Goal: Information Seeking & Learning: Get advice/opinions

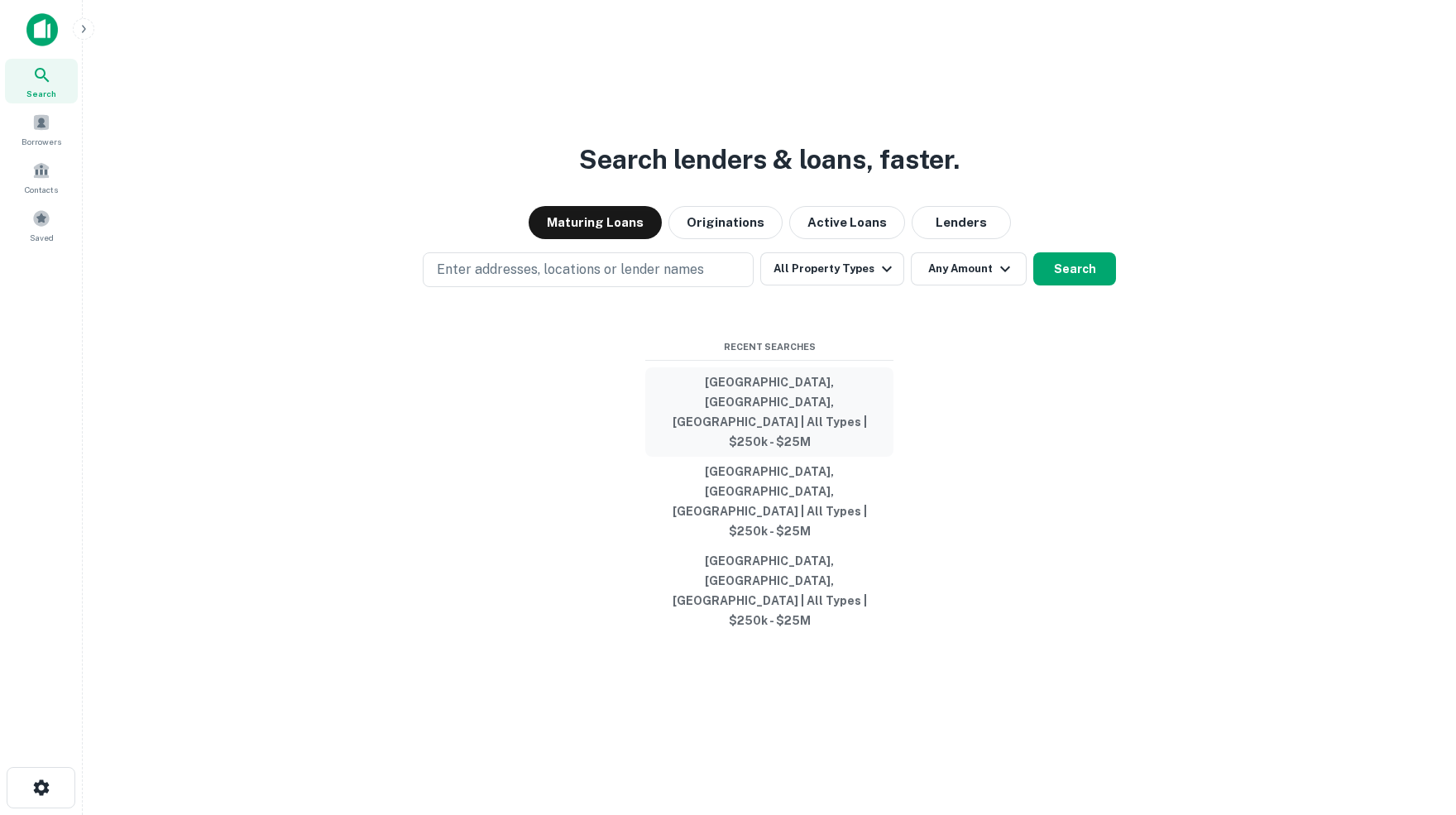
click at [806, 446] on button "[GEOGRAPHIC_DATA], [GEOGRAPHIC_DATA], [GEOGRAPHIC_DATA] | All Types | $250k - $…" at bounding box center [769, 413] width 248 height 90
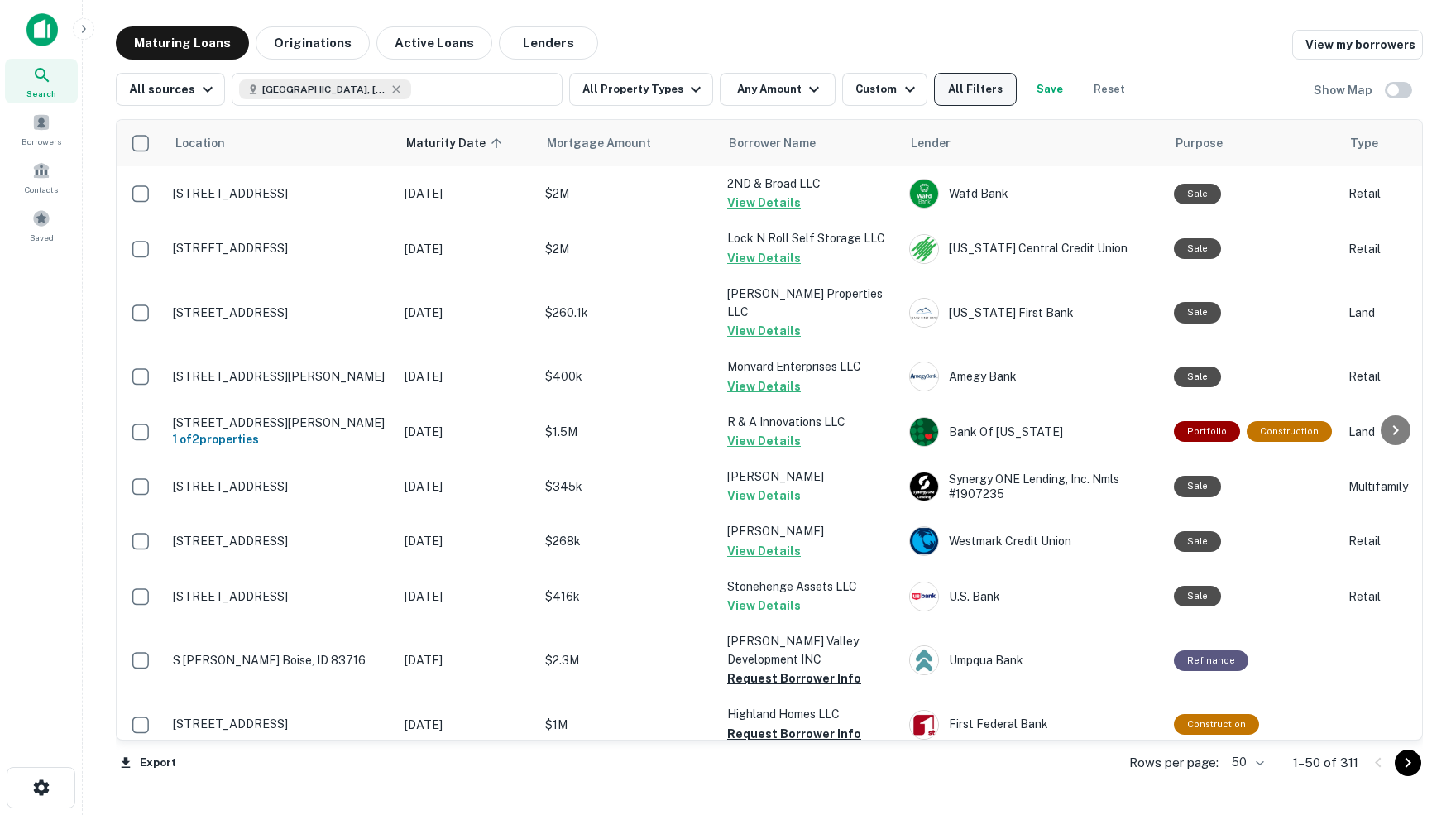
click at [991, 101] on button "All Filters" at bounding box center [975, 89] width 82 height 33
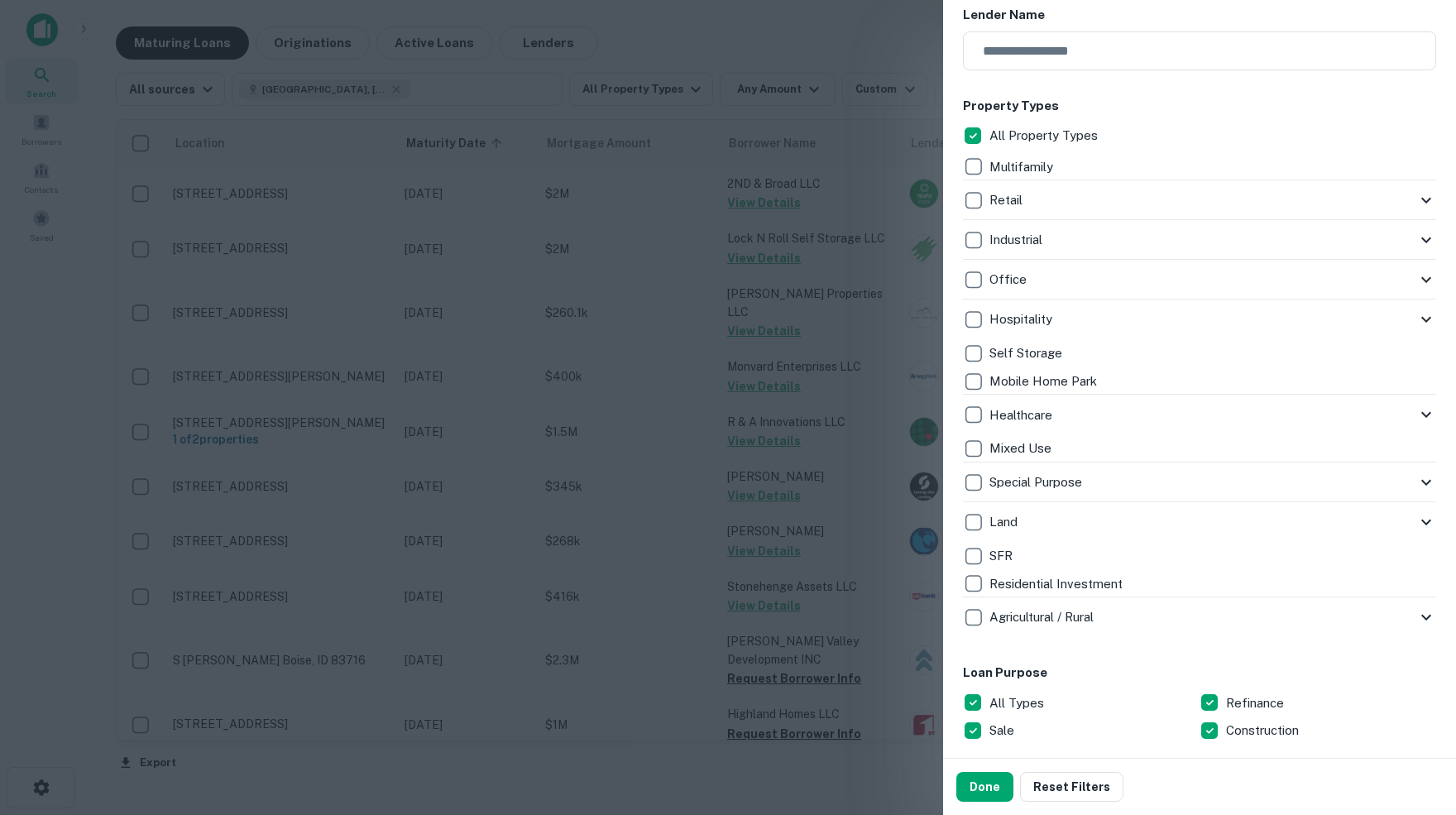
scroll to position [279, 0]
click at [1426, 197] on icon at bounding box center [1427, 202] width 20 height 20
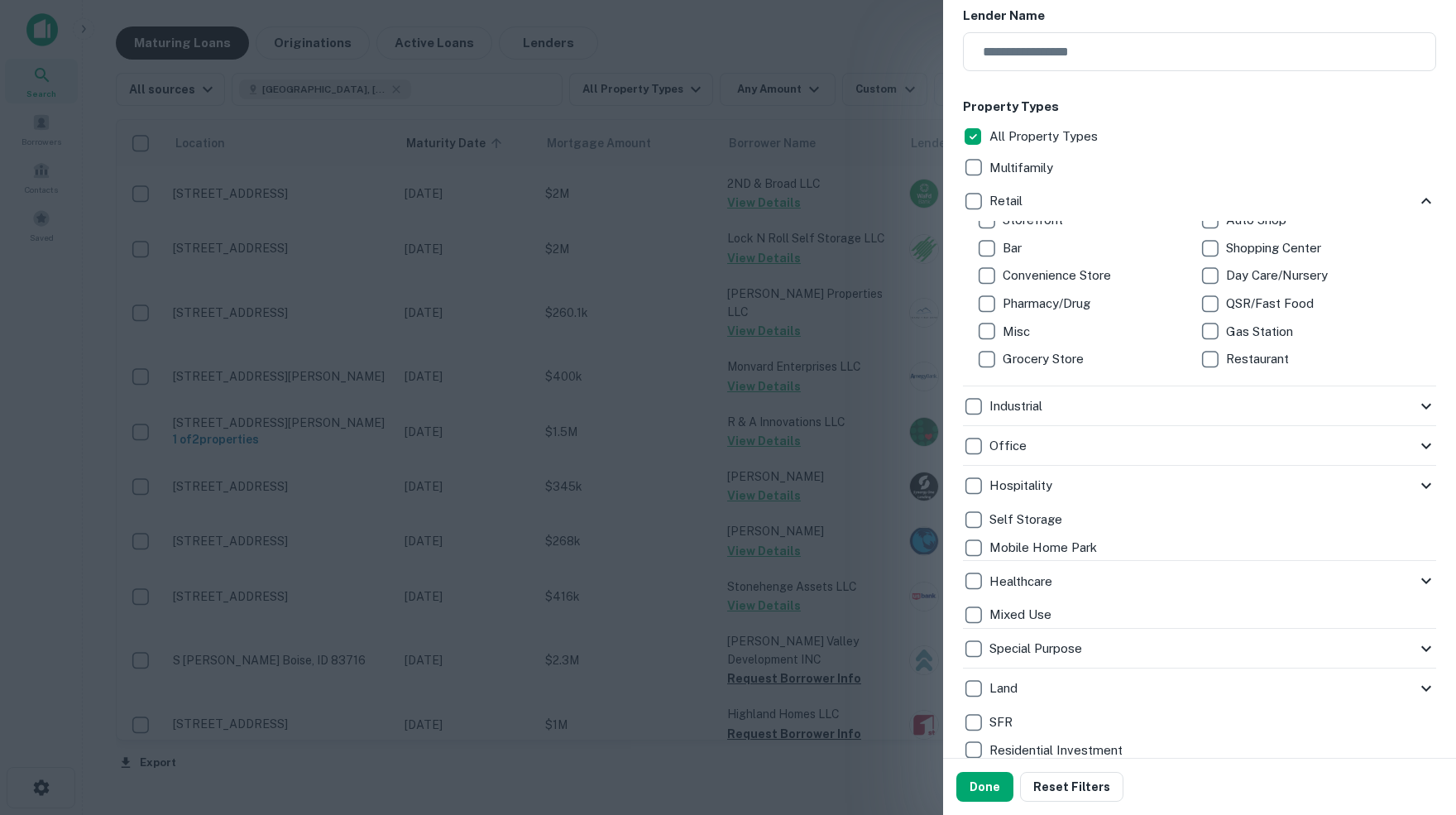
scroll to position [21, 0]
click at [1427, 404] on icon at bounding box center [1426, 407] width 10 height 6
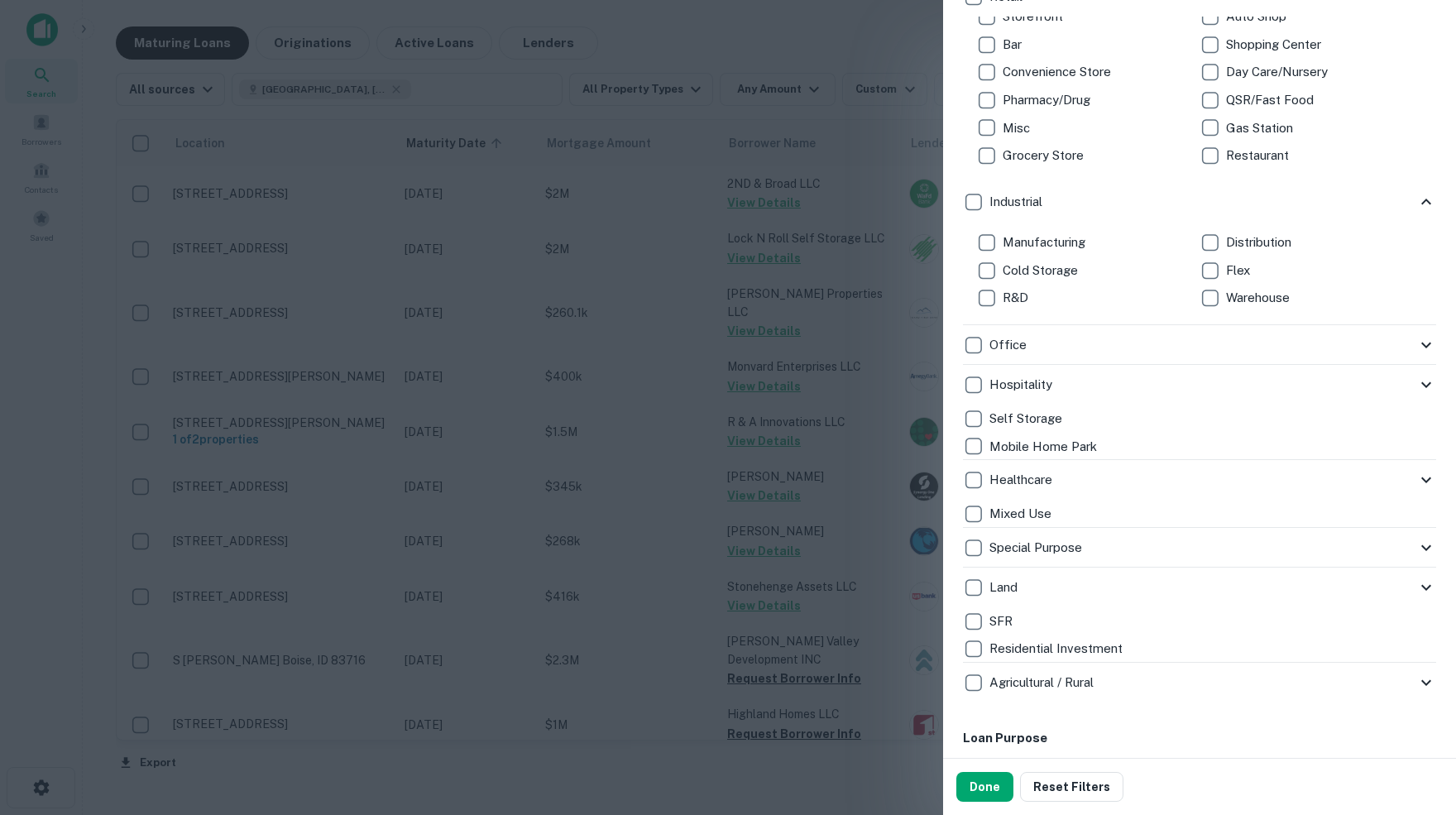
scroll to position [486, 0]
click at [1425, 341] on icon at bounding box center [1427, 343] width 20 height 20
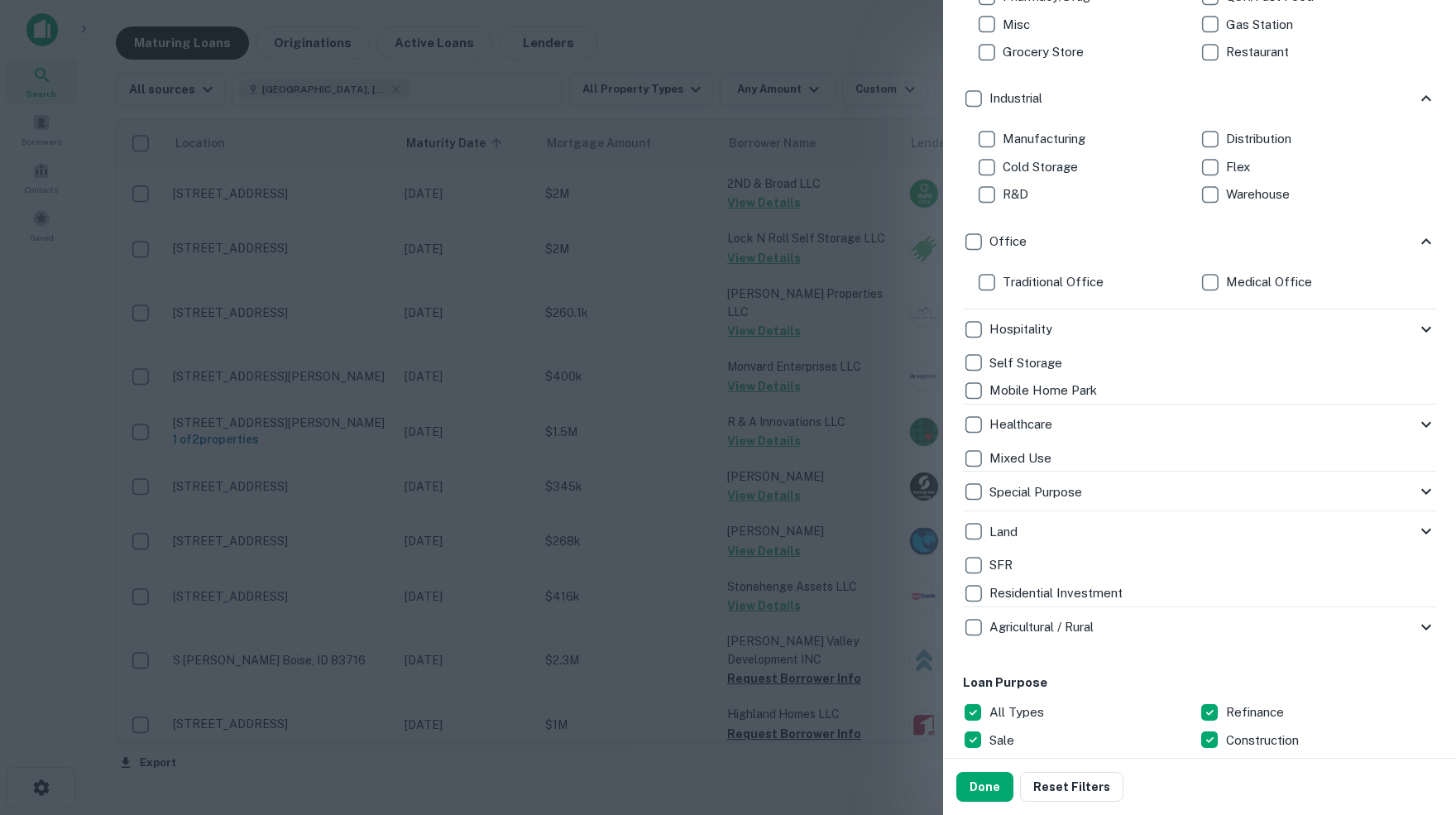
scroll to position [596, 0]
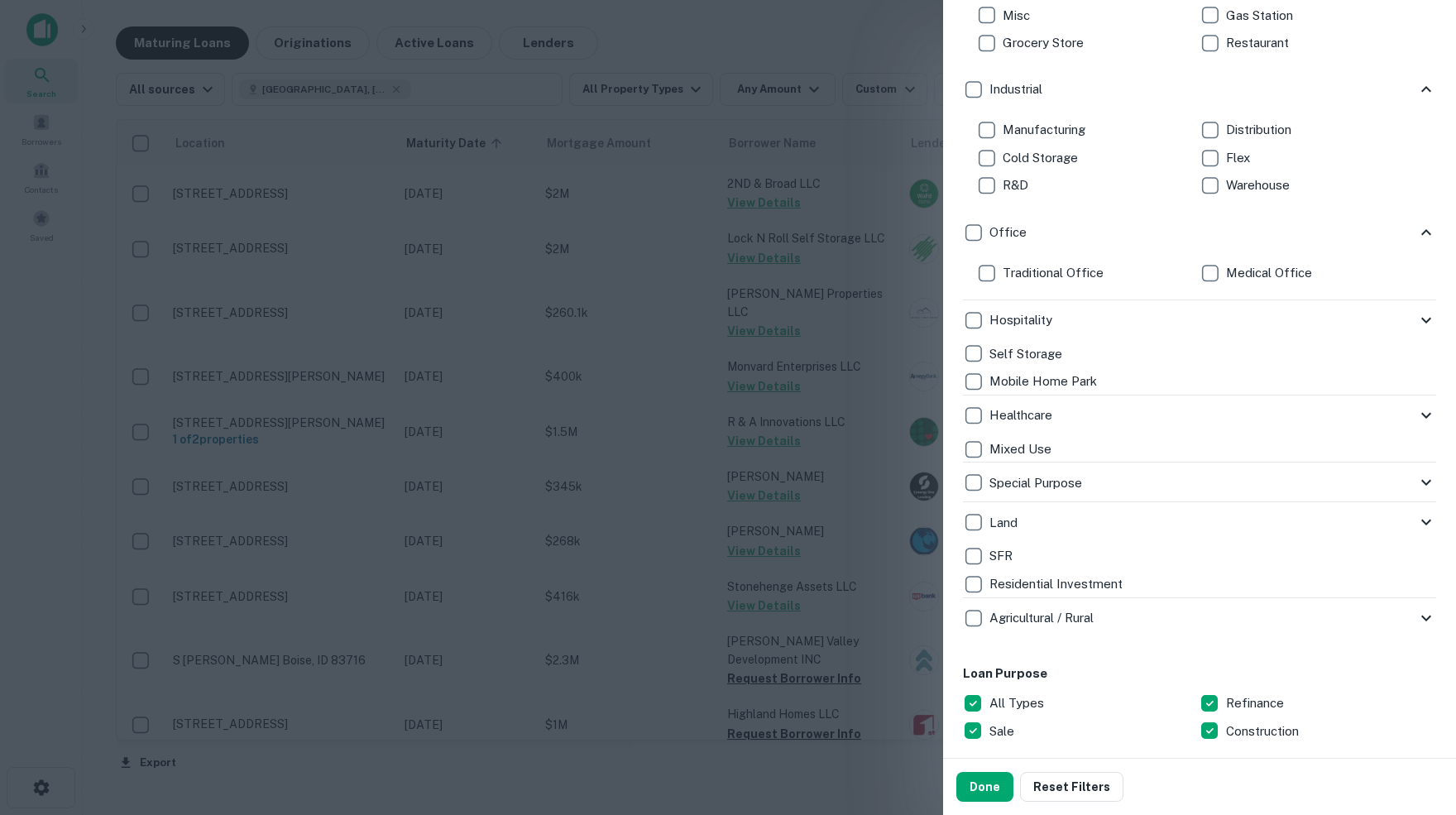
click at [1425, 319] on icon at bounding box center [1427, 321] width 20 height 20
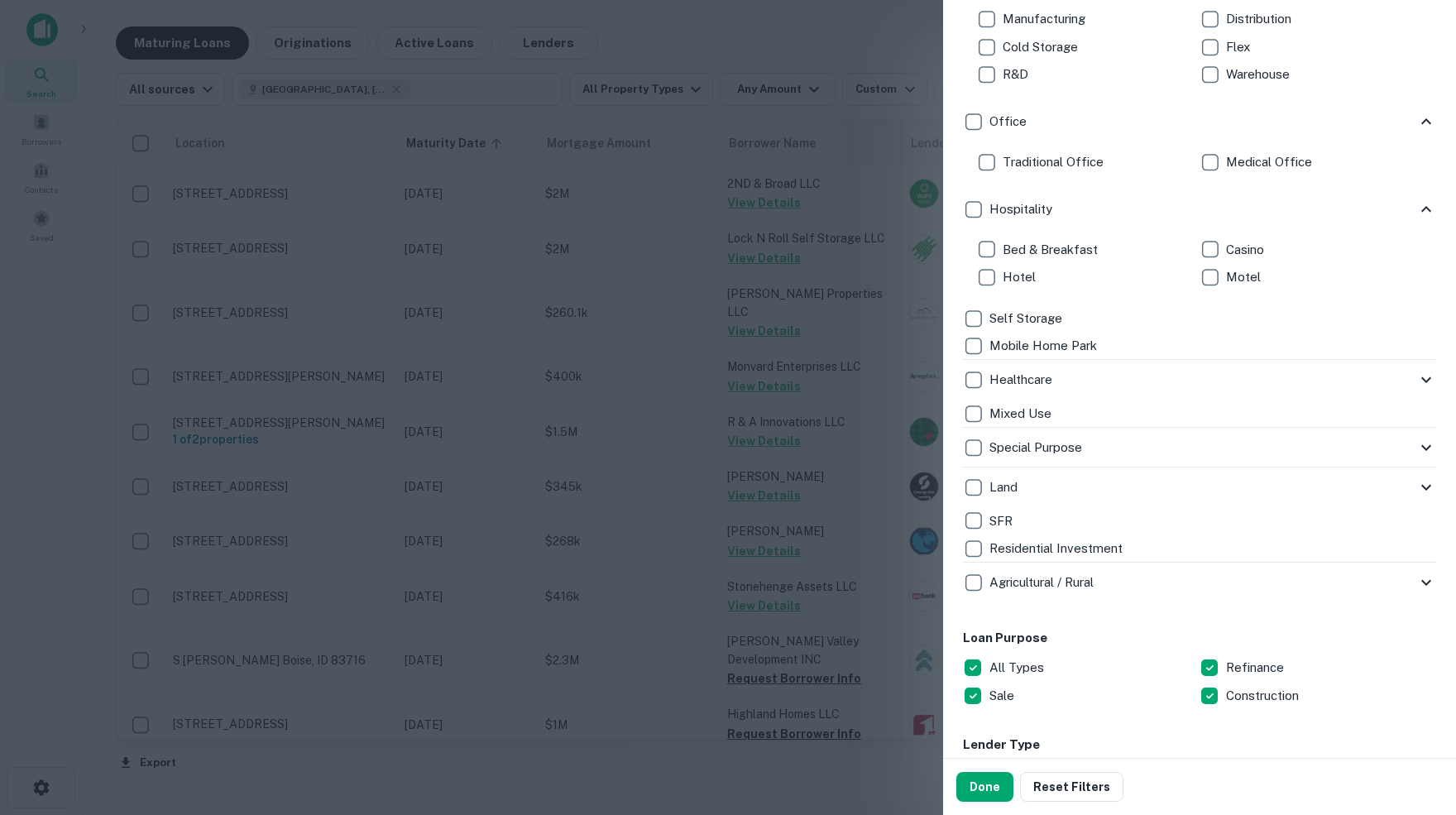
scroll to position [709, 0]
click at [1426, 376] on icon at bounding box center [1427, 379] width 20 height 20
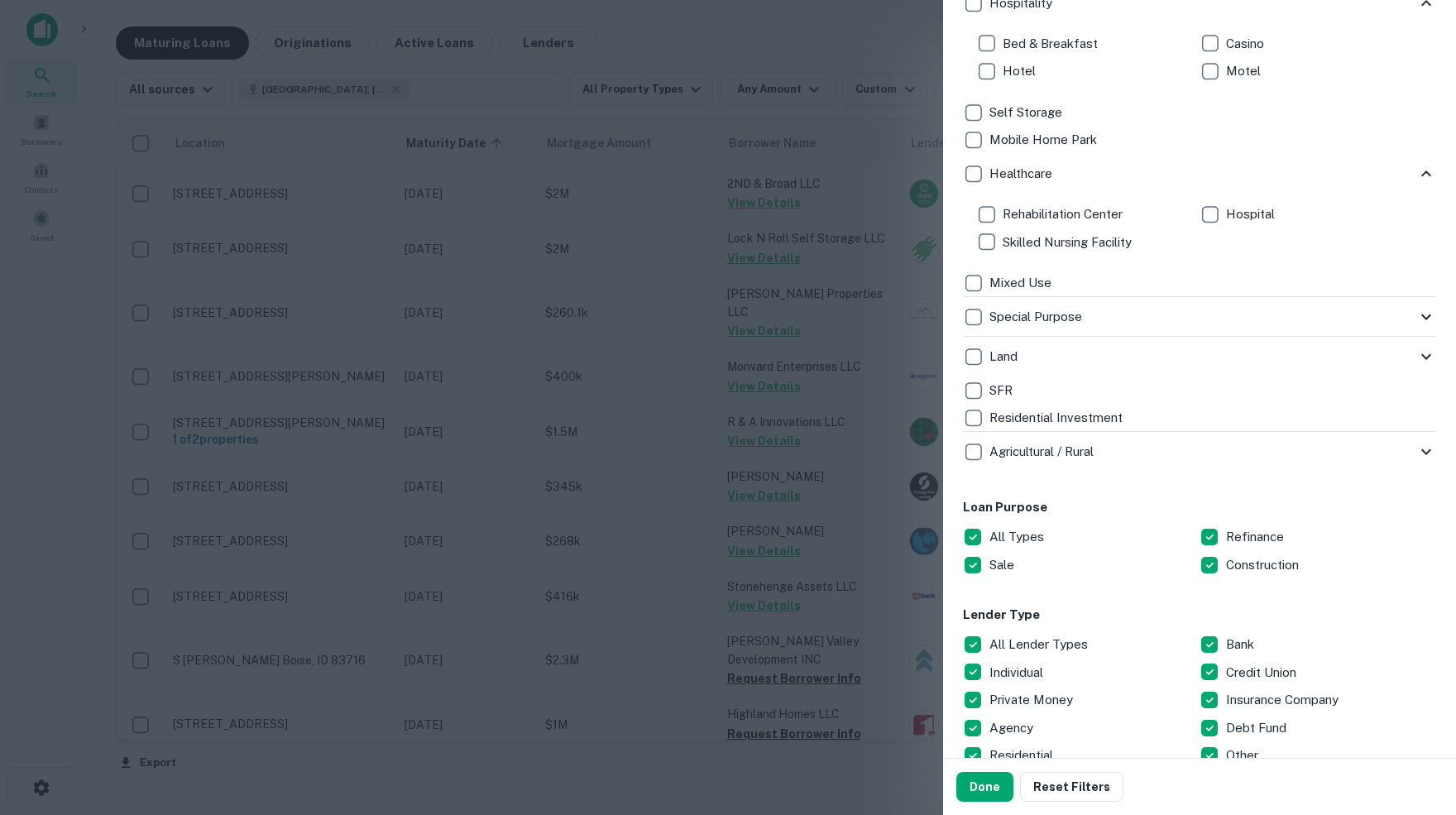
scroll to position [914, 0]
click at [1426, 313] on icon at bounding box center [1427, 316] width 20 height 20
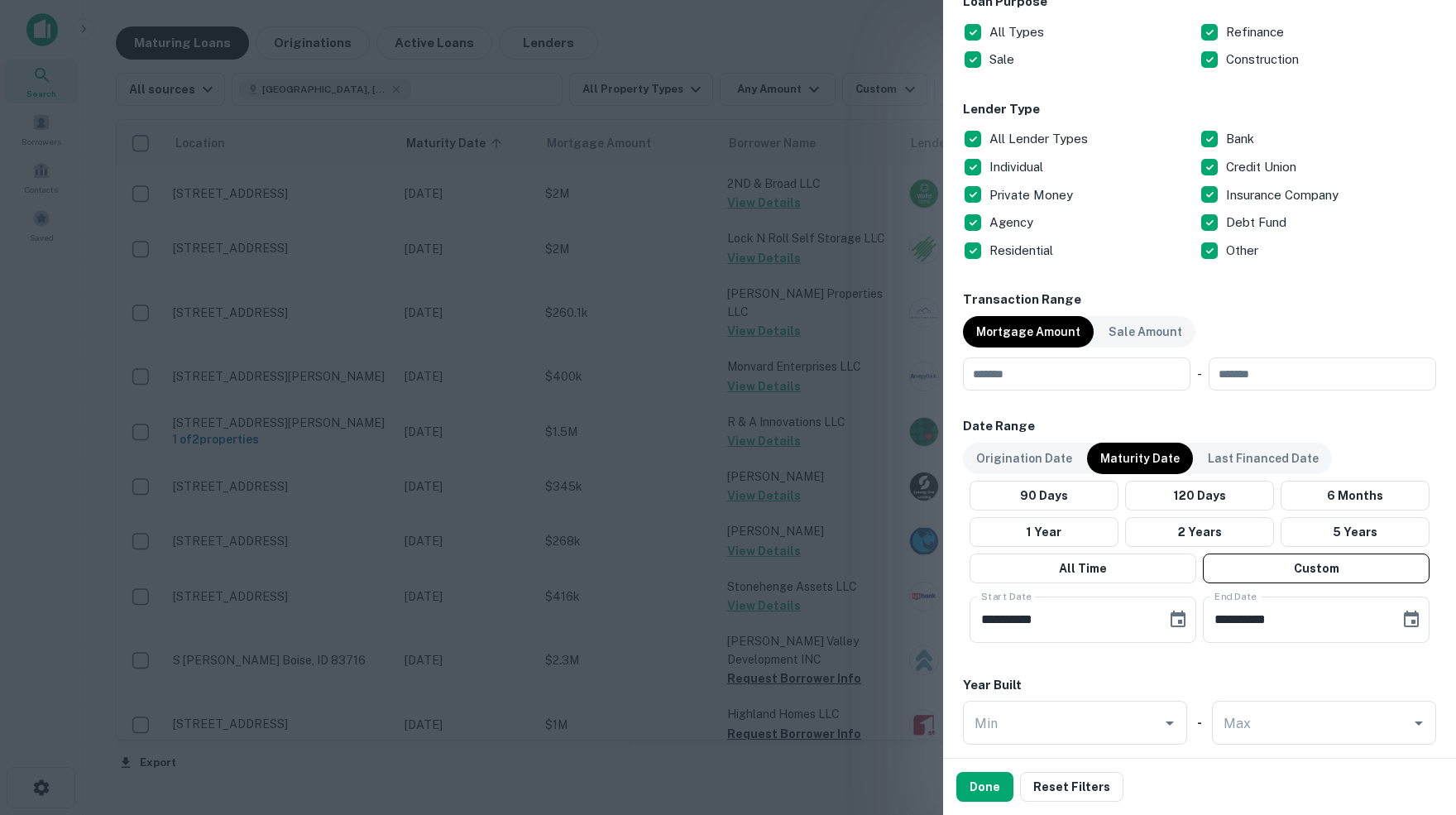
scroll to position [1560, 0]
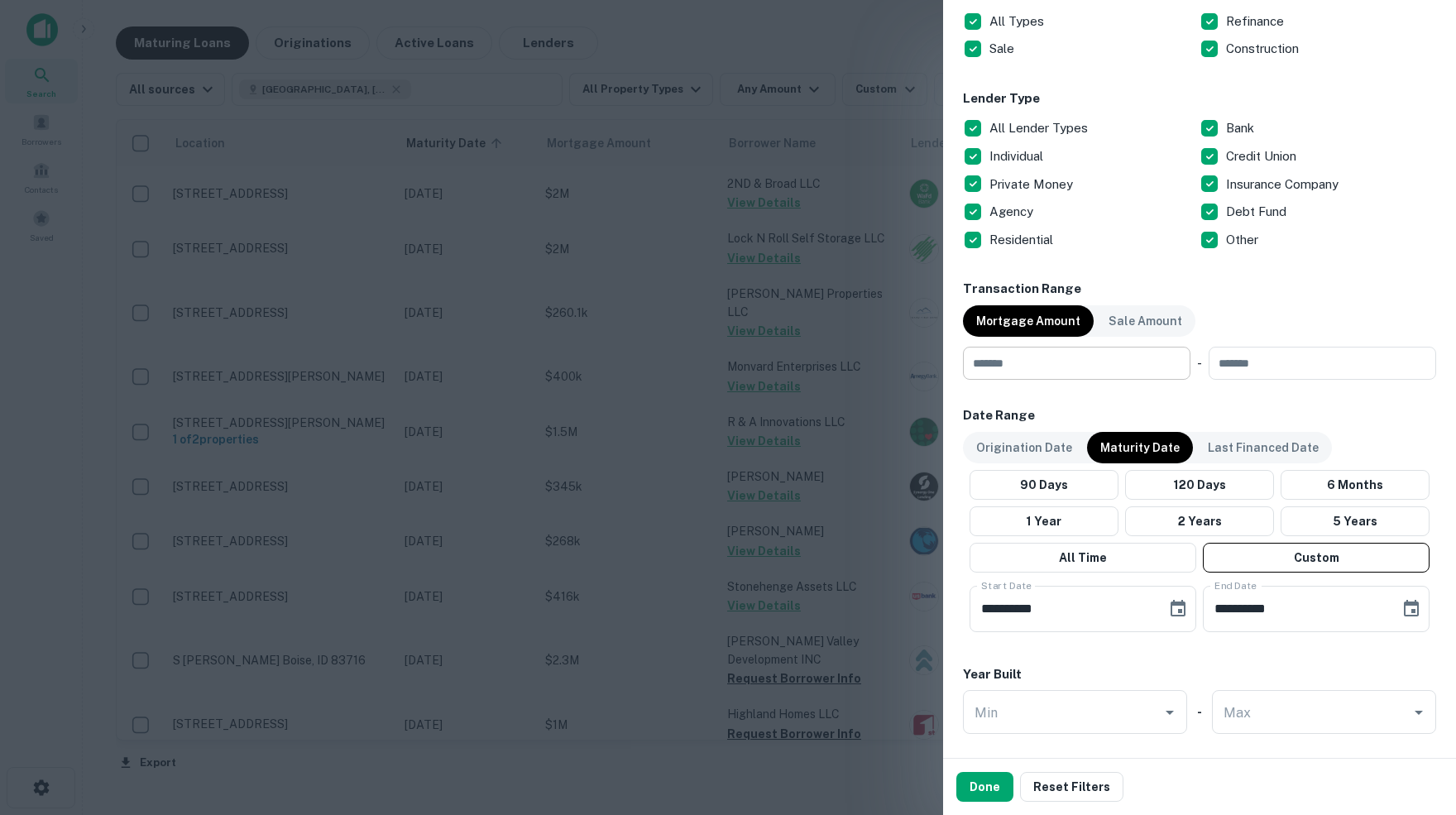
click at [1066, 366] on input "number" at bounding box center [1071, 363] width 216 height 33
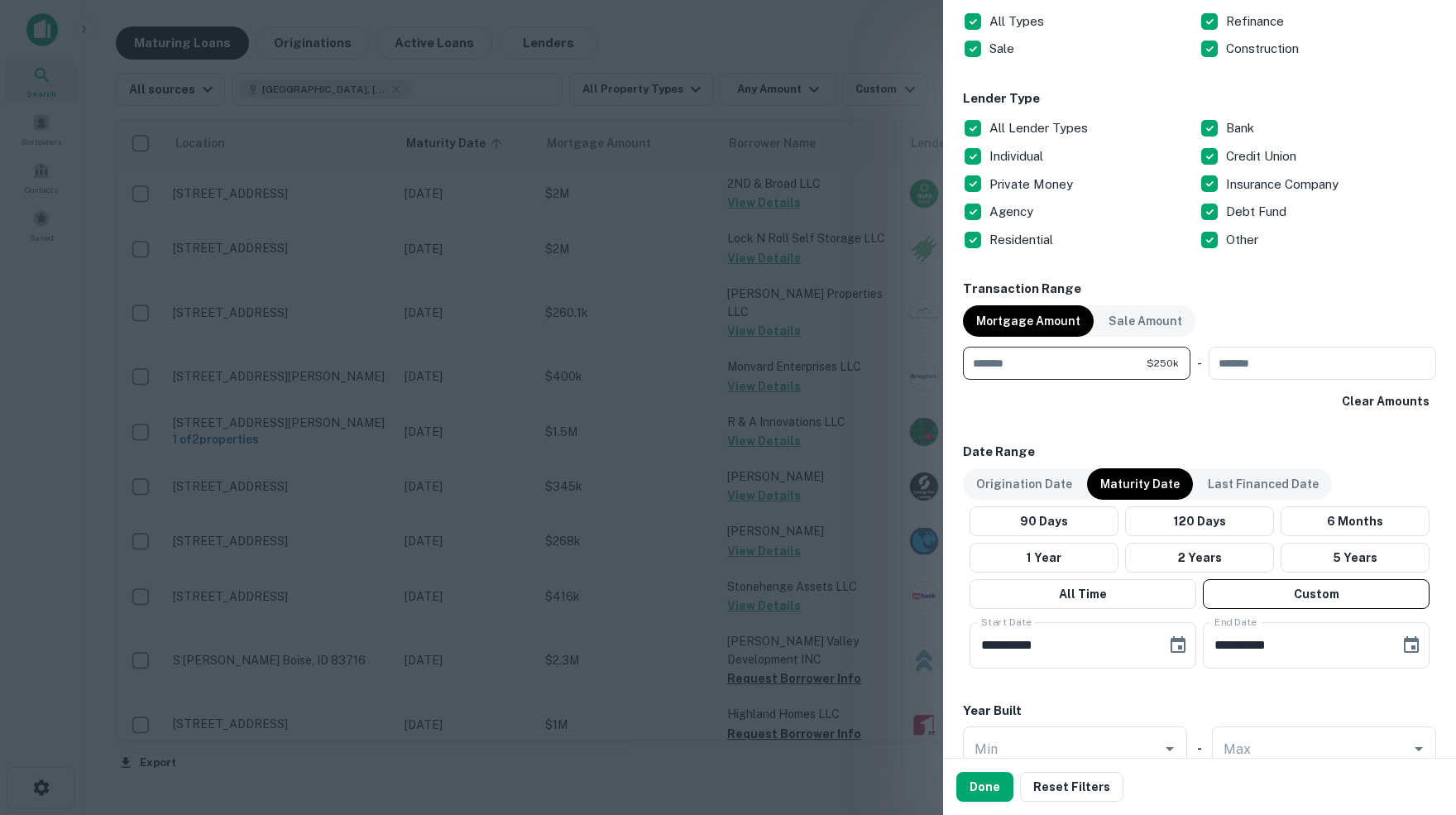
type input "******"
type input "********"
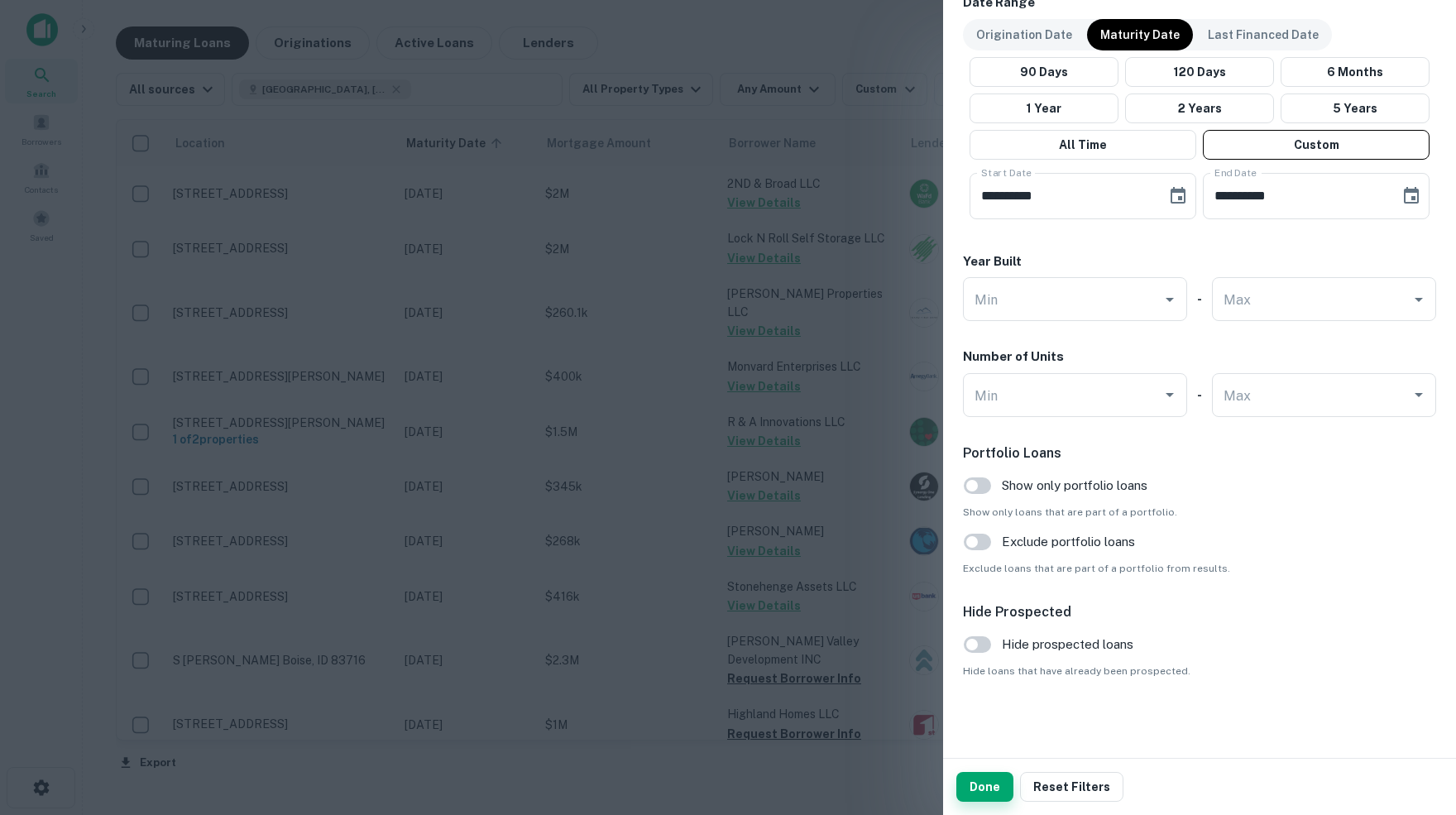
scroll to position [2011, 0]
click at [980, 797] on button "Done" at bounding box center [985, 787] width 57 height 30
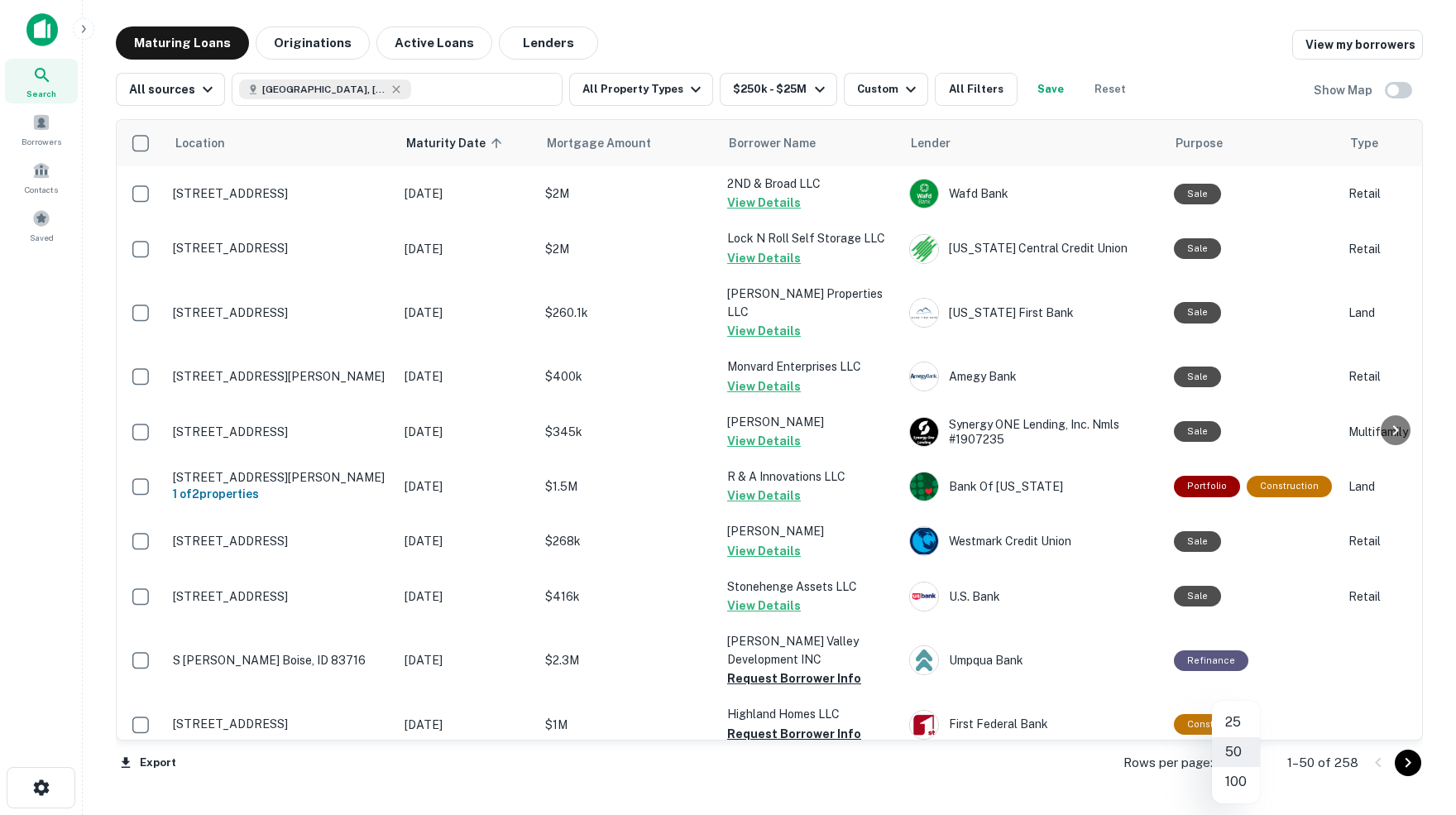
click at [1245, 764] on body "Search Borrowers Contacts Saved Maturing Loans Originations Active Loans Lender…" at bounding box center [728, 407] width 1456 height 815
click at [1234, 782] on li "100" at bounding box center [1236, 782] width 48 height 30
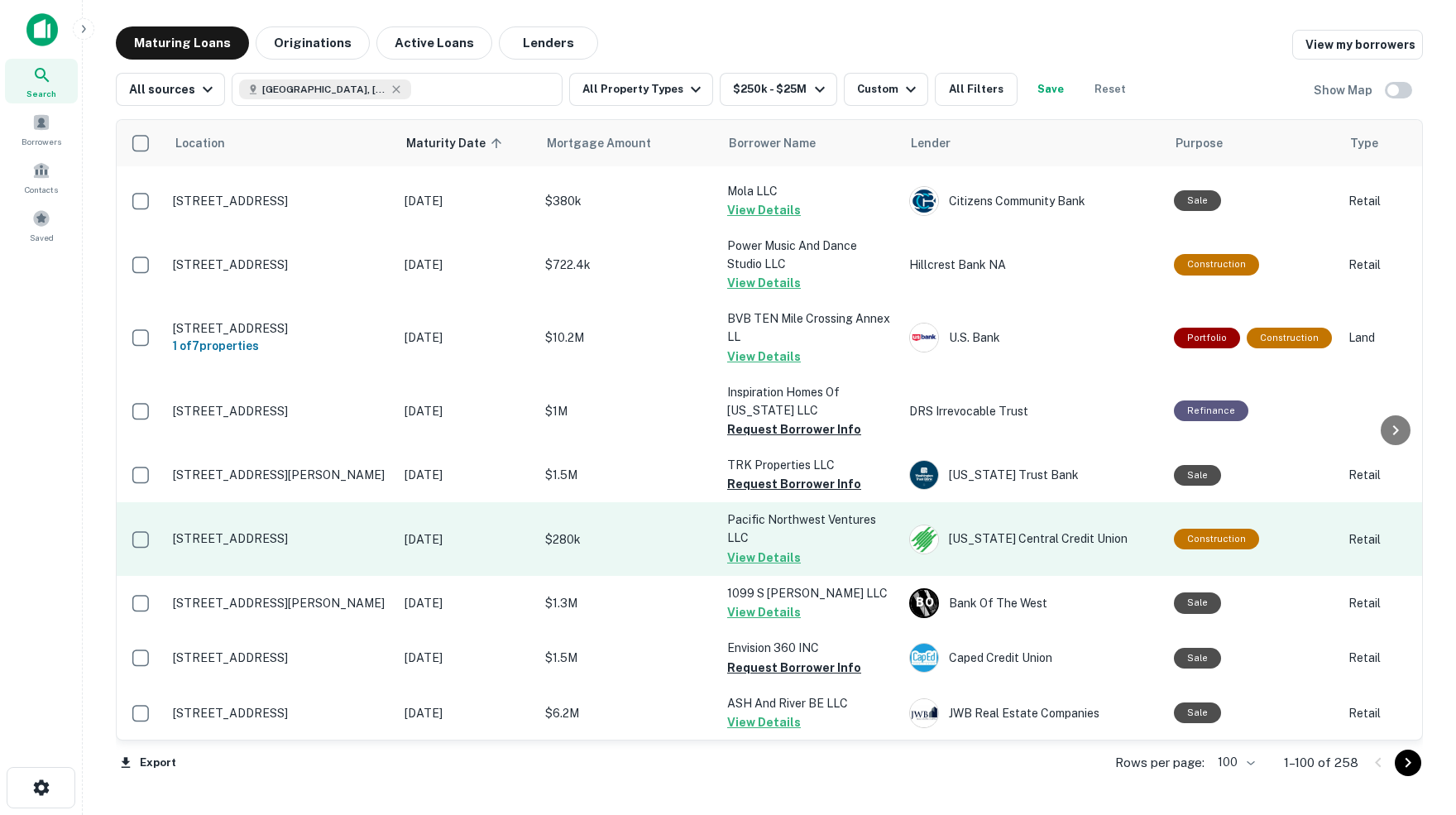
scroll to position [1705, 0]
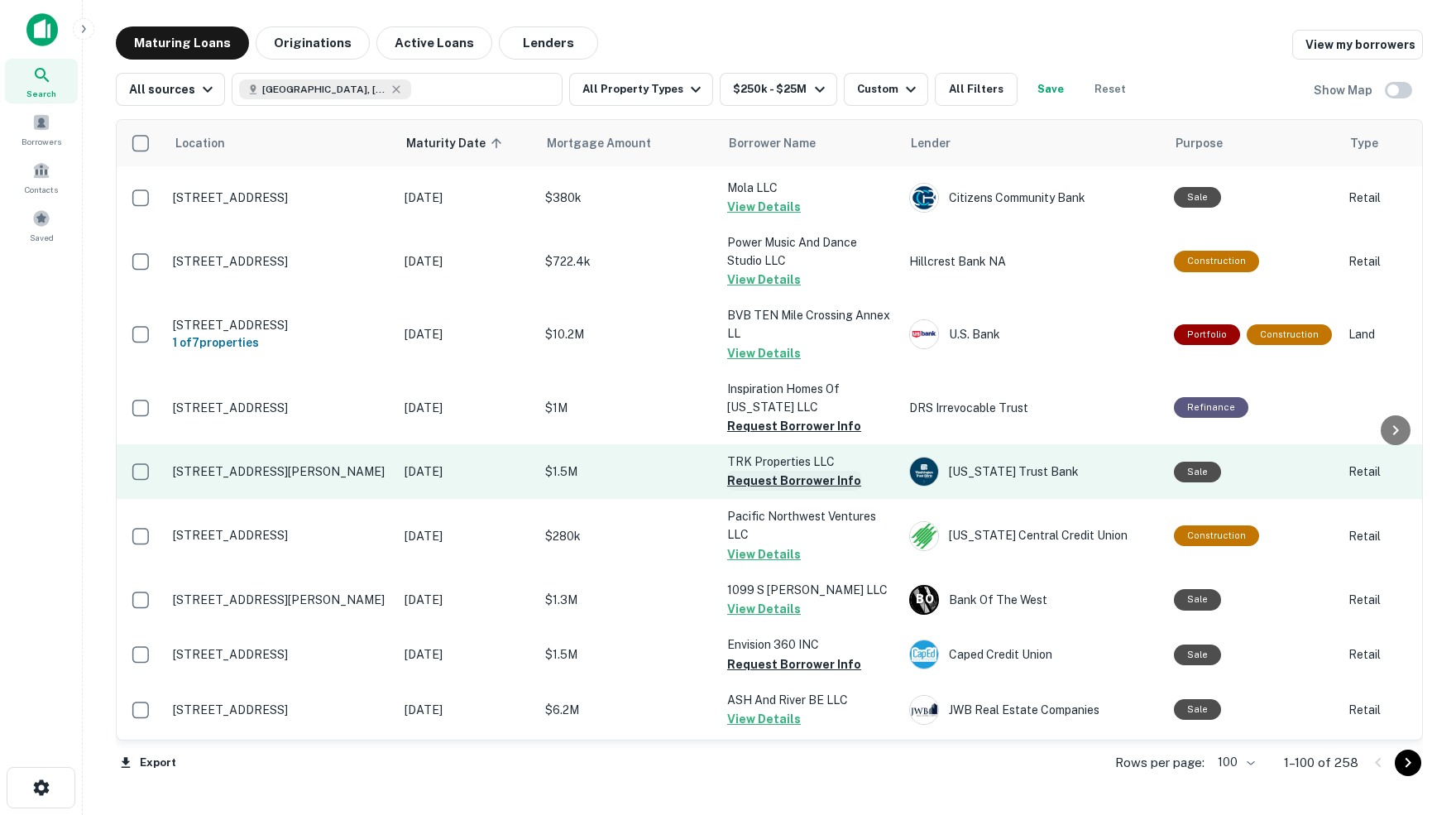
click at [770, 471] on button "Request Borrower Info" at bounding box center [794, 481] width 134 height 20
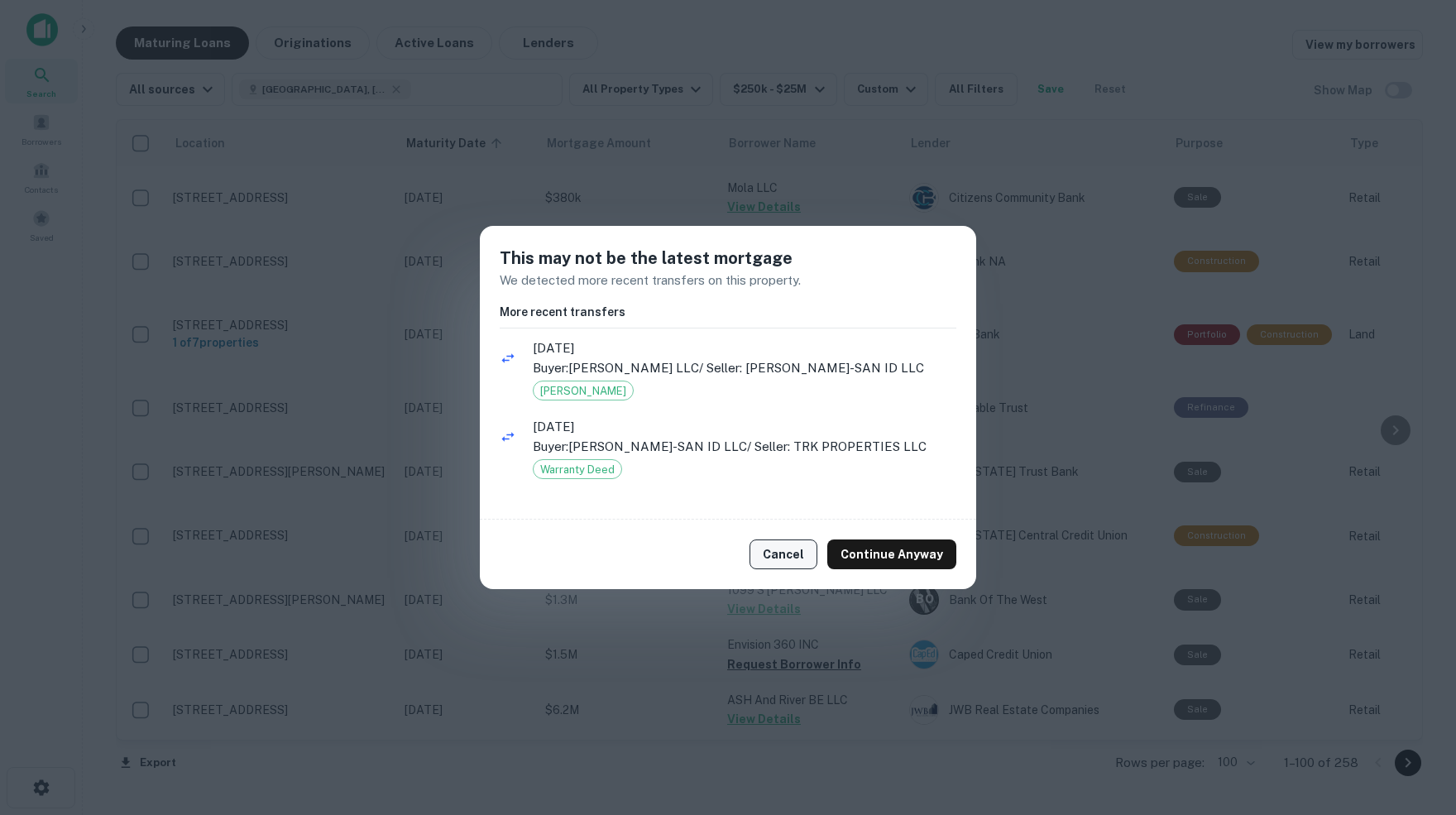
click at [789, 549] on button "Cancel" at bounding box center [783, 555] width 68 height 30
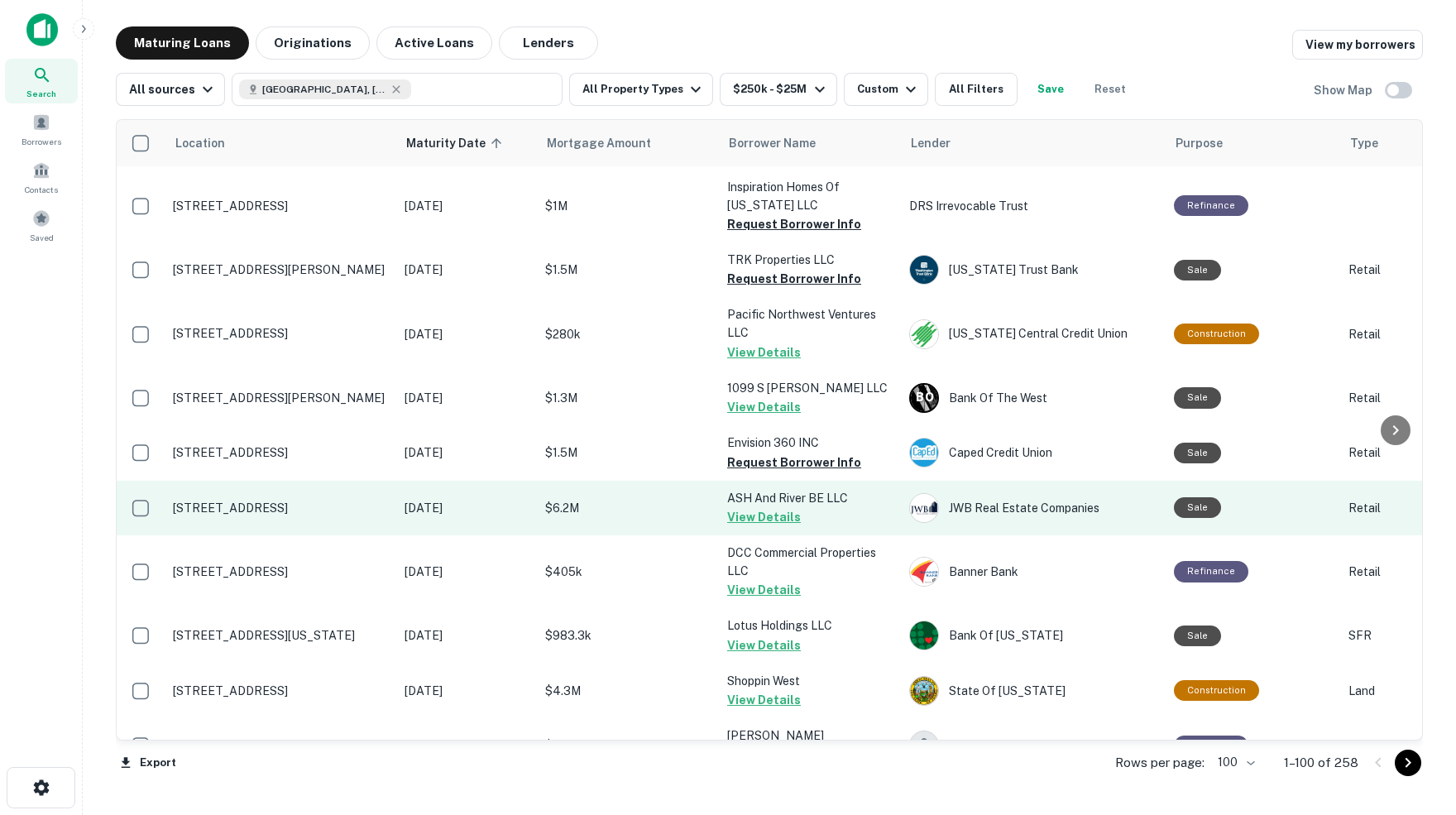
scroll to position [1921, 0]
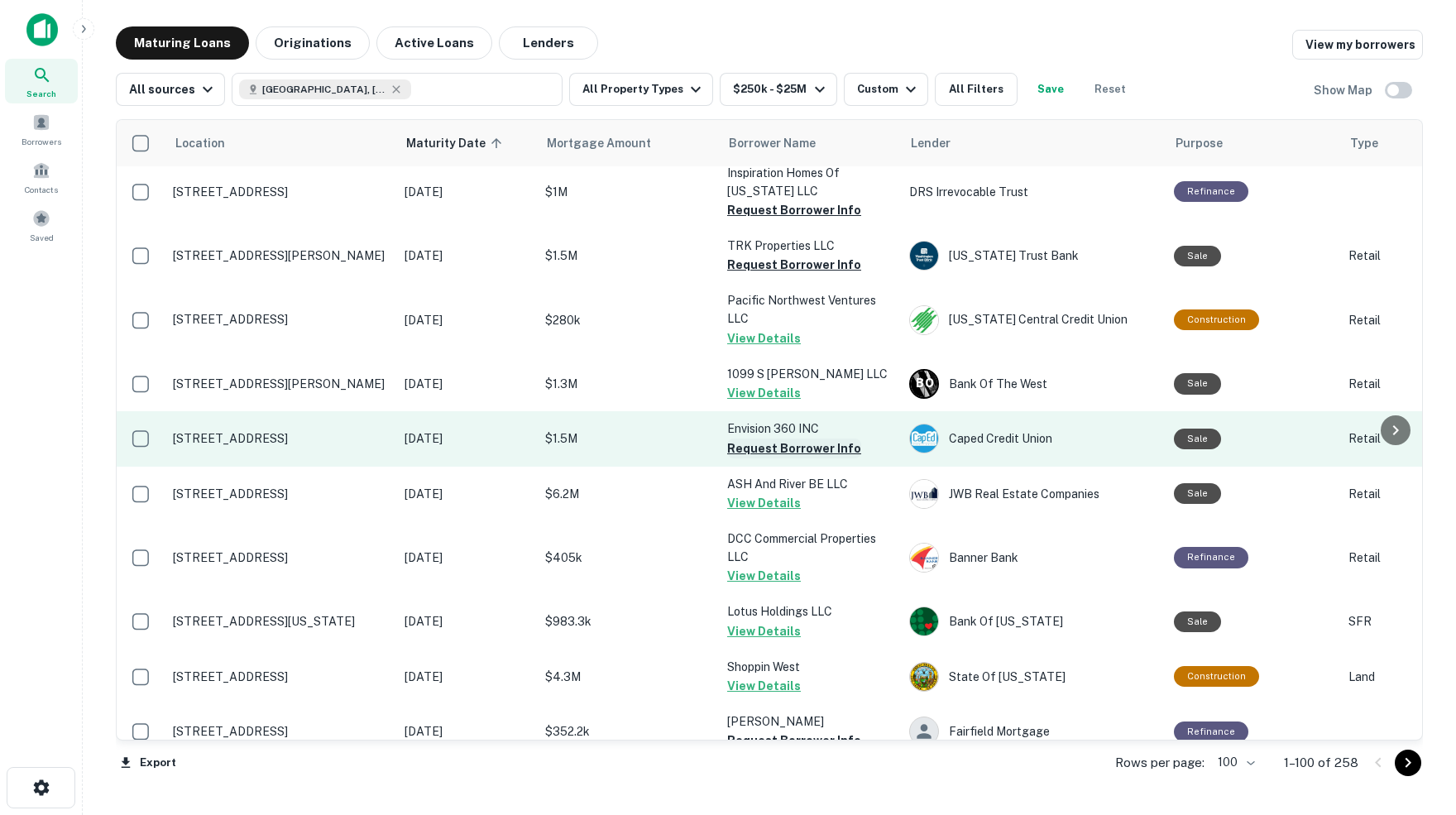
click at [794, 438] on button "Request Borrower Info" at bounding box center [794, 448] width 134 height 20
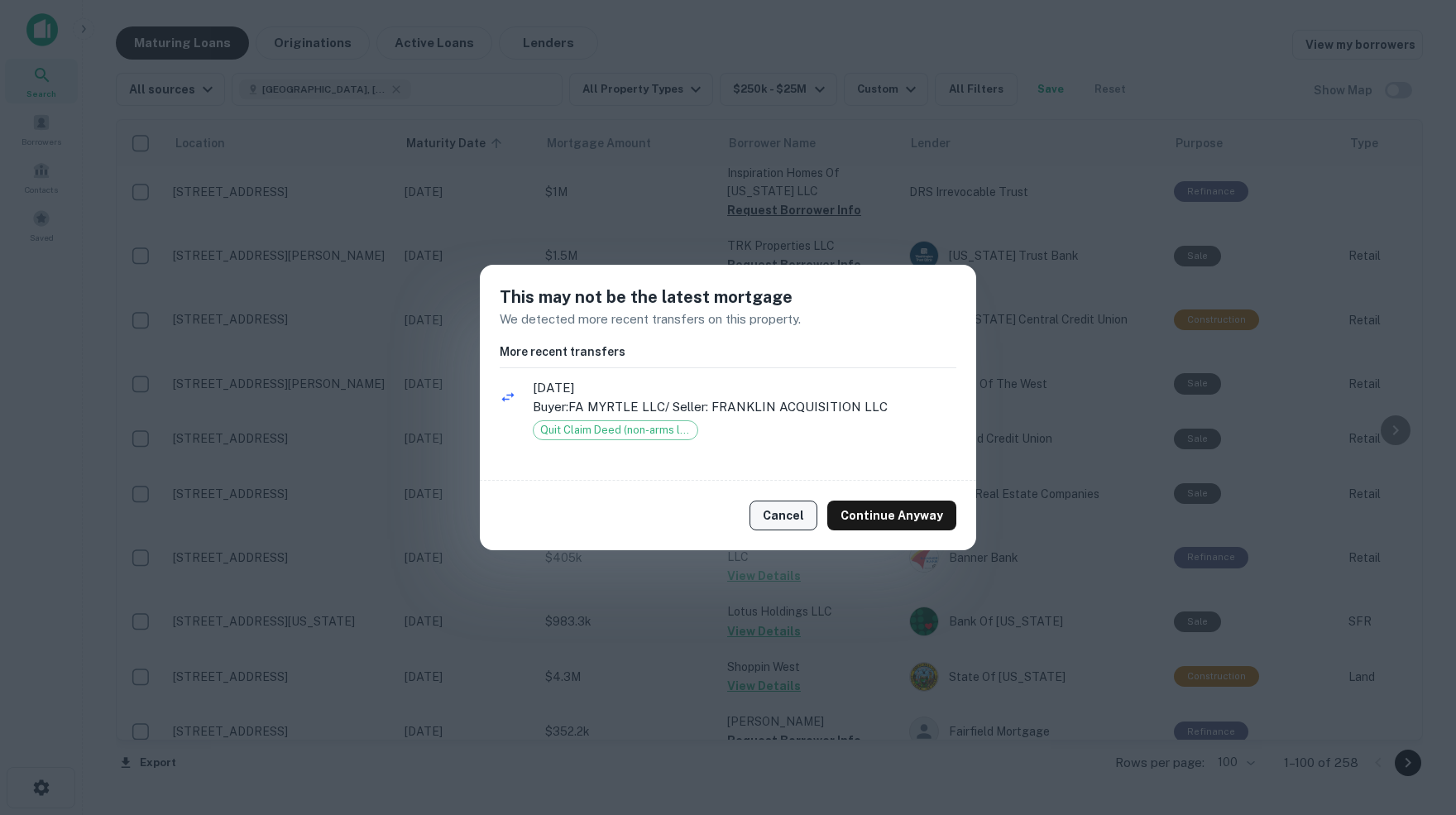
click at [787, 515] on button "Cancel" at bounding box center [783, 515] width 68 height 30
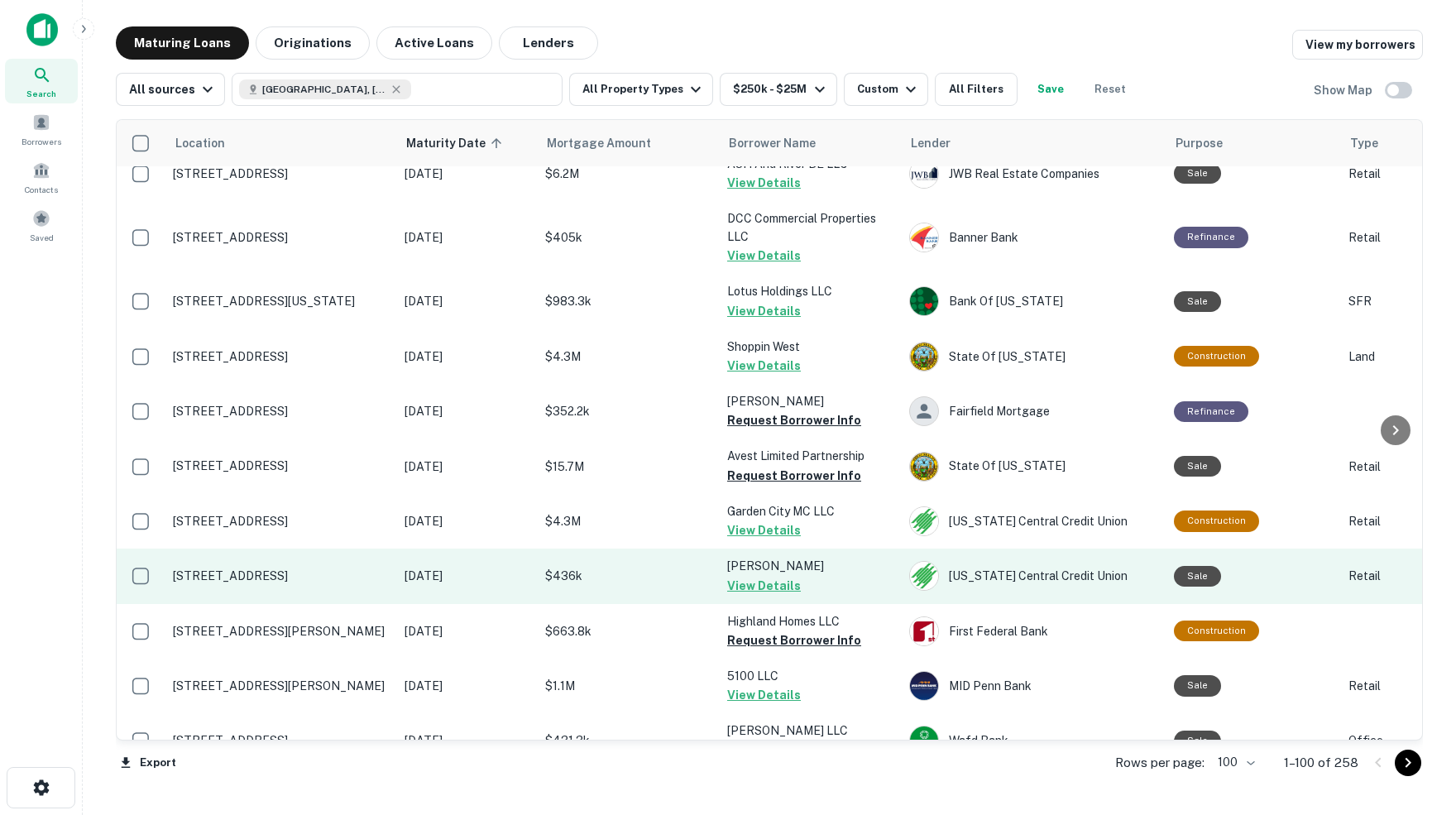
scroll to position [2241, 0]
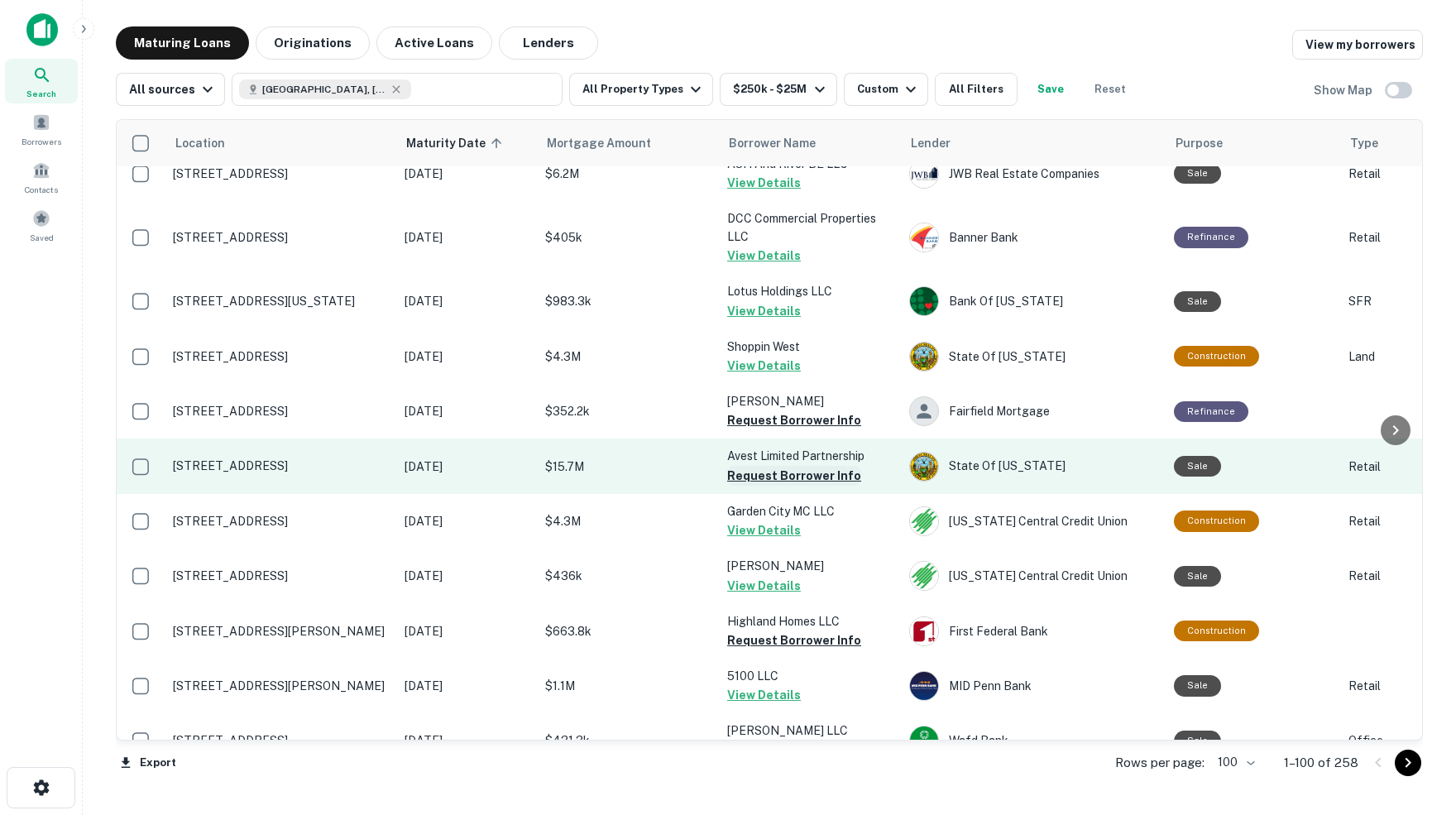
click at [775, 466] on button "Request Borrower Info" at bounding box center [794, 476] width 134 height 20
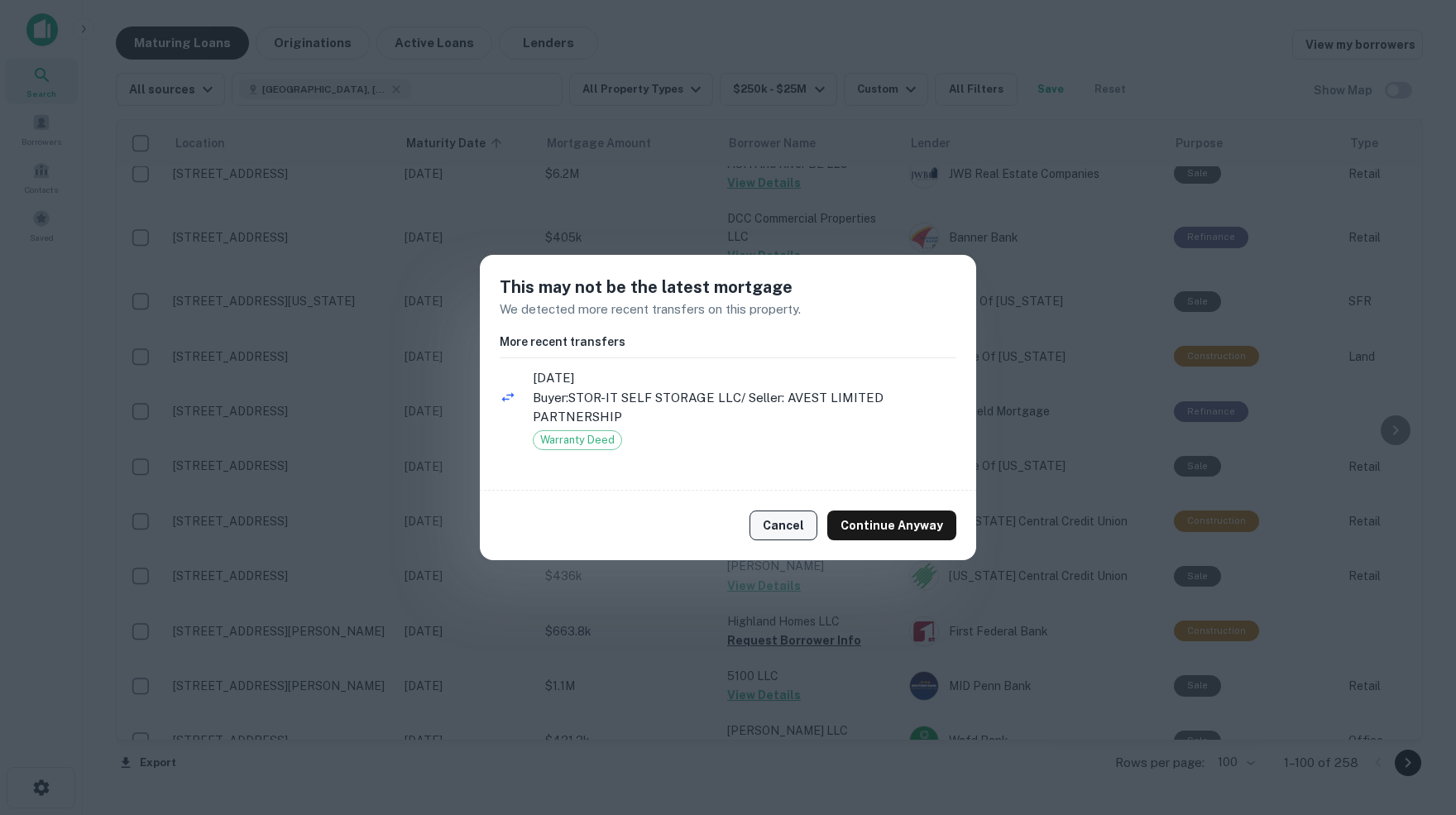
click at [787, 531] on button "Cancel" at bounding box center [783, 525] width 68 height 30
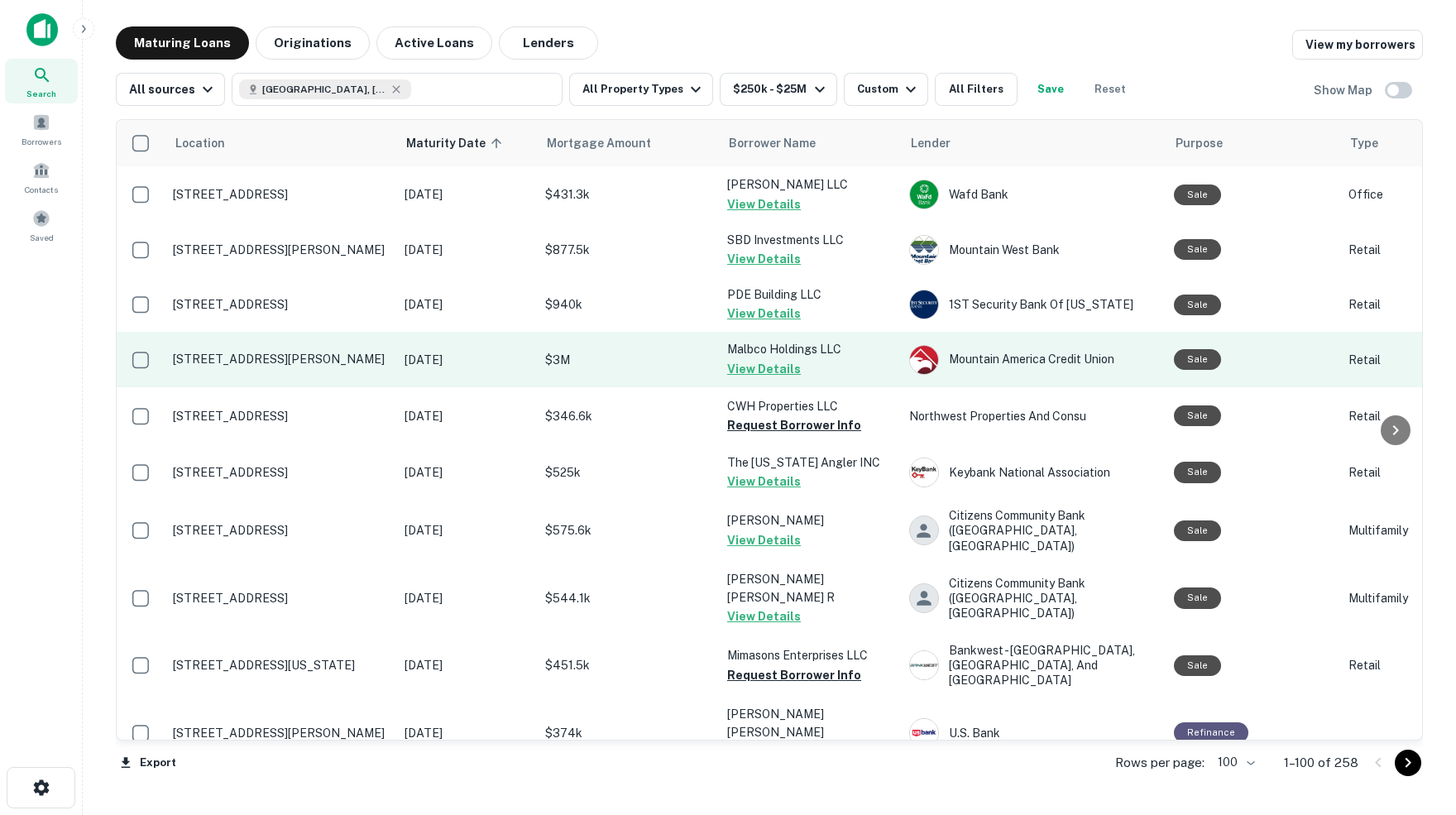
scroll to position [2787, 0]
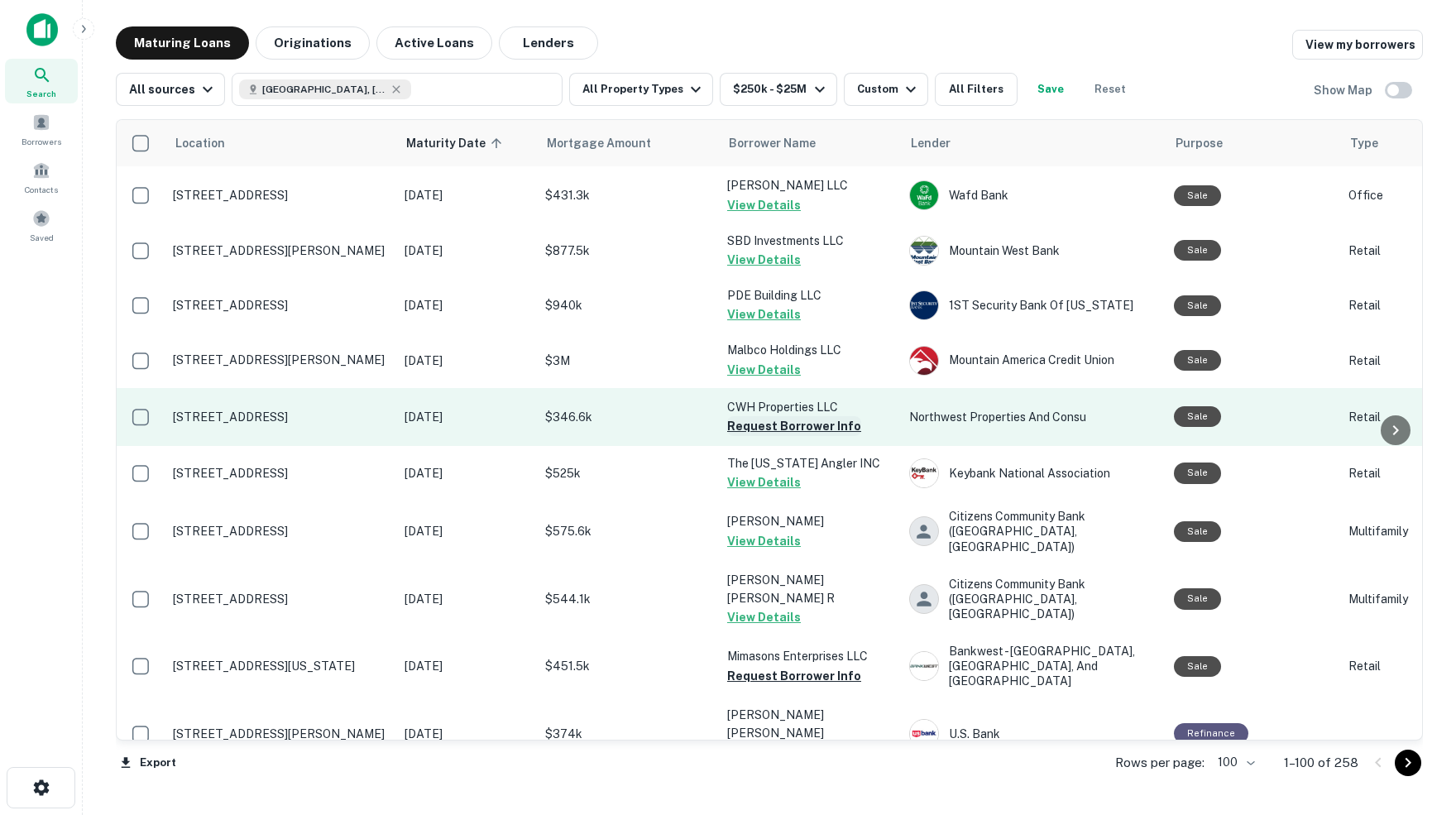
click at [765, 416] on button "Request Borrower Info" at bounding box center [794, 426] width 134 height 20
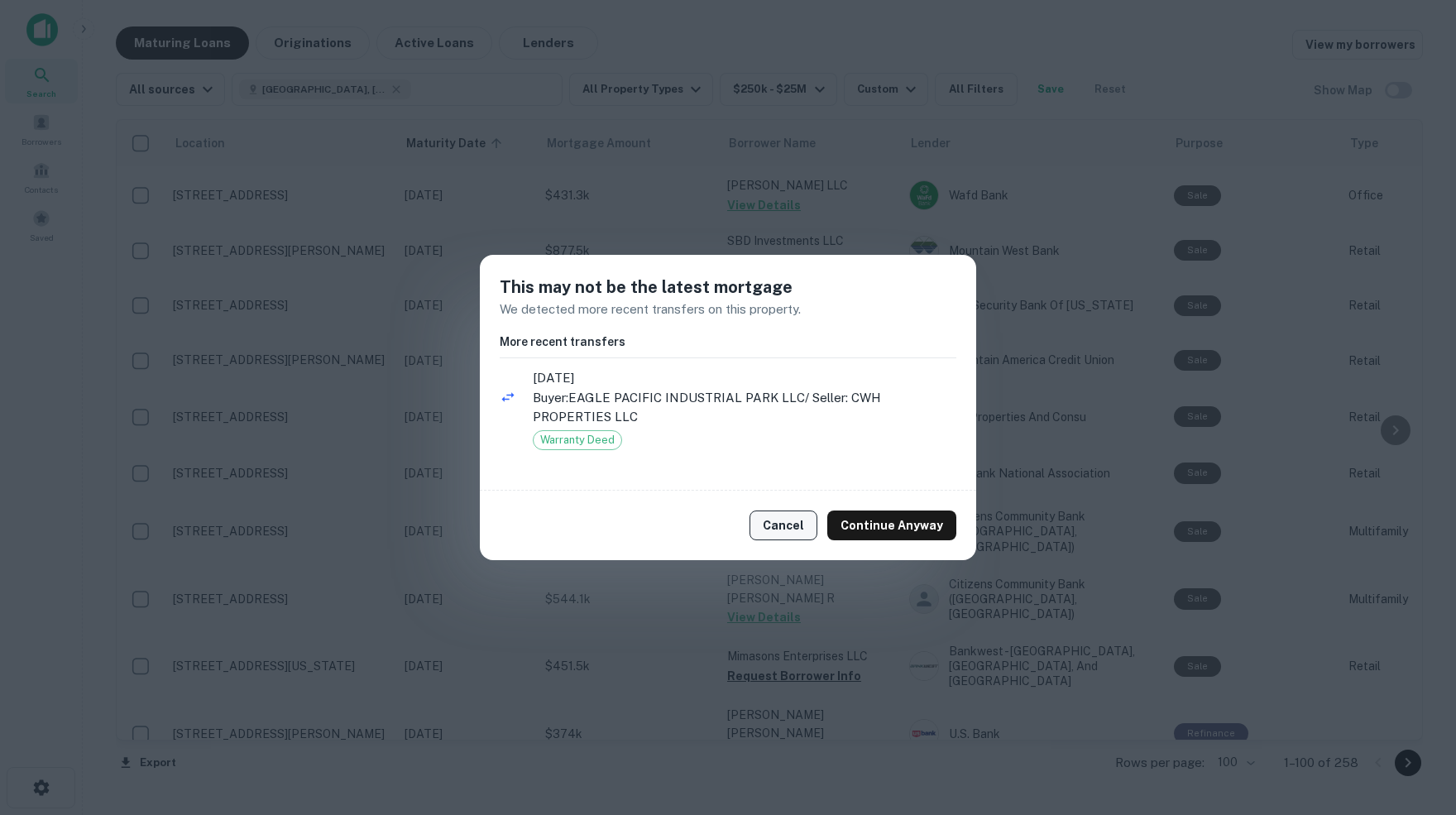
click at [792, 521] on button "Cancel" at bounding box center [783, 525] width 68 height 30
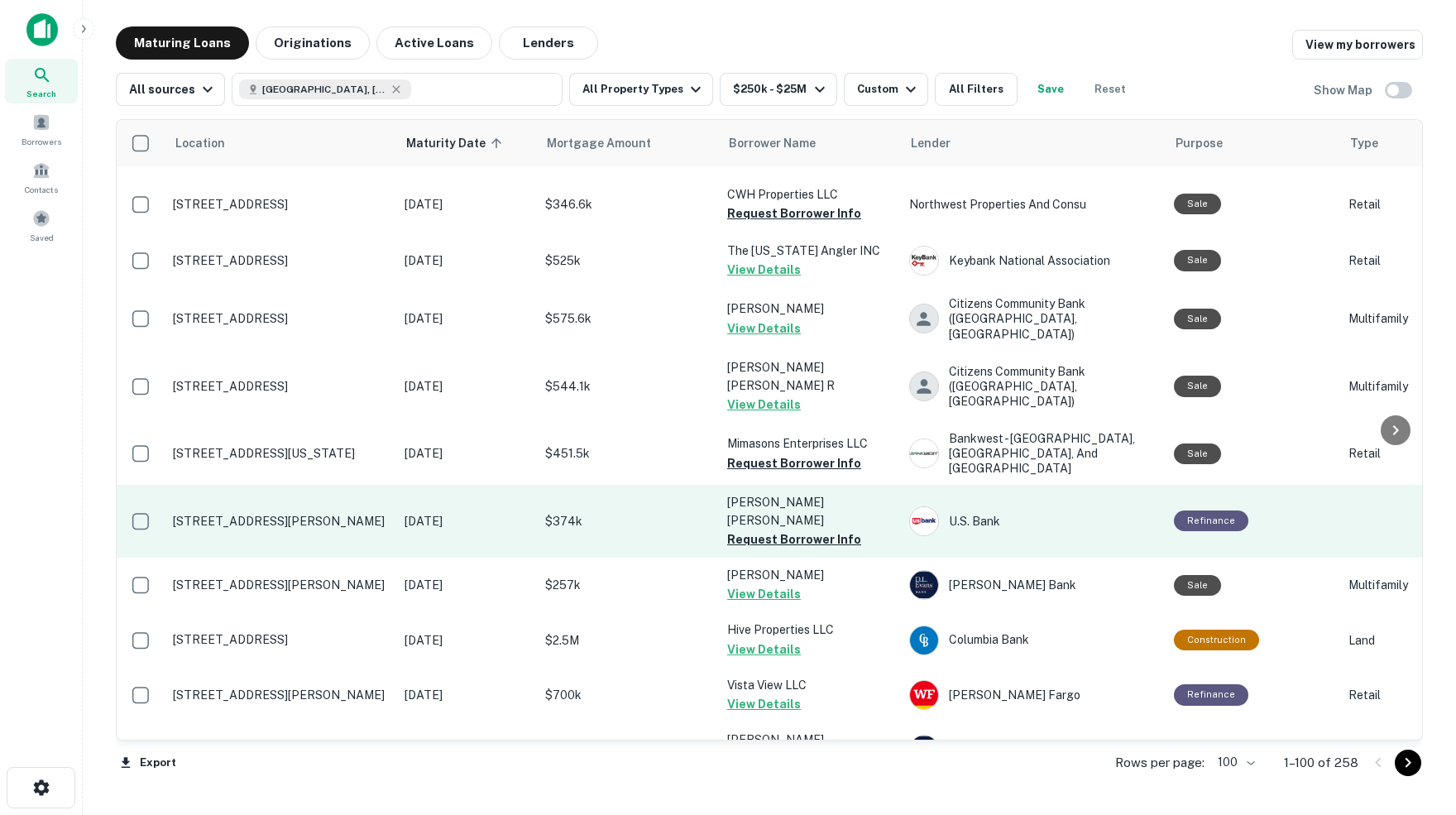
scroll to position [3000, 0]
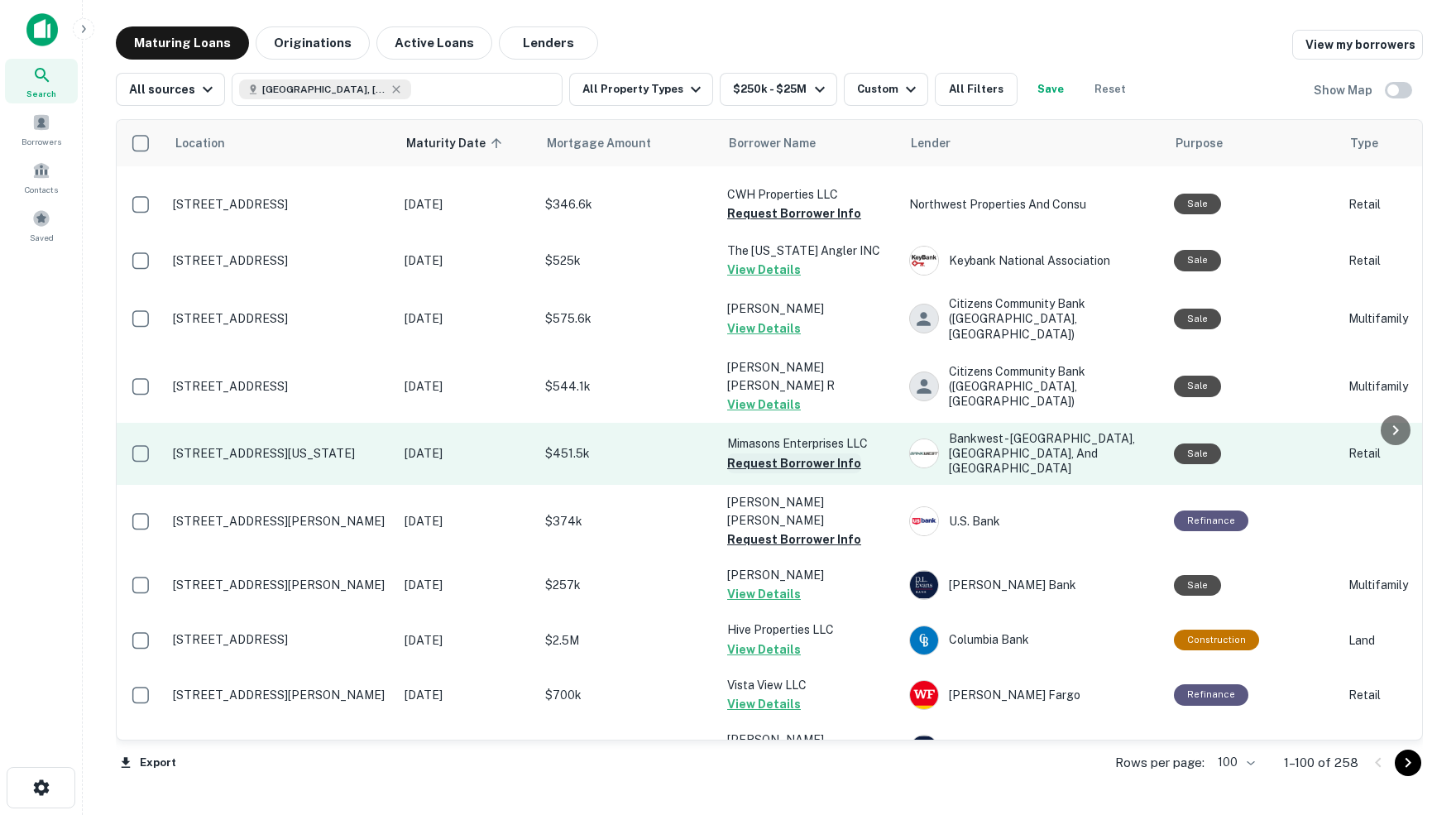
click at [736, 454] on button "Request Borrower Info" at bounding box center [794, 464] width 134 height 20
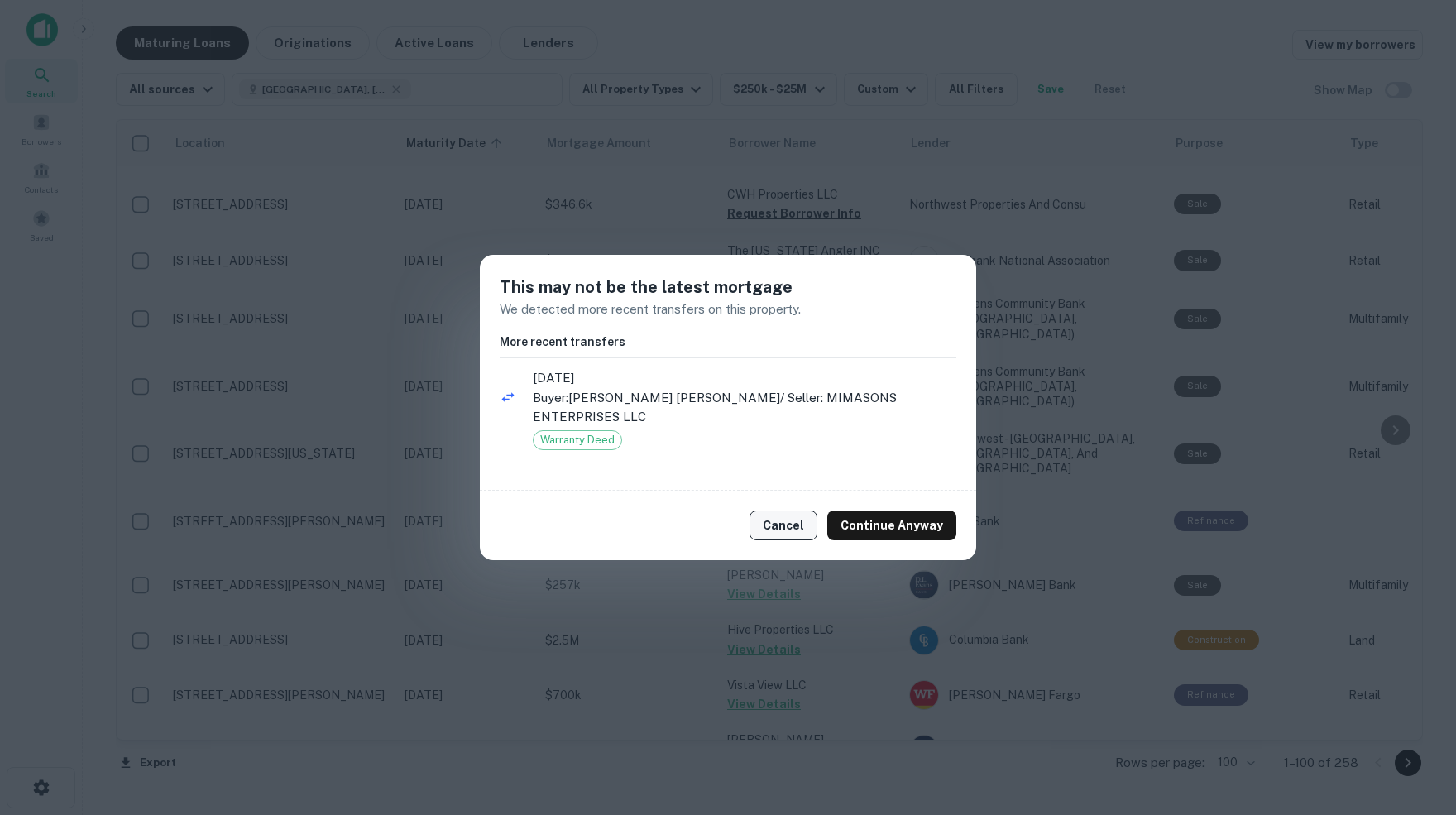
click at [787, 529] on button "Cancel" at bounding box center [783, 525] width 68 height 30
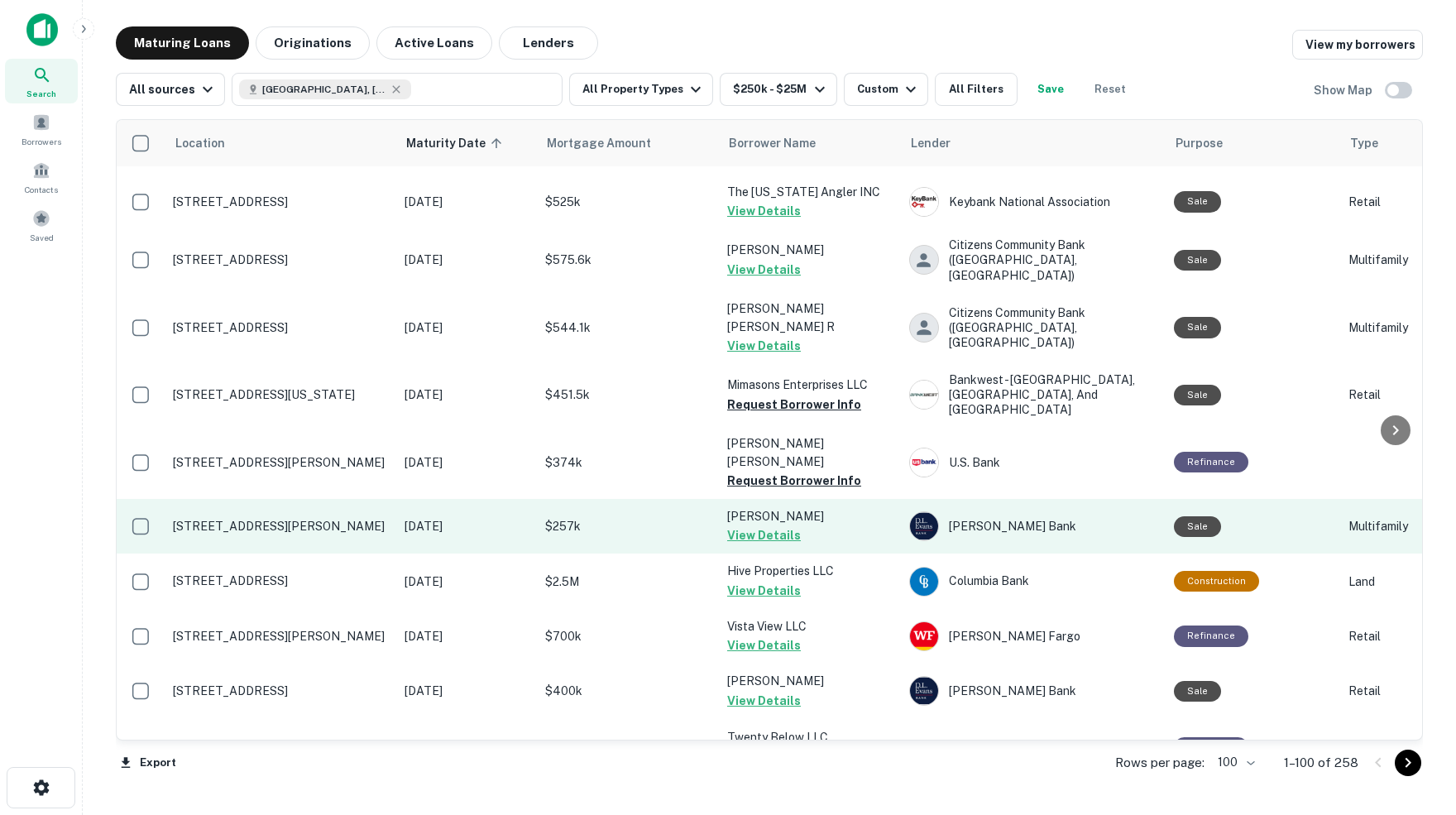
scroll to position [3062, 0]
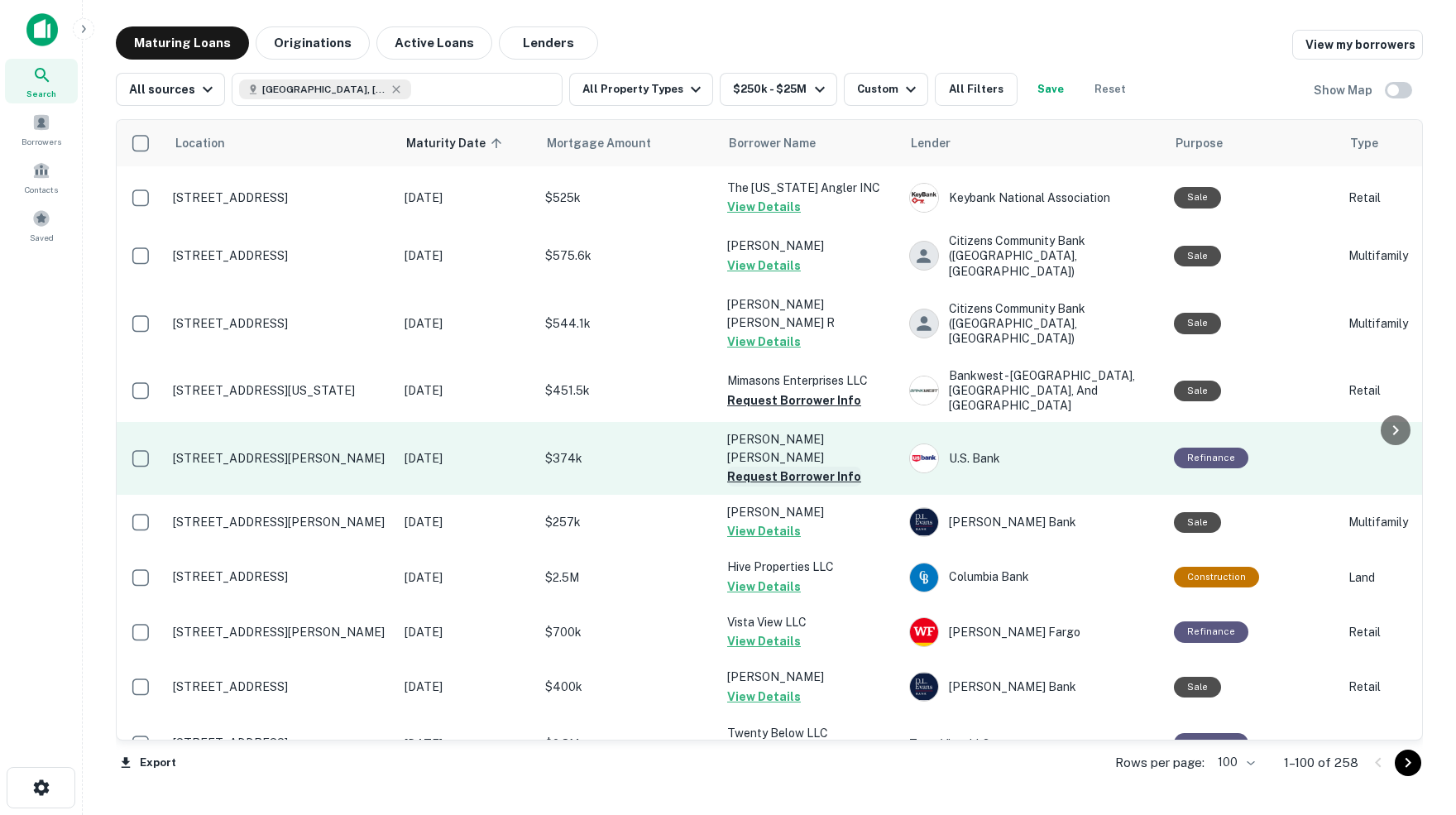
click at [753, 467] on button "Request Borrower Info" at bounding box center [794, 477] width 134 height 20
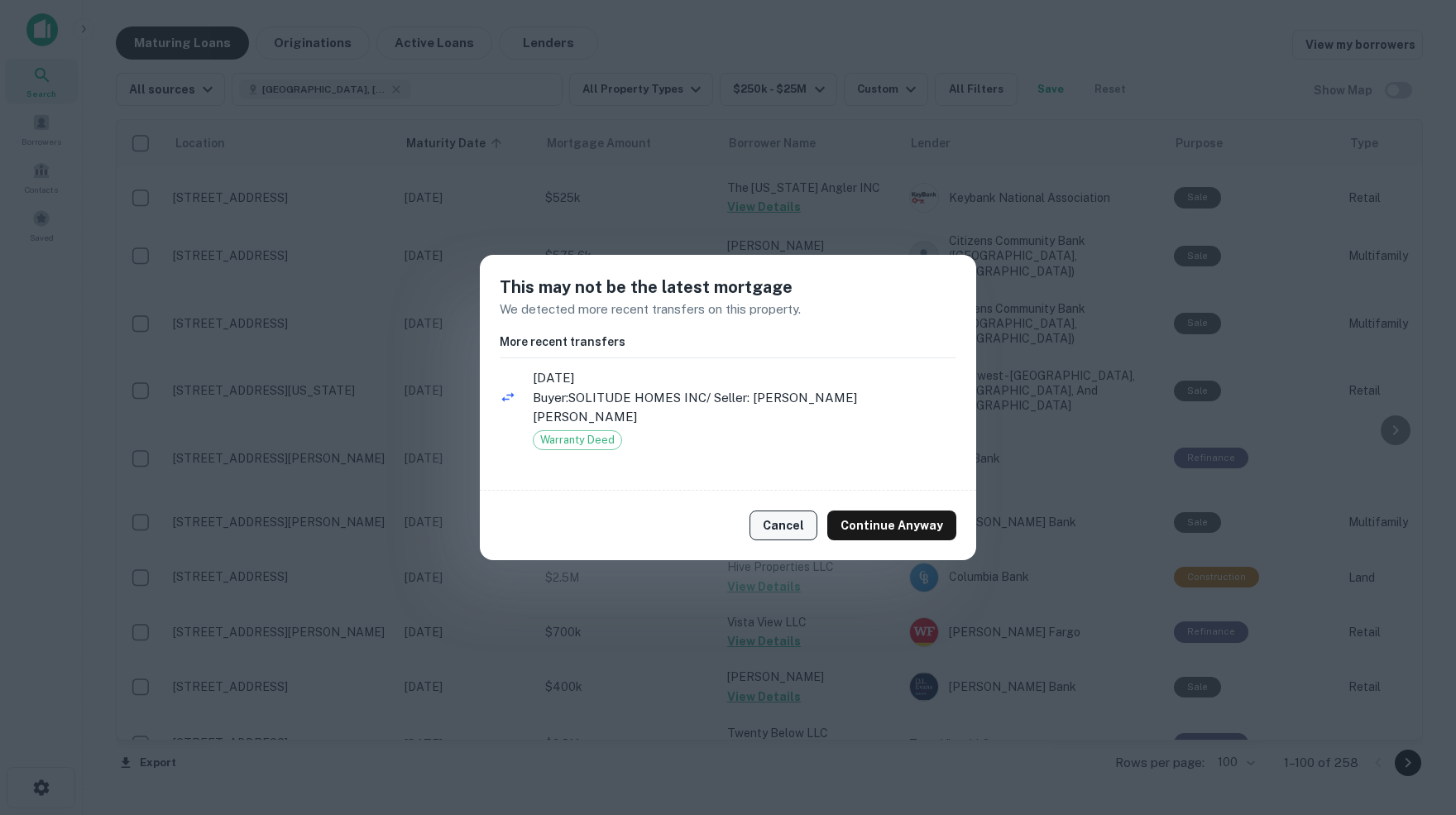
click at [784, 514] on button "Cancel" at bounding box center [783, 525] width 68 height 30
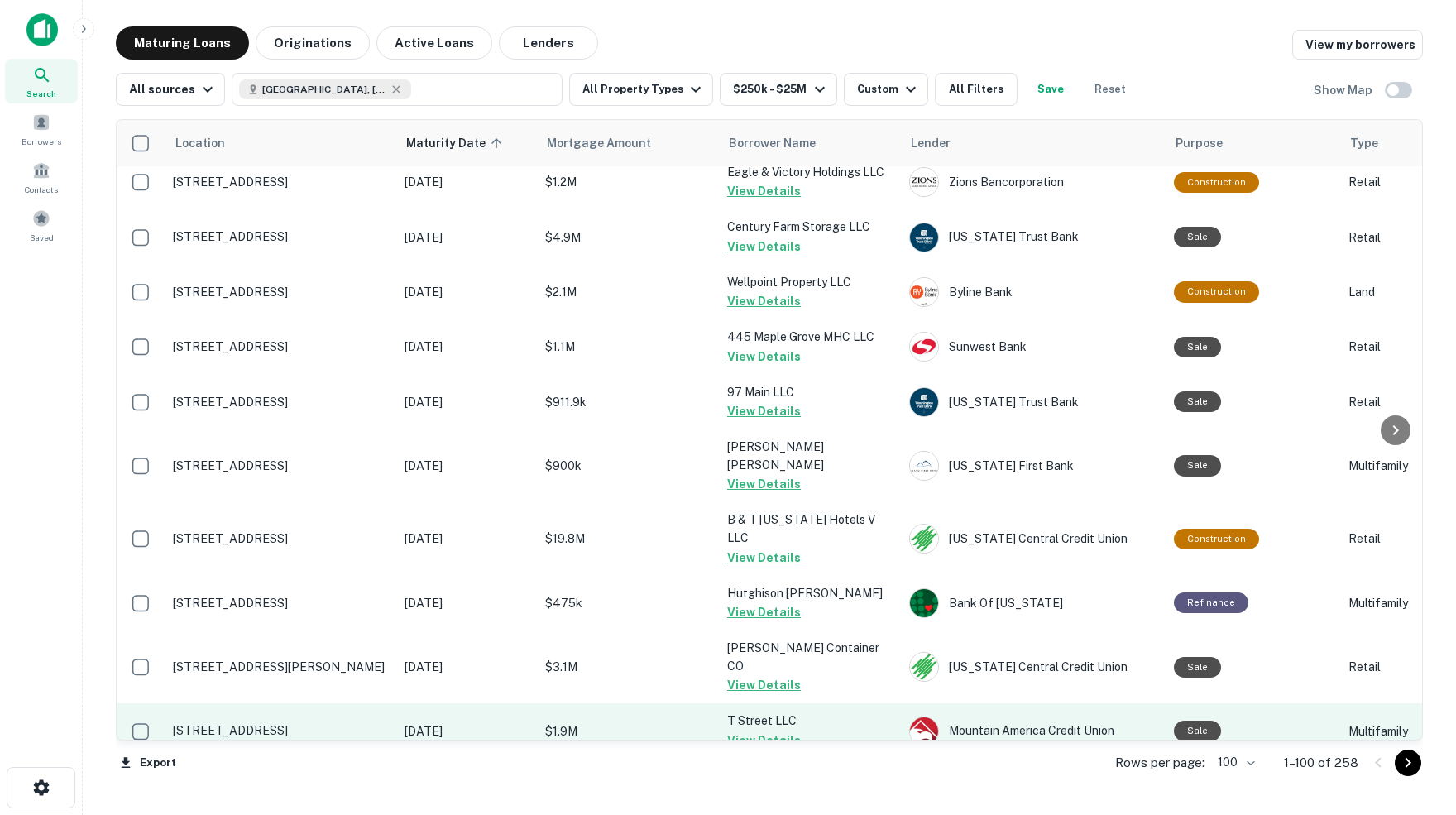
scroll to position [0, 0]
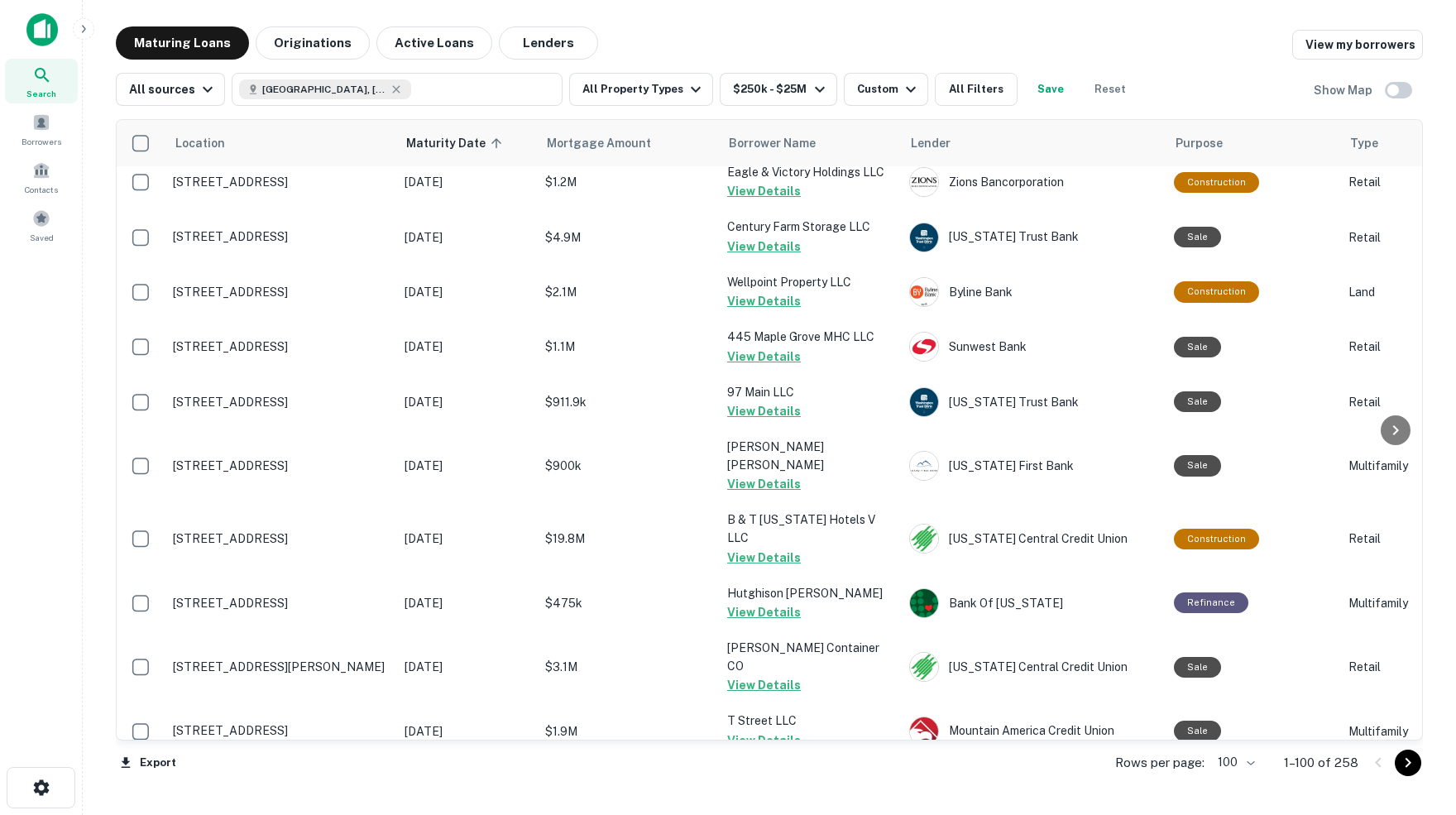
click at [1408, 765] on icon "Go to next page" at bounding box center [1408, 764] width 20 height 20
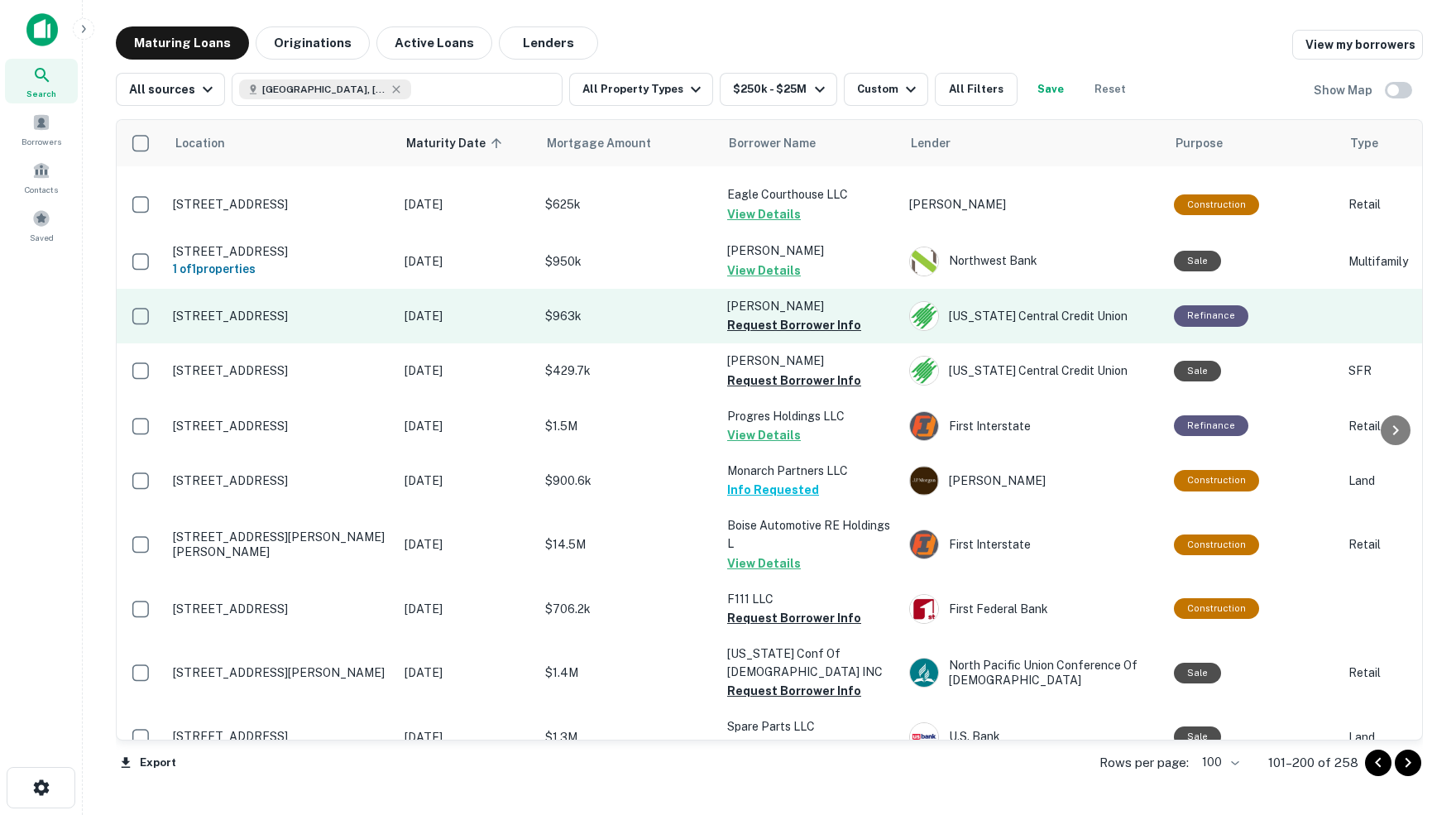
scroll to position [47, 0]
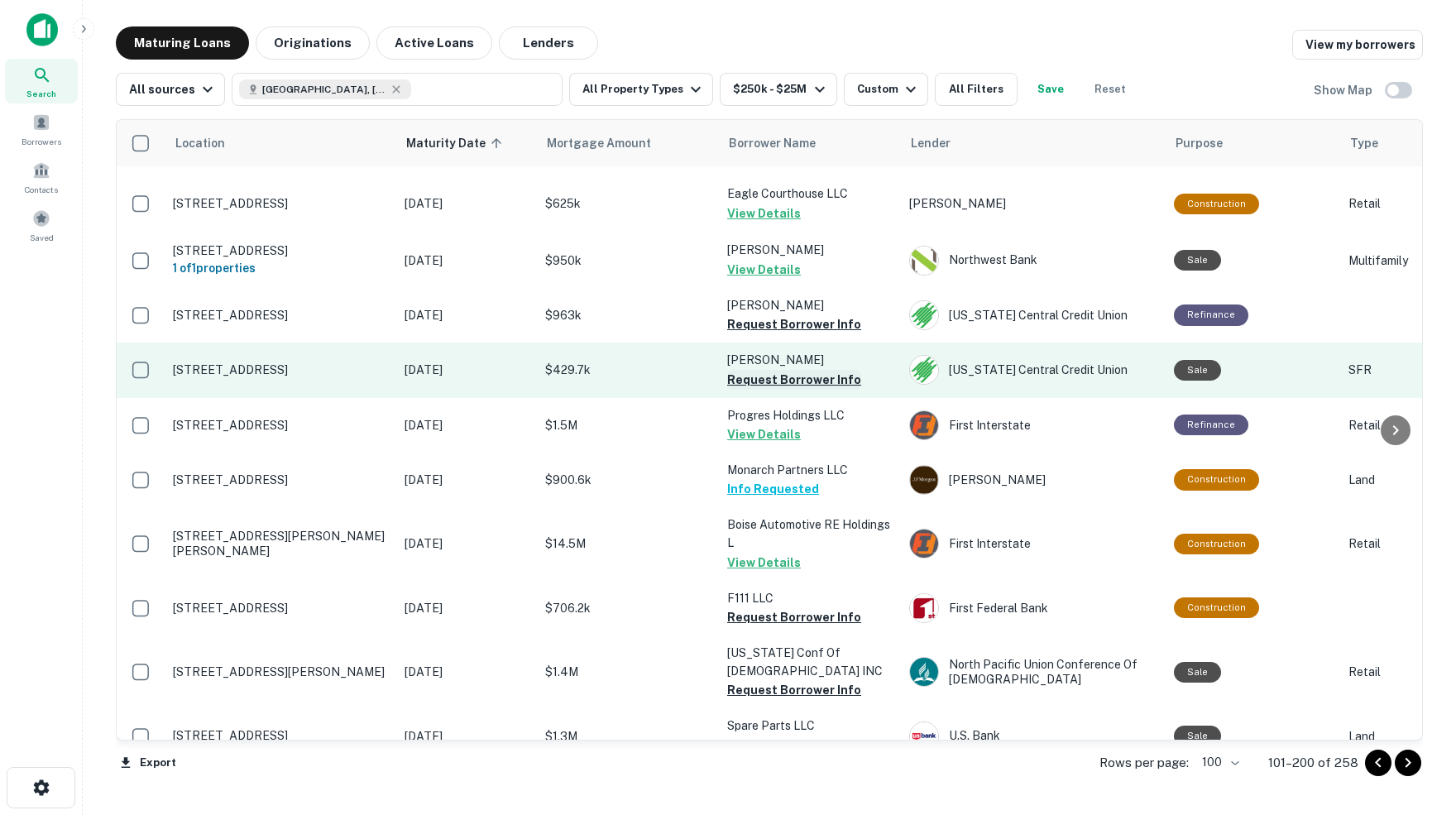
click at [751, 370] on button "Request Borrower Info" at bounding box center [794, 380] width 134 height 20
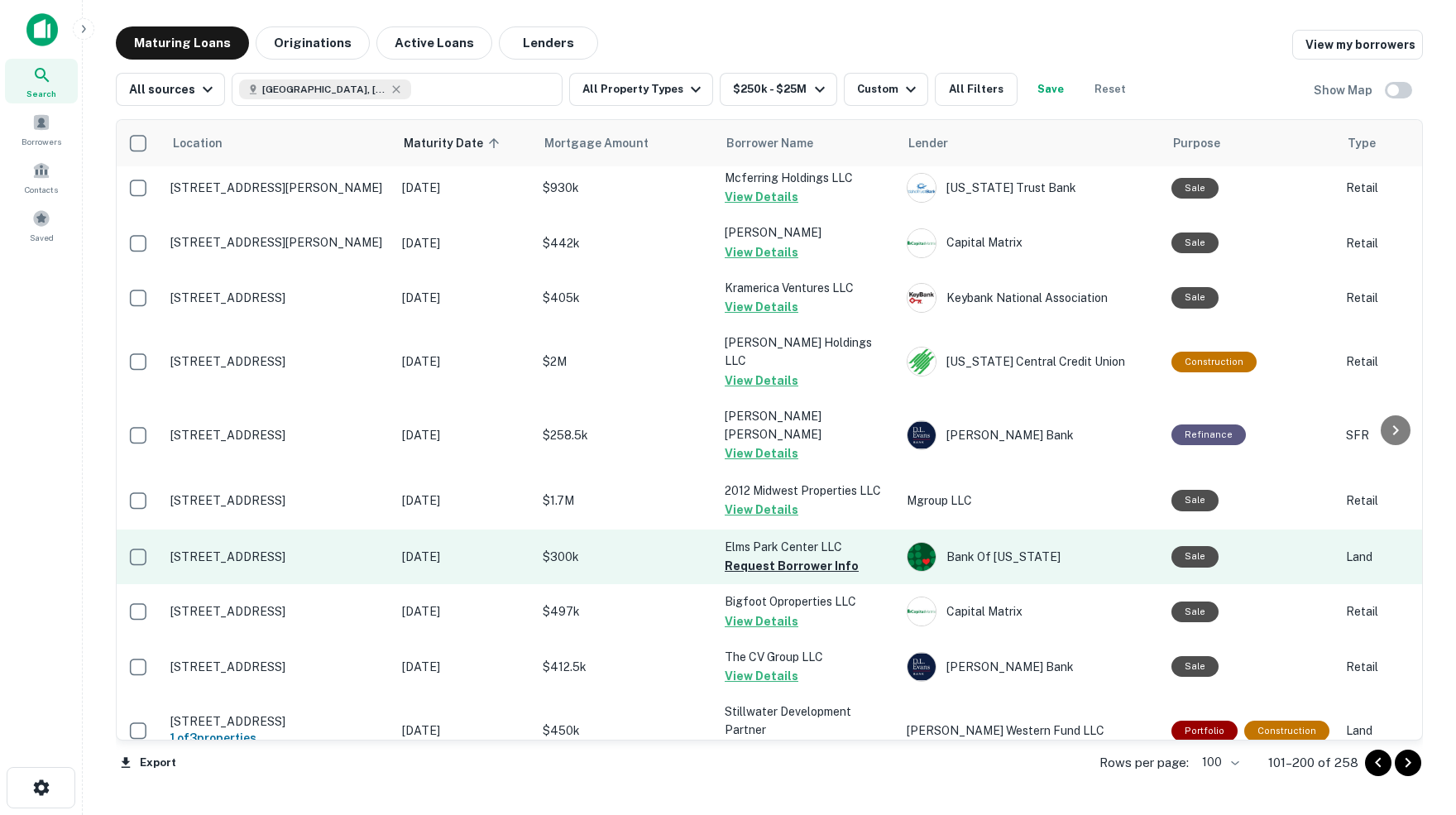
scroll to position [3036, 3]
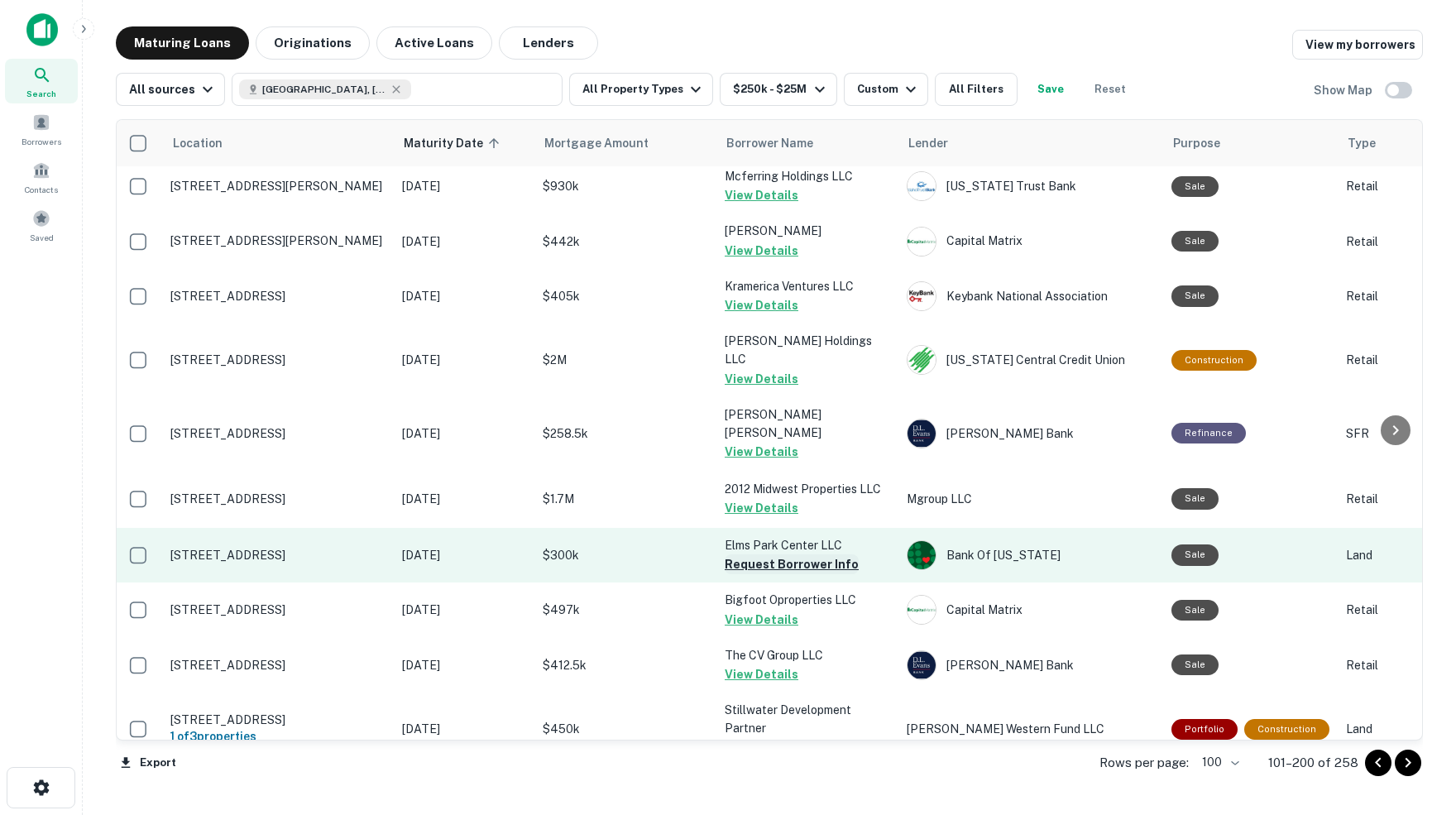
click at [753, 555] on button "Request Borrower Info" at bounding box center [792, 565] width 134 height 20
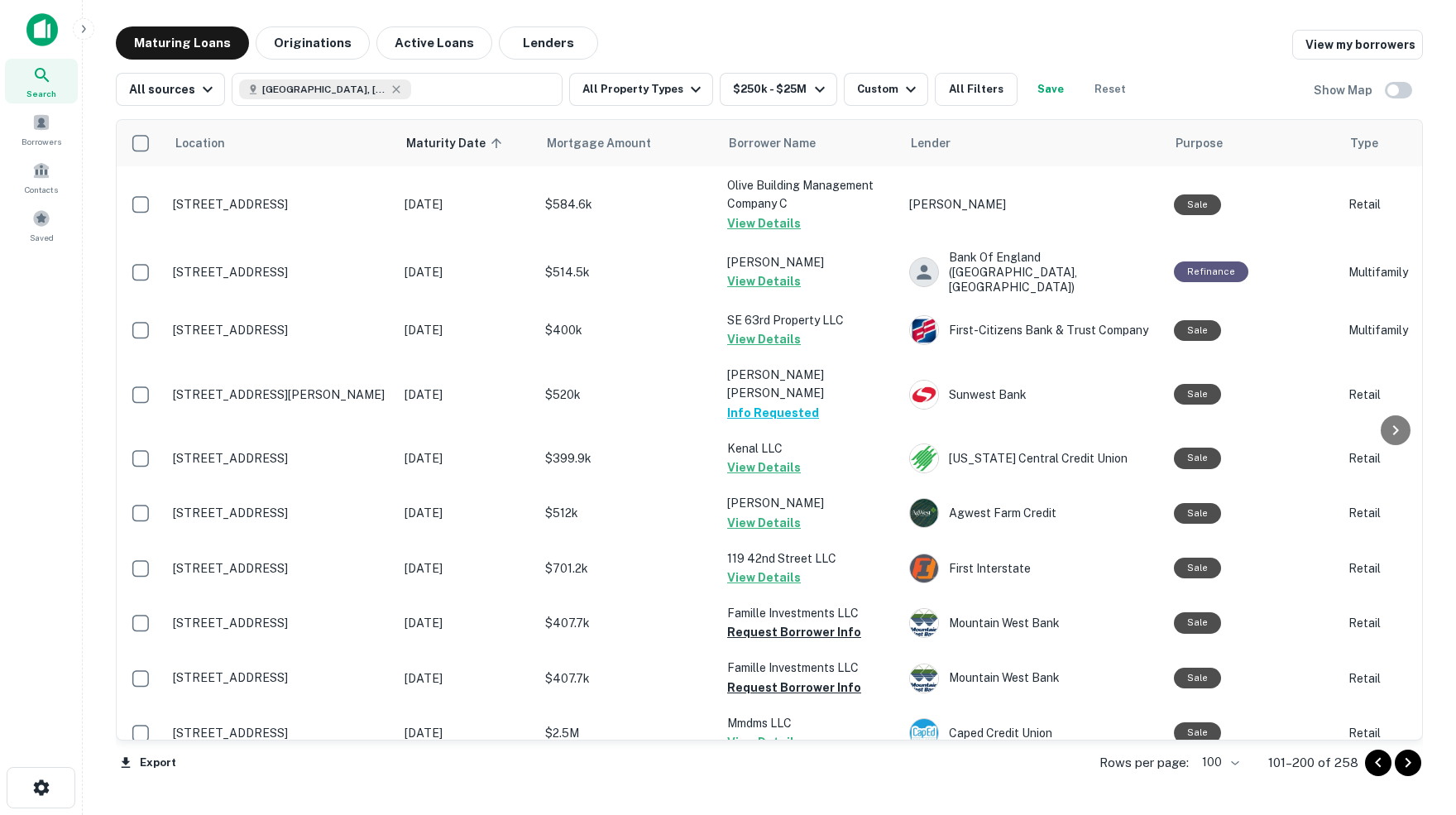
scroll to position [4871, 0]
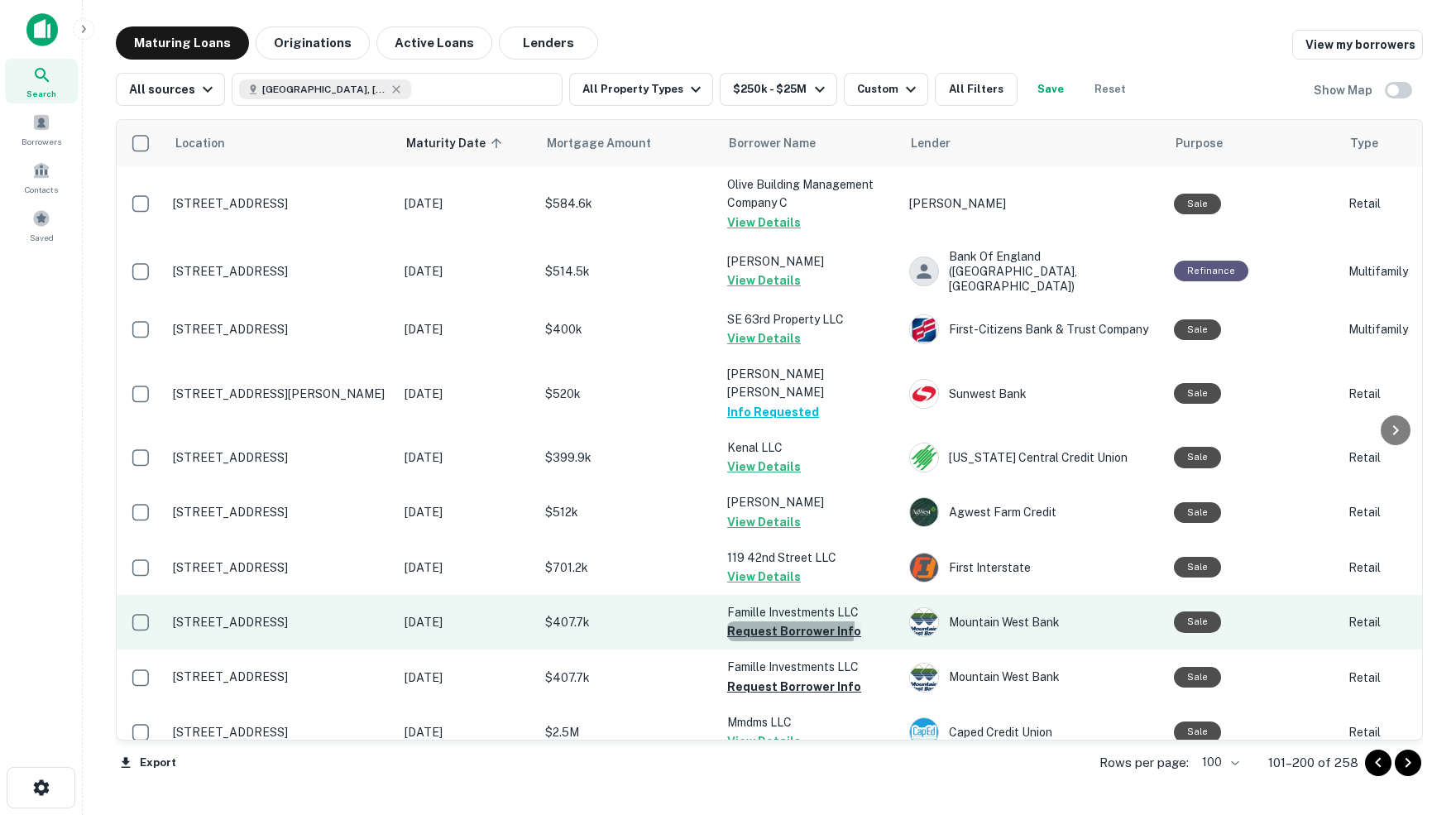
click at [758, 622] on button "Request Borrower Info" at bounding box center [794, 632] width 134 height 20
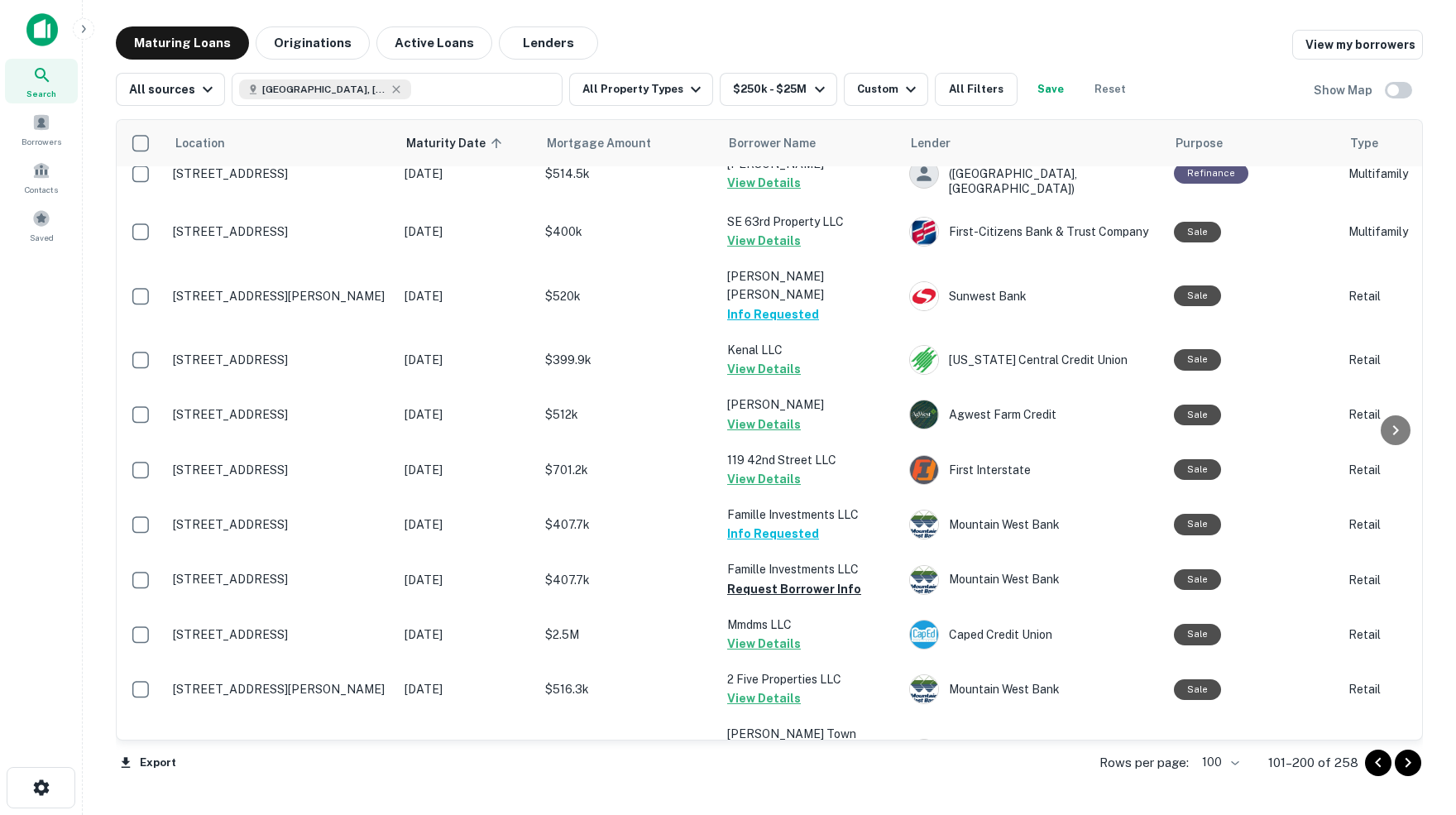
scroll to position [0, 0]
click at [1409, 764] on icon "Go to next page" at bounding box center [1408, 764] width 20 height 20
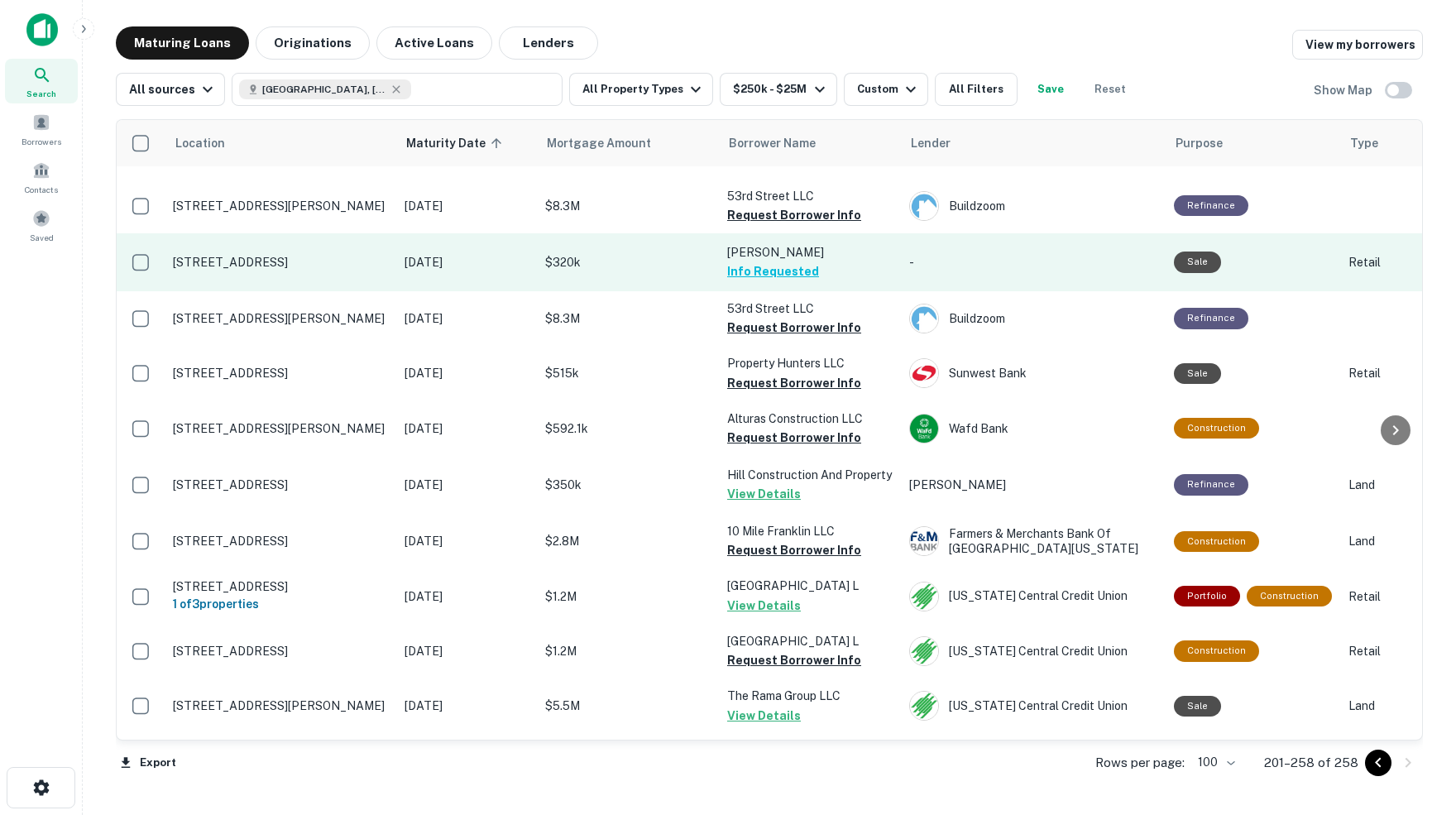
scroll to position [285, 0]
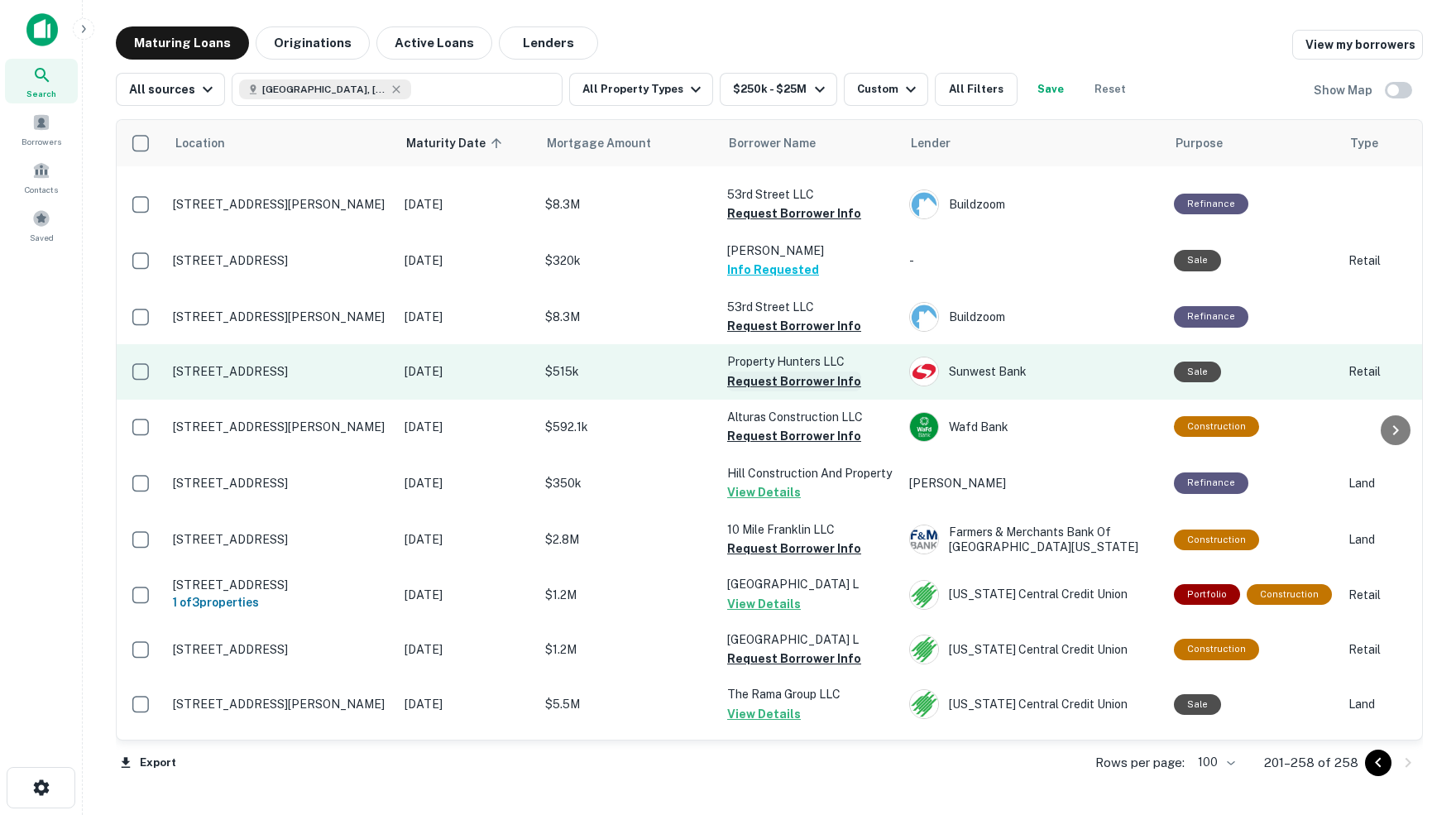
click at [757, 371] on button "Request Borrower Info" at bounding box center [794, 381] width 134 height 20
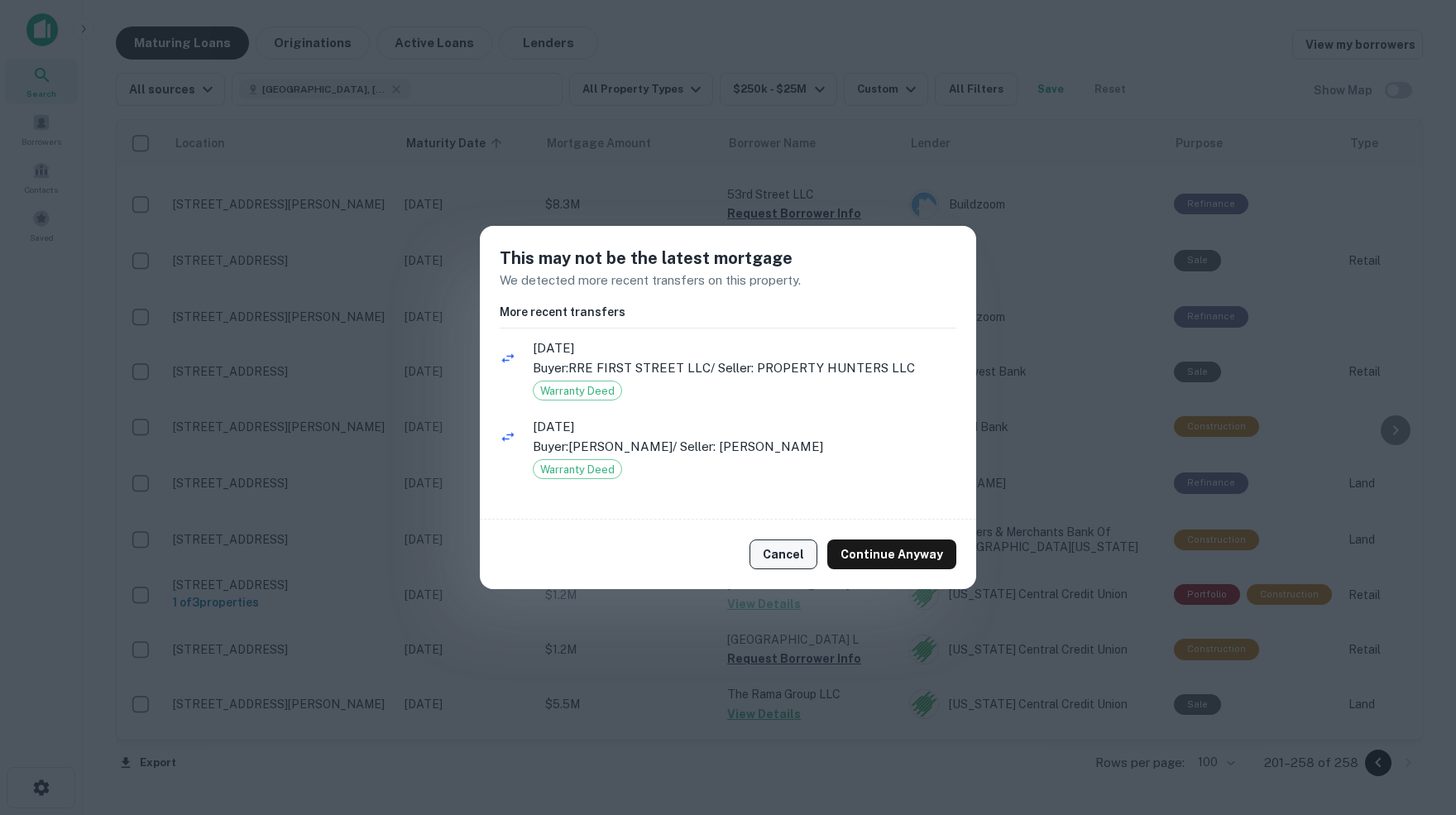
click at [787, 556] on button "Cancel" at bounding box center [783, 555] width 68 height 30
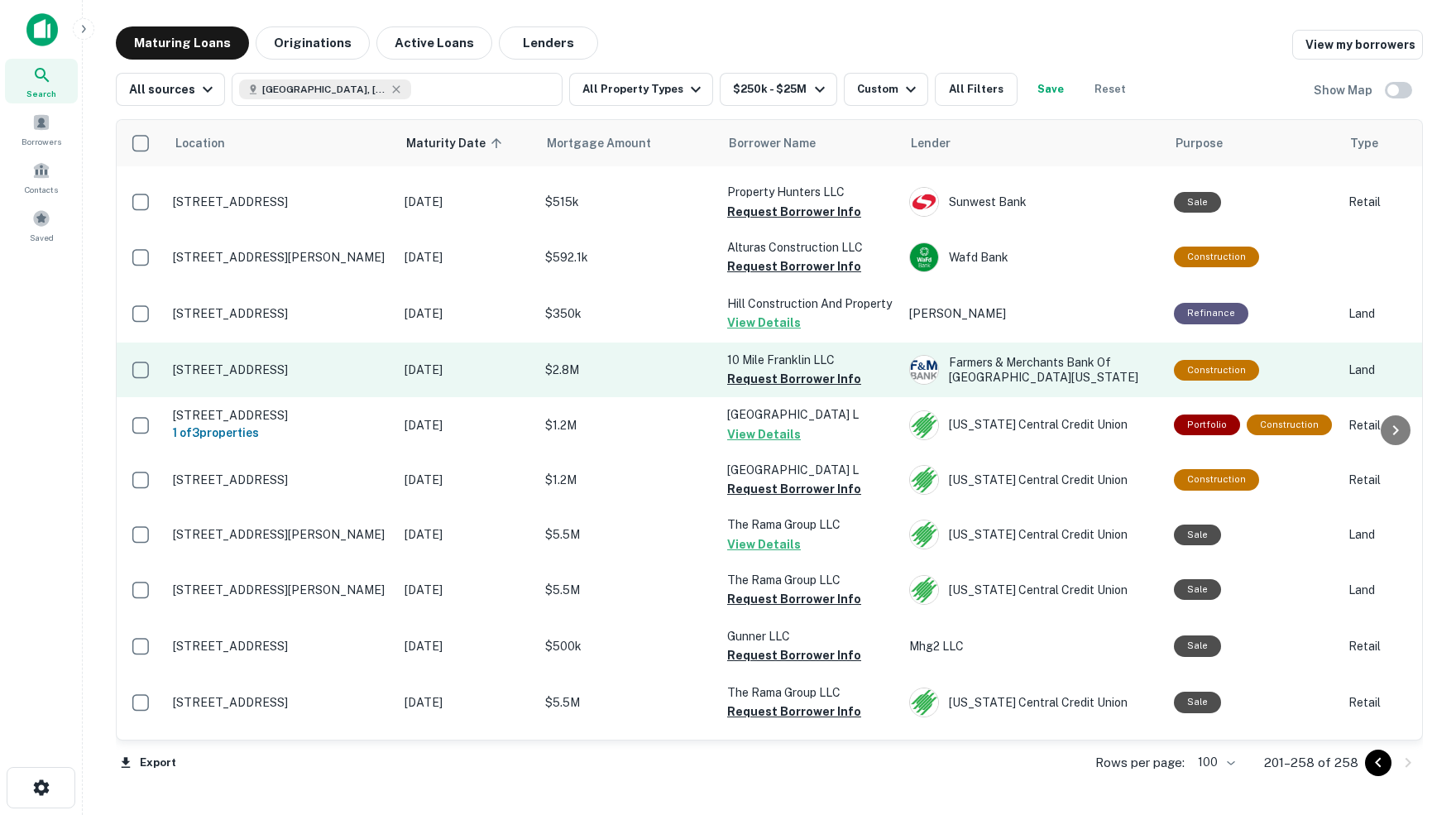
scroll to position [458, 0]
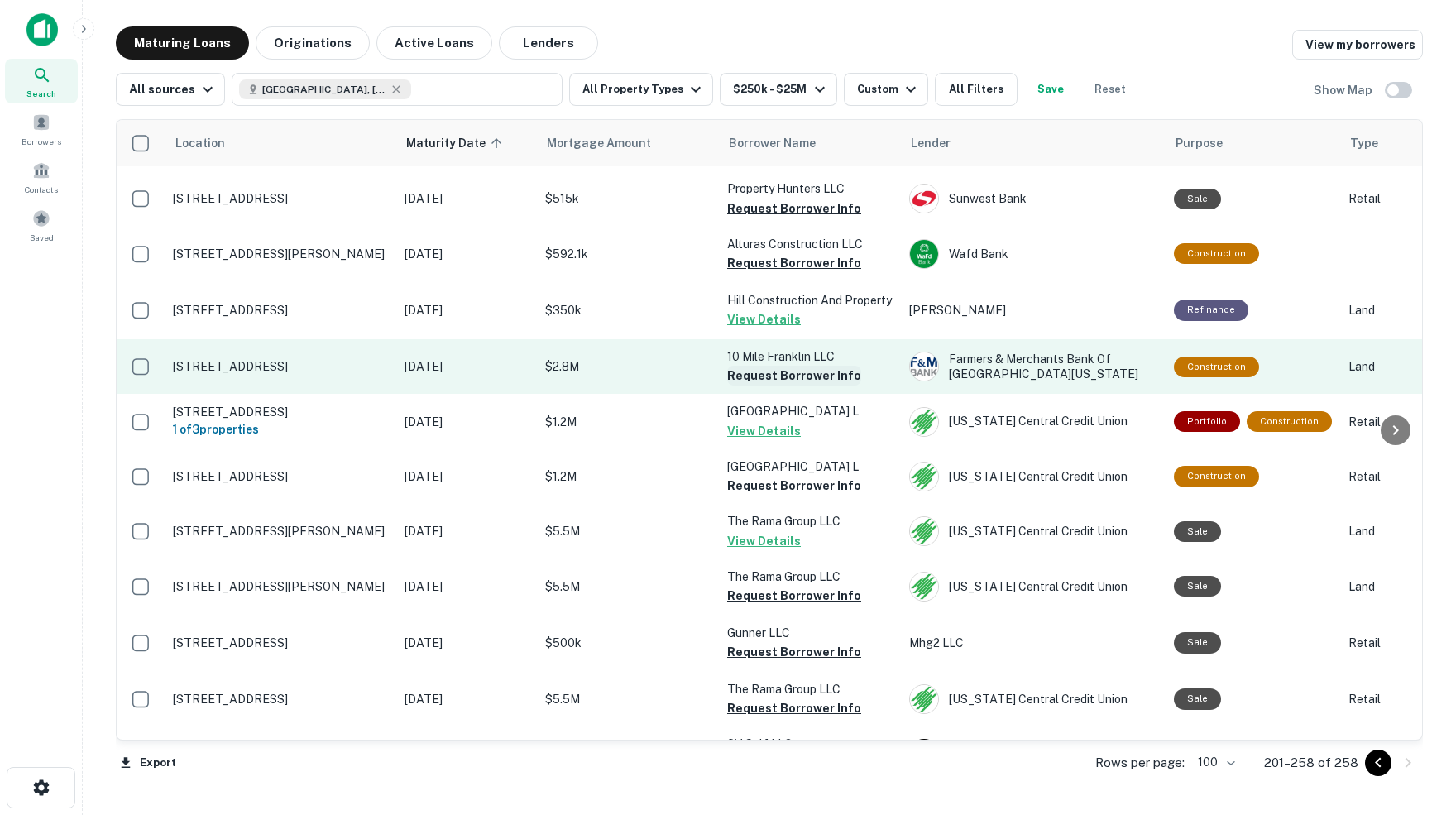
click at [768, 366] on button "Request Borrower Info" at bounding box center [794, 376] width 134 height 20
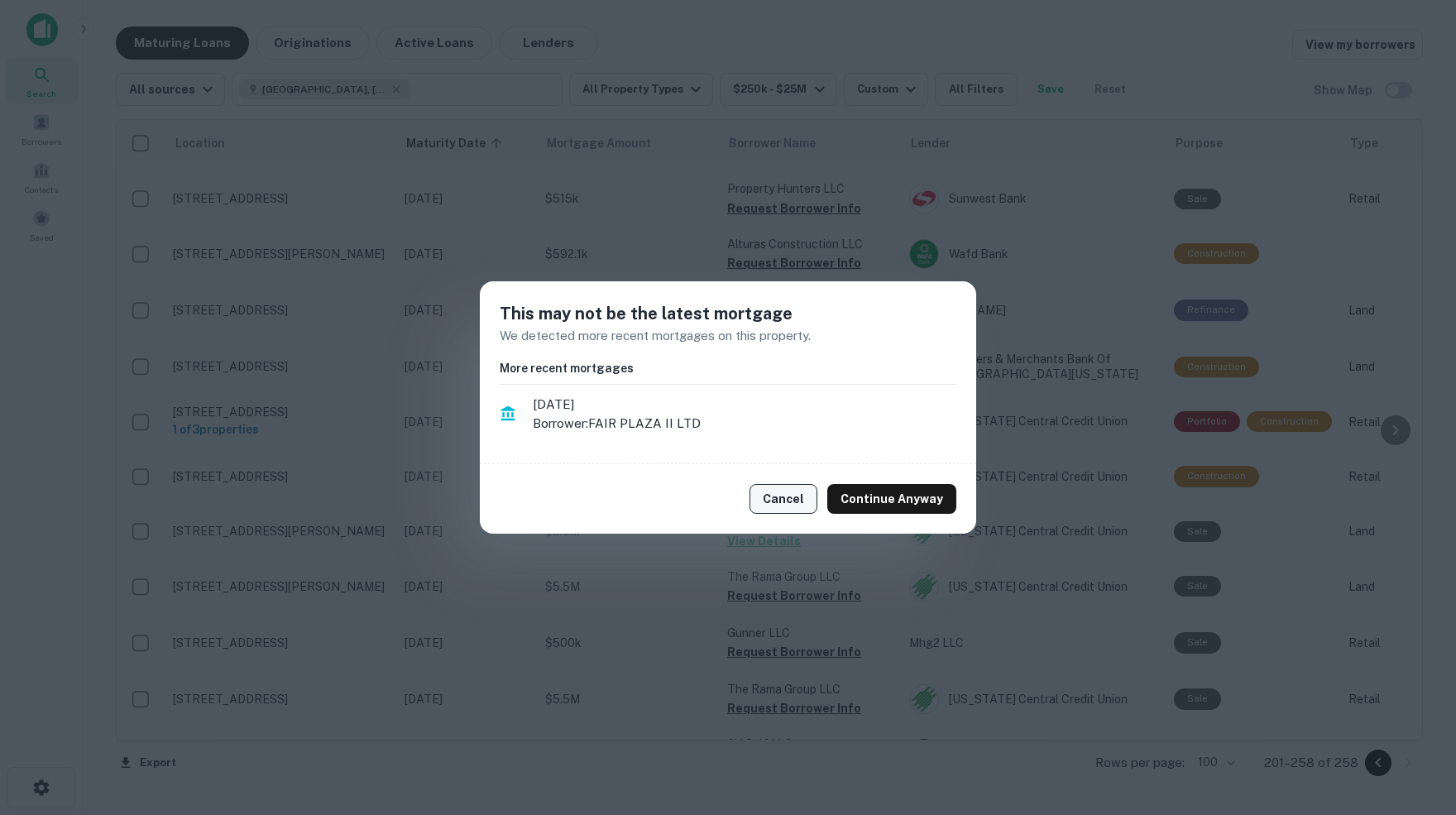
click at [789, 498] on button "Cancel" at bounding box center [783, 499] width 68 height 30
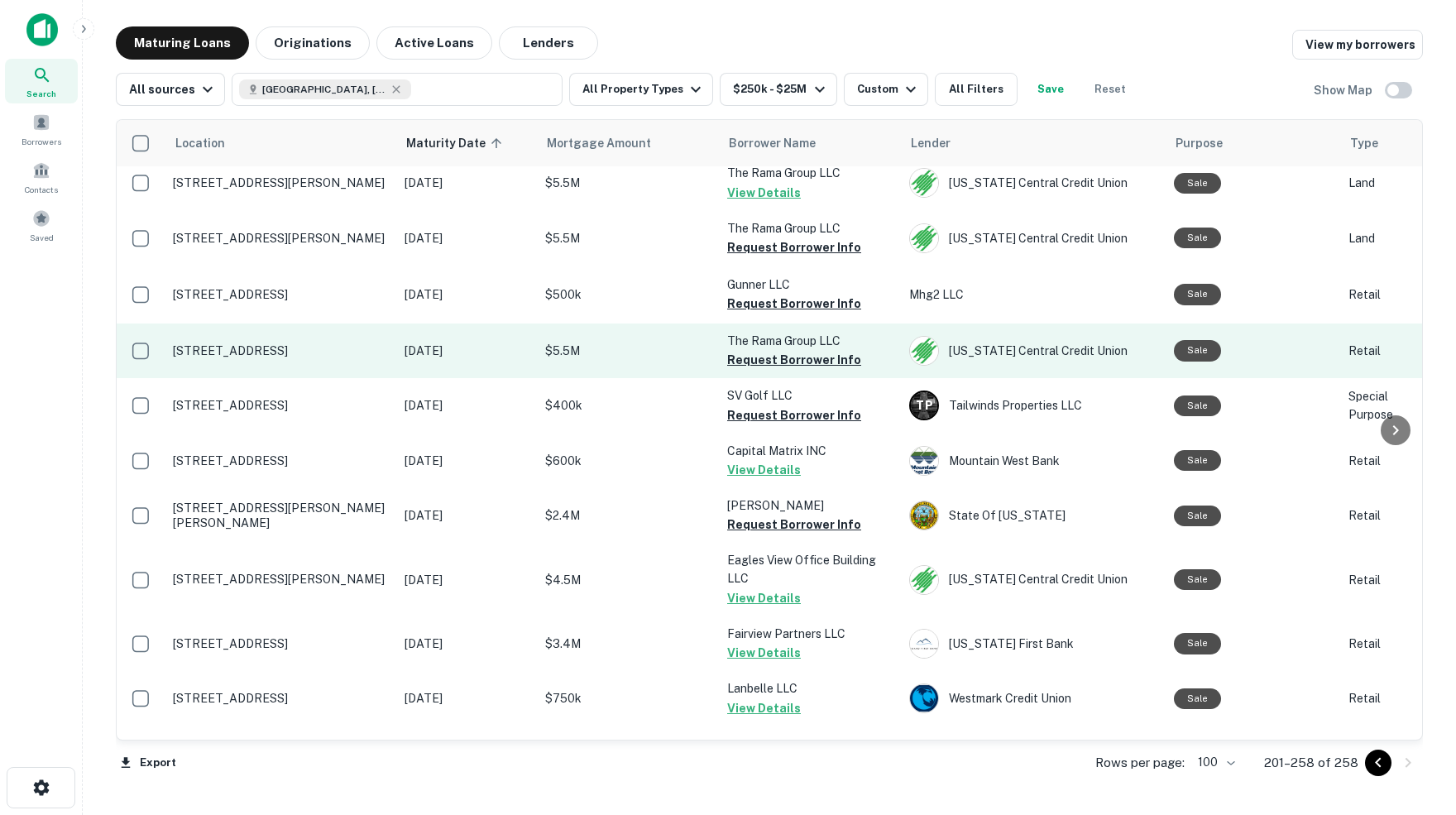
scroll to position [807, 0]
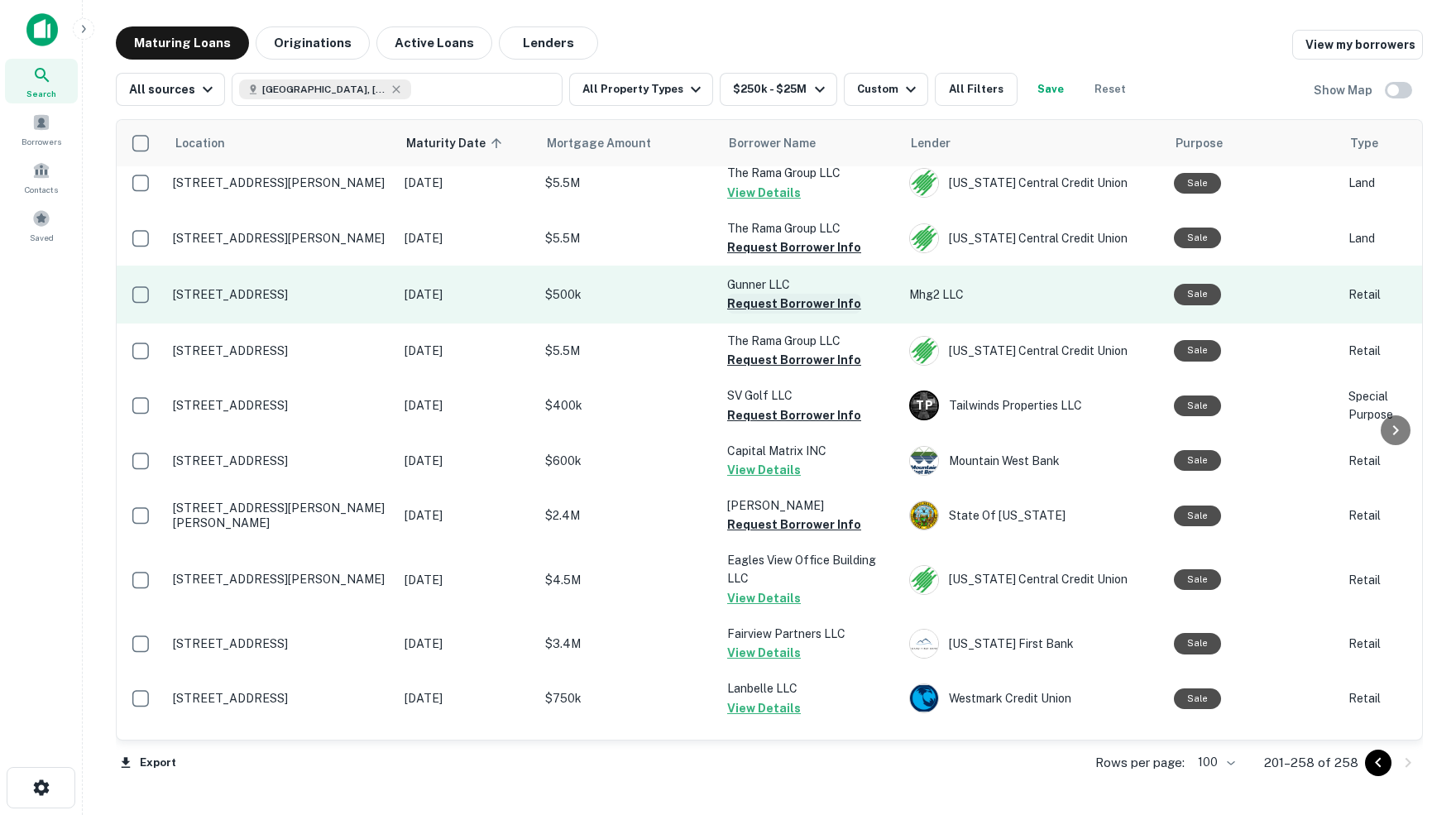
click at [783, 314] on button "Request Borrower Info" at bounding box center [794, 304] width 134 height 20
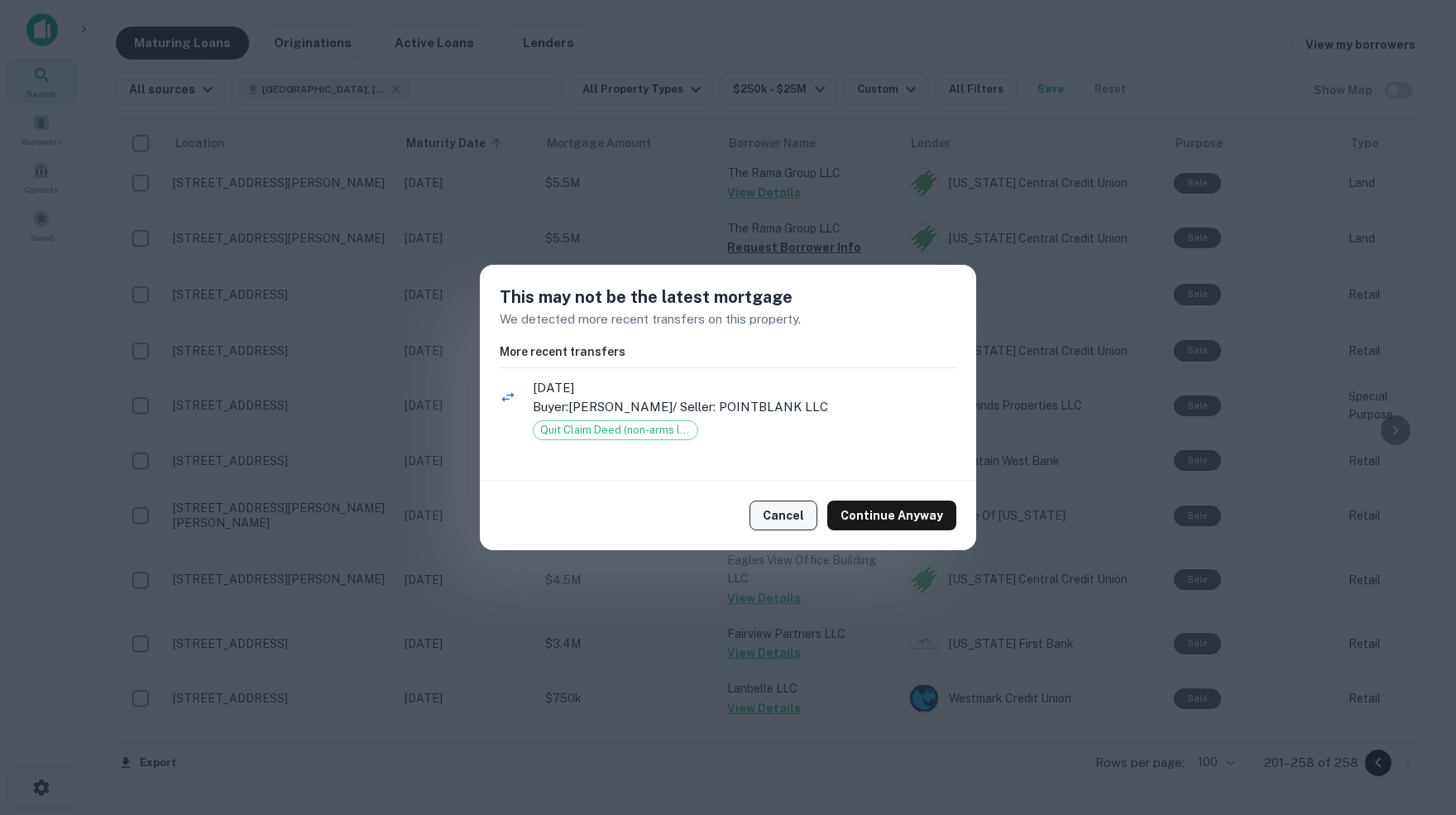
click at [787, 515] on button "Cancel" at bounding box center [783, 515] width 68 height 30
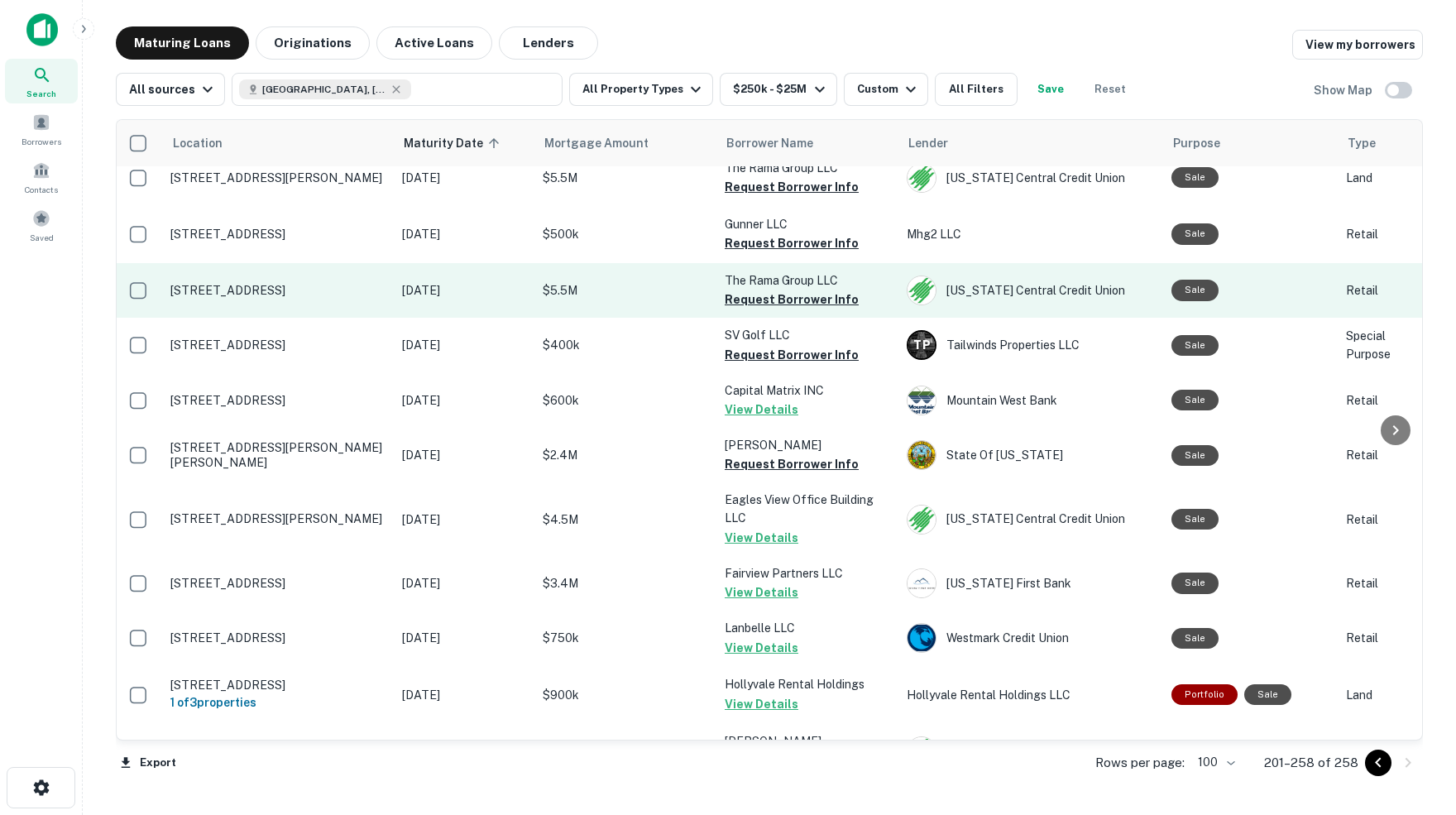
scroll to position [867, 3]
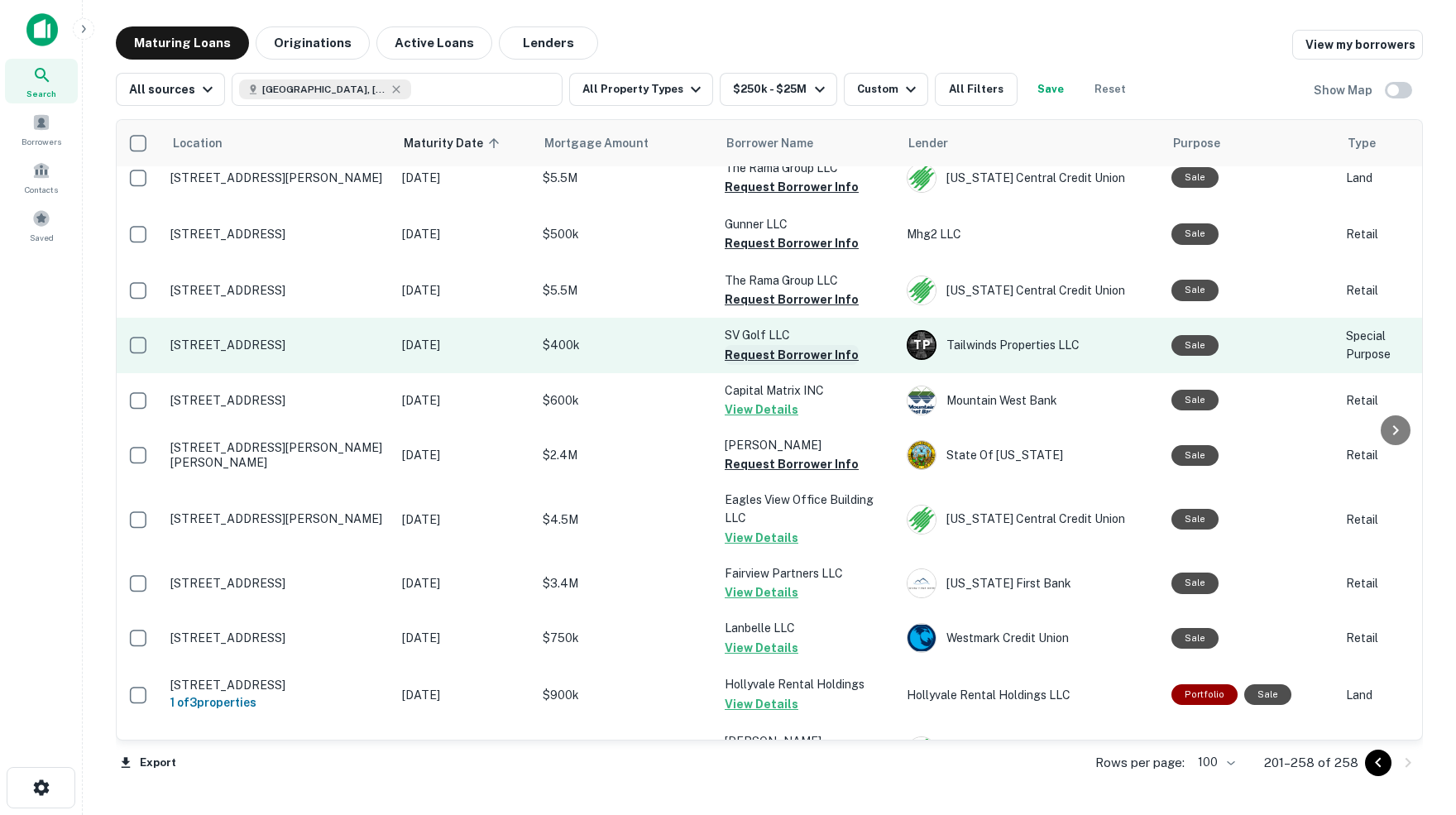
click at [759, 360] on button "Request Borrower Info" at bounding box center [792, 355] width 134 height 20
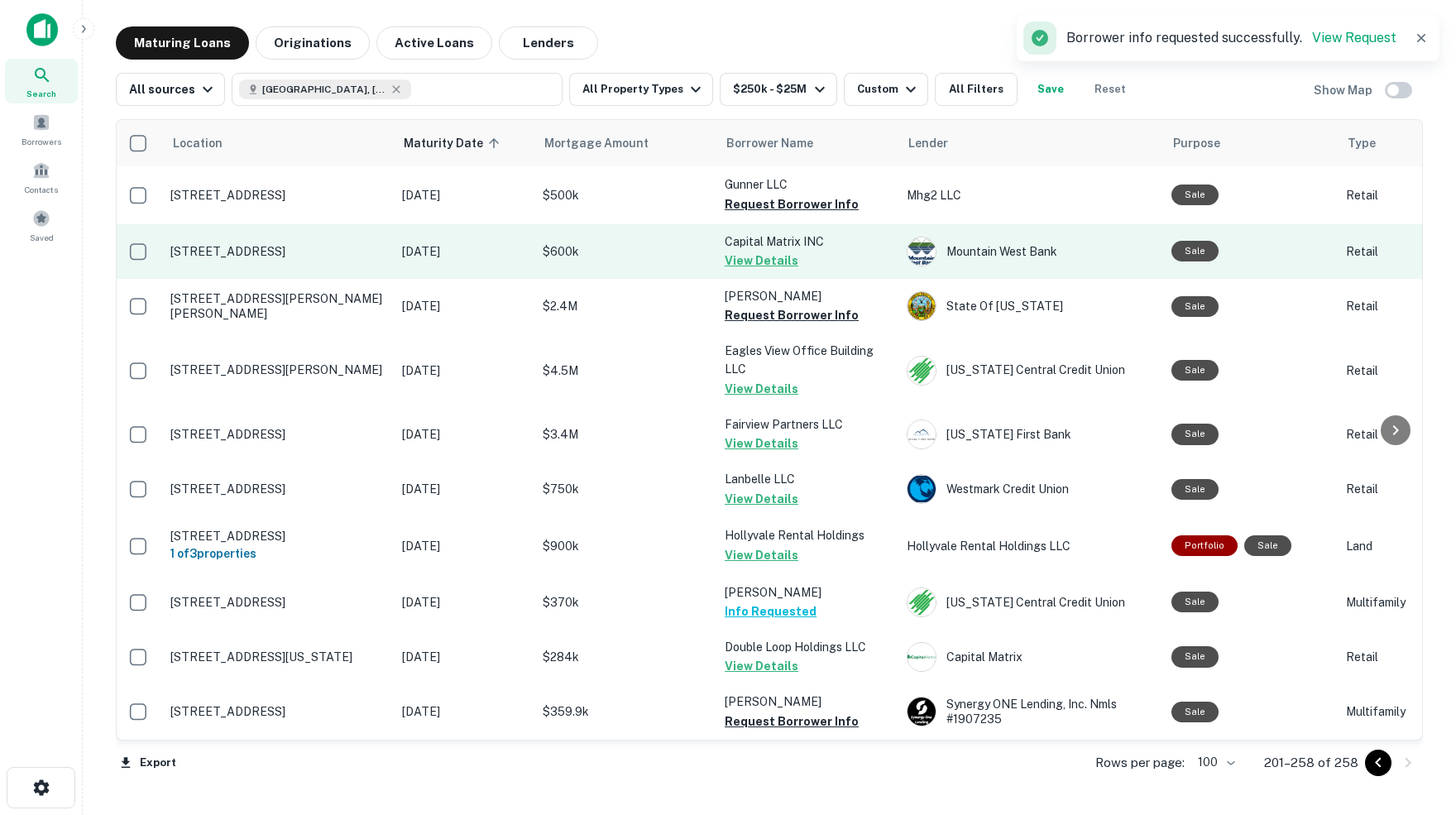
scroll to position [1019, 3]
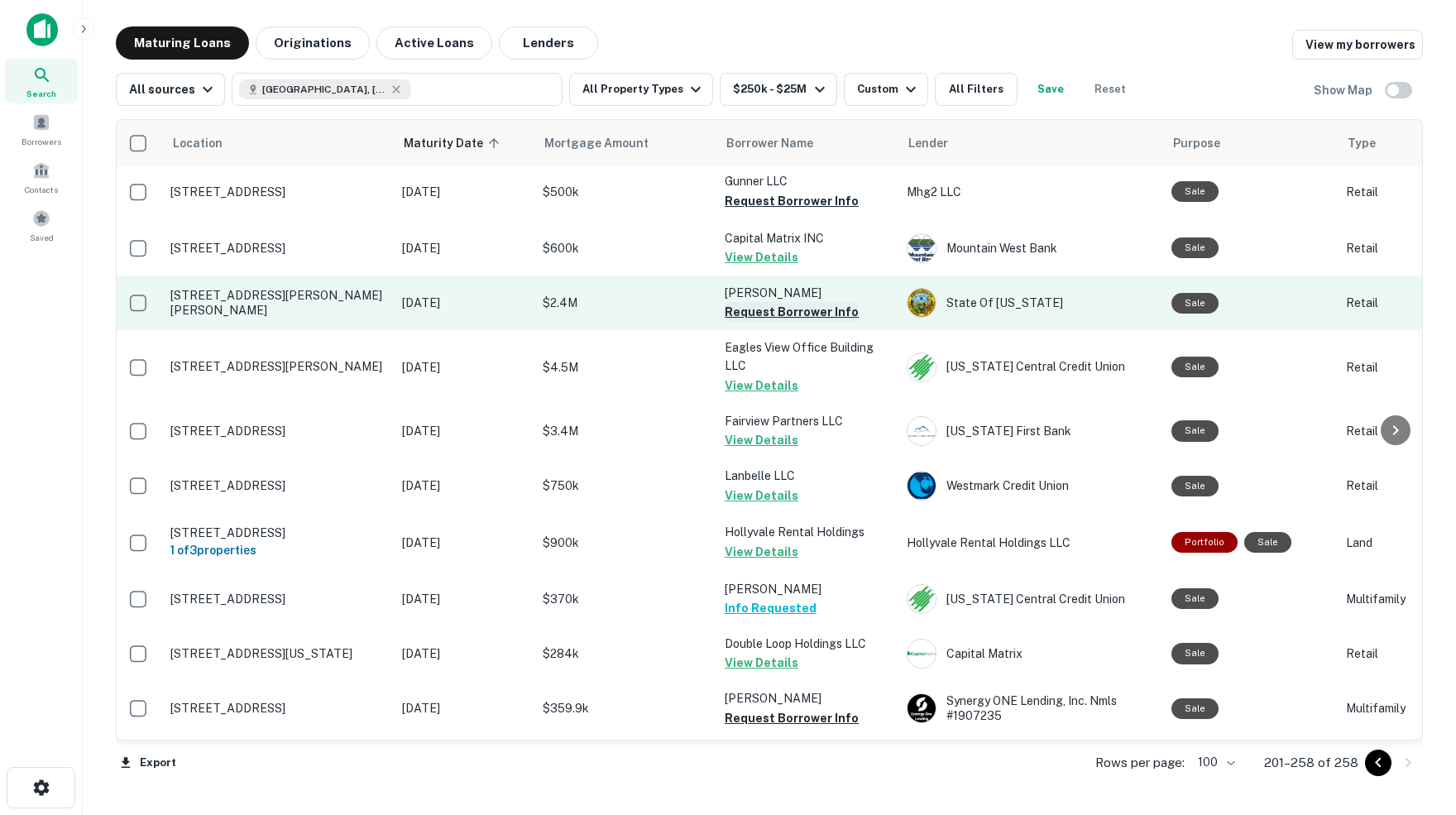
click at [773, 317] on button "Request Borrower Info" at bounding box center [792, 313] width 134 height 20
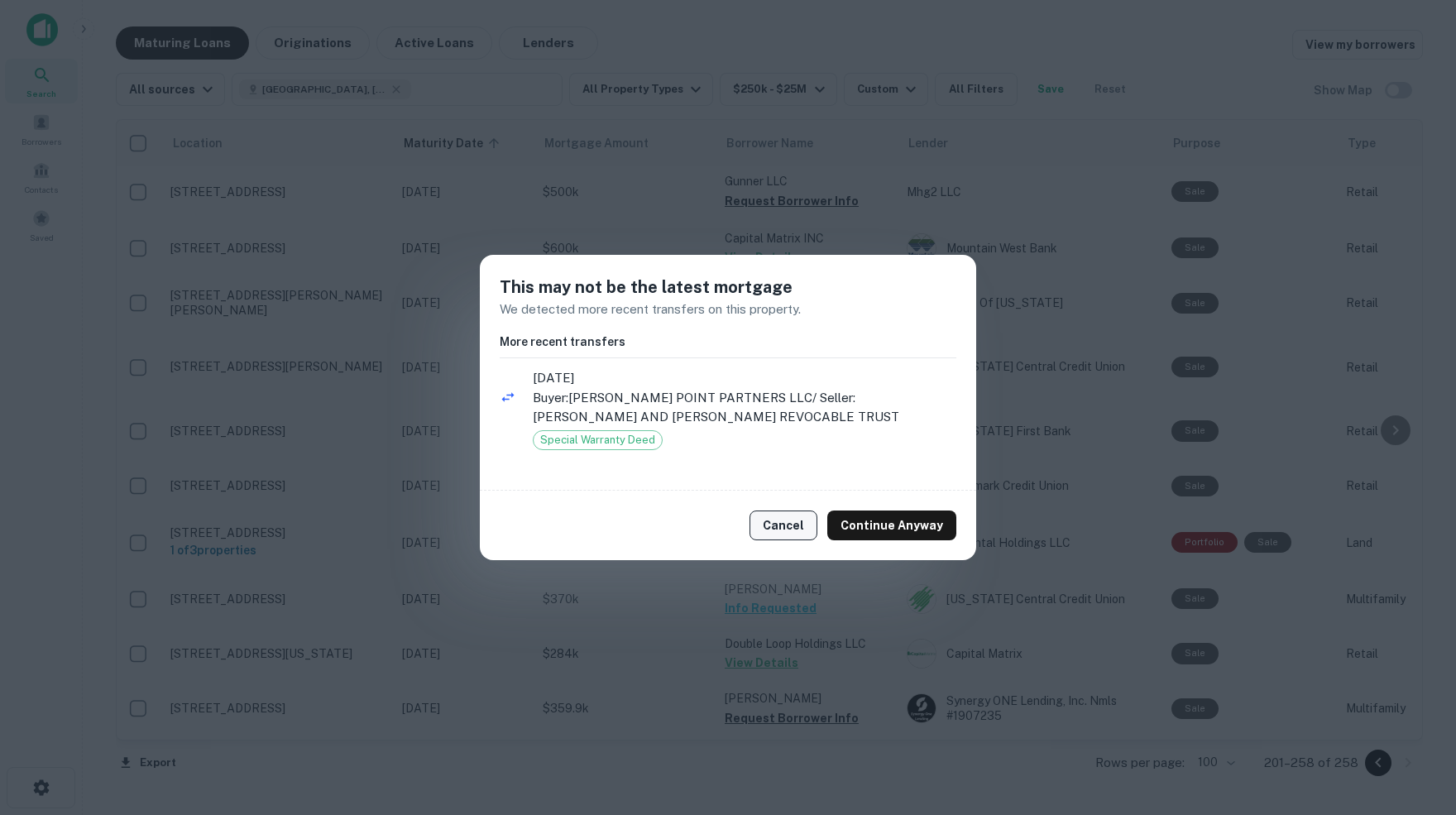
click at [791, 520] on button "Cancel" at bounding box center [783, 525] width 68 height 30
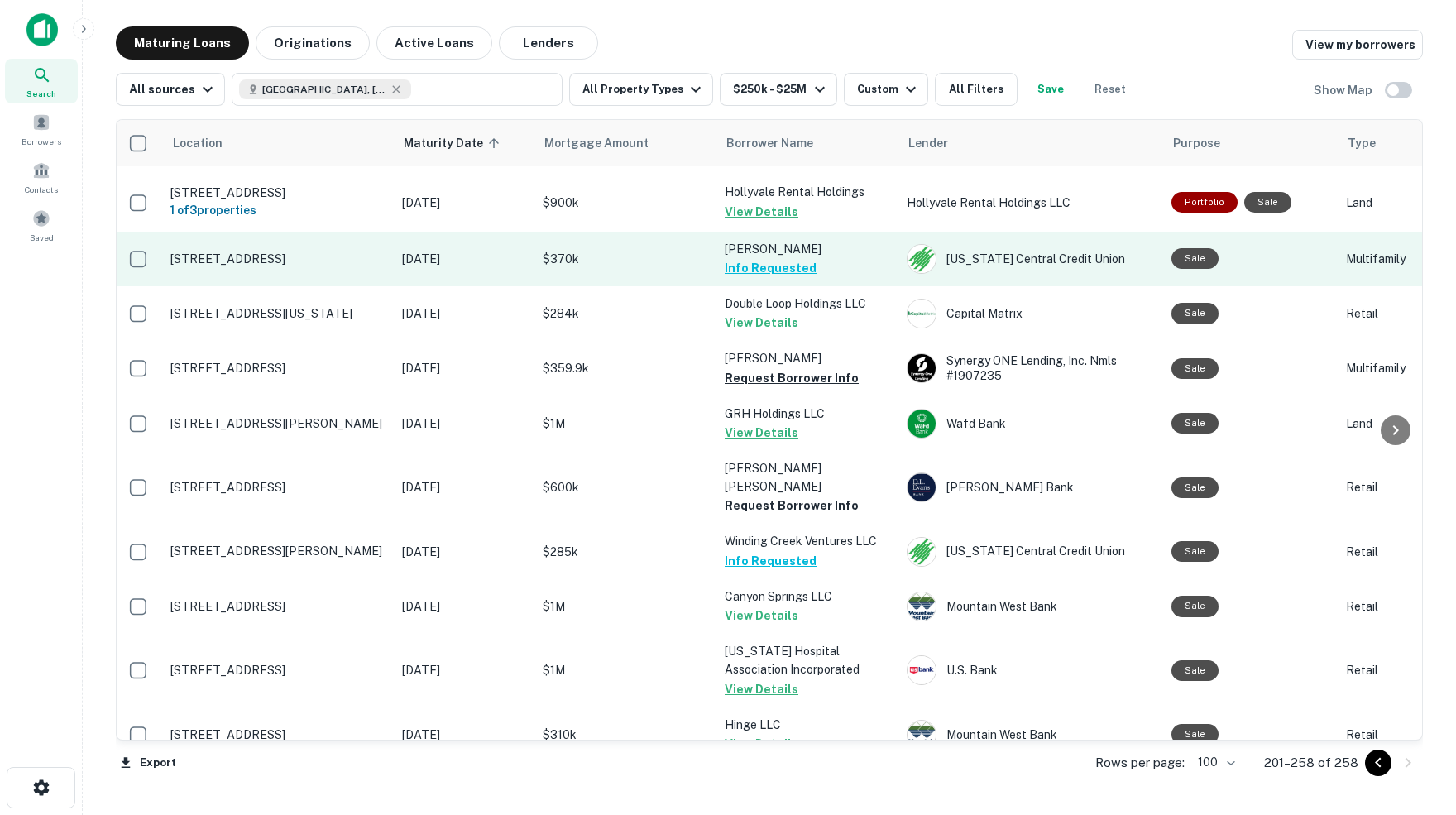
scroll to position [1365, 3]
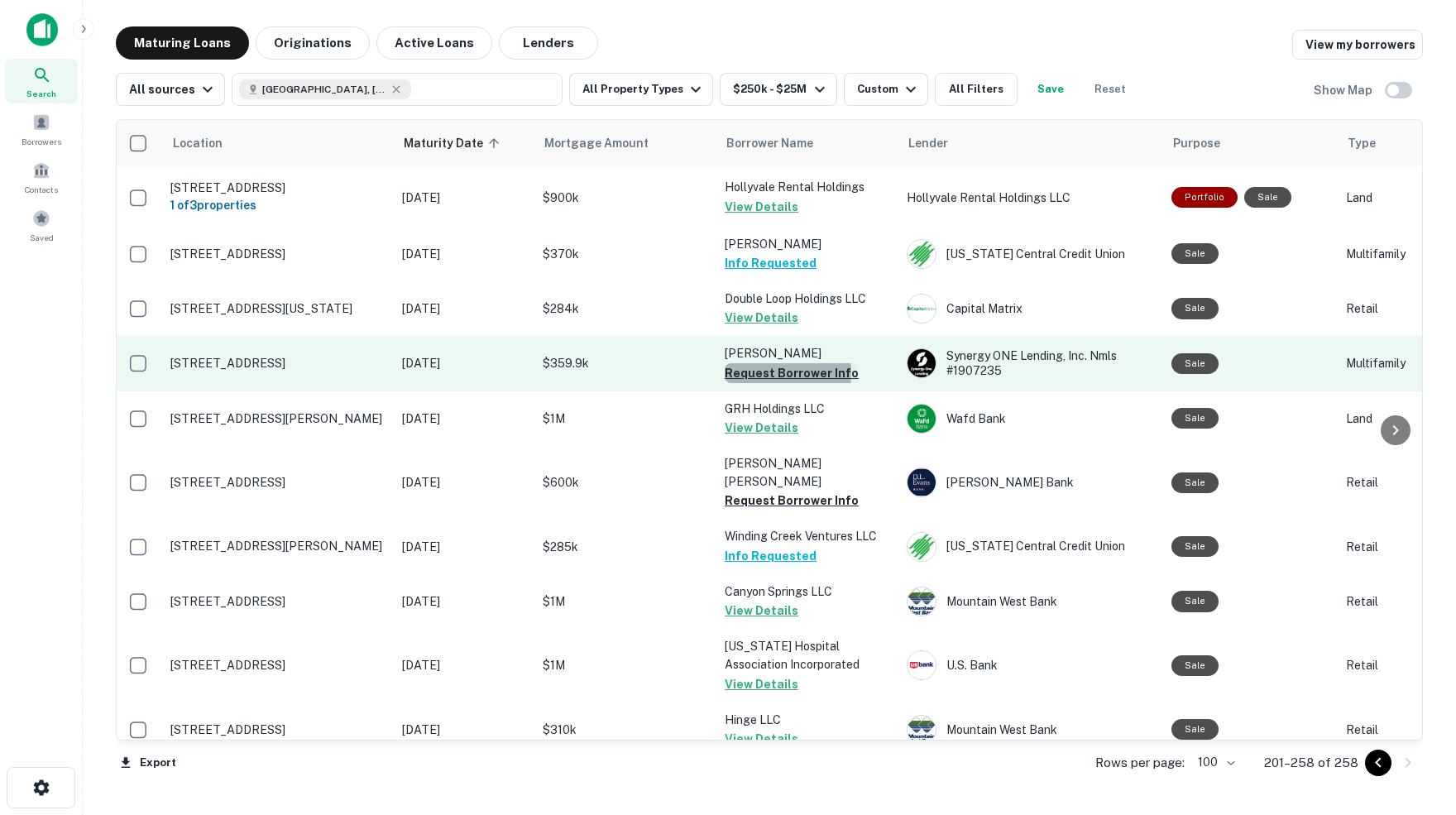
click at [748, 368] on button "Request Borrower Info" at bounding box center [792, 373] width 134 height 20
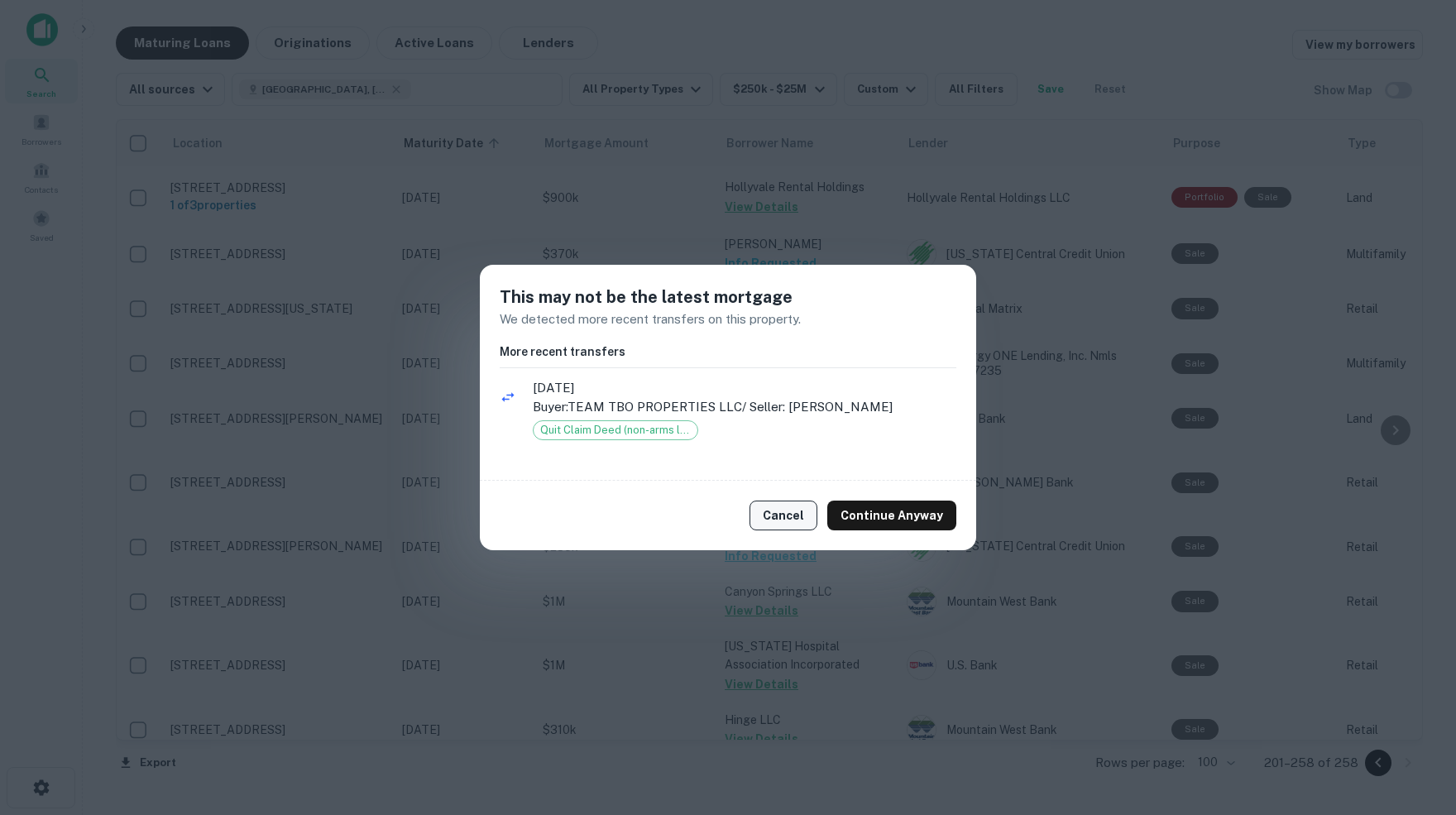
click at [792, 510] on button "Cancel" at bounding box center [783, 515] width 68 height 30
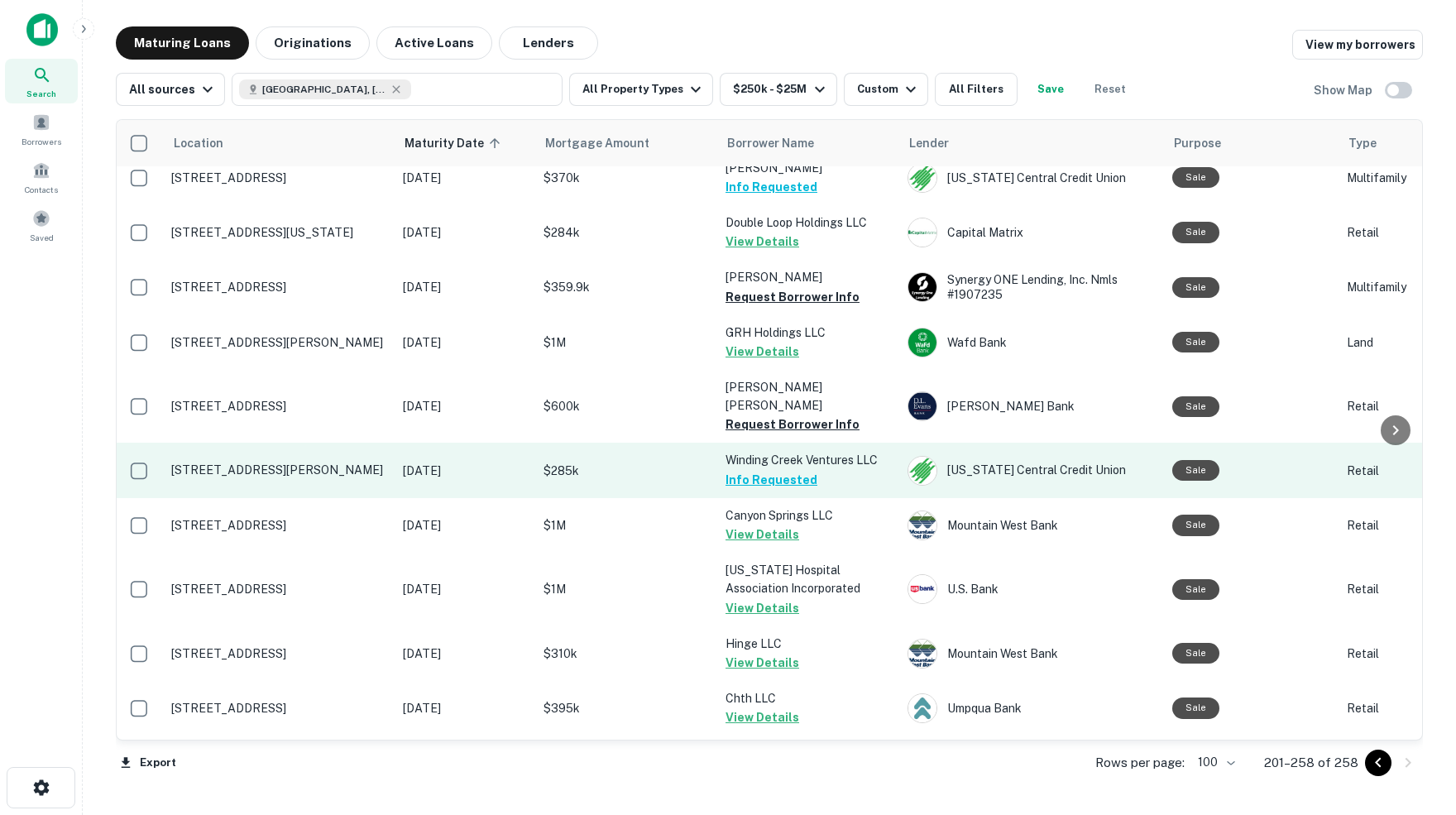
scroll to position [1442, 1]
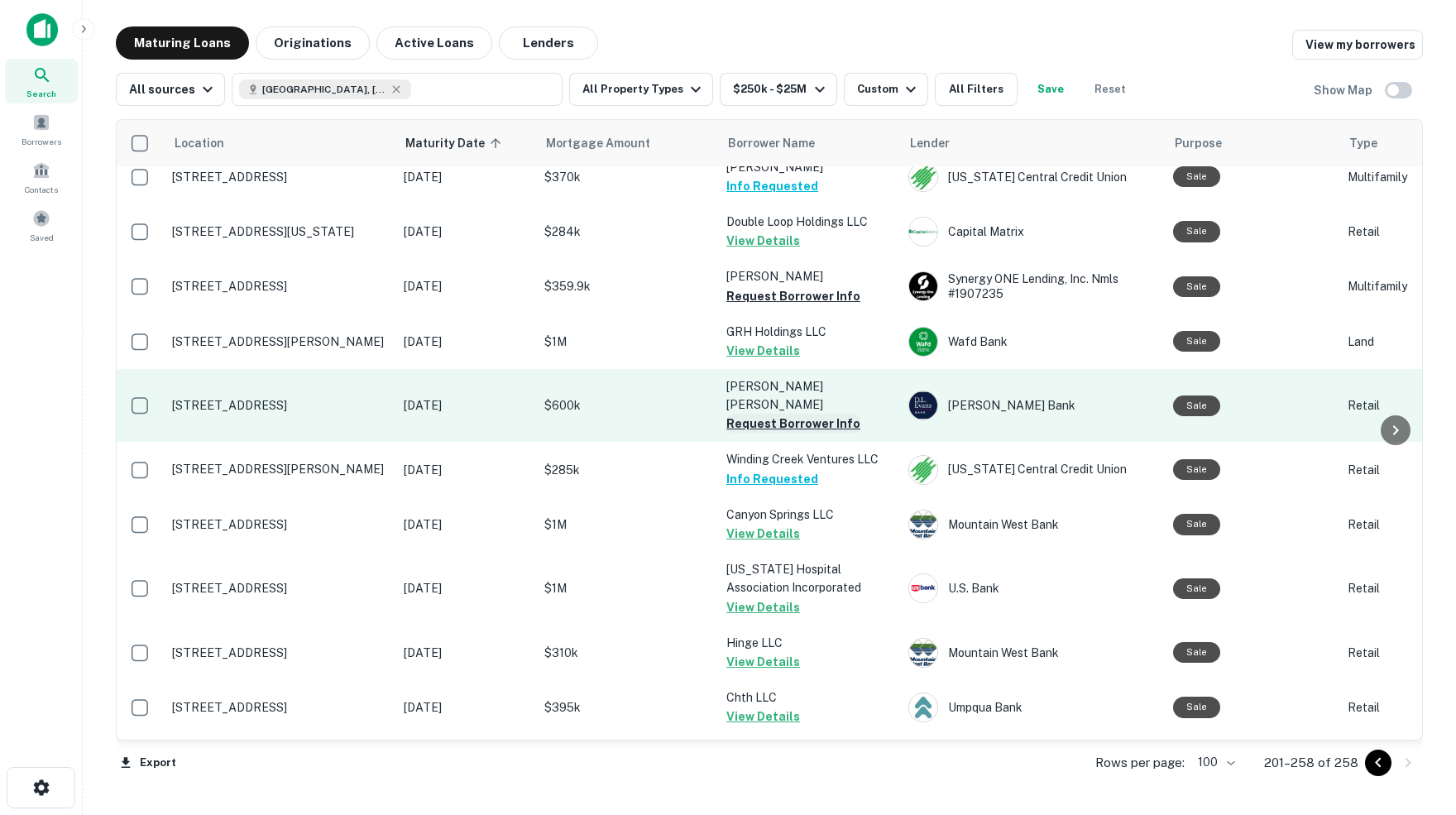
click at [794, 413] on button "Request Borrower Info" at bounding box center [794, 424] width 134 height 20
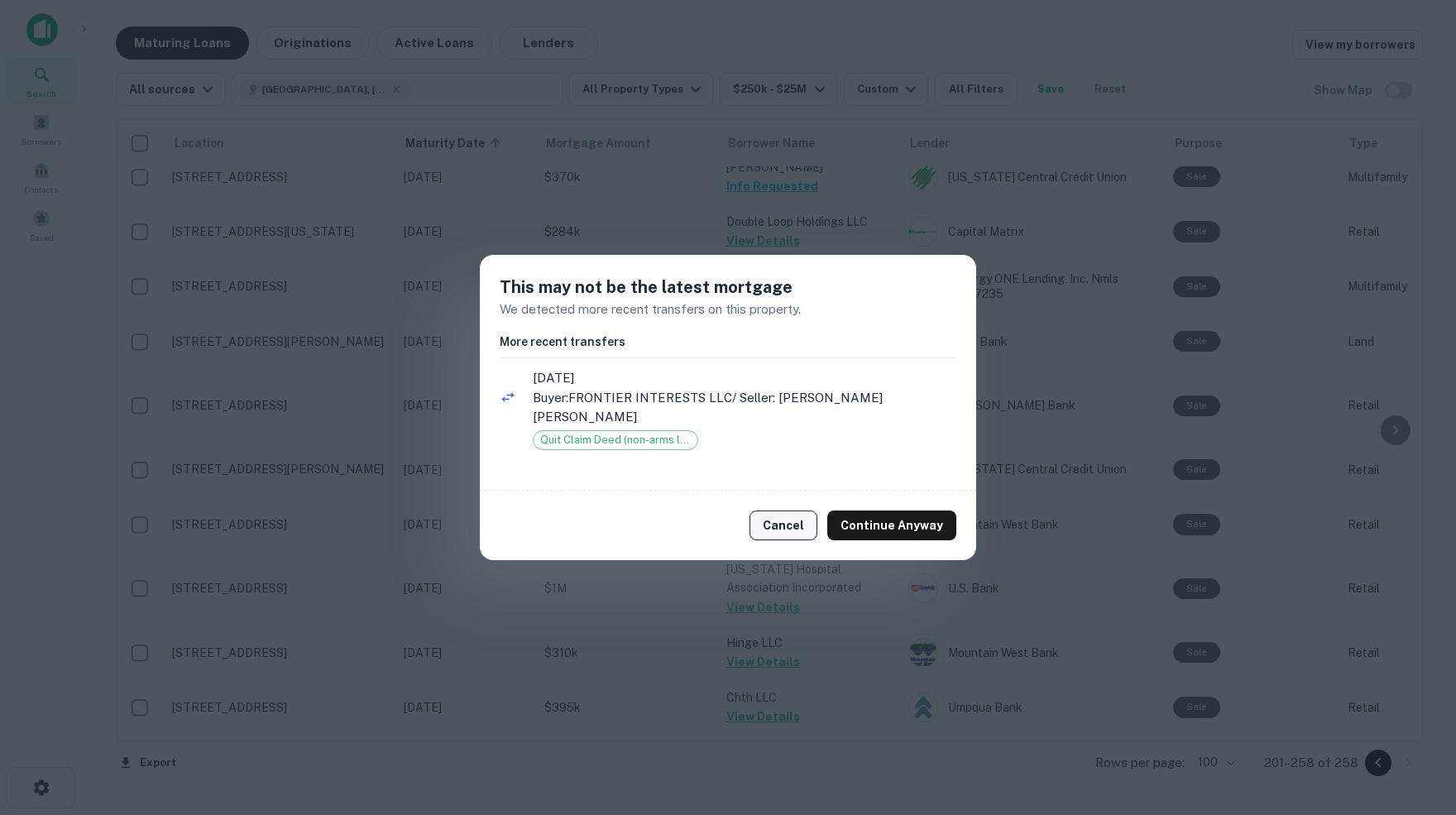
click at [787, 511] on button "Cancel" at bounding box center [783, 525] width 68 height 30
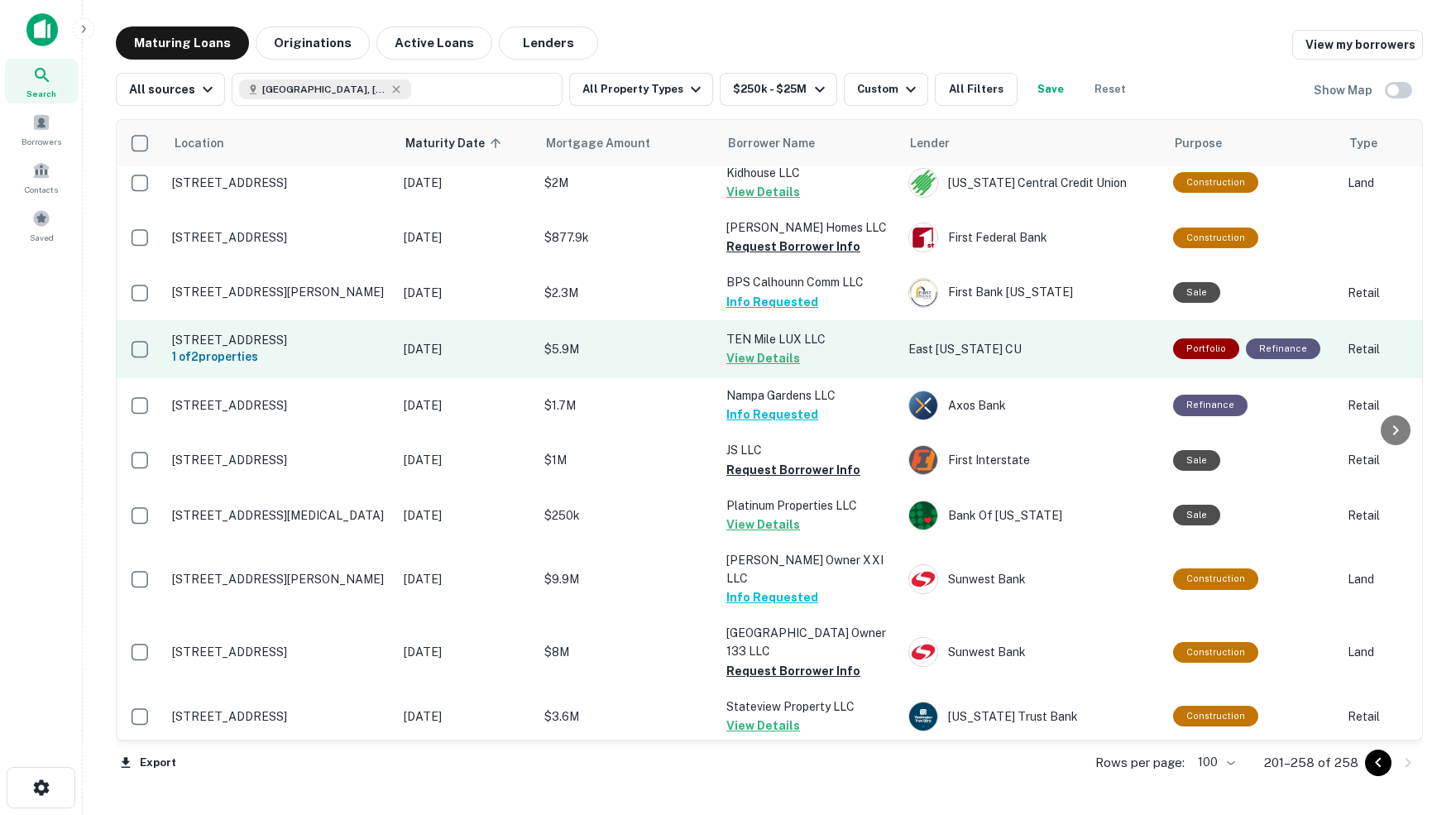
scroll to position [2079, 1]
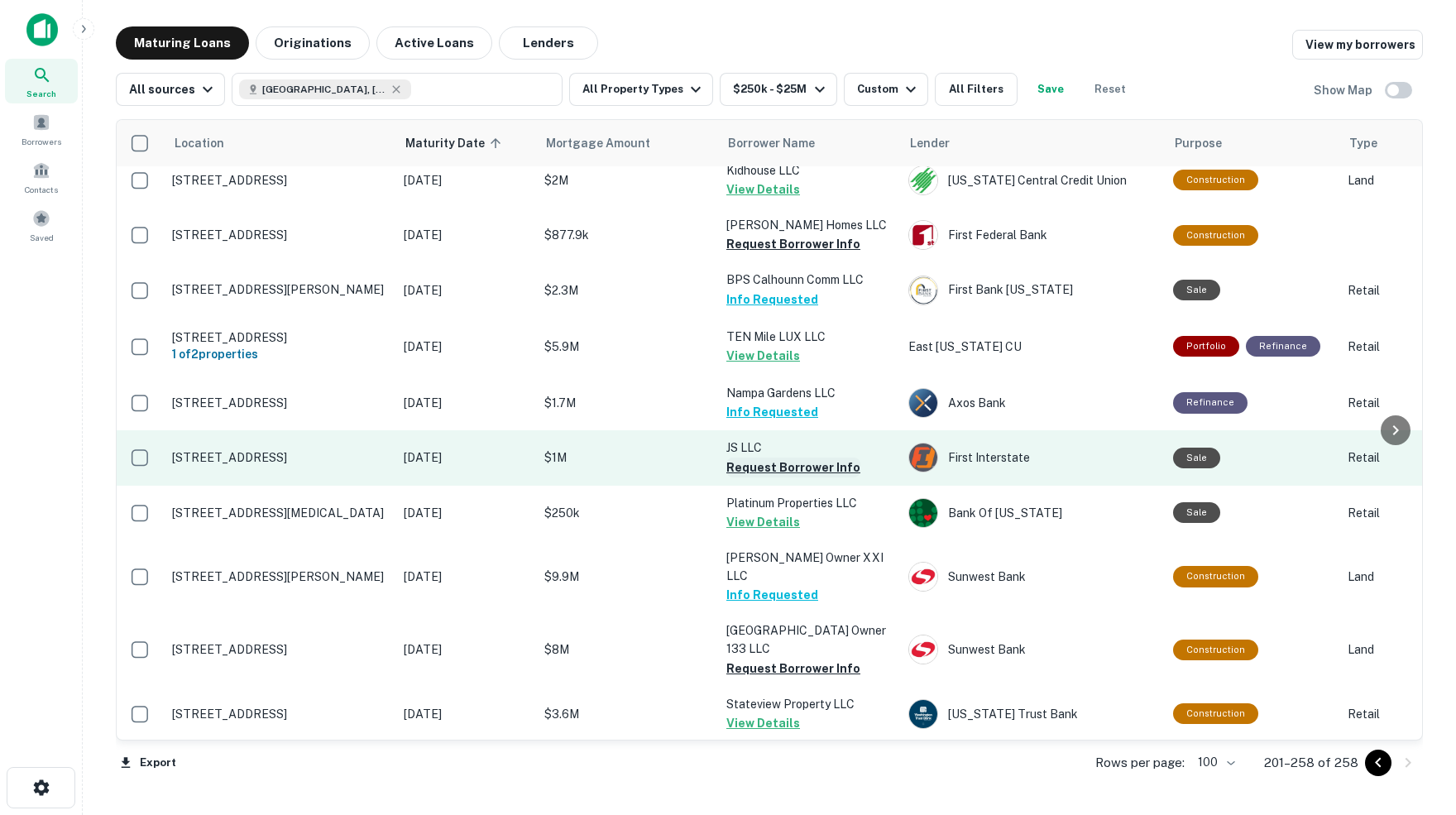
click at [753, 457] on button "Request Borrower Info" at bounding box center [794, 468] width 134 height 20
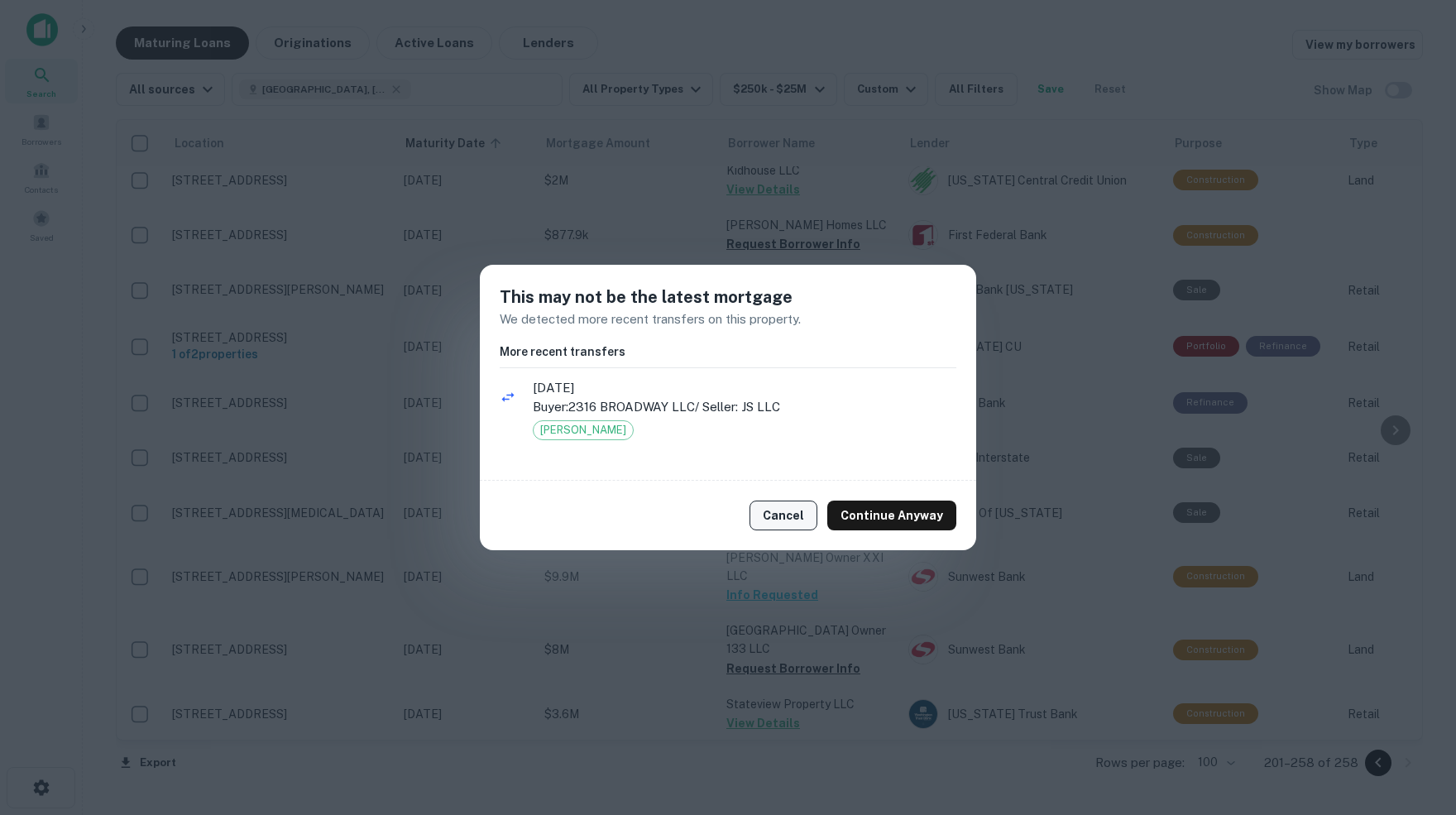
click at [789, 515] on button "Cancel" at bounding box center [783, 515] width 68 height 30
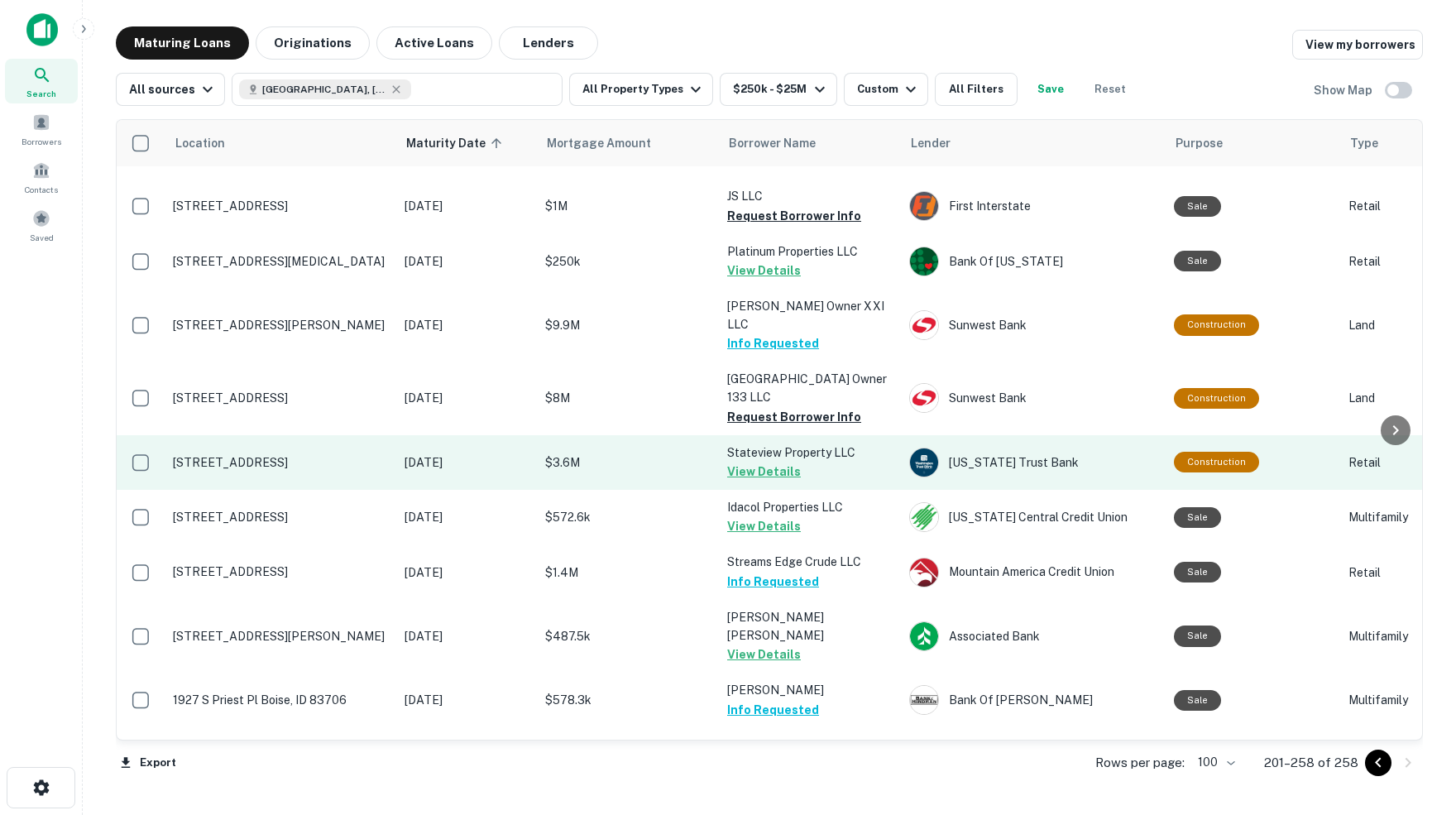
scroll to position [2334, 0]
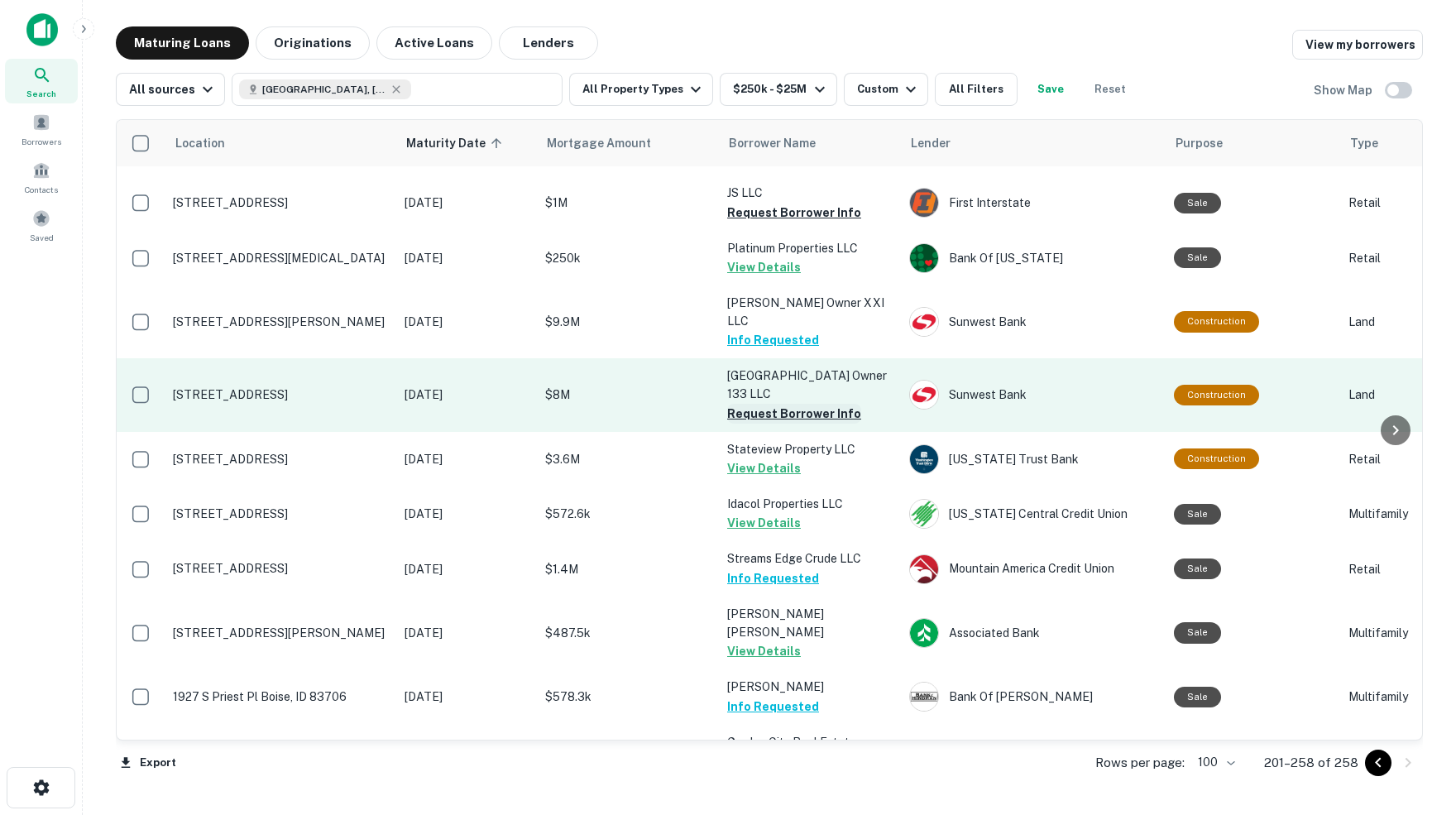
click at [756, 404] on button "Request Borrower Info" at bounding box center [794, 414] width 134 height 20
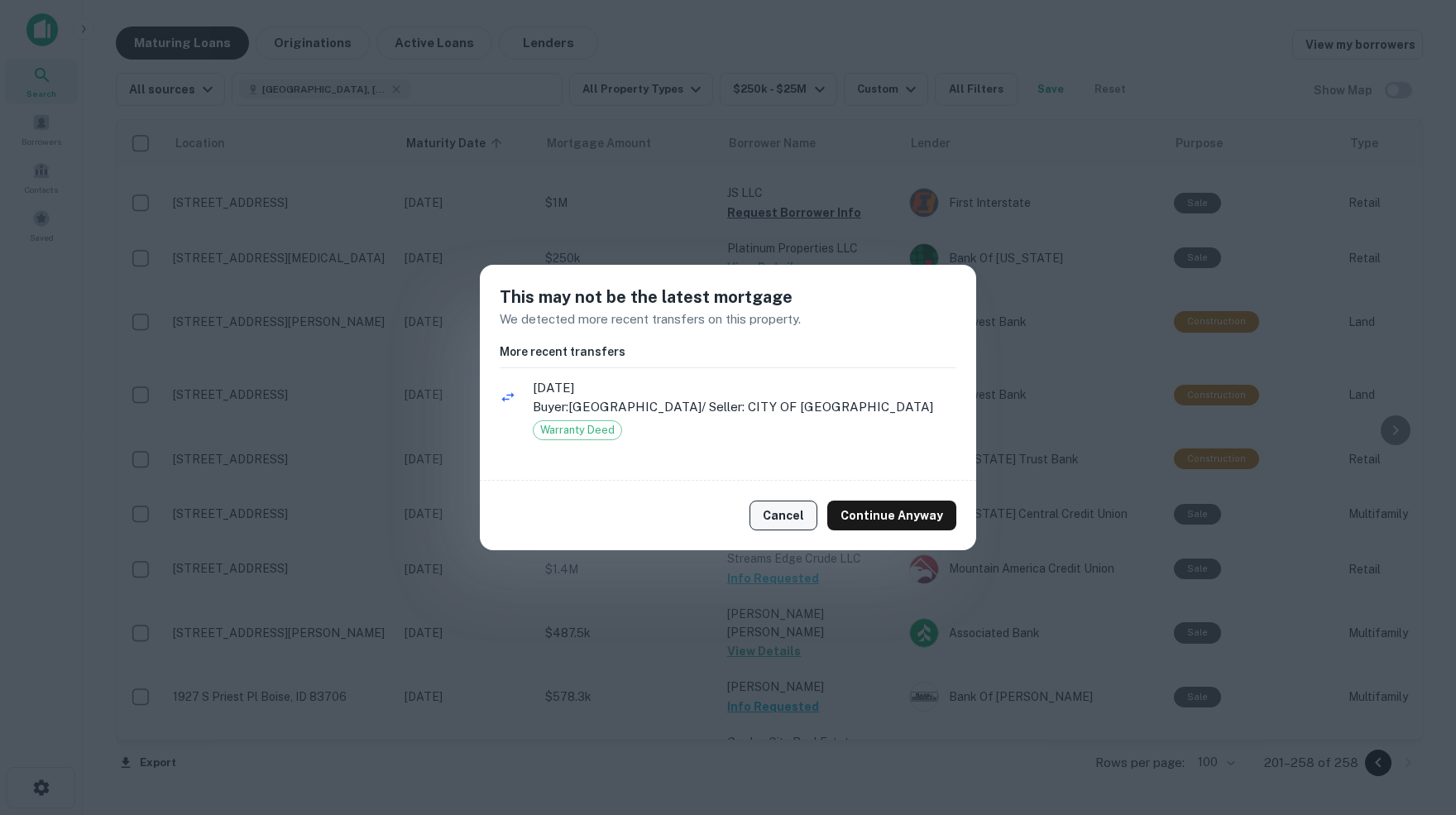
click at [804, 512] on button "Cancel" at bounding box center [783, 515] width 68 height 30
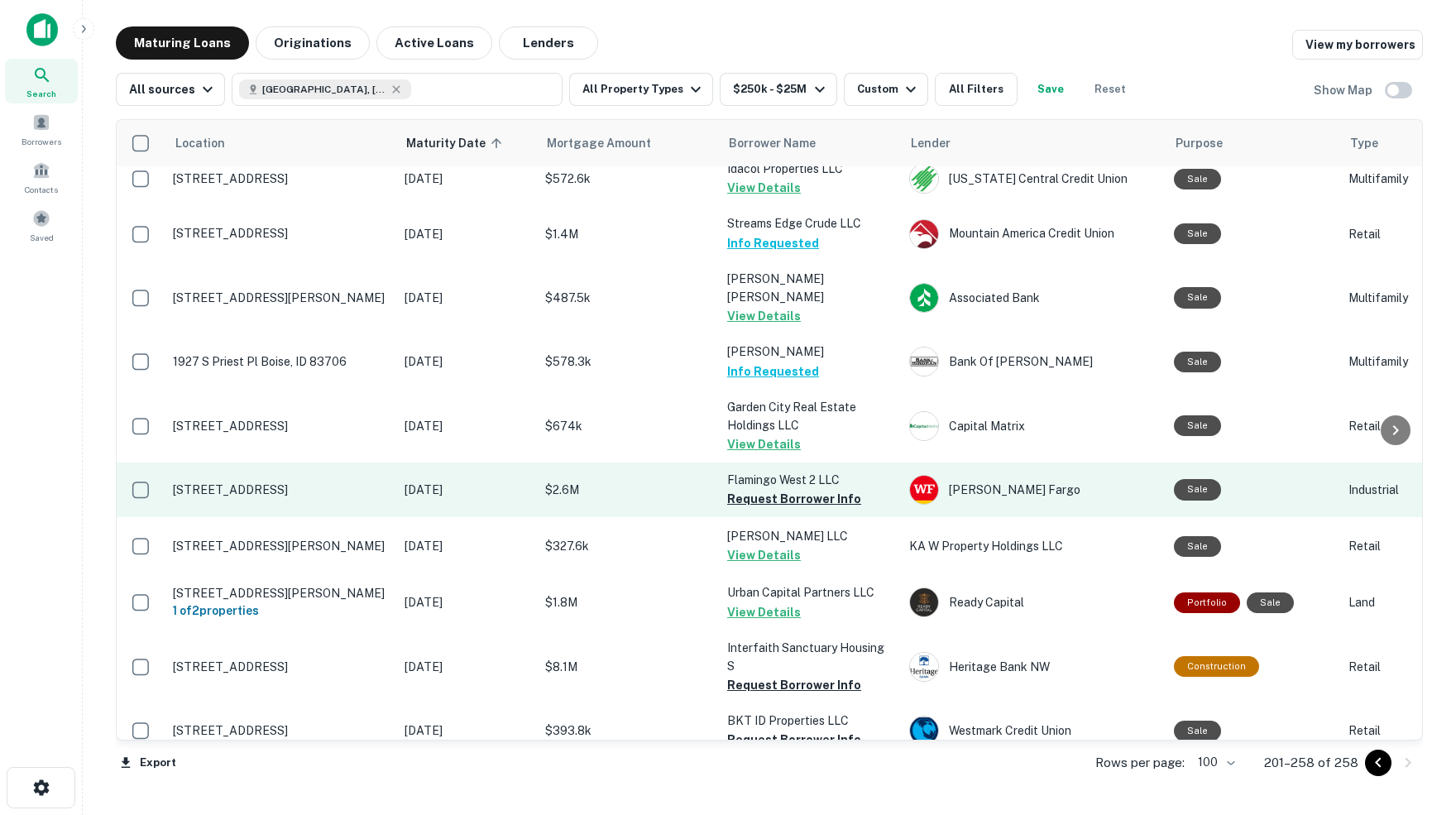
scroll to position [2671, 0]
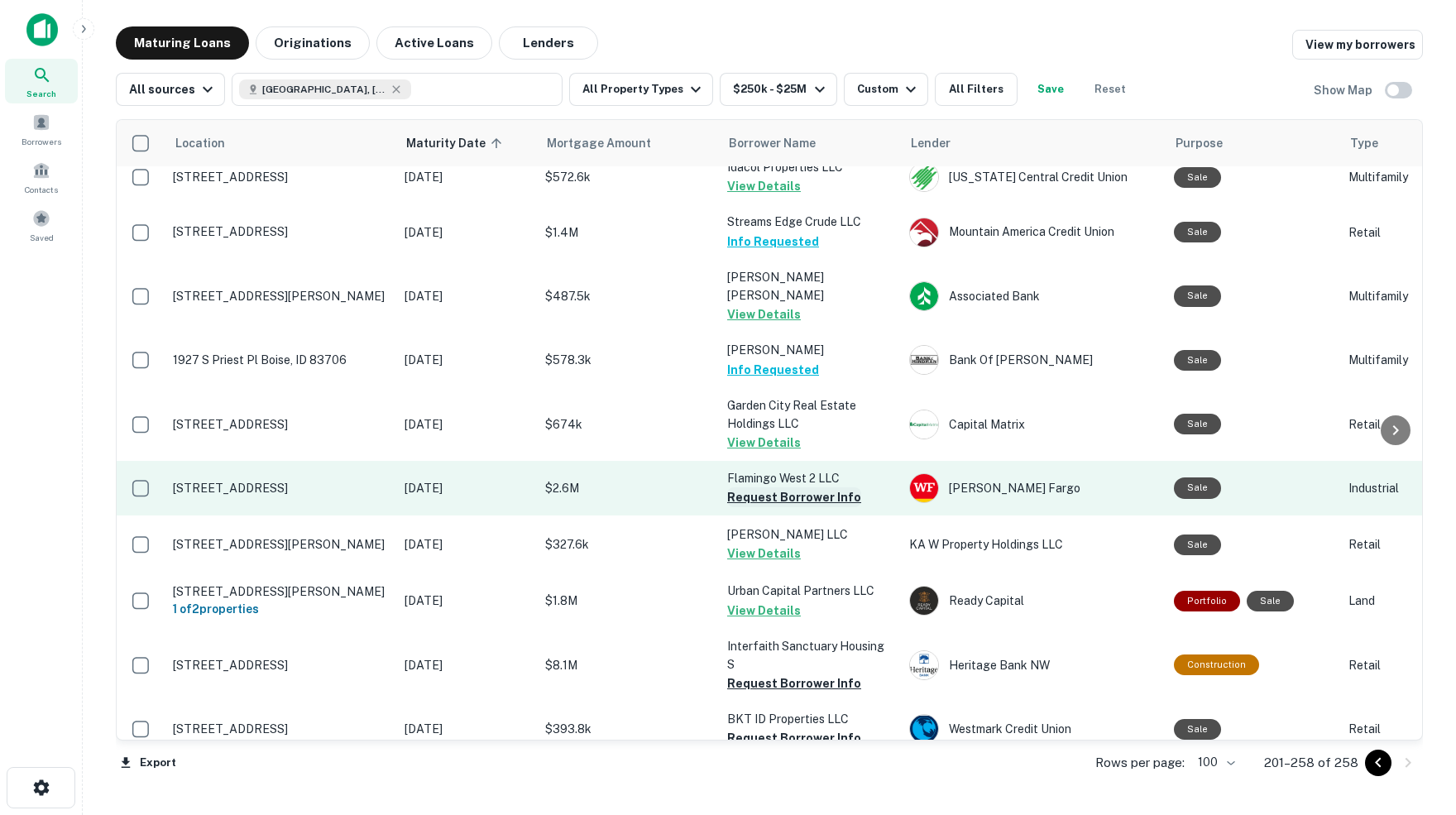
click at [750, 488] on button "Request Borrower Info" at bounding box center [794, 498] width 134 height 20
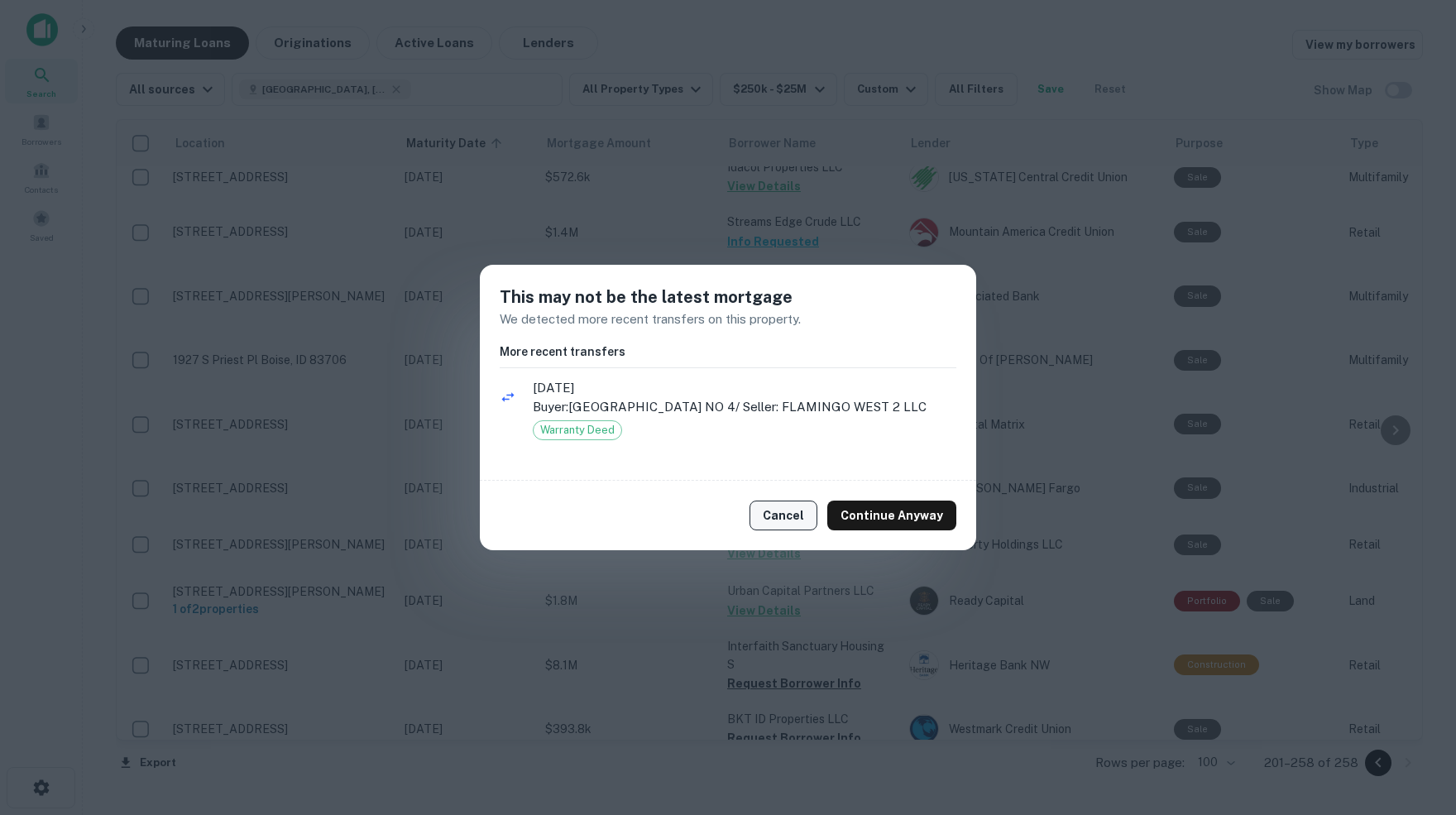
click at [795, 526] on button "Cancel" at bounding box center [783, 515] width 68 height 30
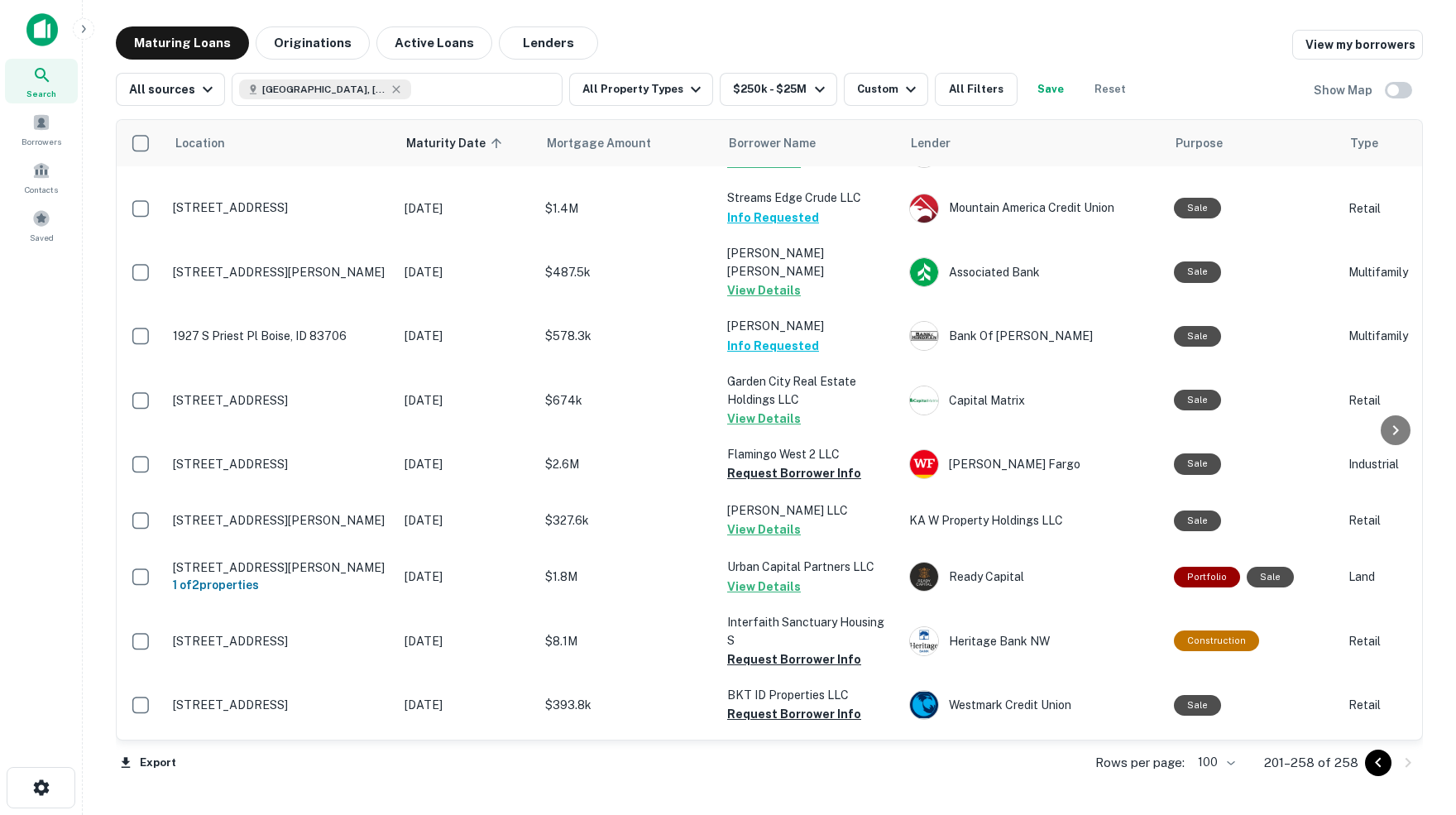
scroll to position [2694, 0]
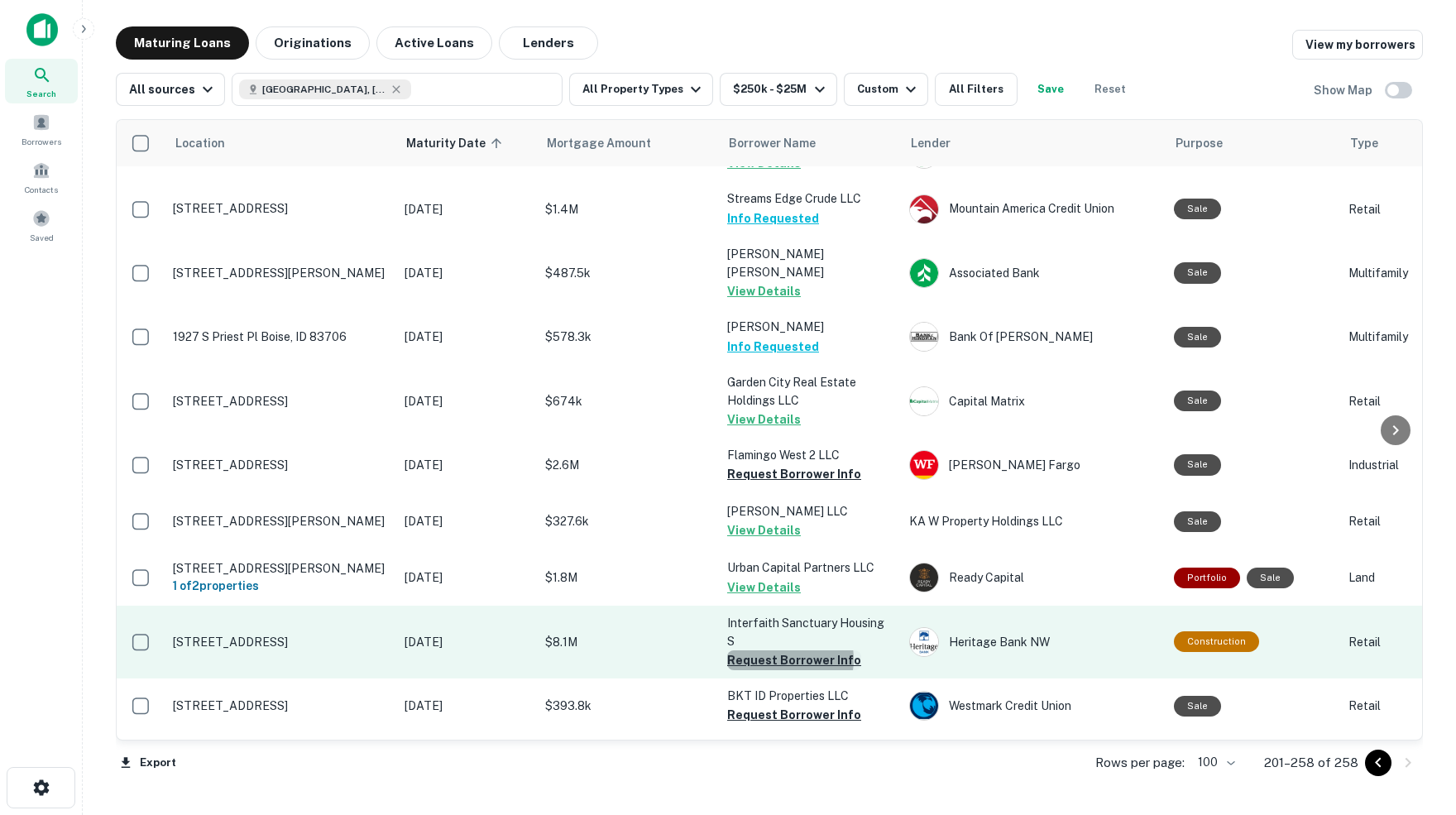
click at [780, 651] on button "Request Borrower Info" at bounding box center [794, 661] width 134 height 20
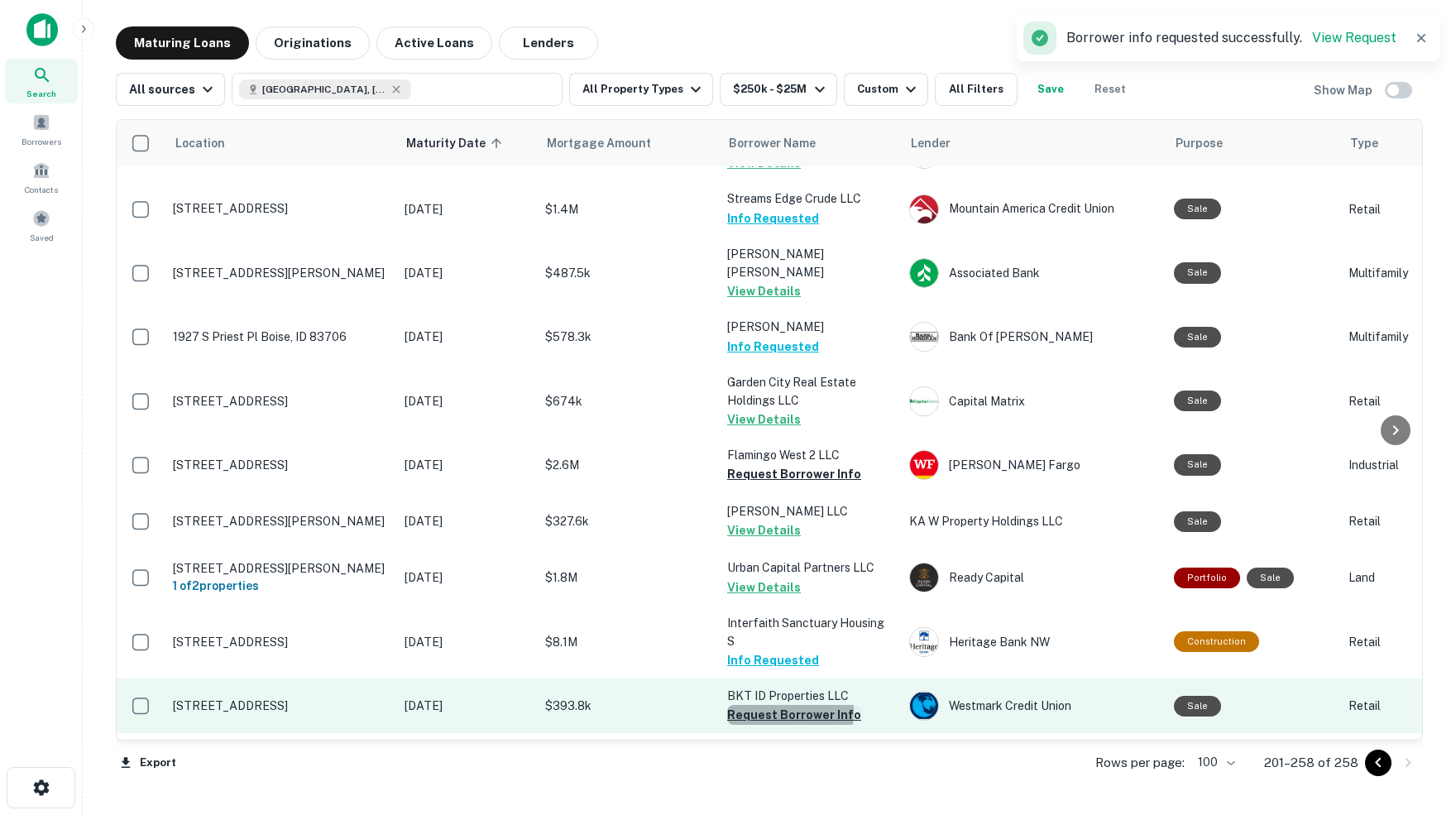
click at [772, 705] on button "Request Borrower Info" at bounding box center [794, 715] width 134 height 20
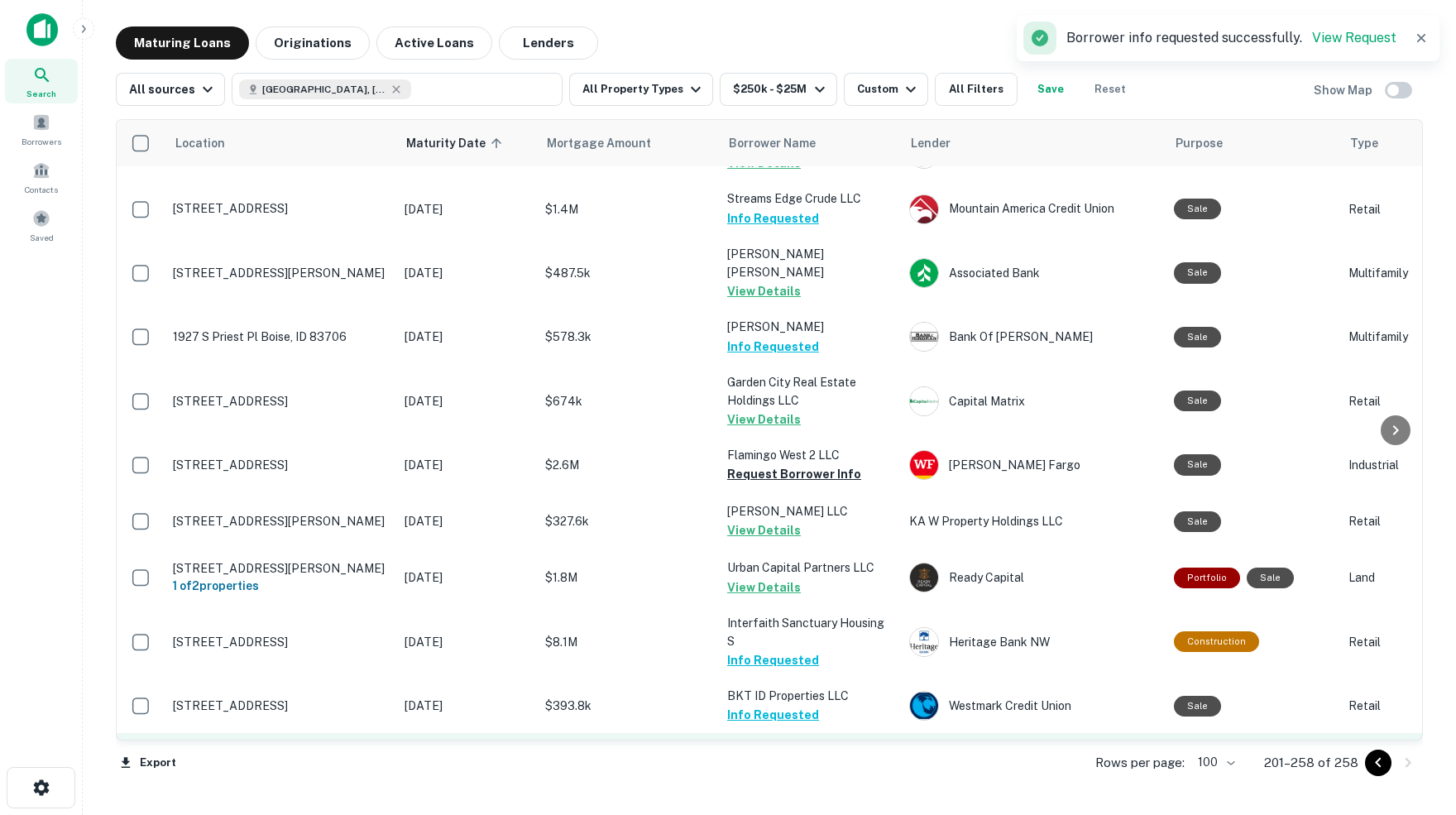
scroll to position [0, 0]
click at [806, 761] on button "Request Borrower Info" at bounding box center [794, 771] width 134 height 20
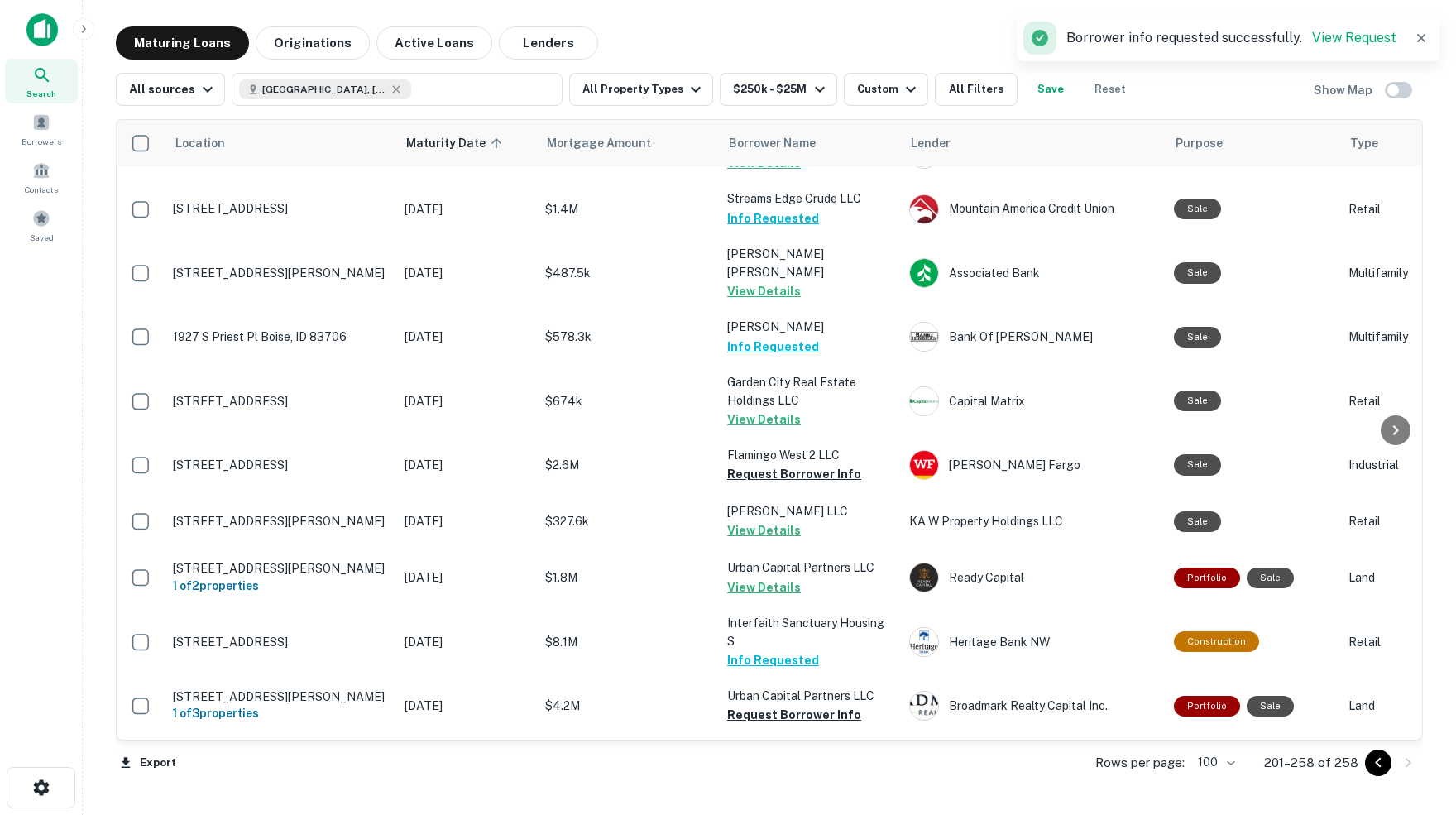
click at [39, 124] on span at bounding box center [41, 123] width 18 height 18
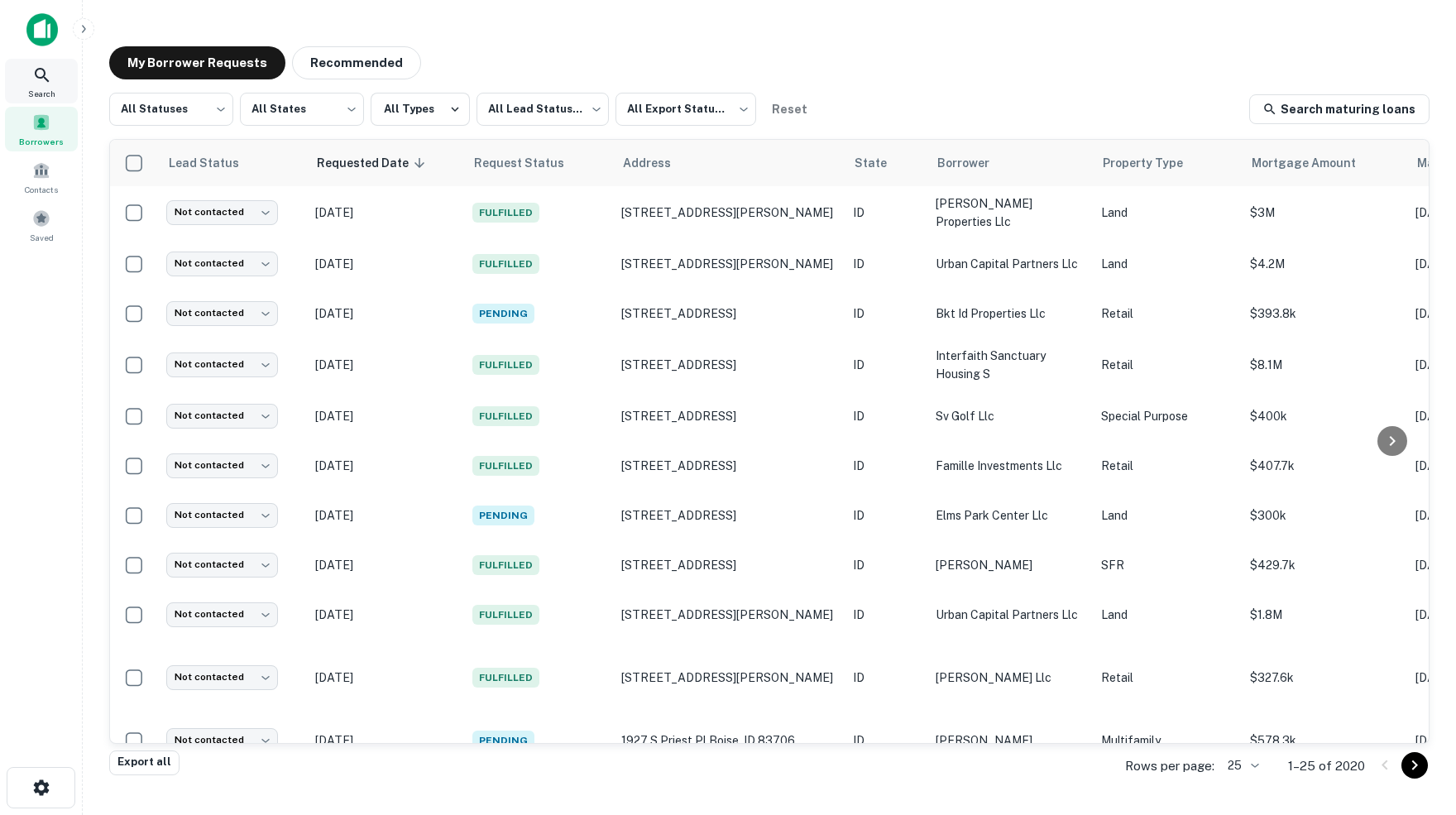
click at [46, 81] on icon at bounding box center [42, 75] width 20 height 20
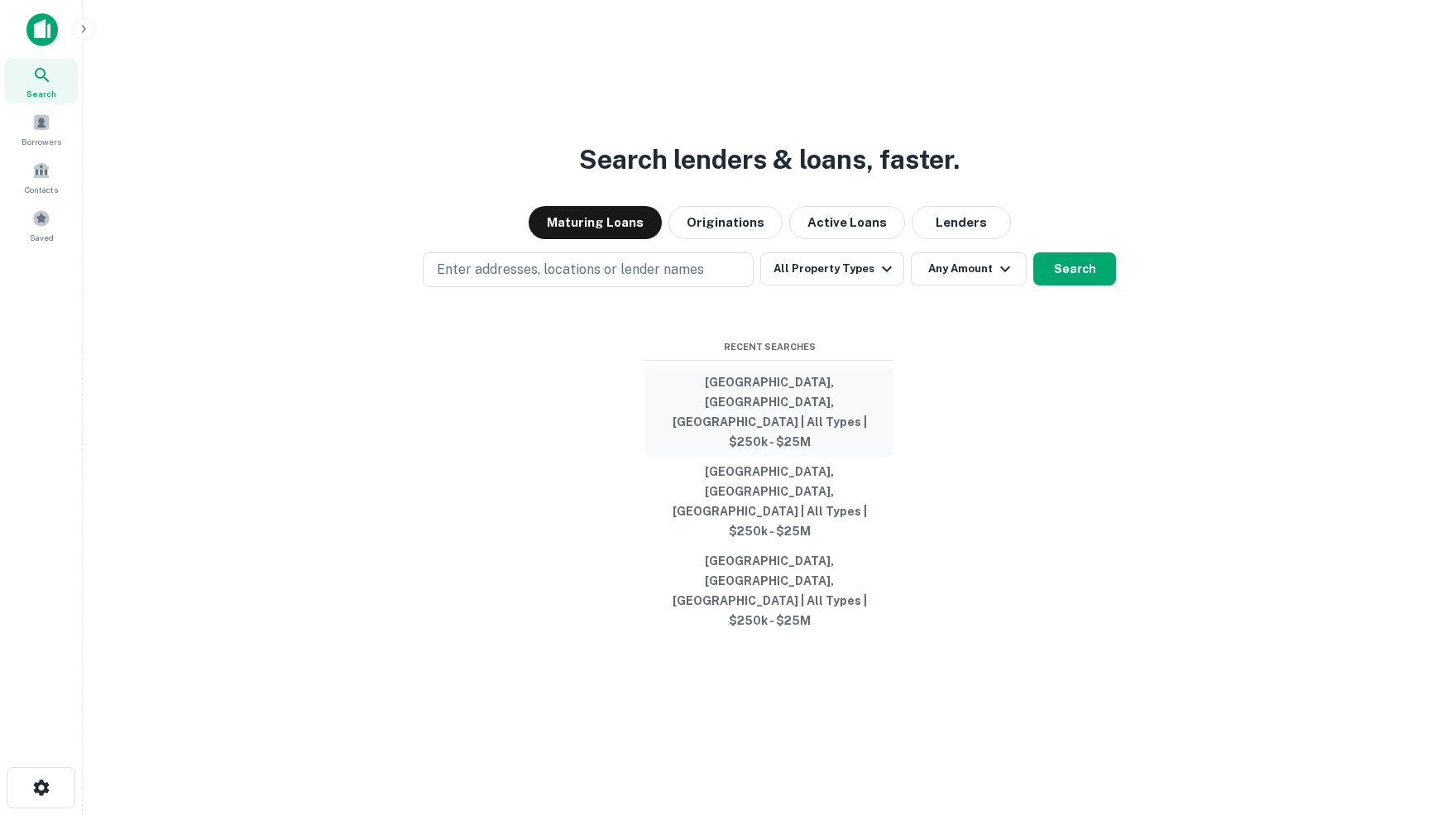
click at [771, 447] on button "[GEOGRAPHIC_DATA], [GEOGRAPHIC_DATA], [GEOGRAPHIC_DATA] | All Types | $250k - $…" at bounding box center [769, 413] width 248 height 90
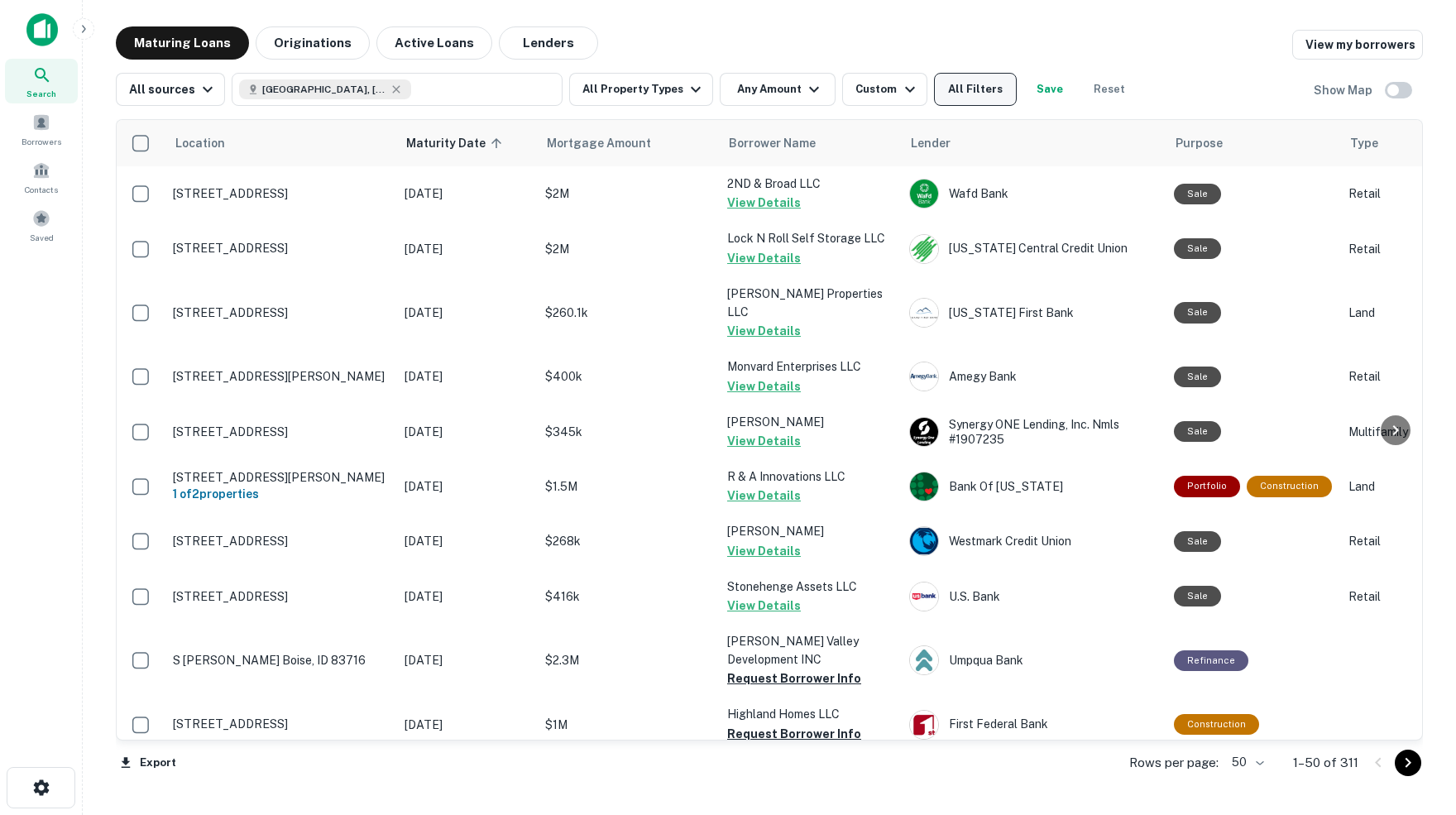
click at [994, 100] on button "All Filters" at bounding box center [975, 89] width 82 height 33
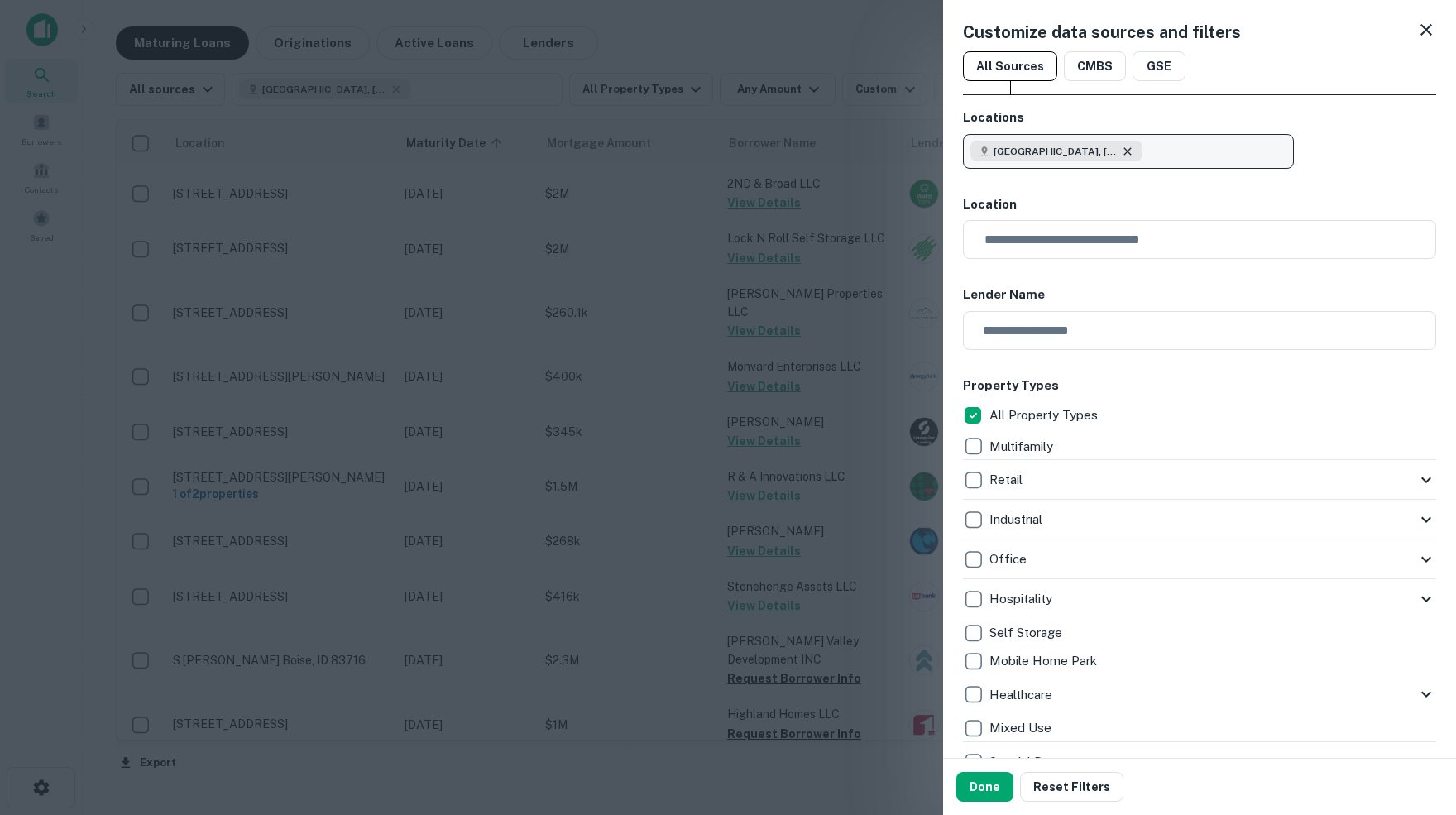
click at [1122, 149] on icon "button" at bounding box center [1127, 151] width 13 height 13
click at [1086, 152] on p "Enter addresses, locations or lender names" at bounding box center [1111, 151] width 268 height 20
click at [1028, 148] on p "Enter addresses, locations or lender names" at bounding box center [1111, 151] width 268 height 20
type input "**********"
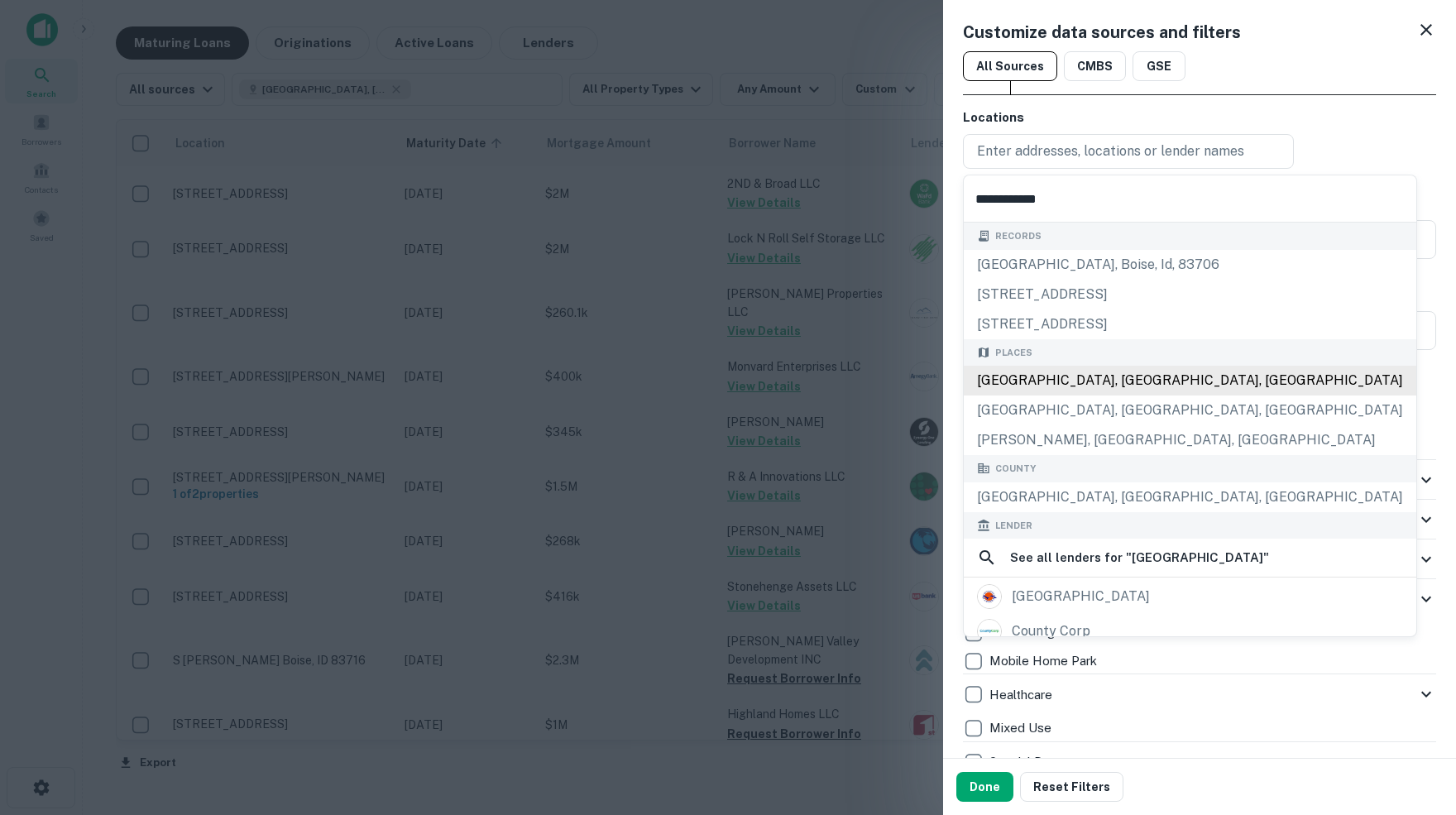
click at [1060, 388] on div "Boise County, ID, USA" at bounding box center [1190, 380] width 453 height 30
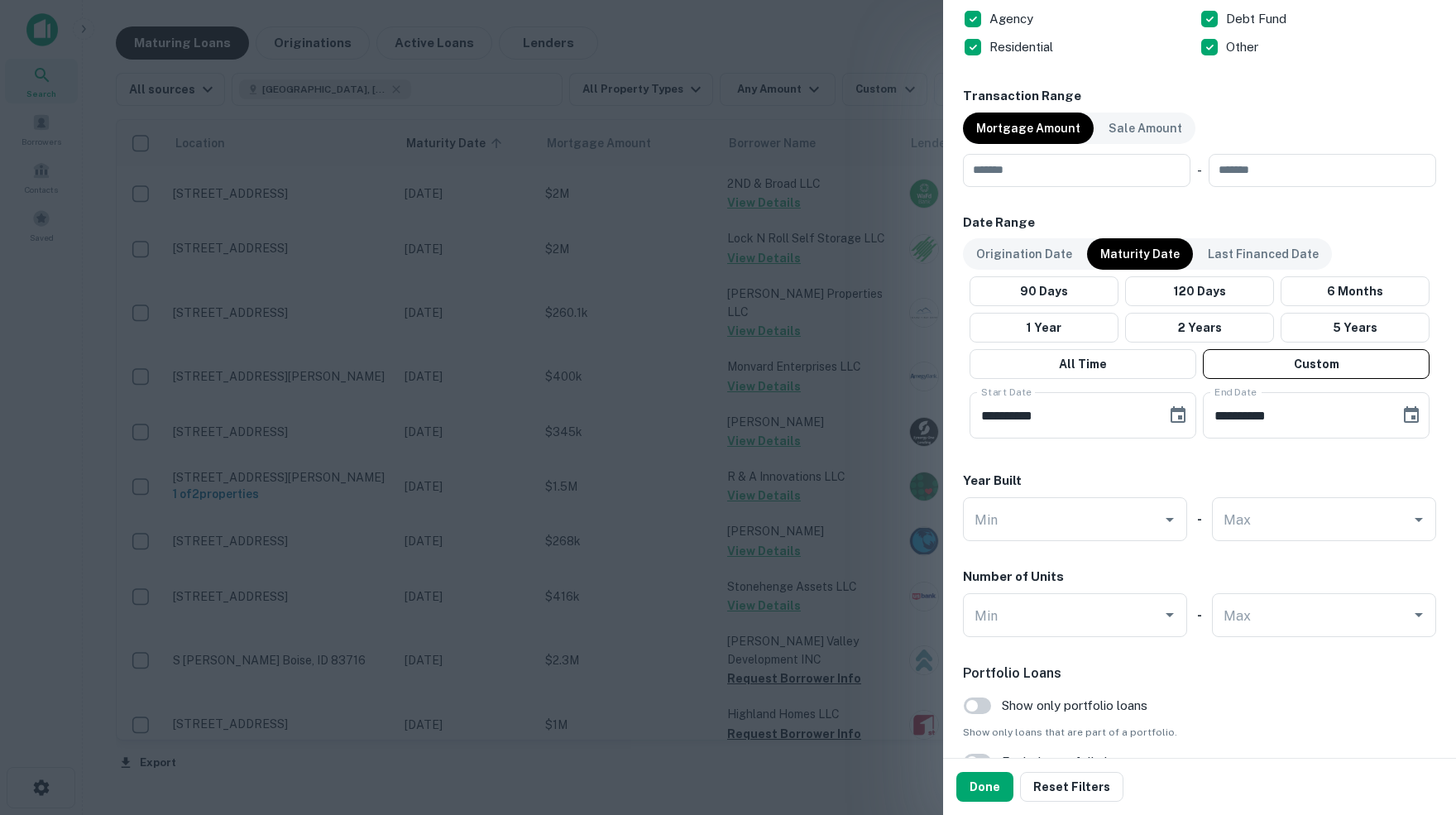
scroll to position [1155, 0]
click at [1071, 168] on input "number" at bounding box center [1071, 170] width 216 height 33
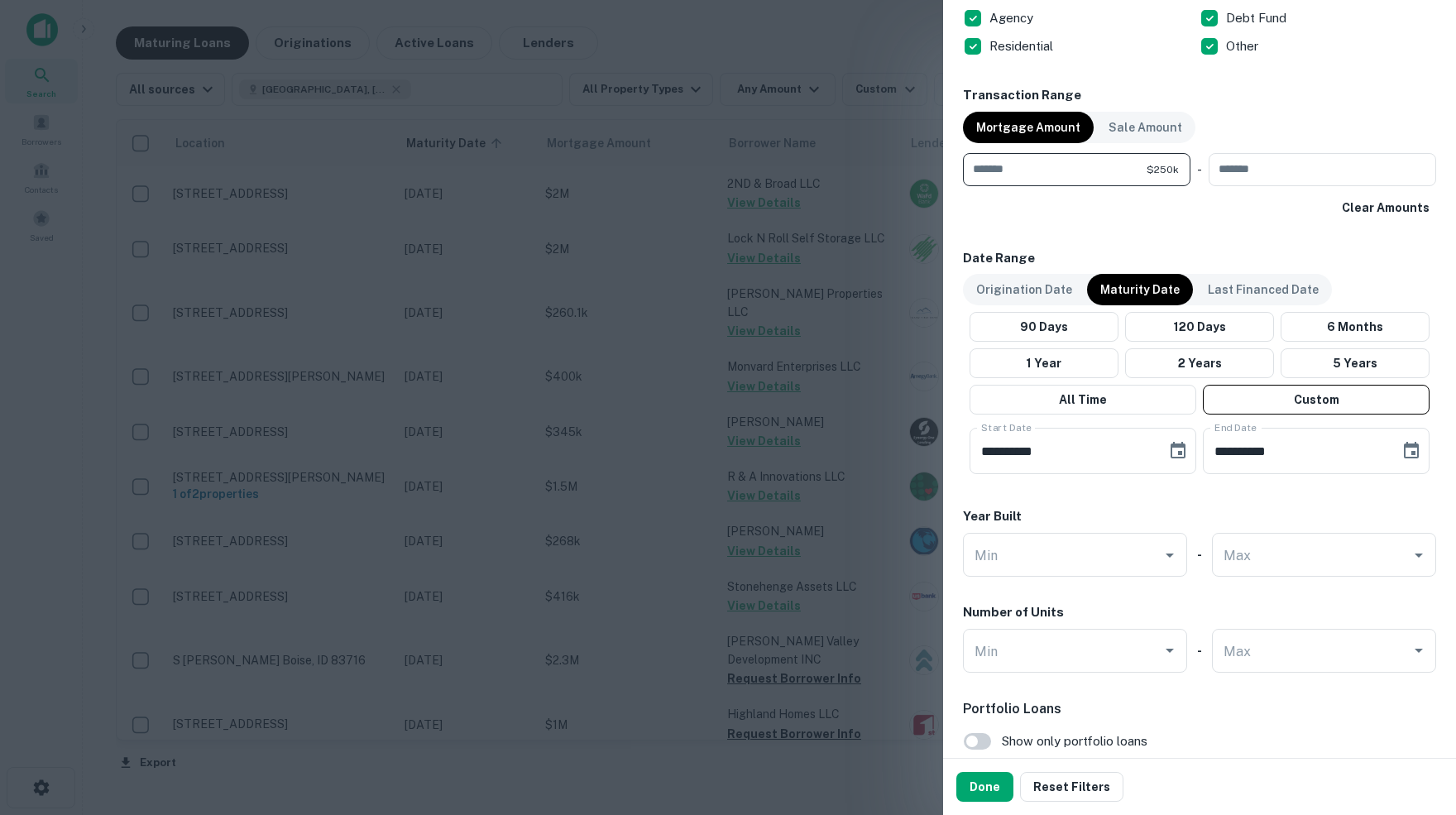
type input "******"
type input "********"
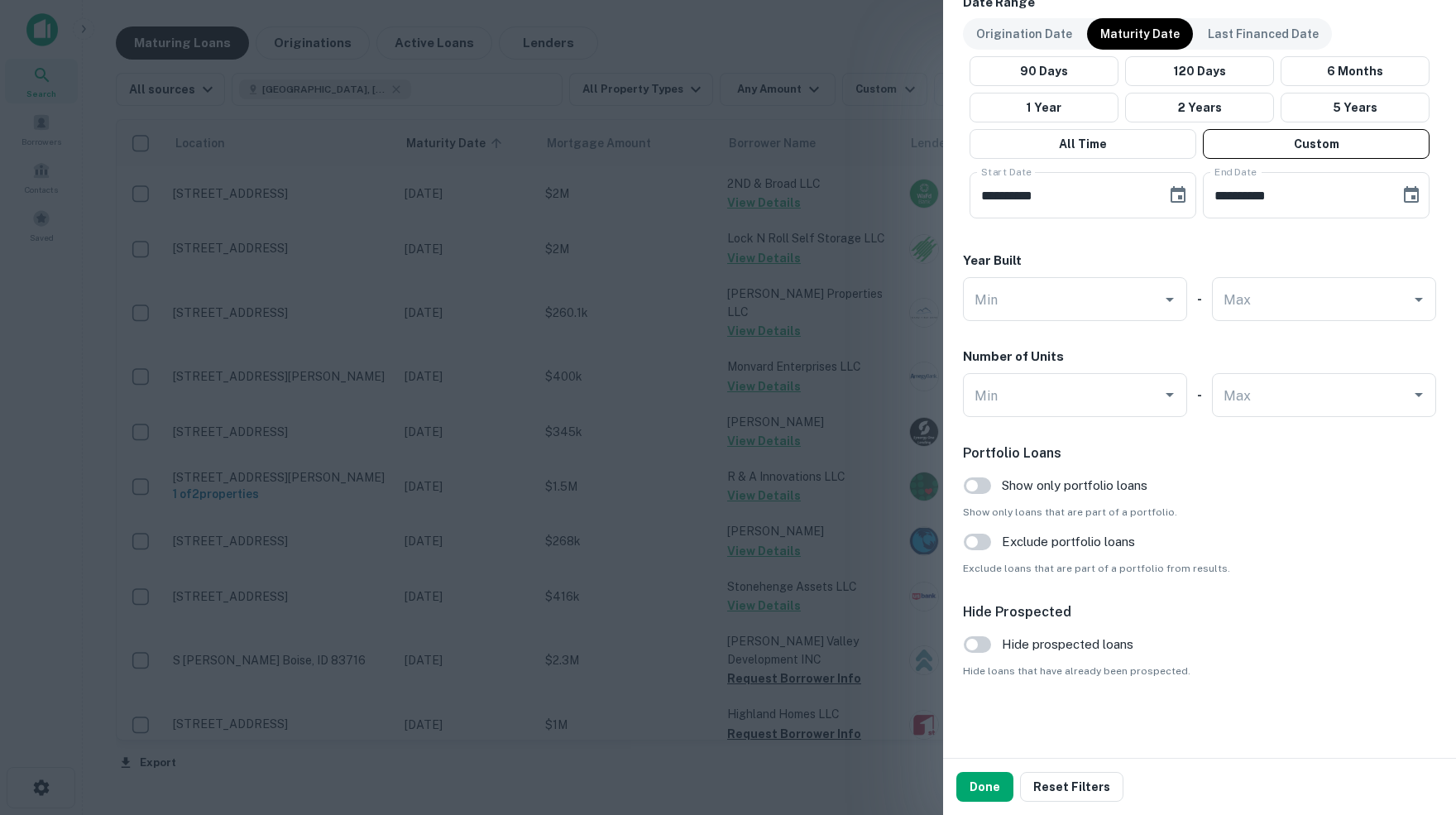
scroll to position [1414, 0]
click at [994, 787] on button "Done" at bounding box center [985, 787] width 57 height 30
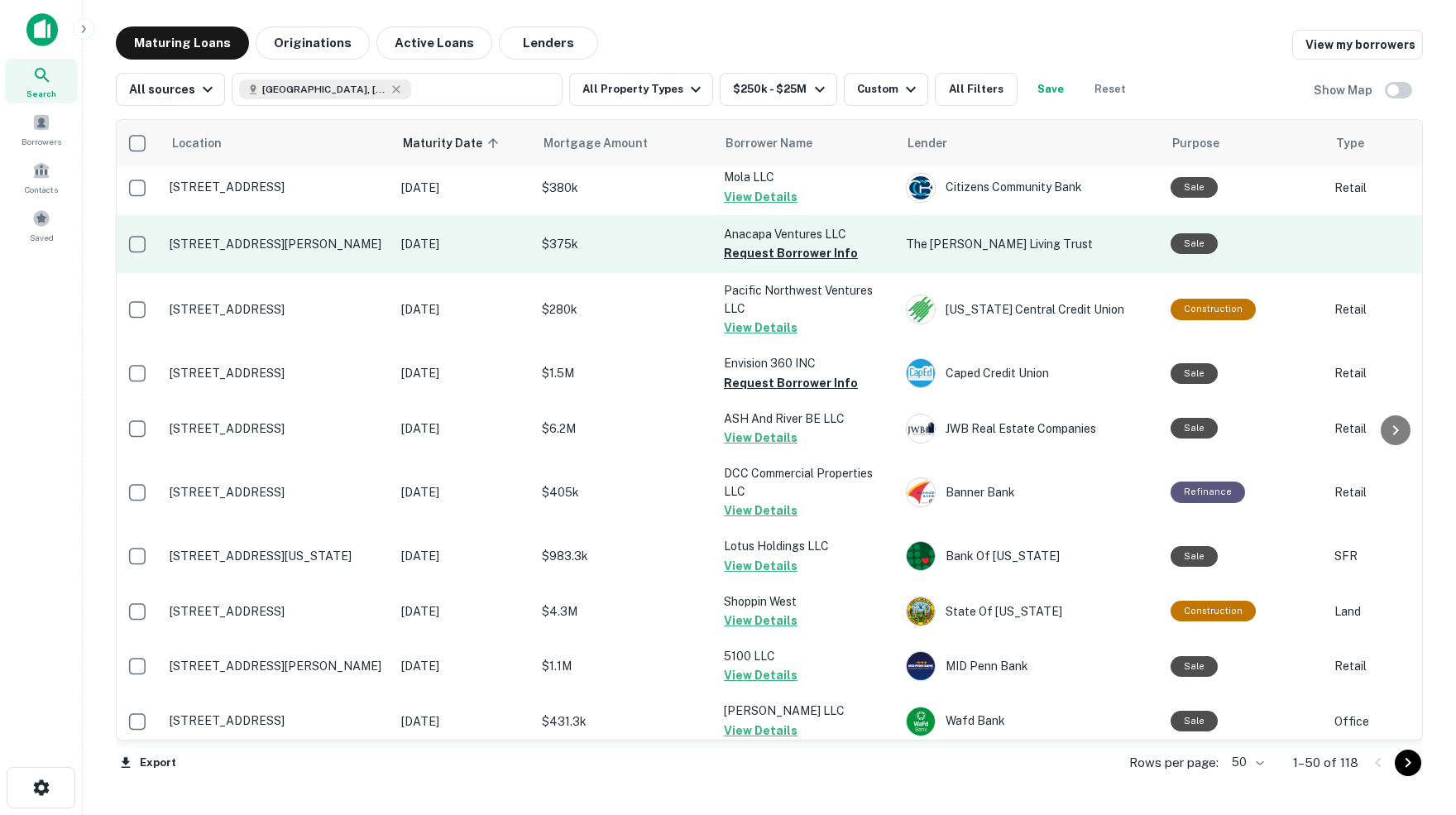
scroll to position [563, 4]
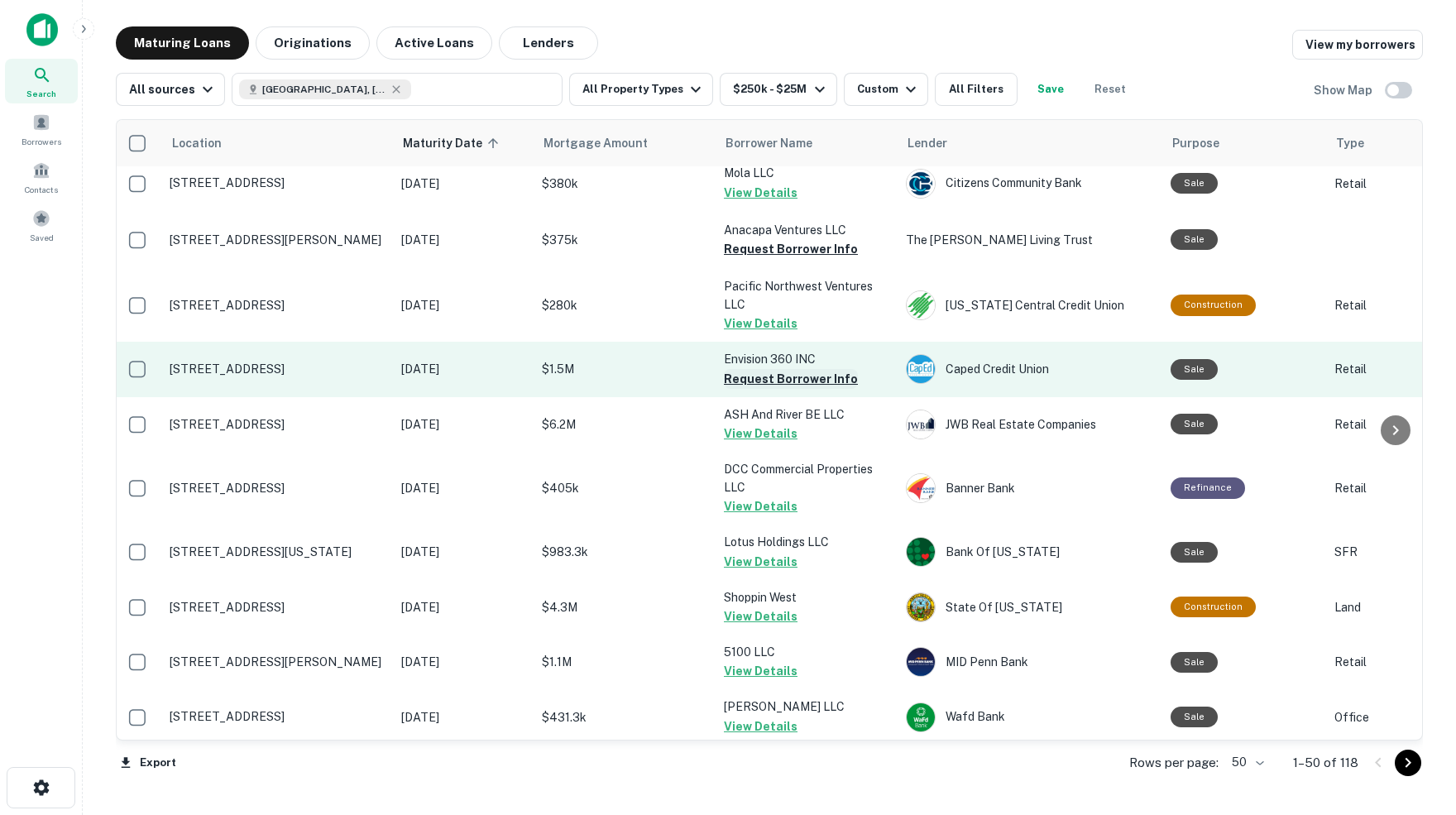
click at [760, 369] on button "Request Borrower Info" at bounding box center [791, 380] width 134 height 20
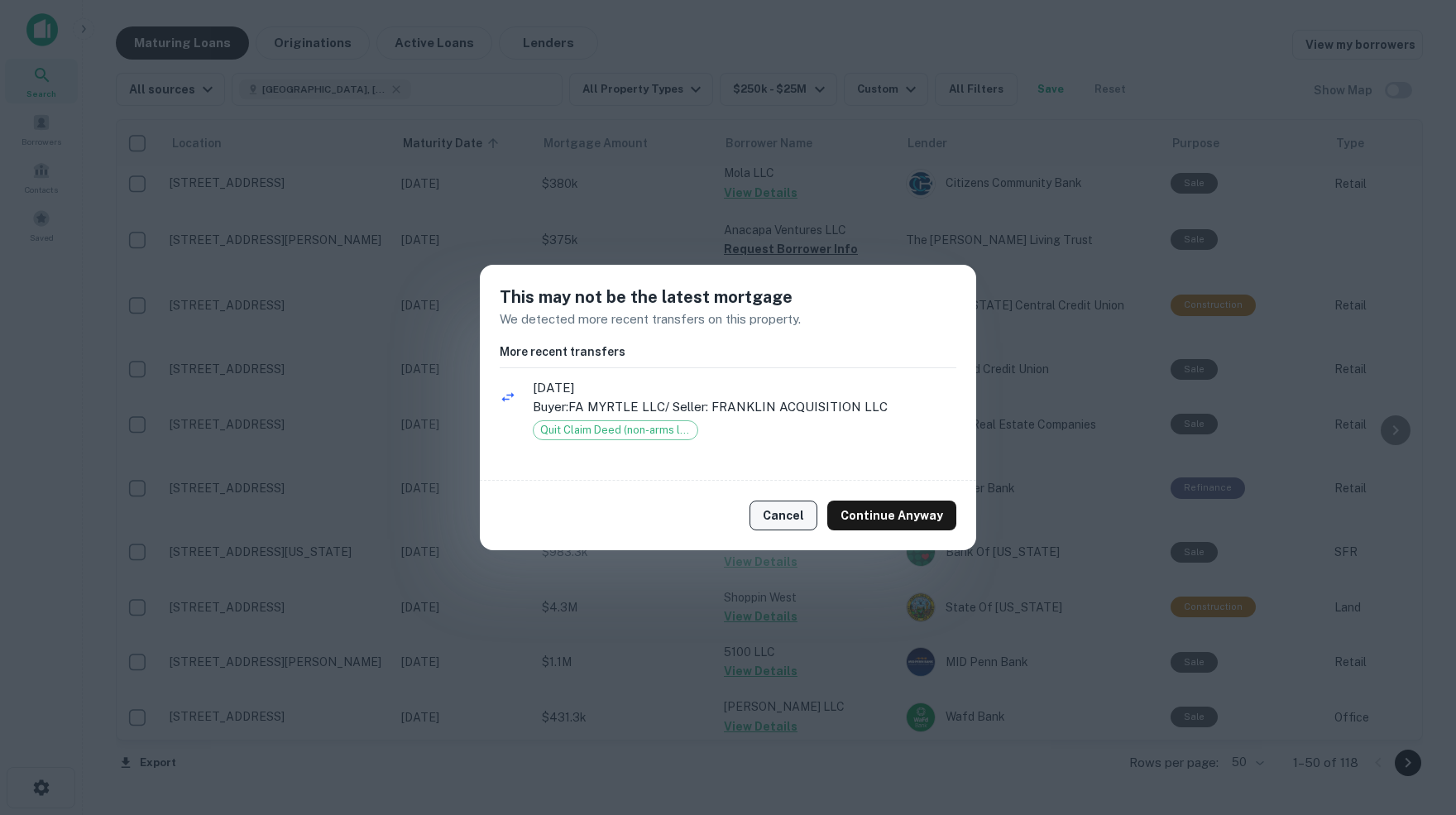
click at [812, 516] on button "Cancel" at bounding box center [783, 515] width 68 height 30
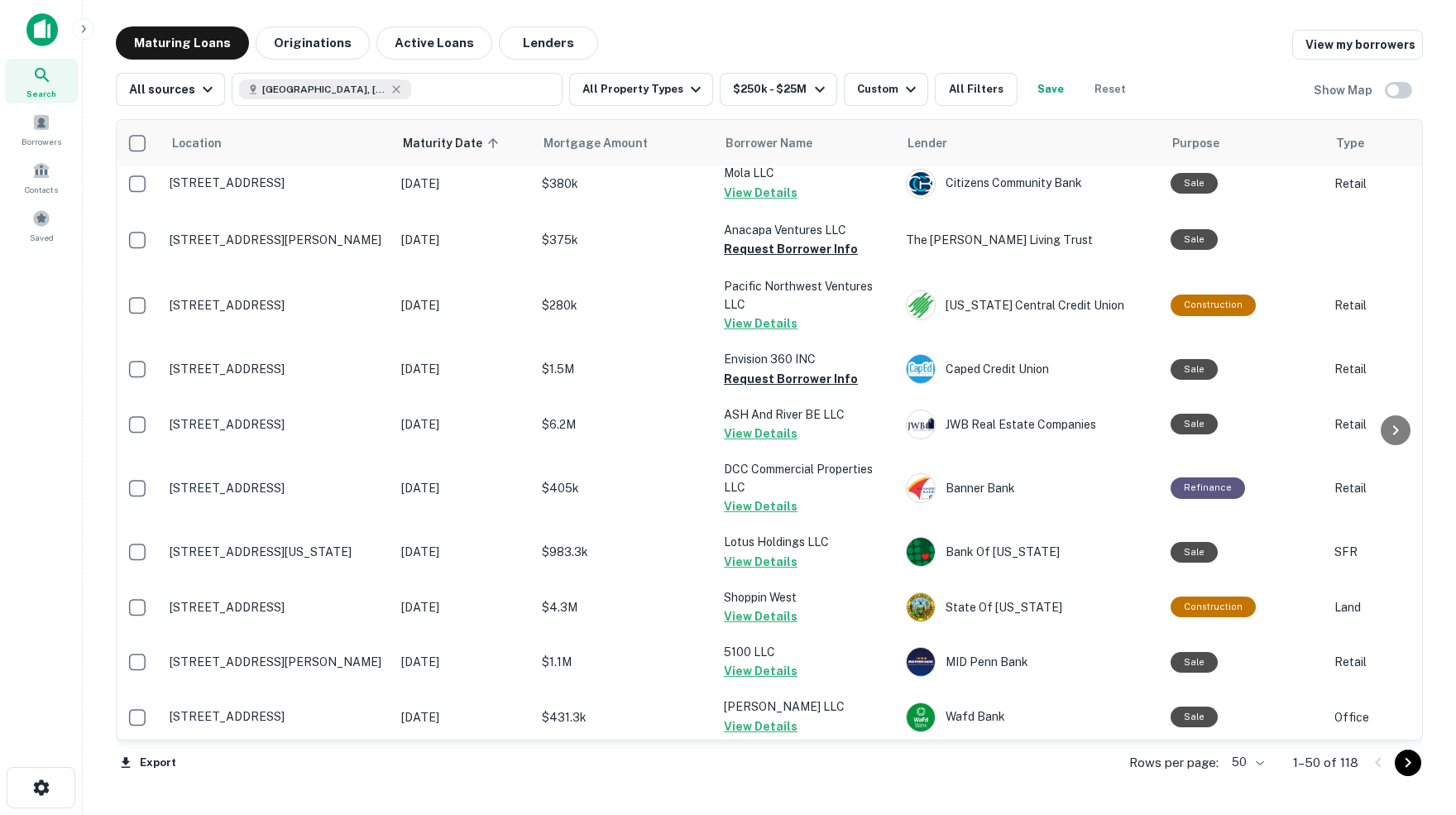
click at [1253, 765] on body "Search Borrowers Contacts Saved Maturing Loans Originations Active Loans Lender…" at bounding box center [728, 407] width 1456 height 815
click at [1239, 781] on li "100" at bounding box center [1241, 782] width 48 height 30
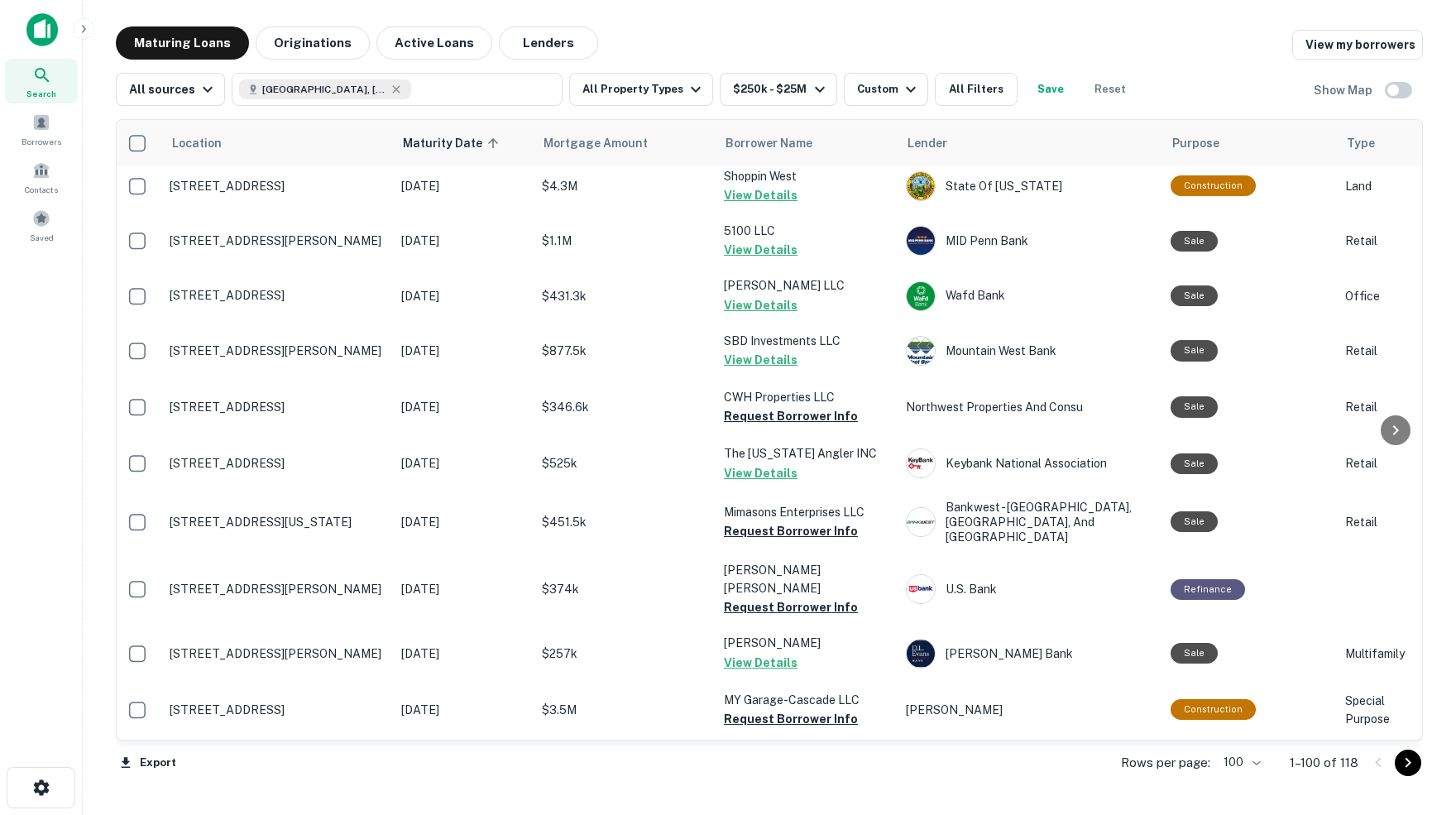
scroll to position [986, 5]
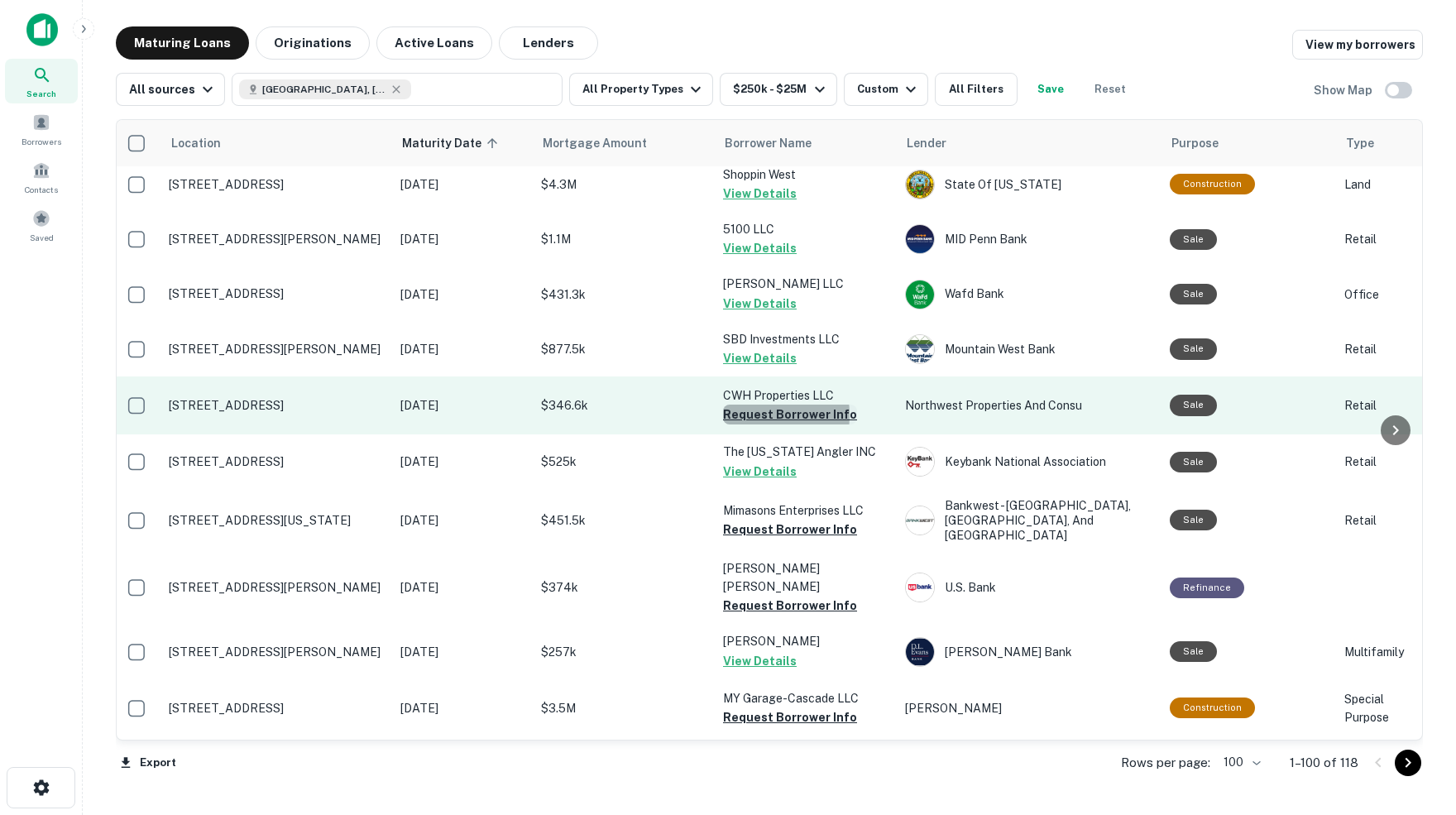
click at [743, 404] on button "Request Borrower Info" at bounding box center [790, 414] width 134 height 20
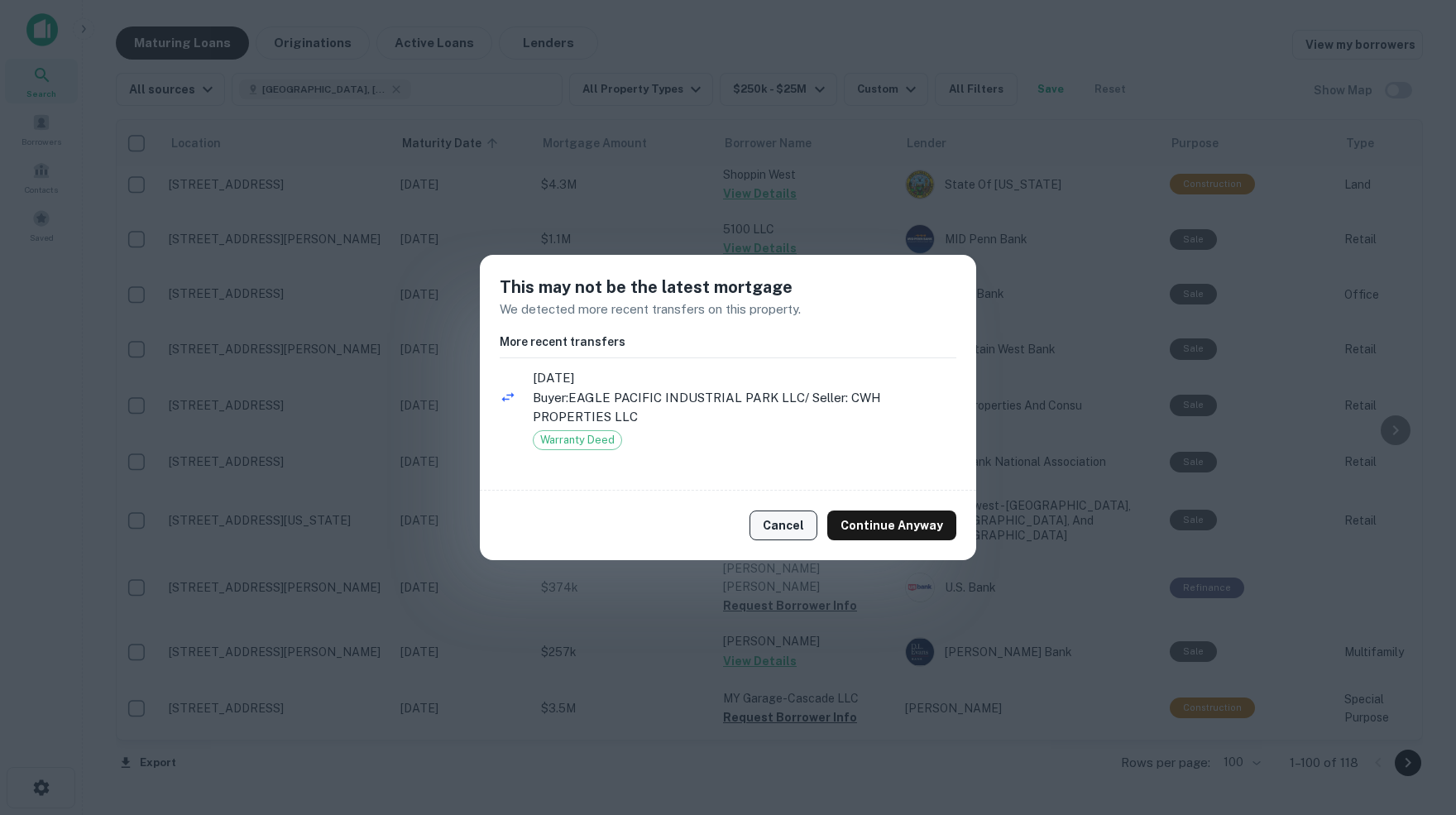
click at [792, 524] on button "Cancel" at bounding box center [783, 525] width 68 height 30
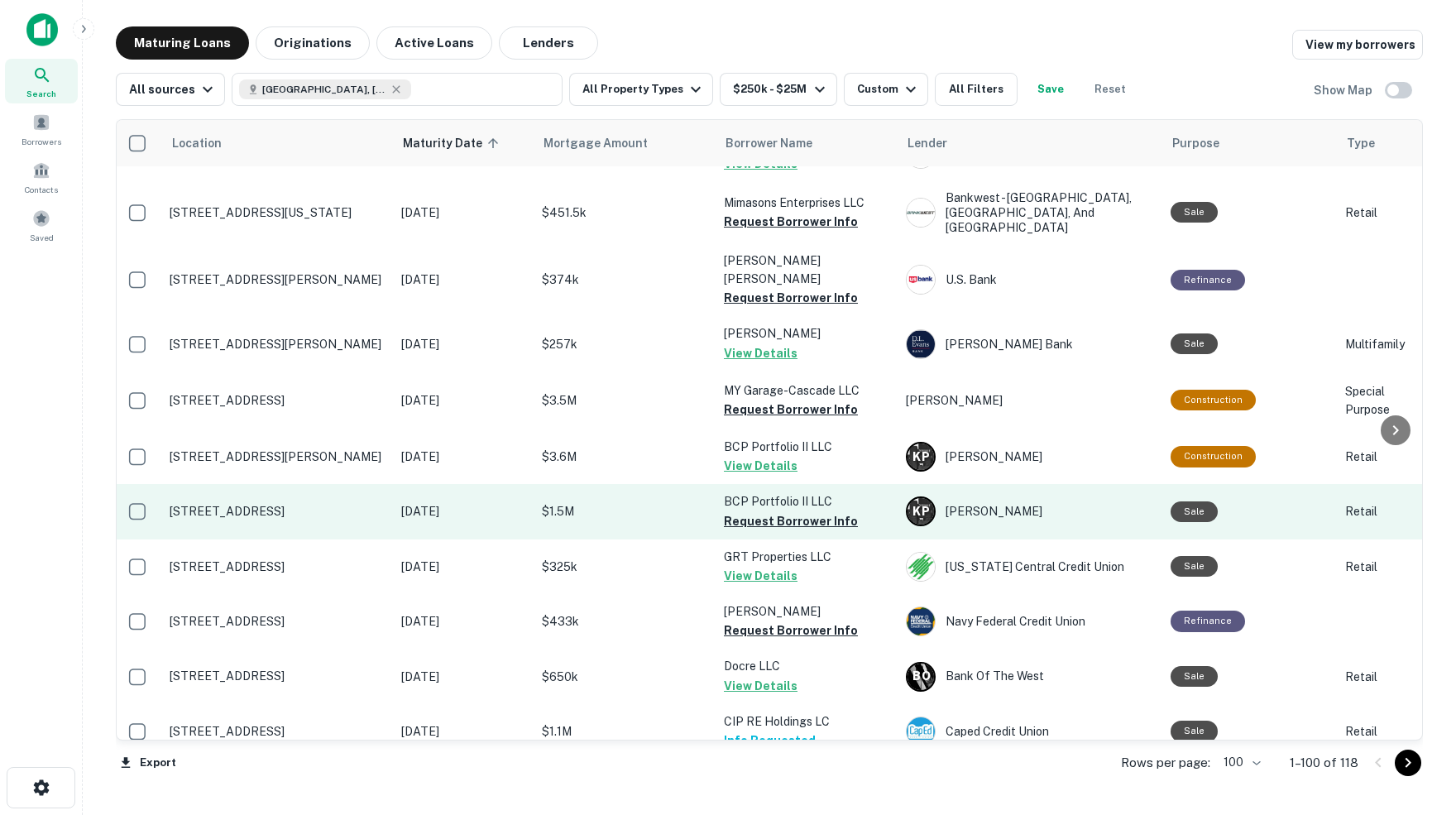
scroll to position [1304, 3]
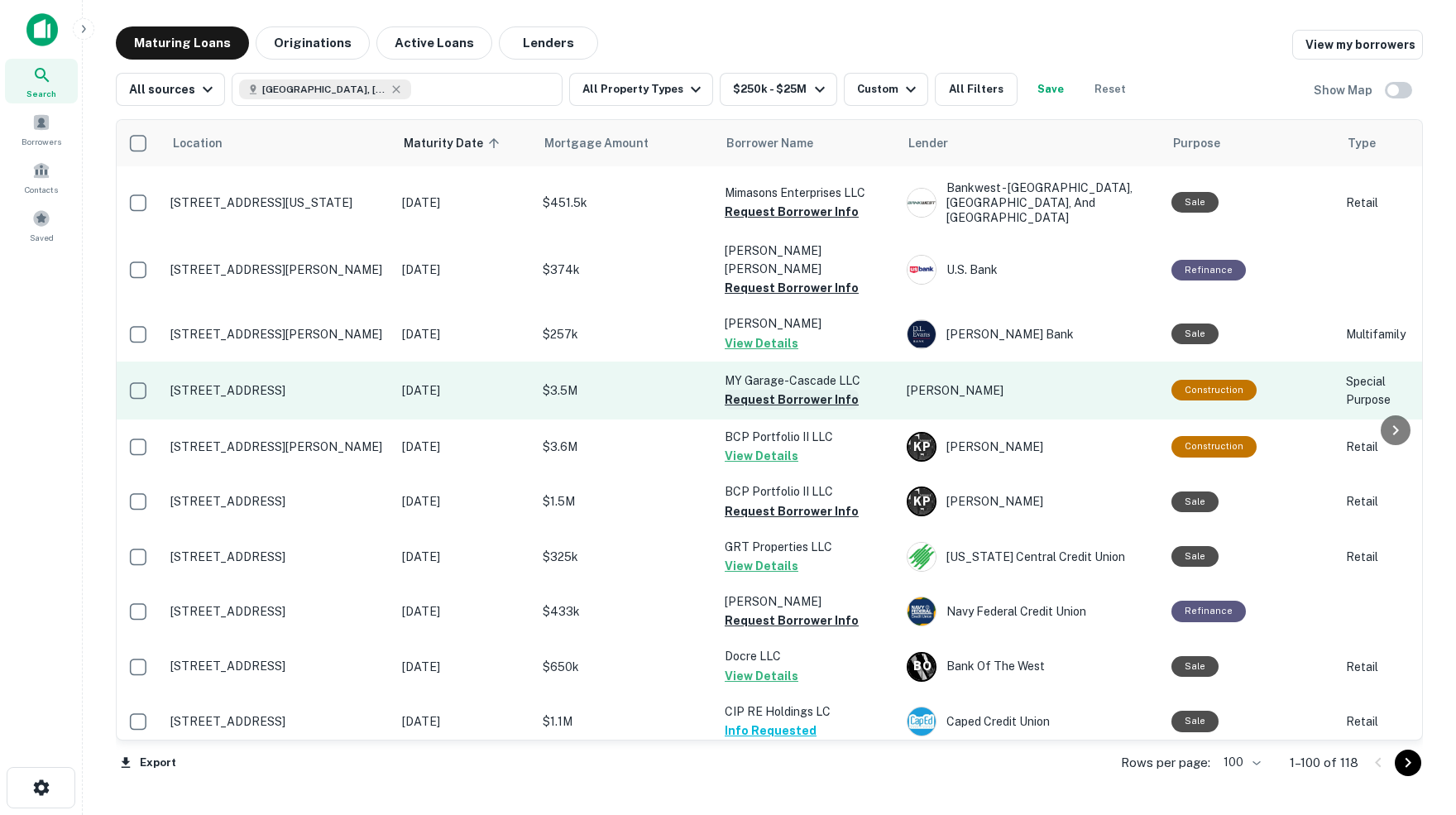
click at [765, 390] on button "Request Borrower Info" at bounding box center [792, 400] width 134 height 20
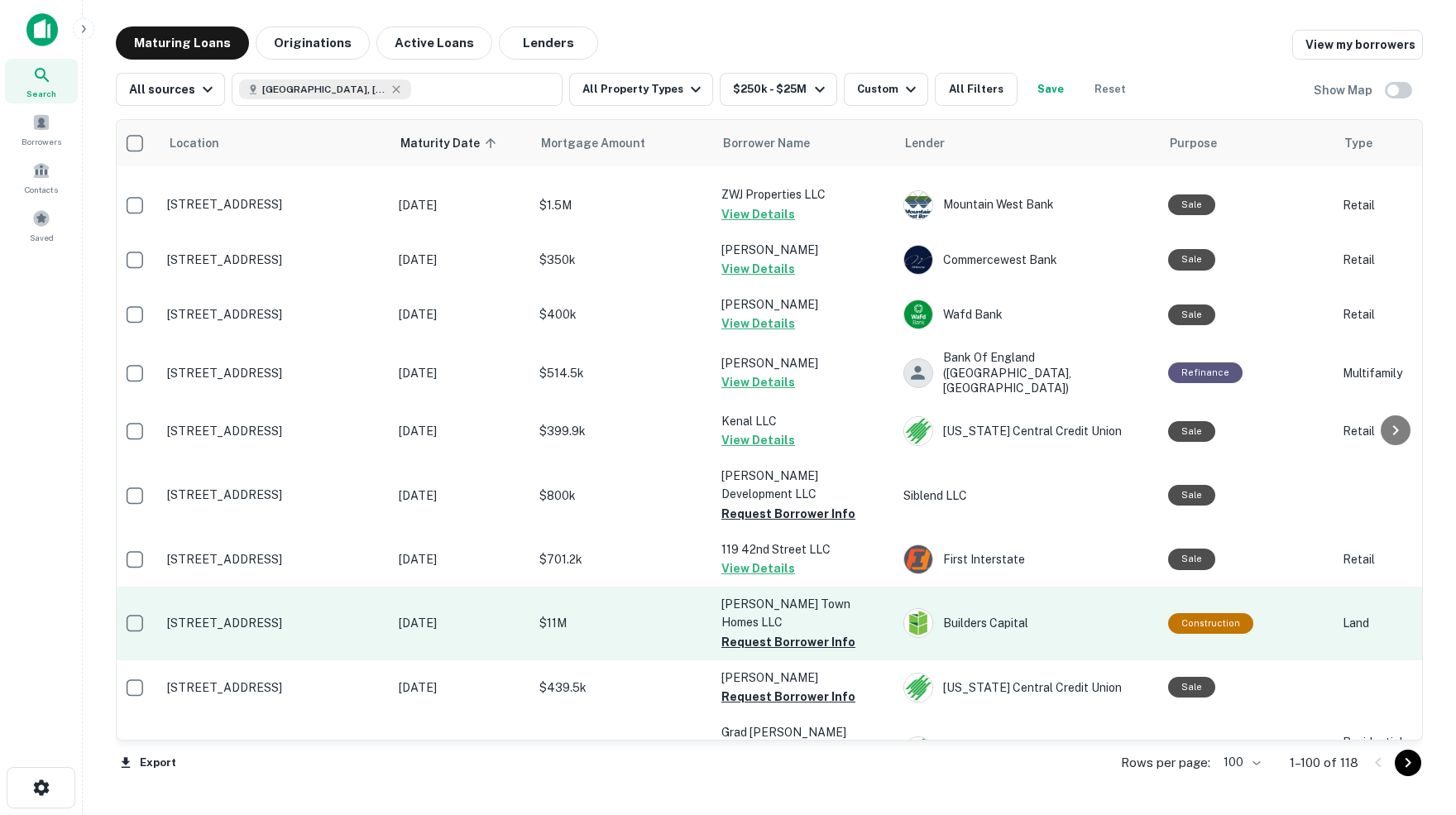
scroll to position [4478, 5]
click at [762, 632] on button "Request Borrower Info" at bounding box center [788, 642] width 134 height 20
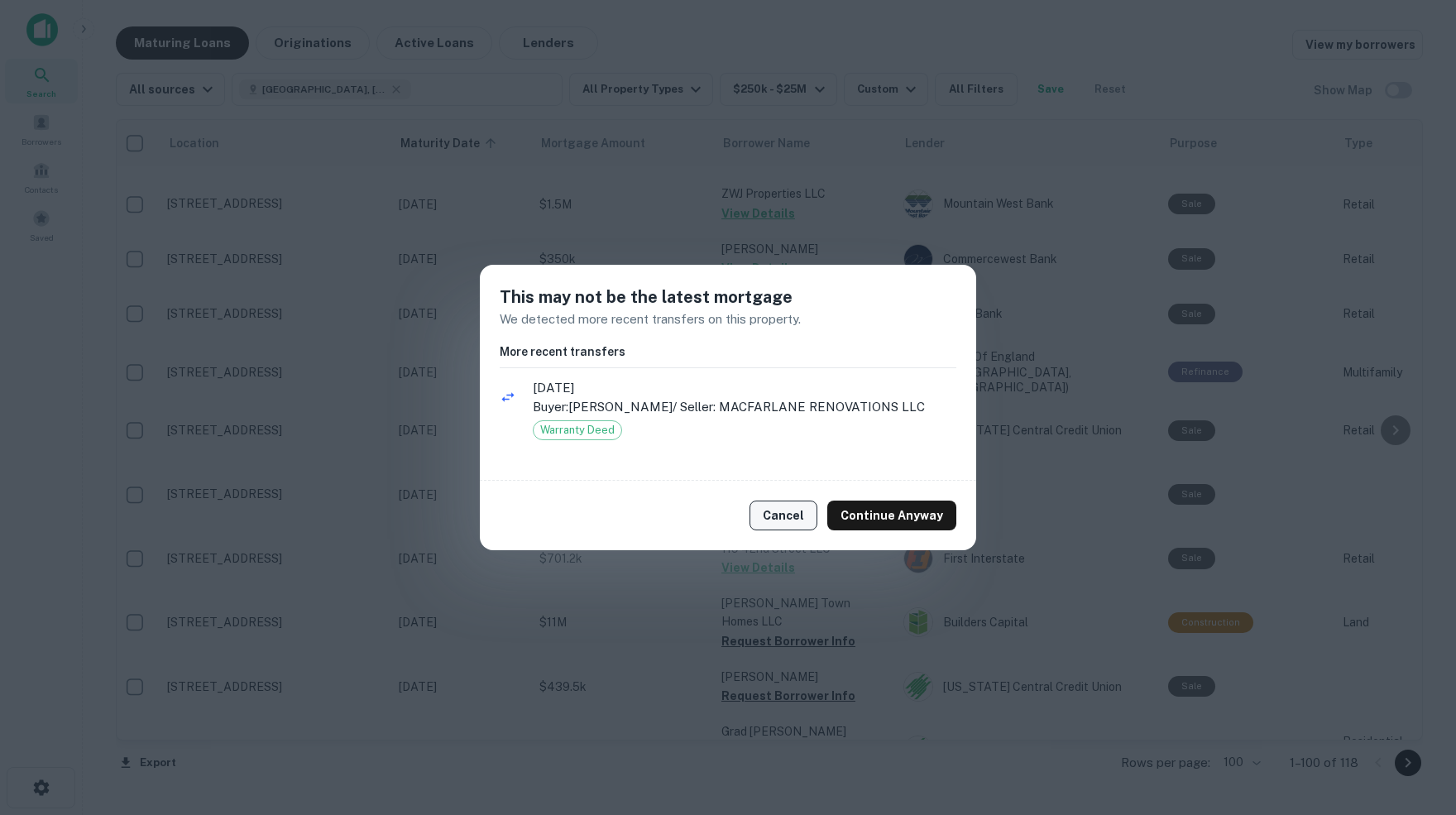
click at [791, 516] on button "Cancel" at bounding box center [783, 515] width 68 height 30
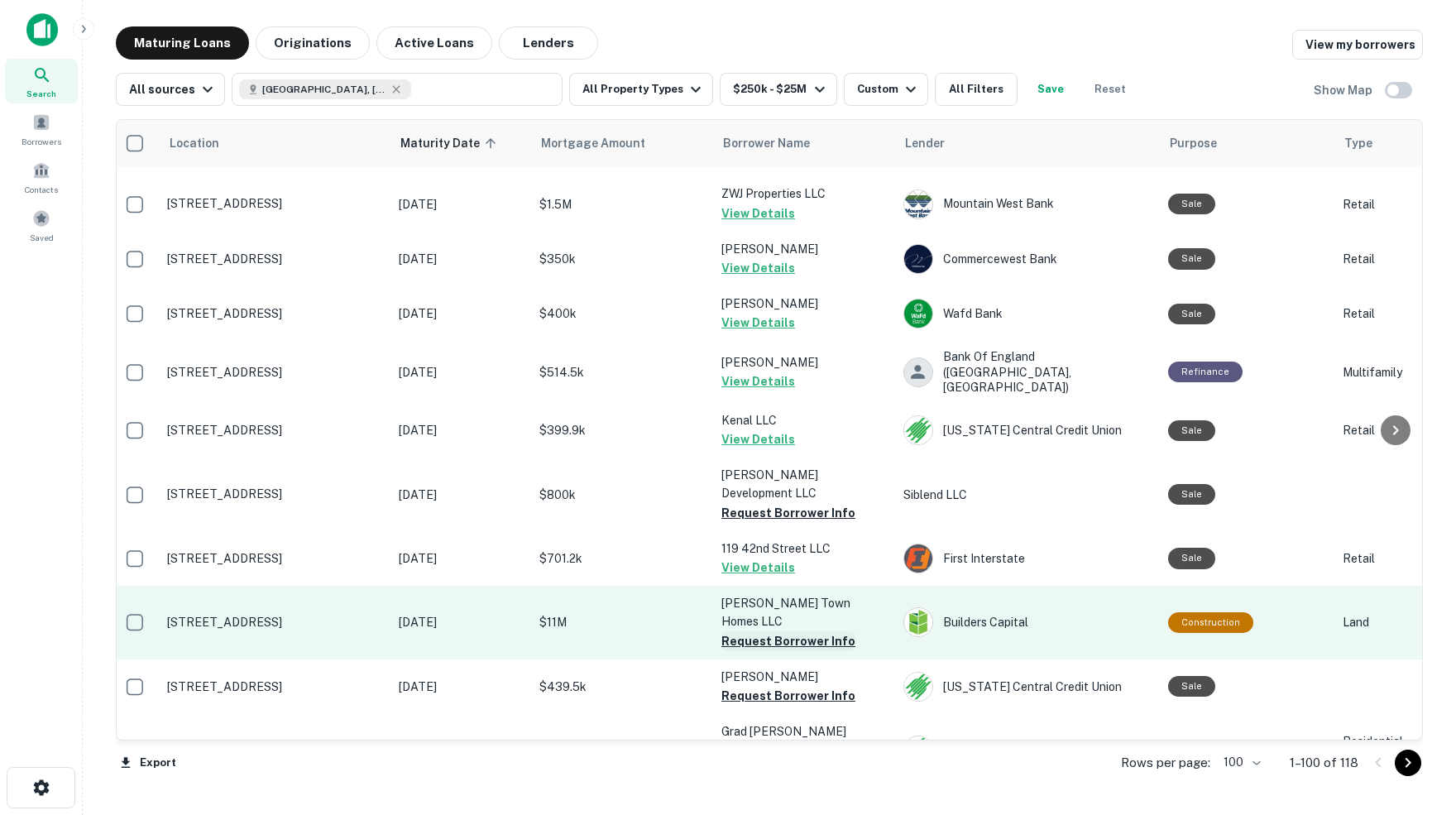
click at [774, 632] on button "Request Borrower Info" at bounding box center [788, 642] width 134 height 20
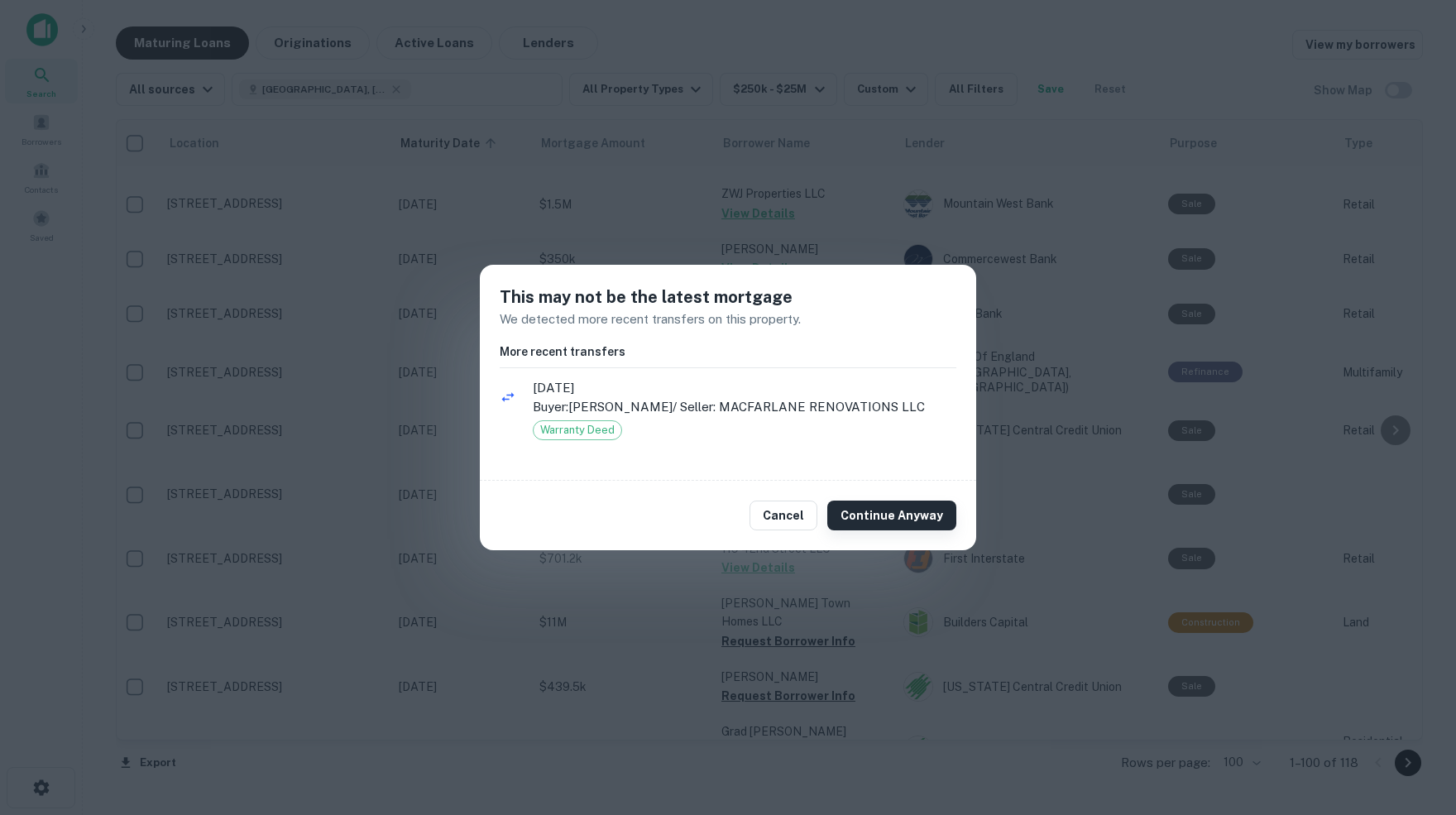
click at [903, 517] on button "Continue Anyway" at bounding box center [892, 515] width 129 height 30
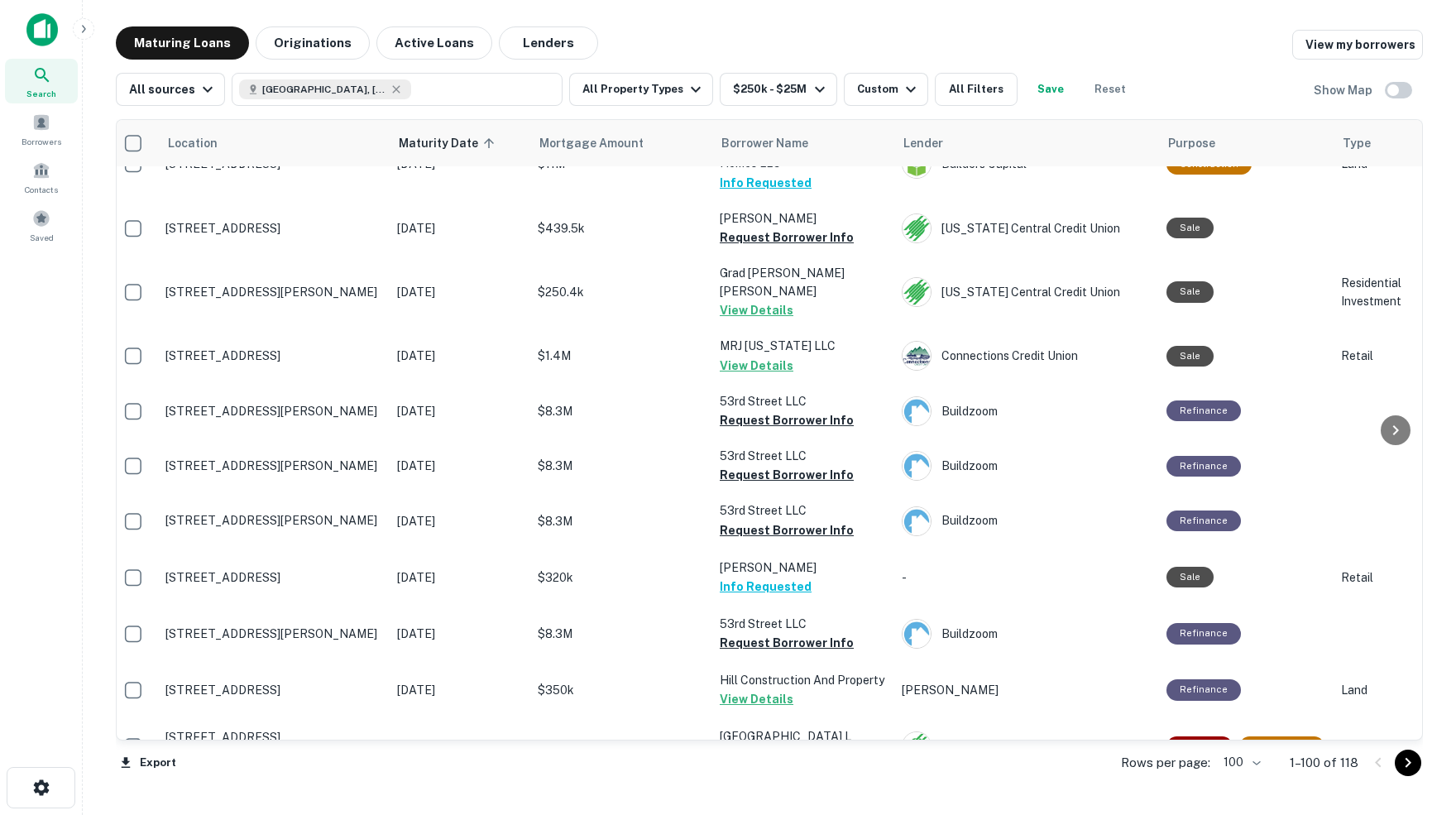
scroll to position [0, 0]
click at [794, 801] on button "Request Borrower Info" at bounding box center [786, 811] width 134 height 20
click at [1406, 765] on icon "Go to next page" at bounding box center [1408, 763] width 5 height 10
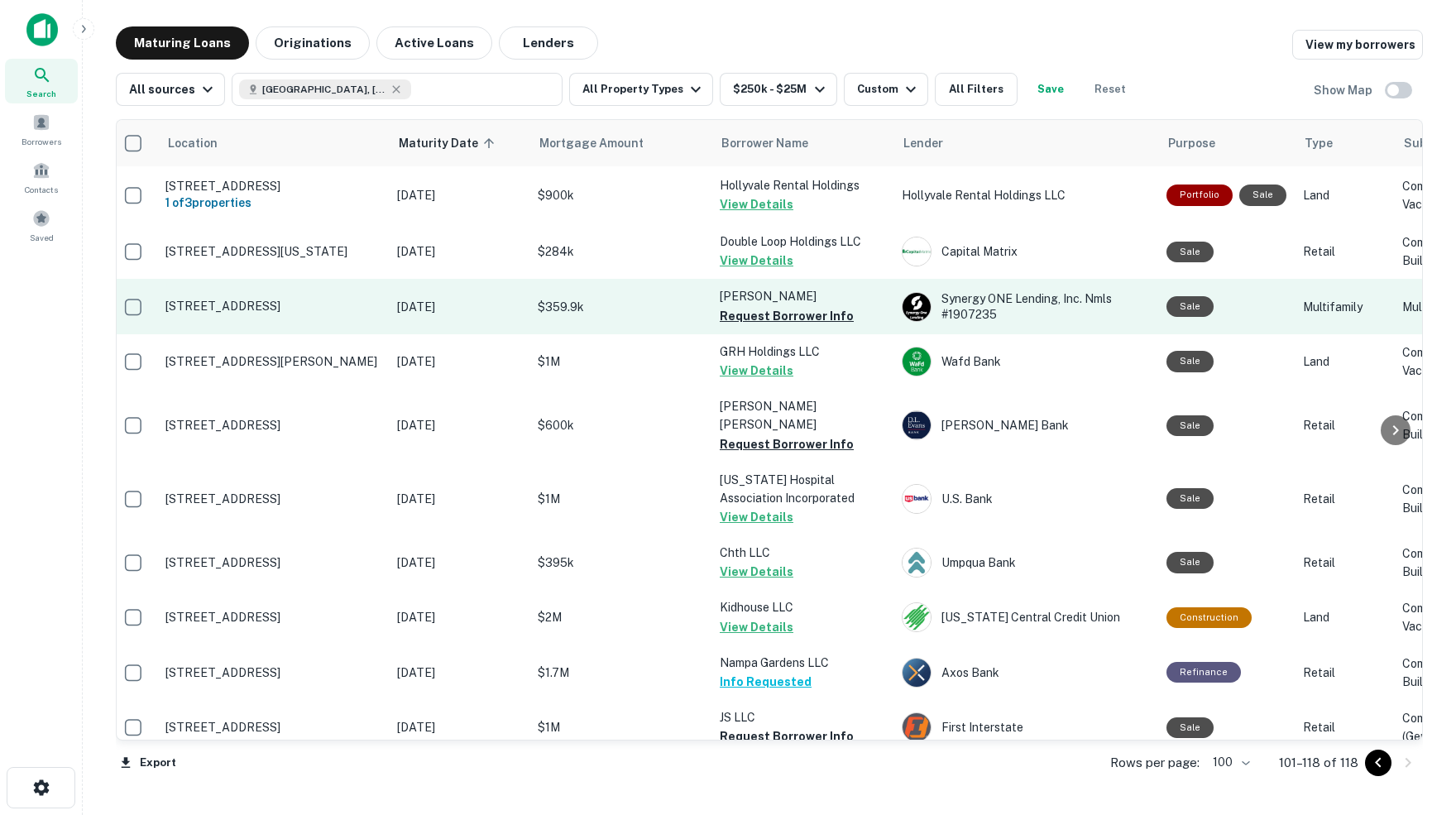
scroll to position [2, 7]
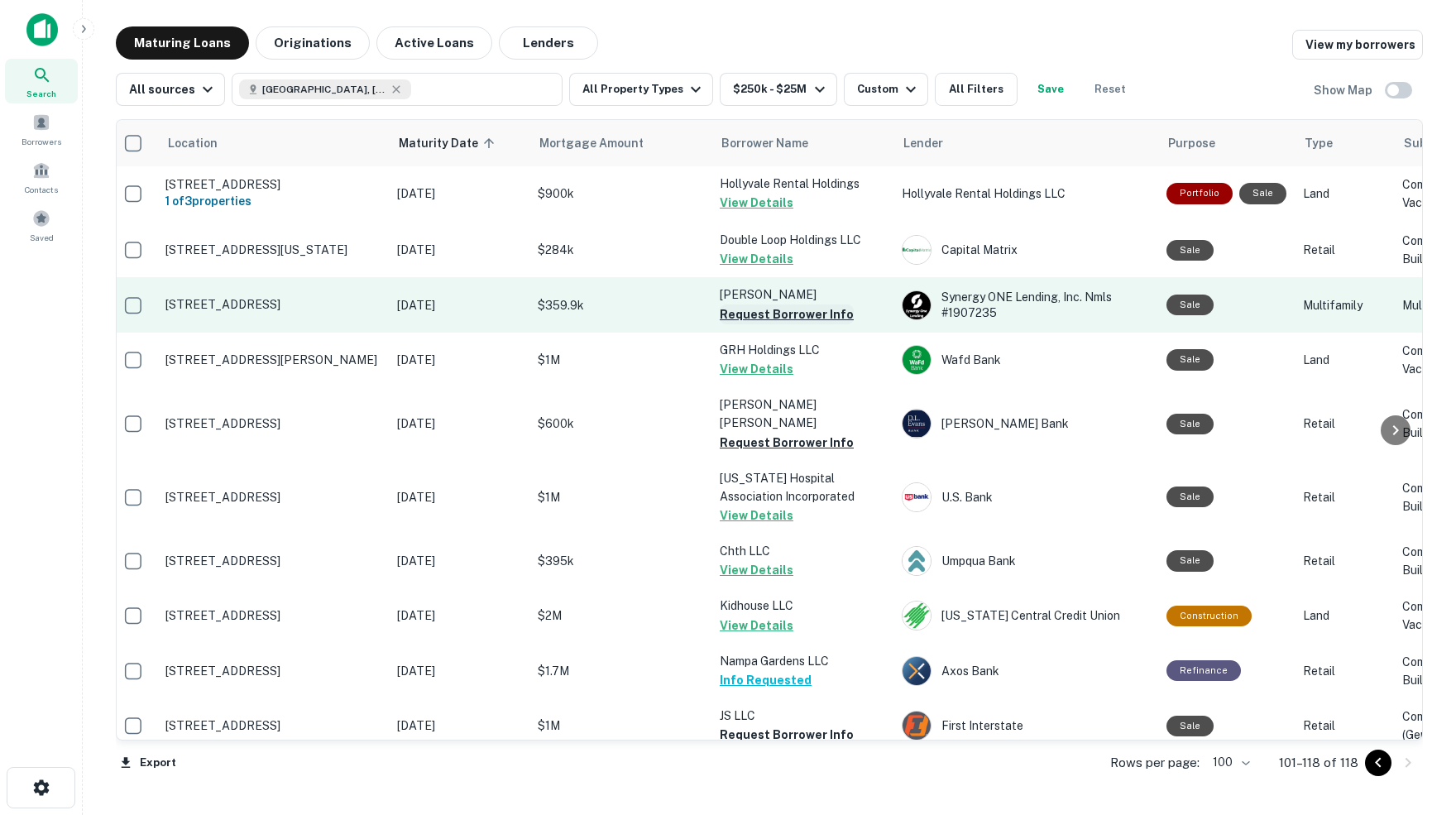
click at [775, 313] on button "Request Borrower Info" at bounding box center [786, 314] width 134 height 20
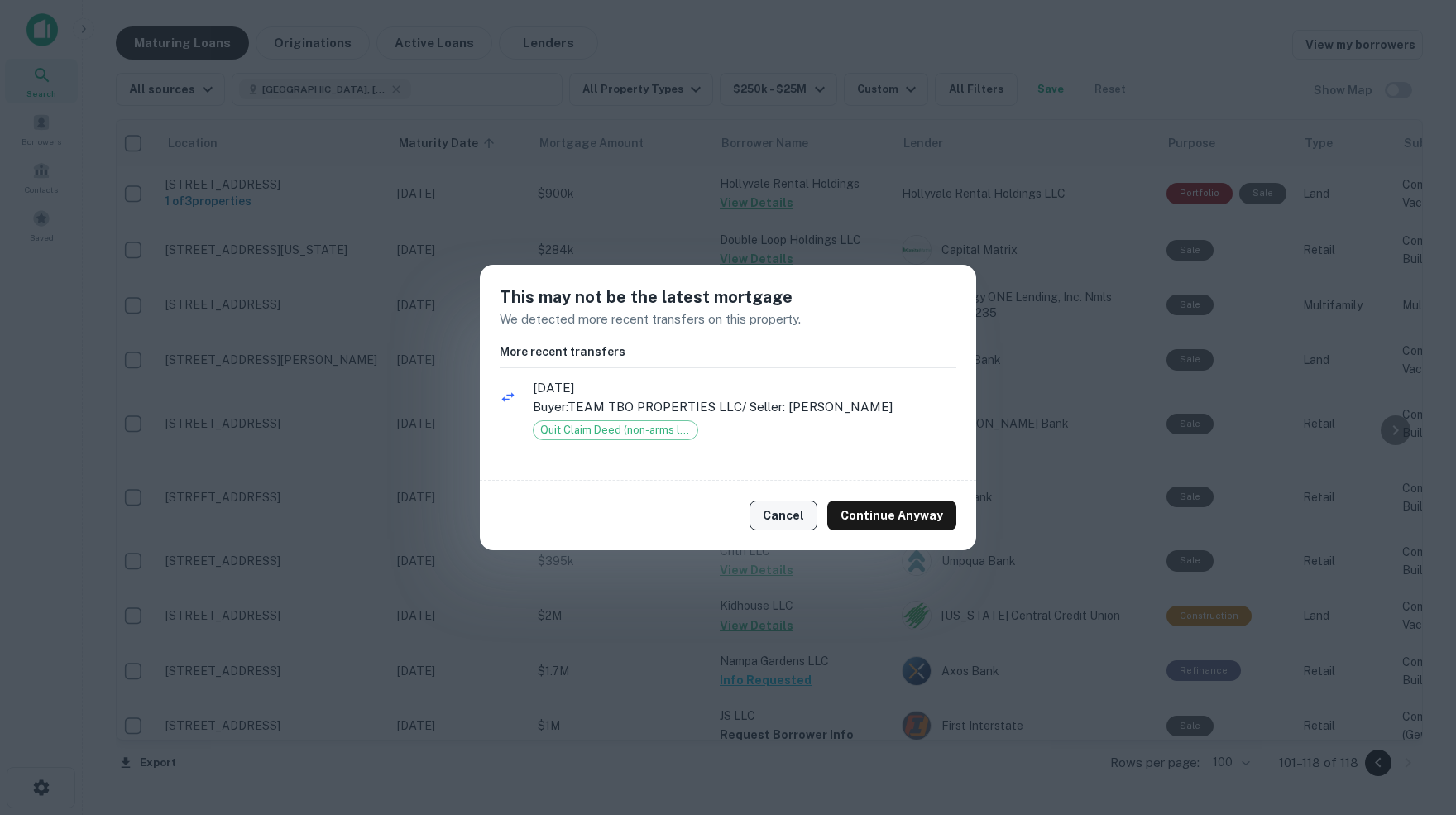
click at [795, 515] on button "Cancel" at bounding box center [783, 515] width 68 height 30
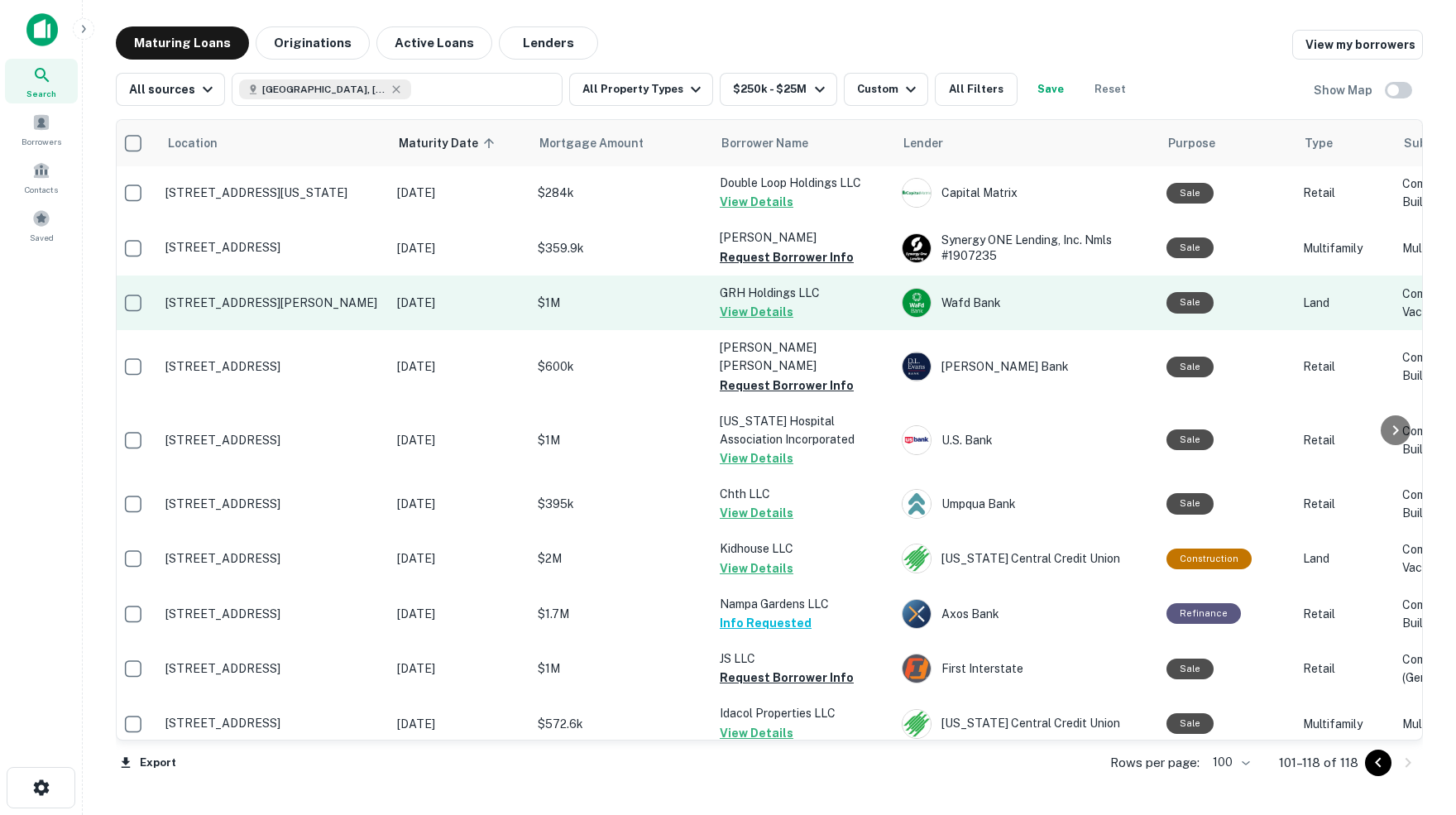
scroll to position [62, 7]
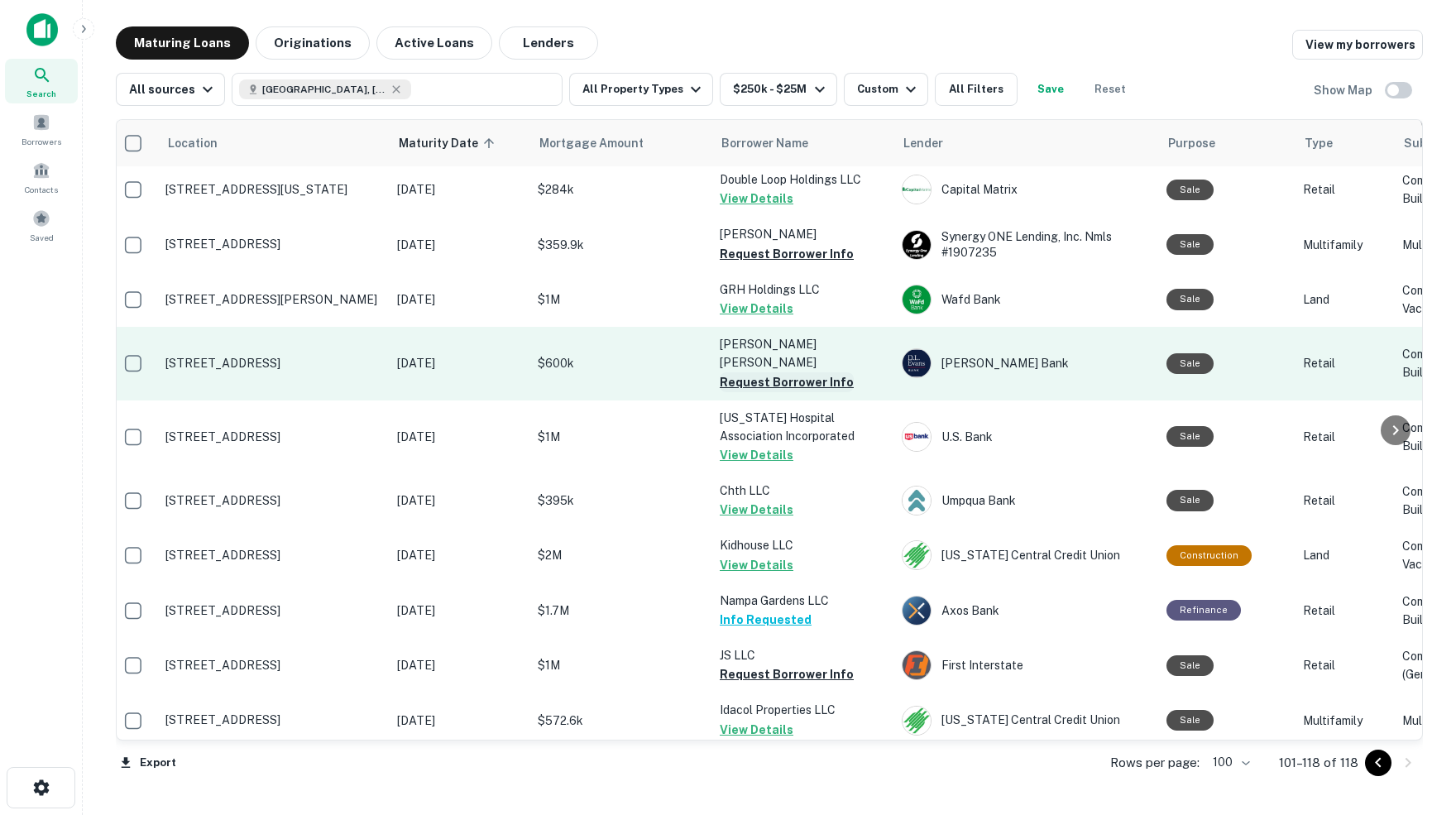
click at [764, 372] on button "Request Borrower Info" at bounding box center [786, 382] width 134 height 20
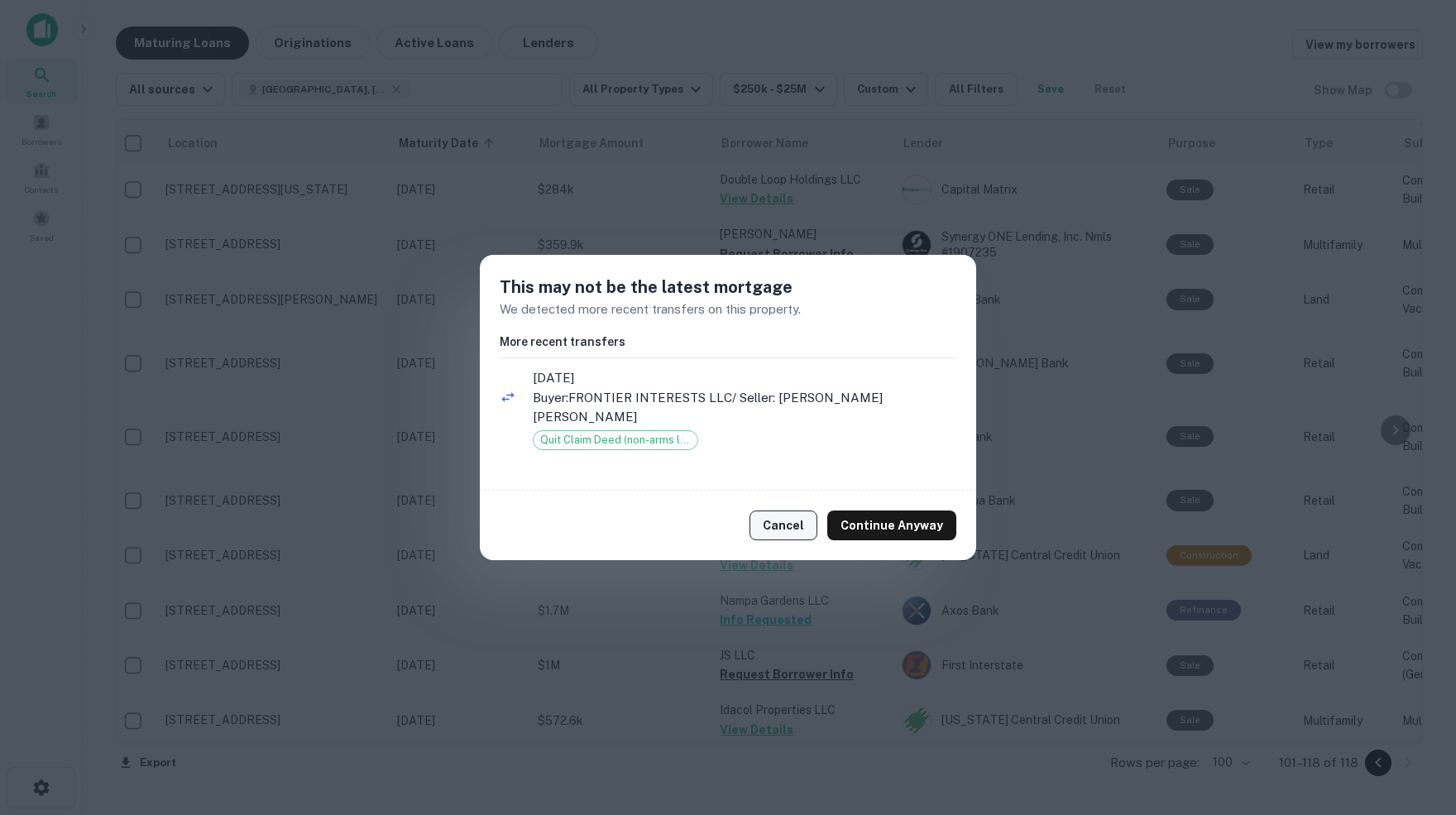
click at [786, 522] on button "Cancel" at bounding box center [783, 525] width 68 height 30
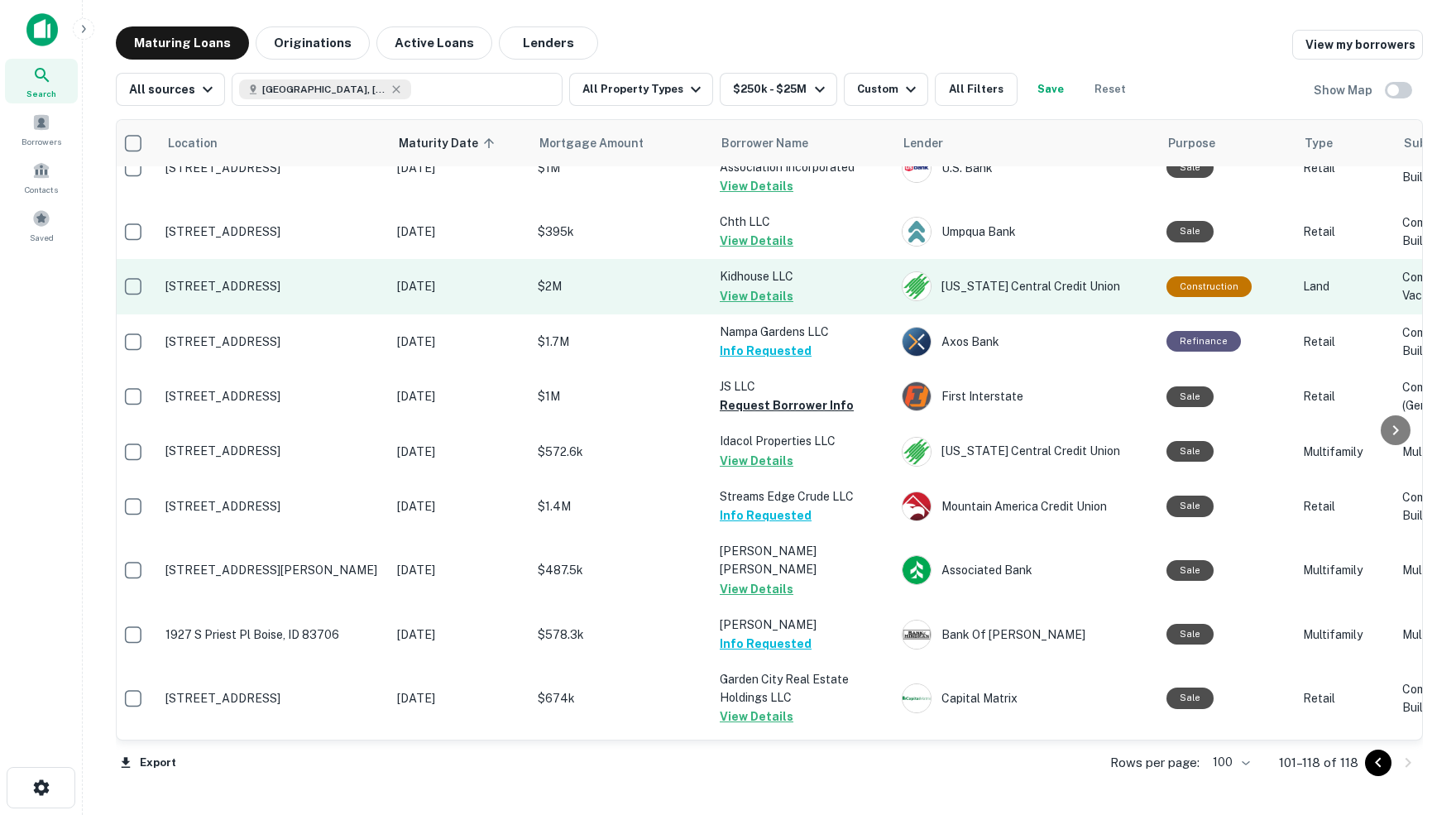
scroll to position [334, 7]
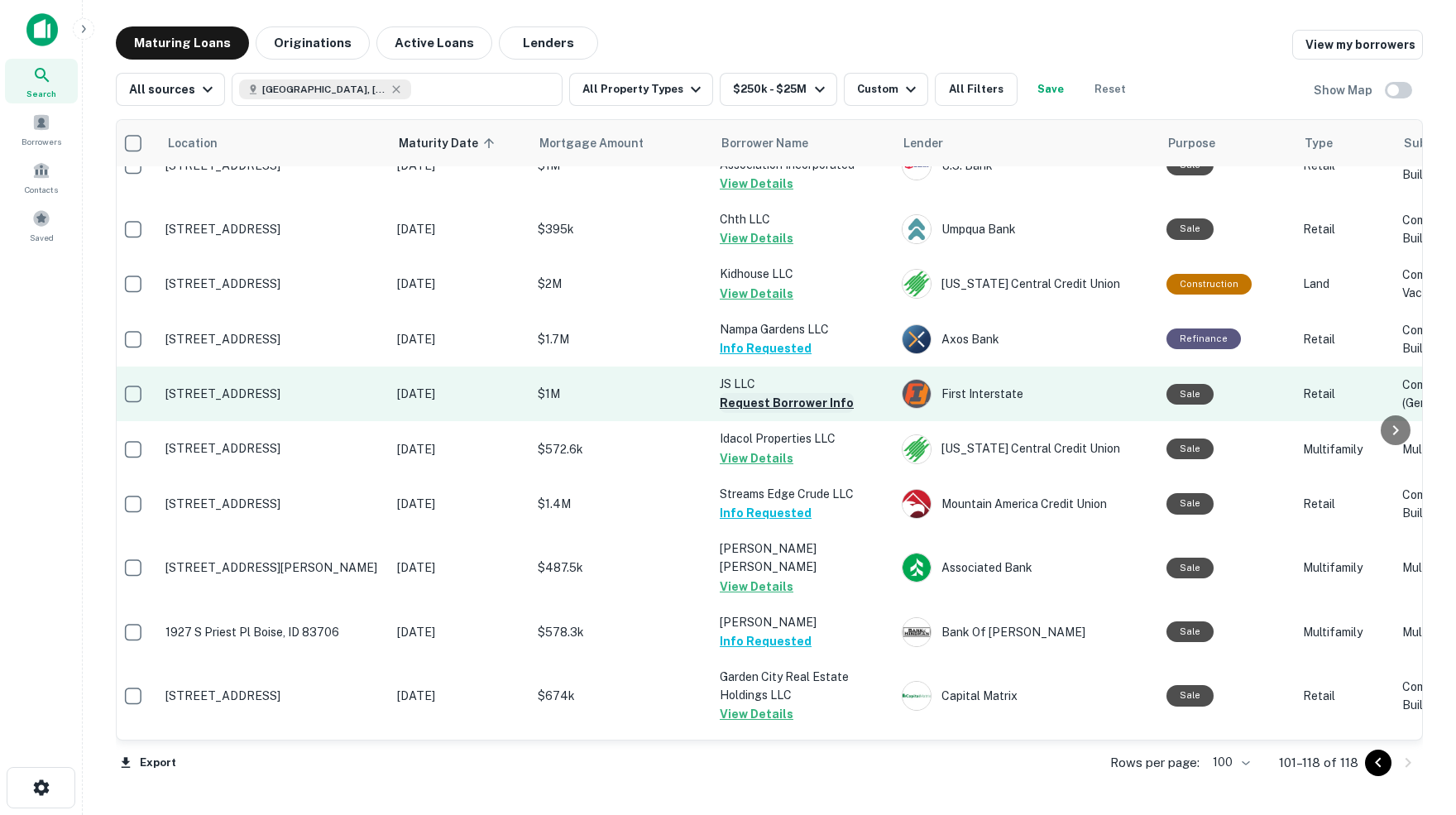
click at [764, 393] on button "Request Borrower Info" at bounding box center [786, 403] width 134 height 20
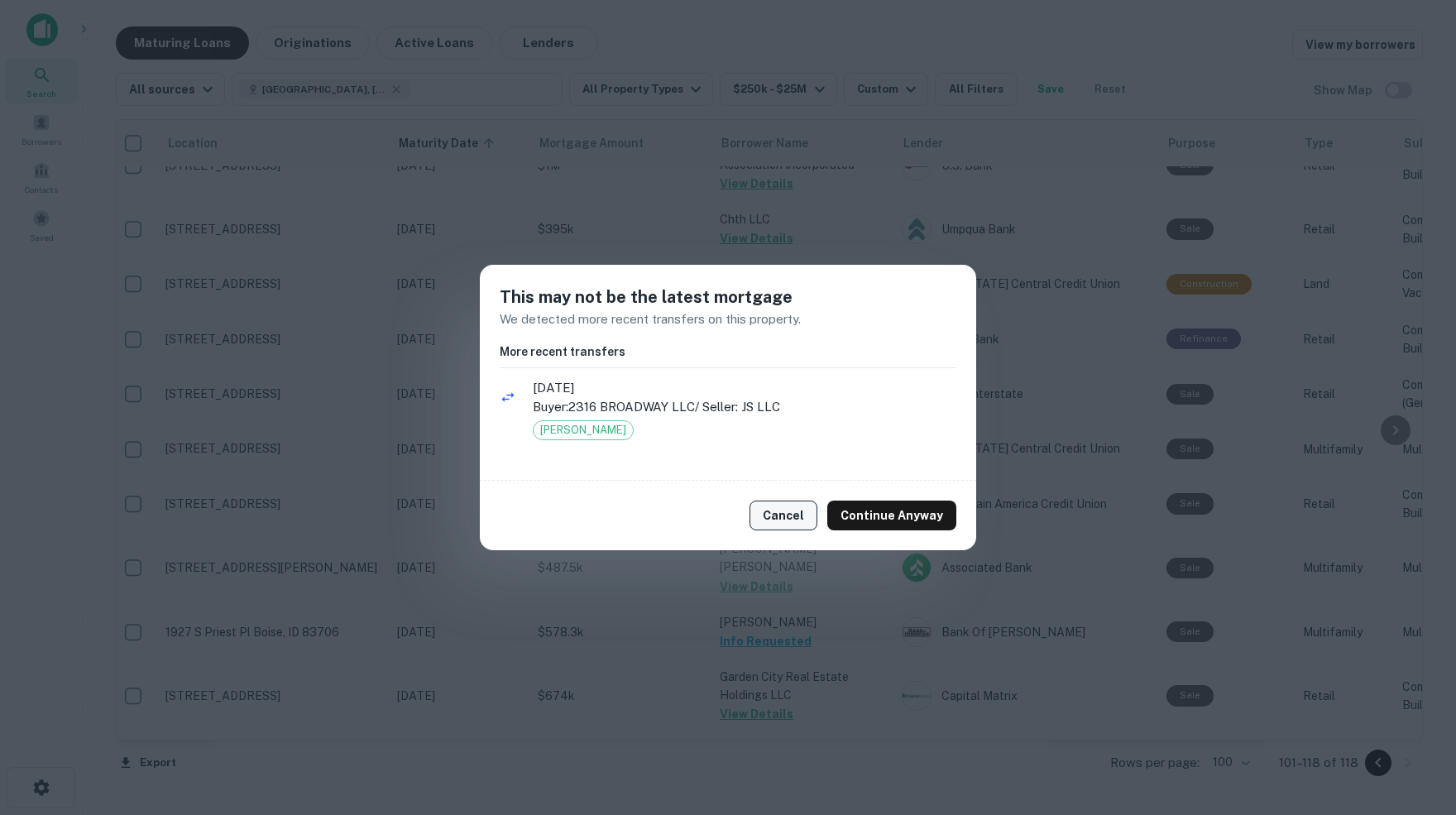
click at [786, 515] on button "Cancel" at bounding box center [783, 515] width 68 height 30
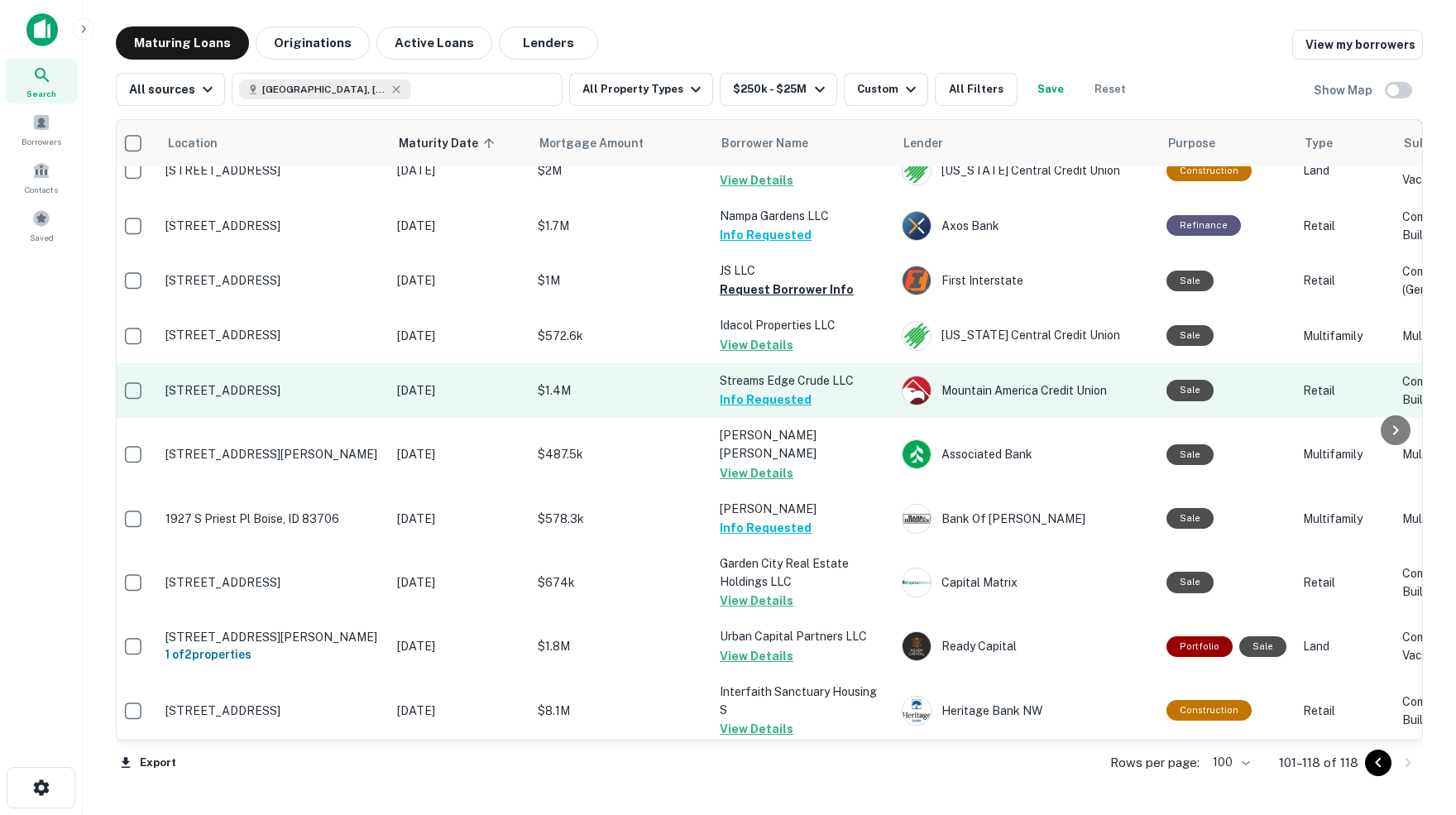
scroll to position [0, 0]
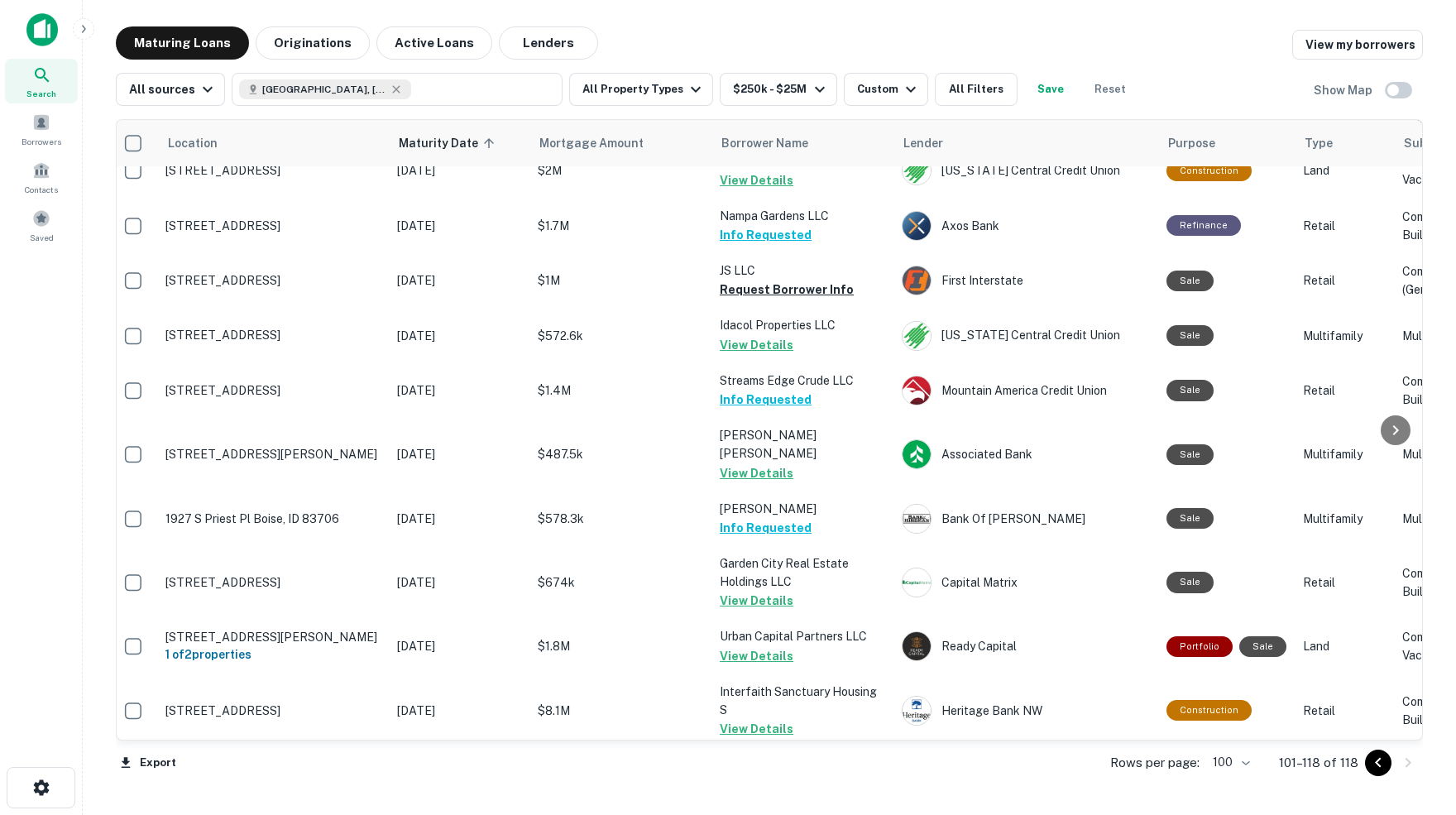
click at [771, 774] on button "Request Borrower Info" at bounding box center [786, 784] width 134 height 20
click at [40, 129] on span at bounding box center [41, 123] width 18 height 18
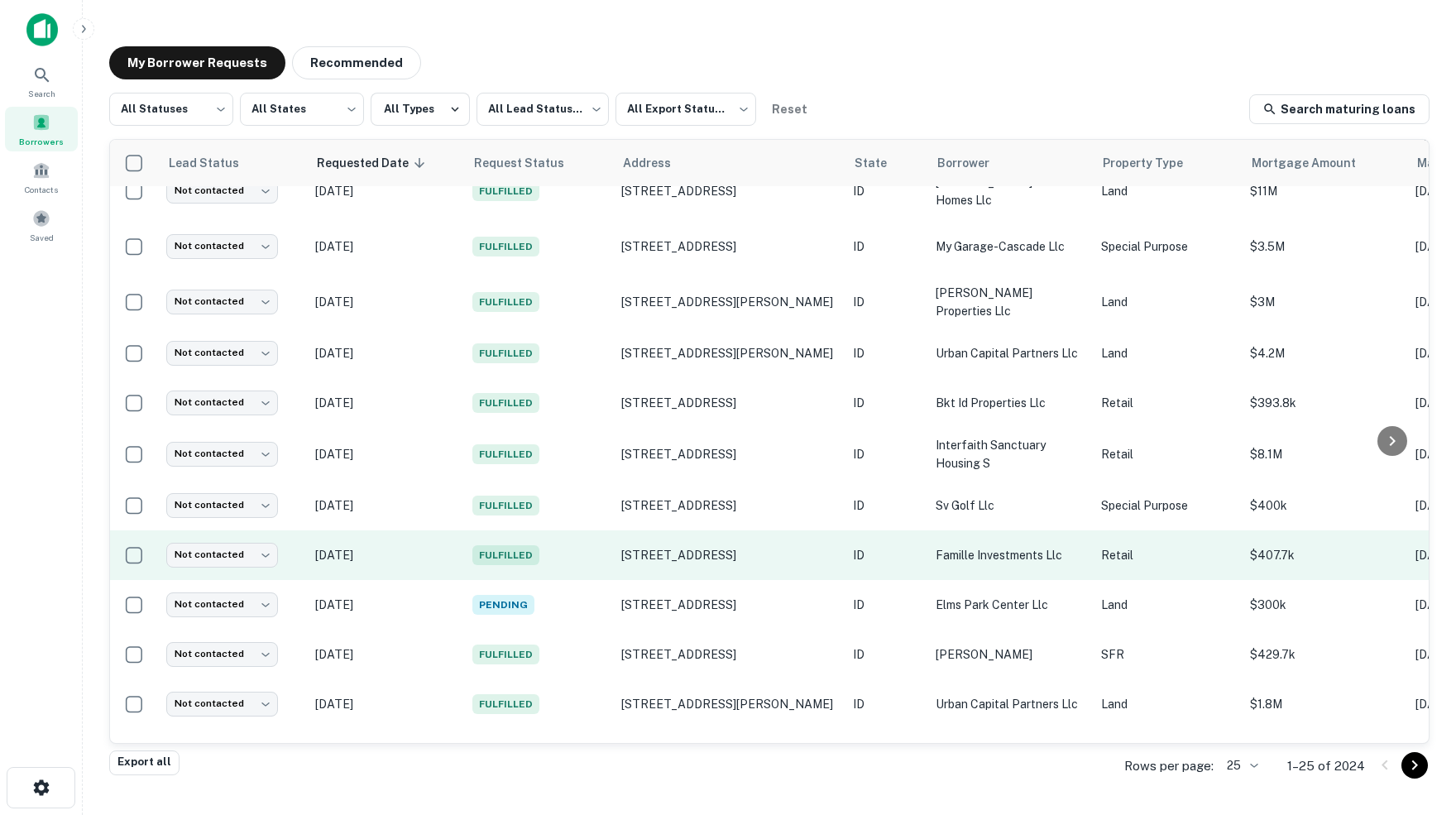
scroll to position [134, 0]
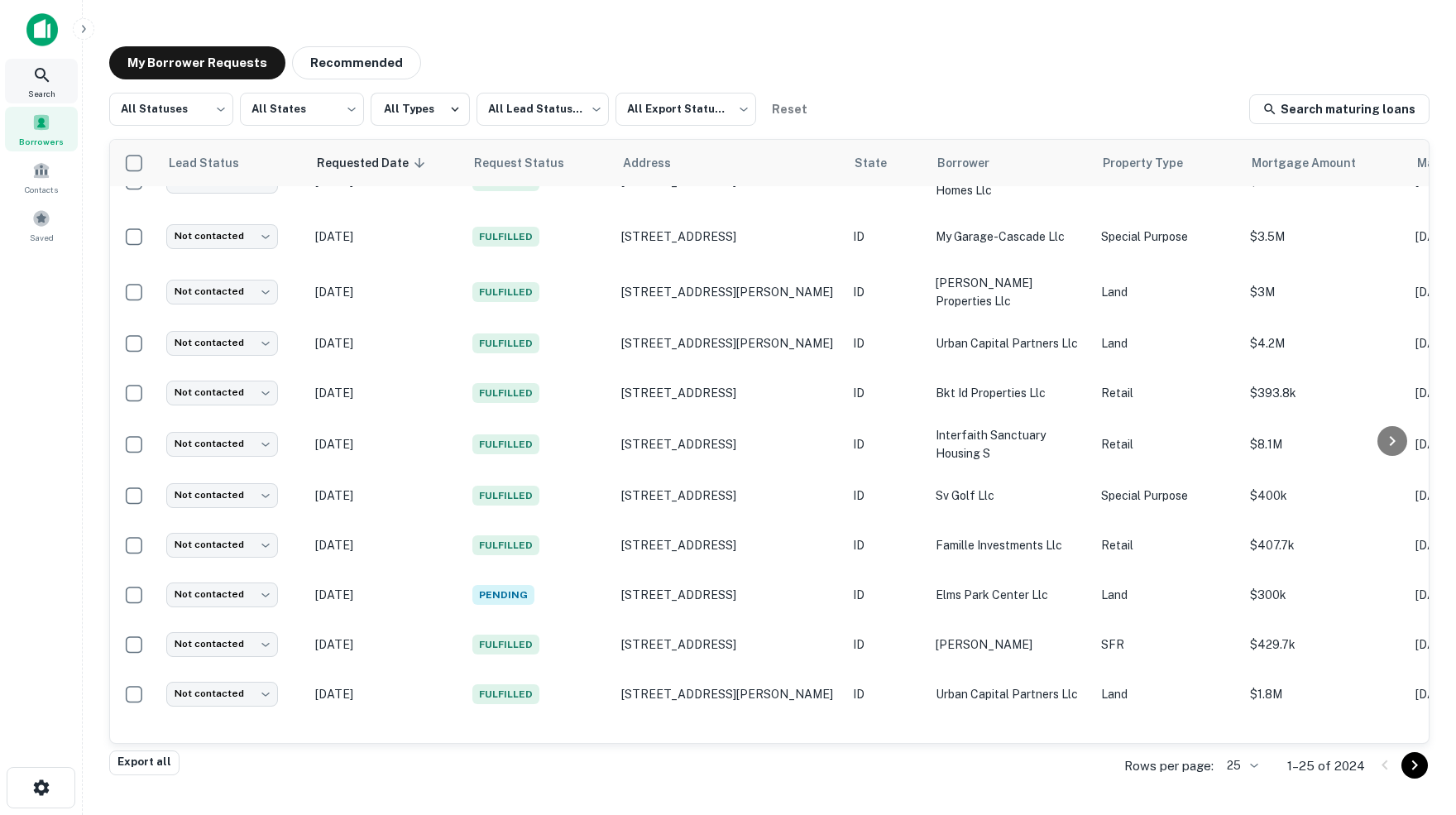
click at [46, 82] on icon at bounding box center [42, 75] width 20 height 20
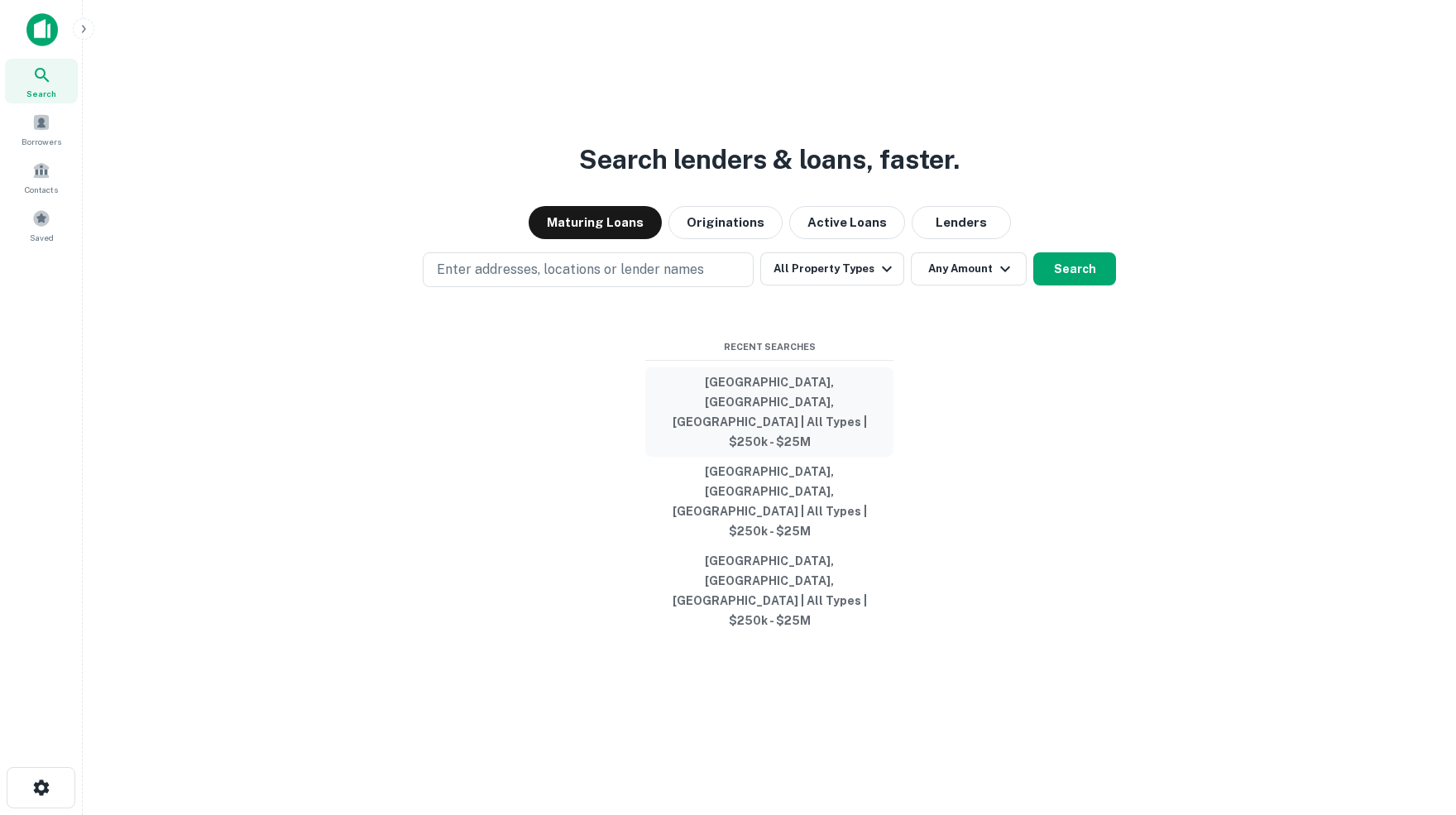
click at [752, 446] on button "[GEOGRAPHIC_DATA], [GEOGRAPHIC_DATA], [GEOGRAPHIC_DATA] | All Types | $250k - $…" at bounding box center [769, 413] width 248 height 90
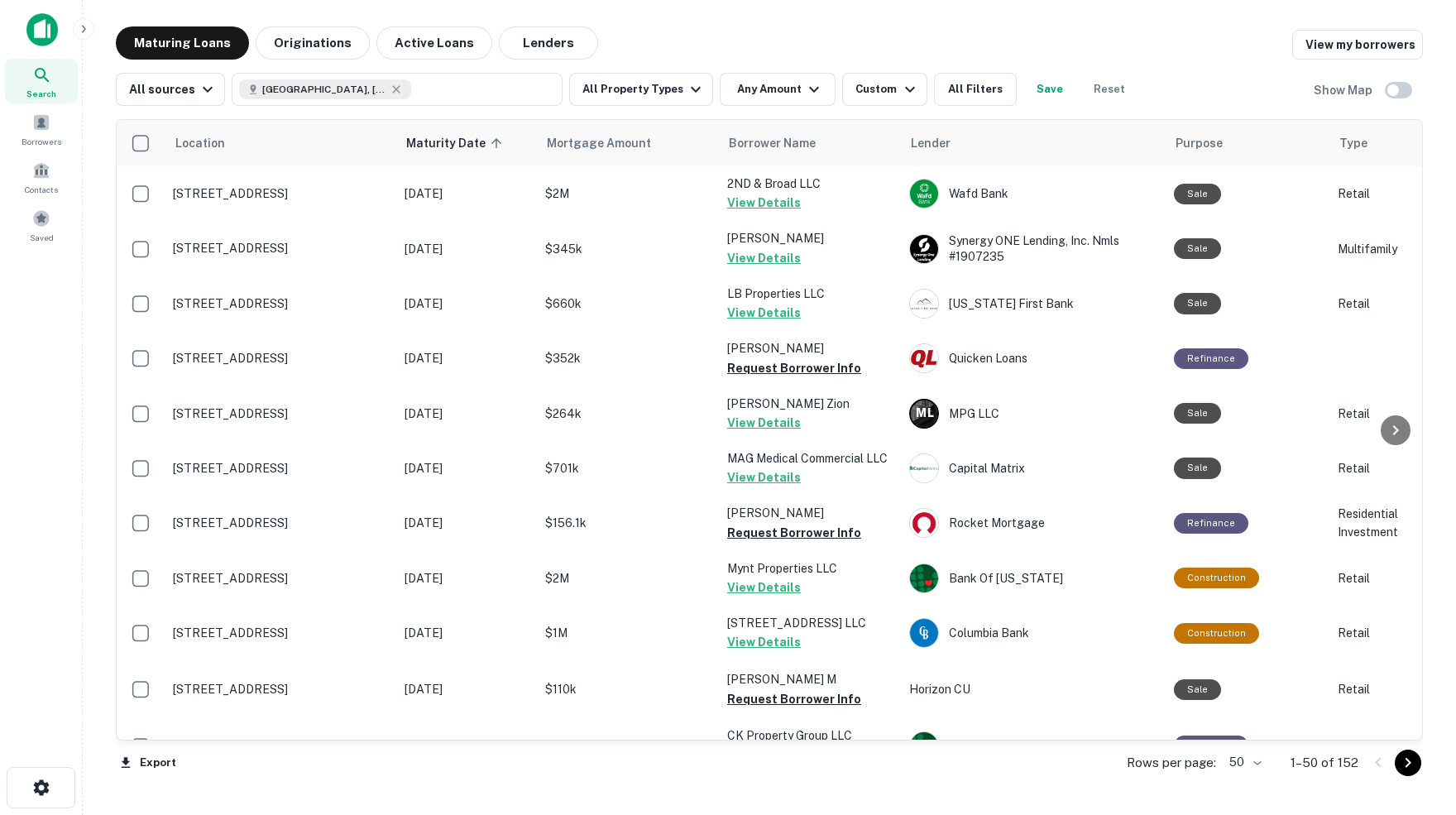
scroll to position [133, 0]
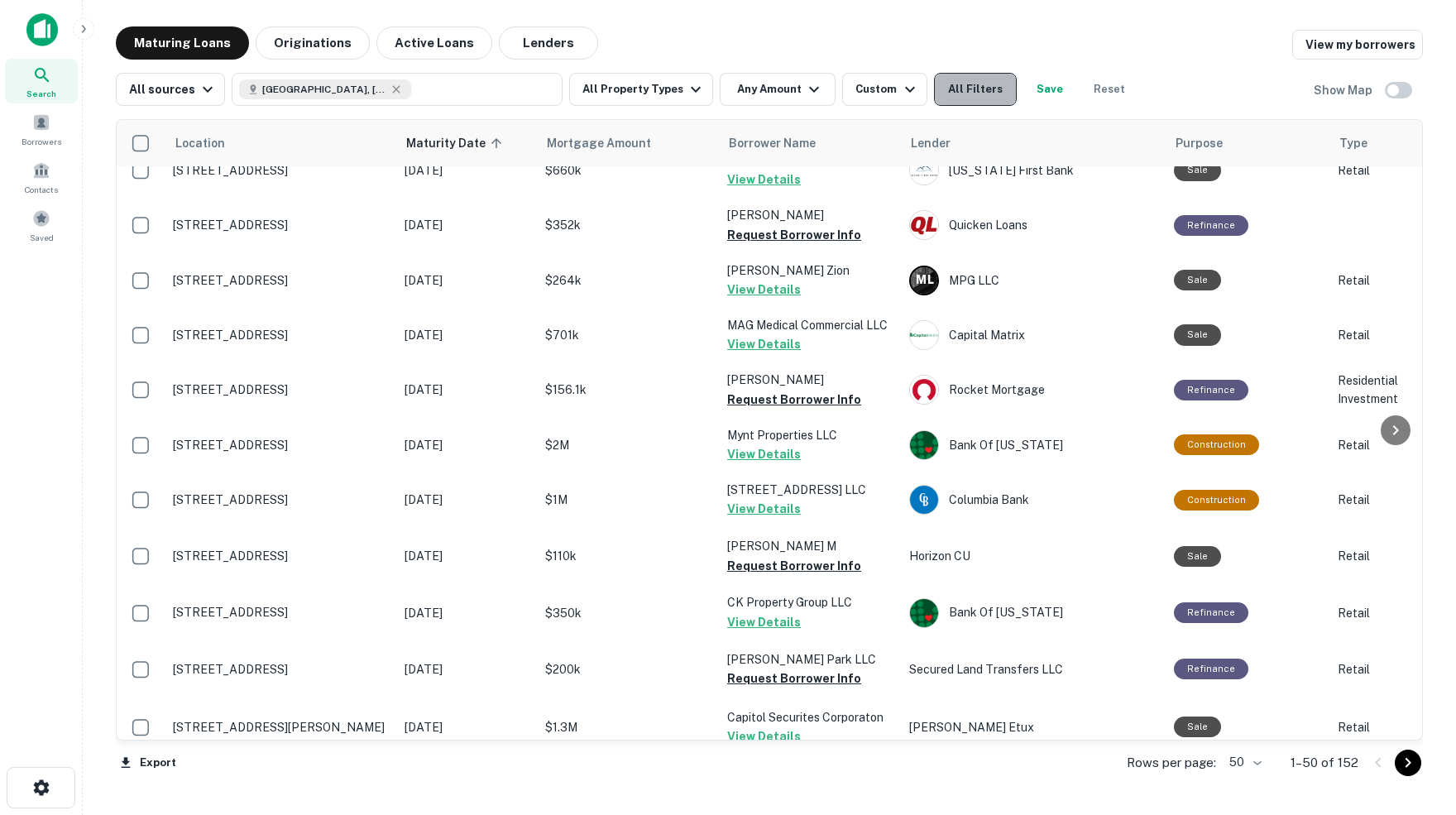
click at [984, 86] on button "All Filters" at bounding box center [975, 89] width 82 height 33
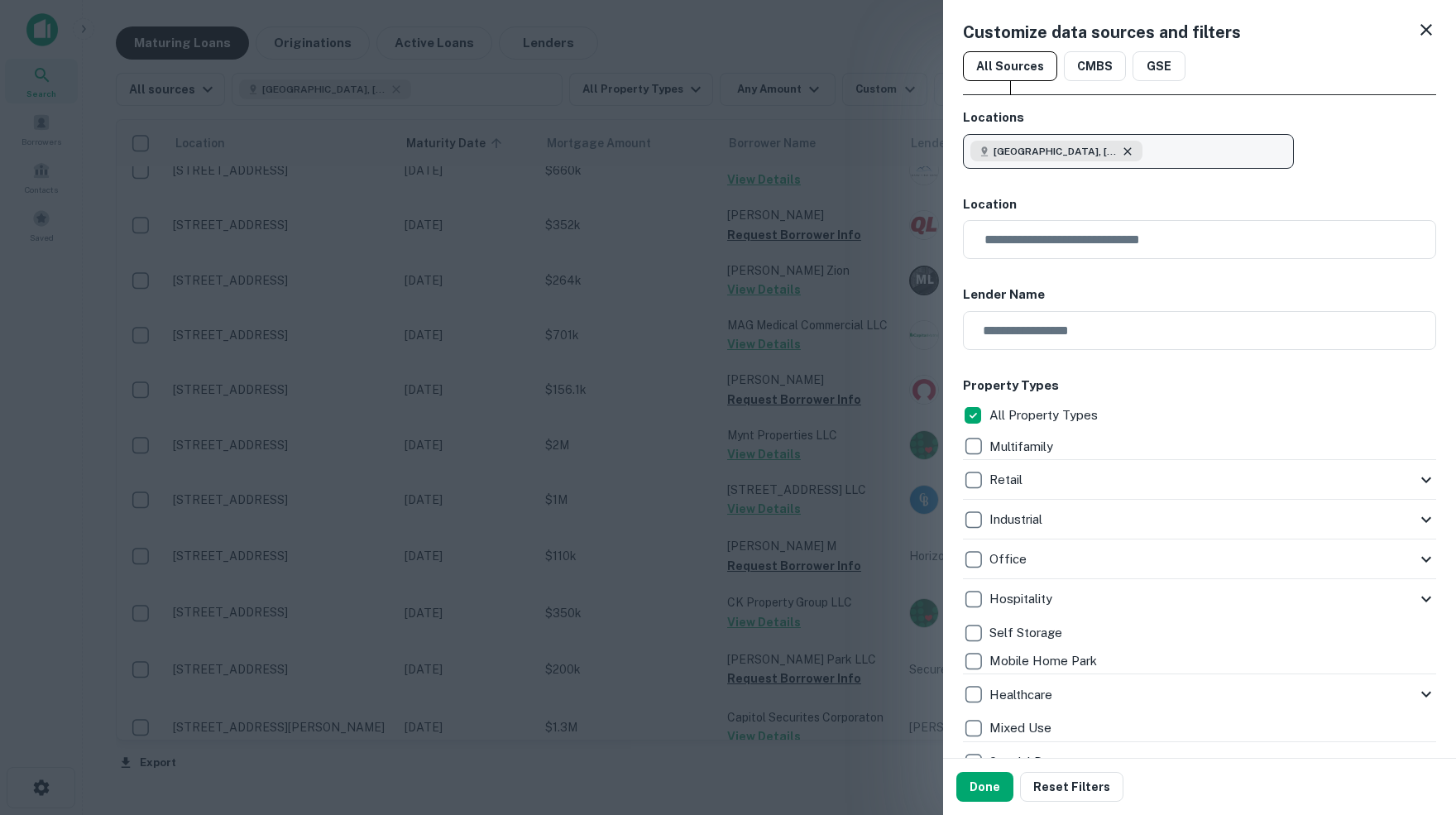
click at [1129, 150] on icon "button" at bounding box center [1127, 151] width 13 height 13
click at [1073, 186] on input "text" at bounding box center [1128, 198] width 329 height 47
type input "**********"
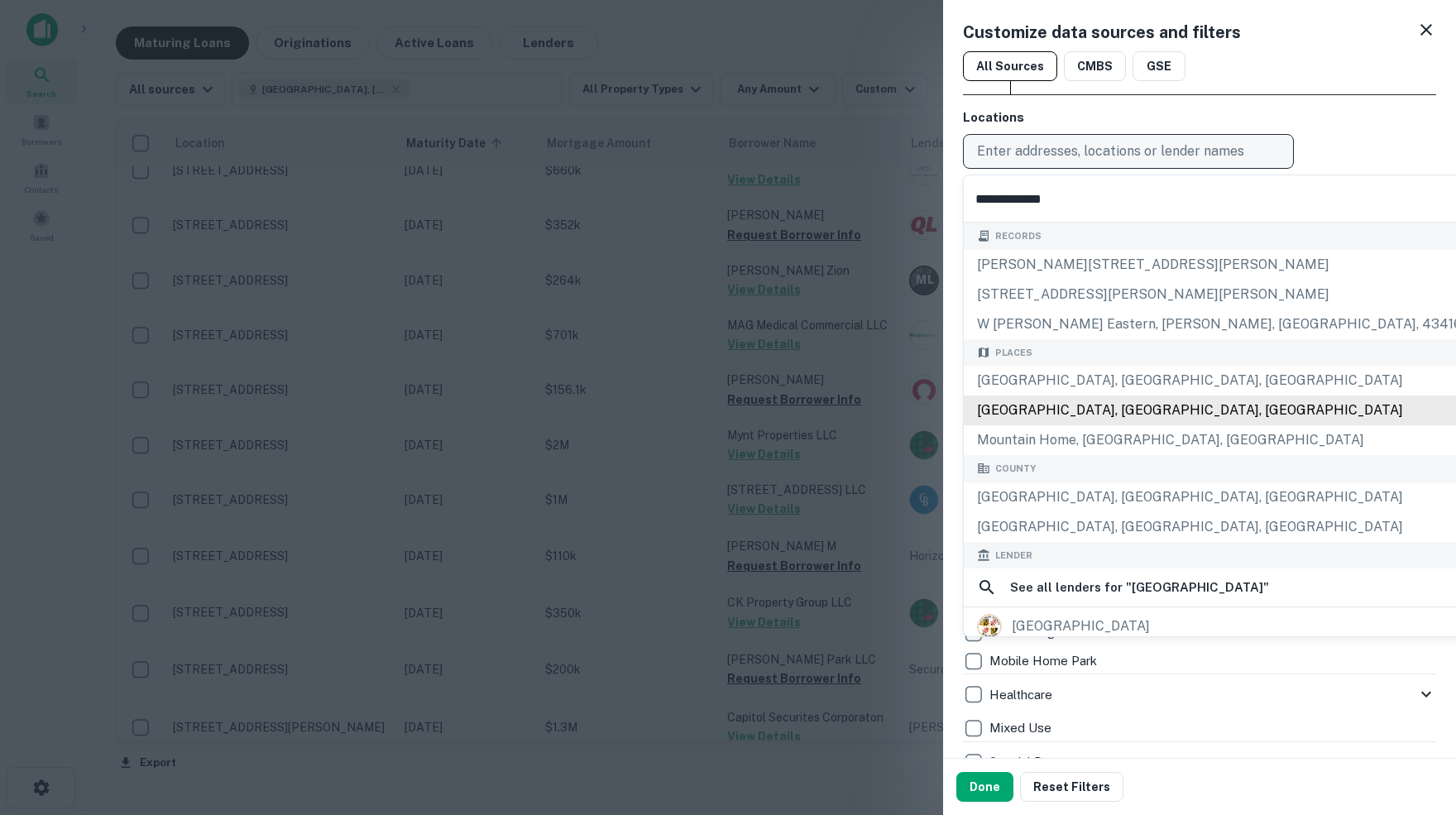
click at [1058, 414] on div "Elmore County, ID, USA" at bounding box center [1220, 411] width 511 height 30
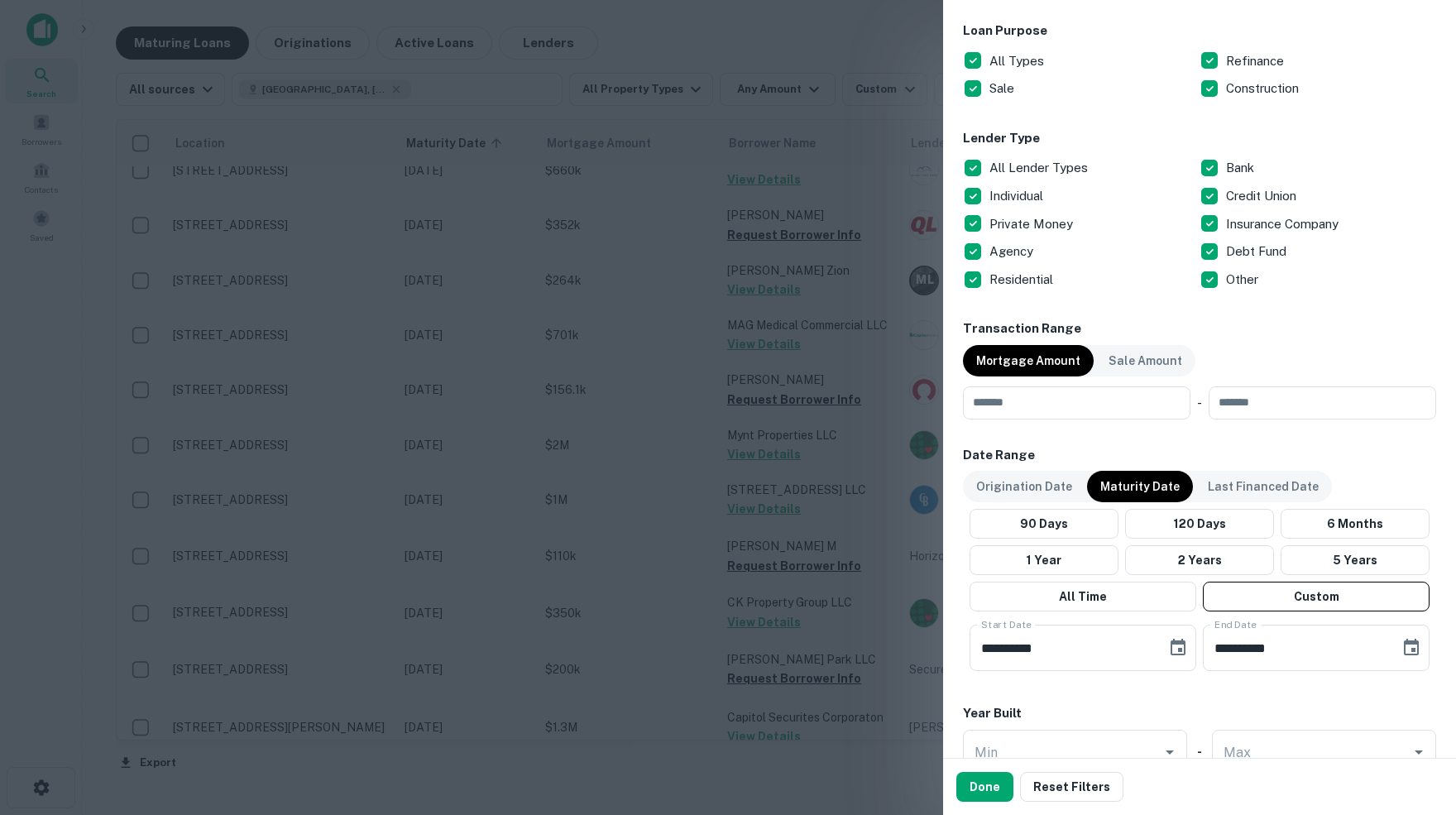
scroll to position [924, 0]
click at [1082, 405] on input "number" at bounding box center [1071, 402] width 216 height 33
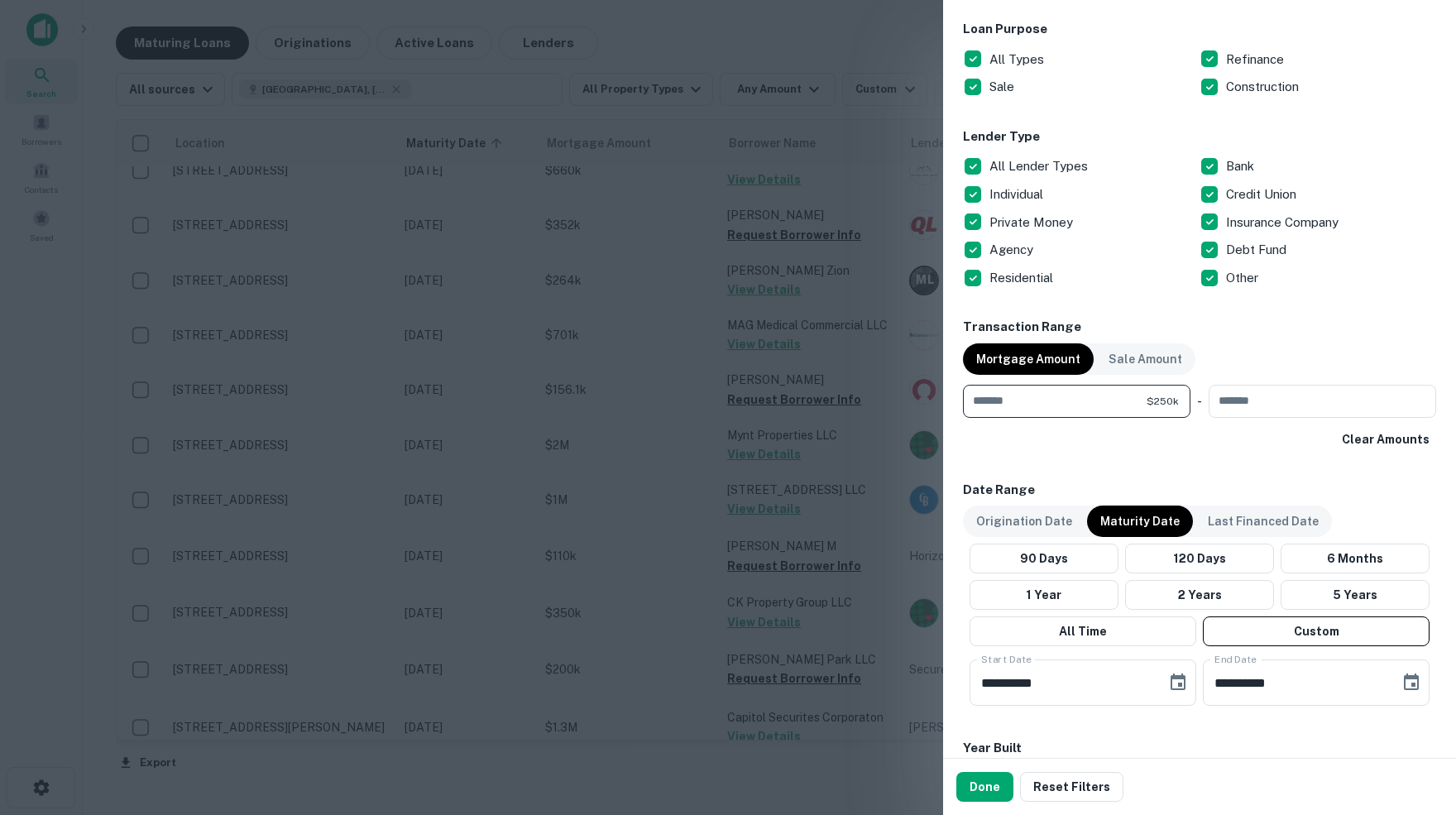
type input "******"
type input "********"
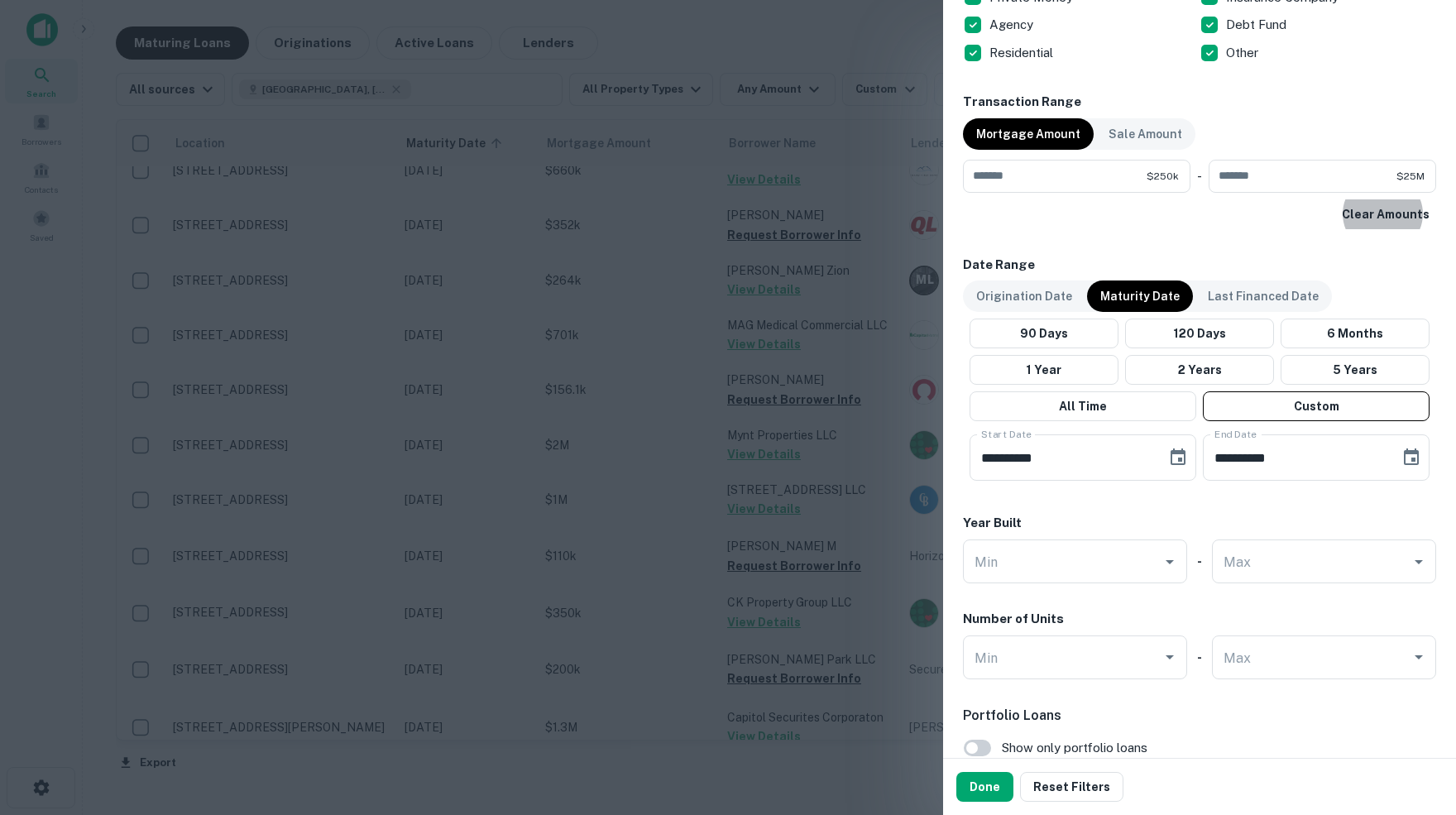
scroll to position [1151, 0]
click at [991, 786] on button "Done" at bounding box center [985, 787] width 57 height 30
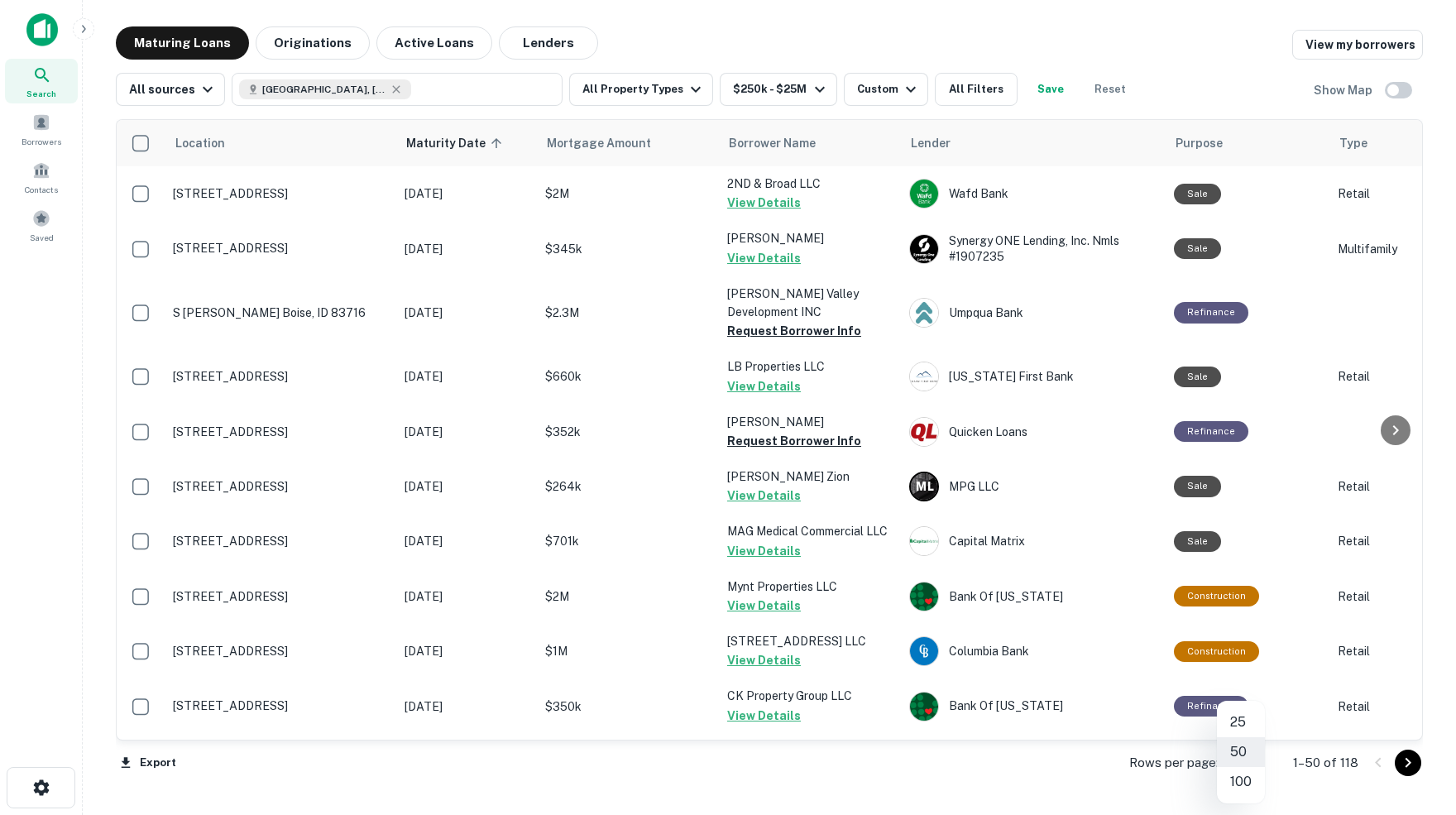
click at [1253, 763] on body "Search Borrowers Contacts Saved Maturing Loans Originations Active Loans Lender…" at bounding box center [728, 407] width 1456 height 815
click at [1240, 784] on li "100" at bounding box center [1241, 782] width 48 height 30
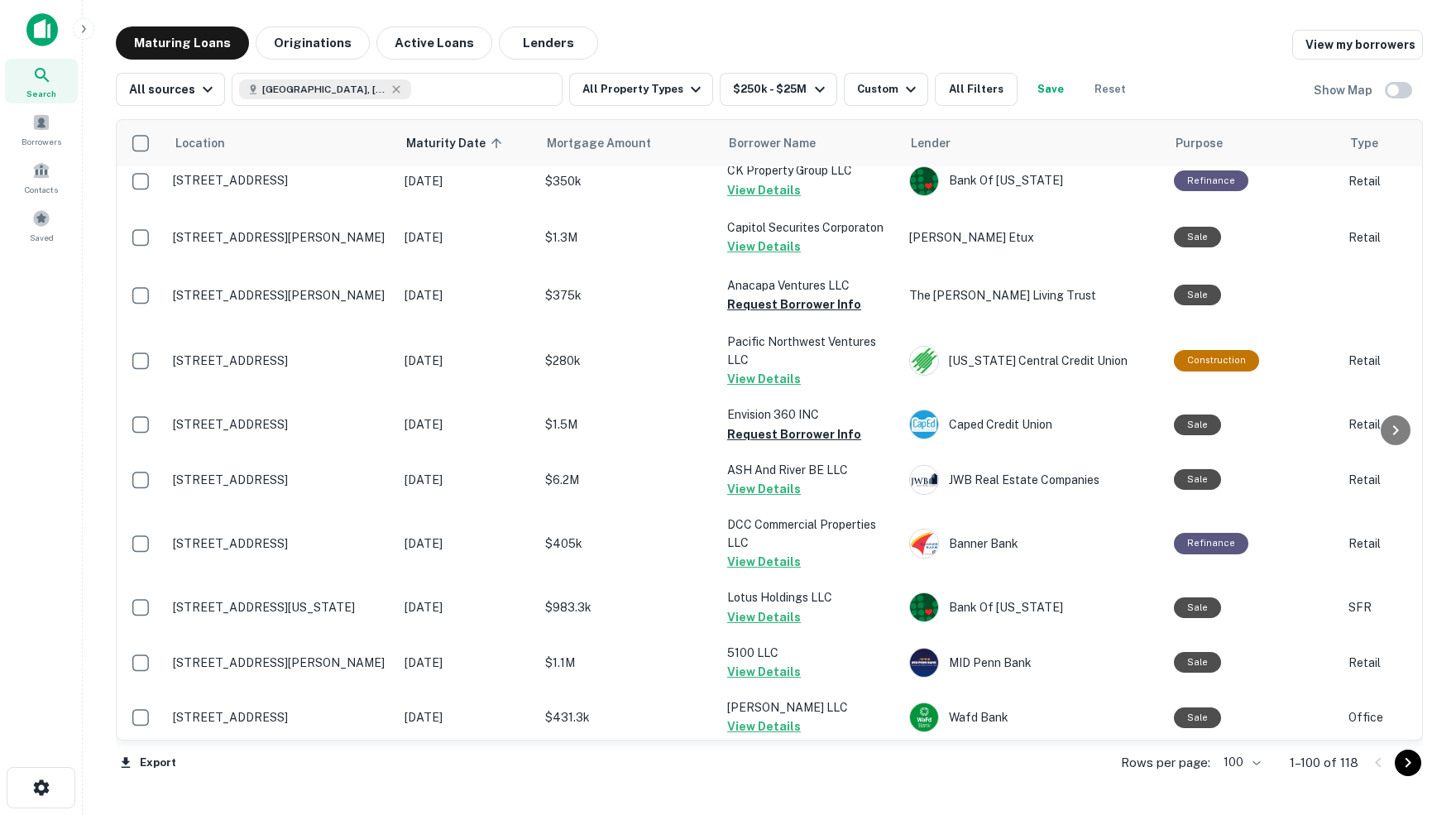
scroll to position [534, 0]
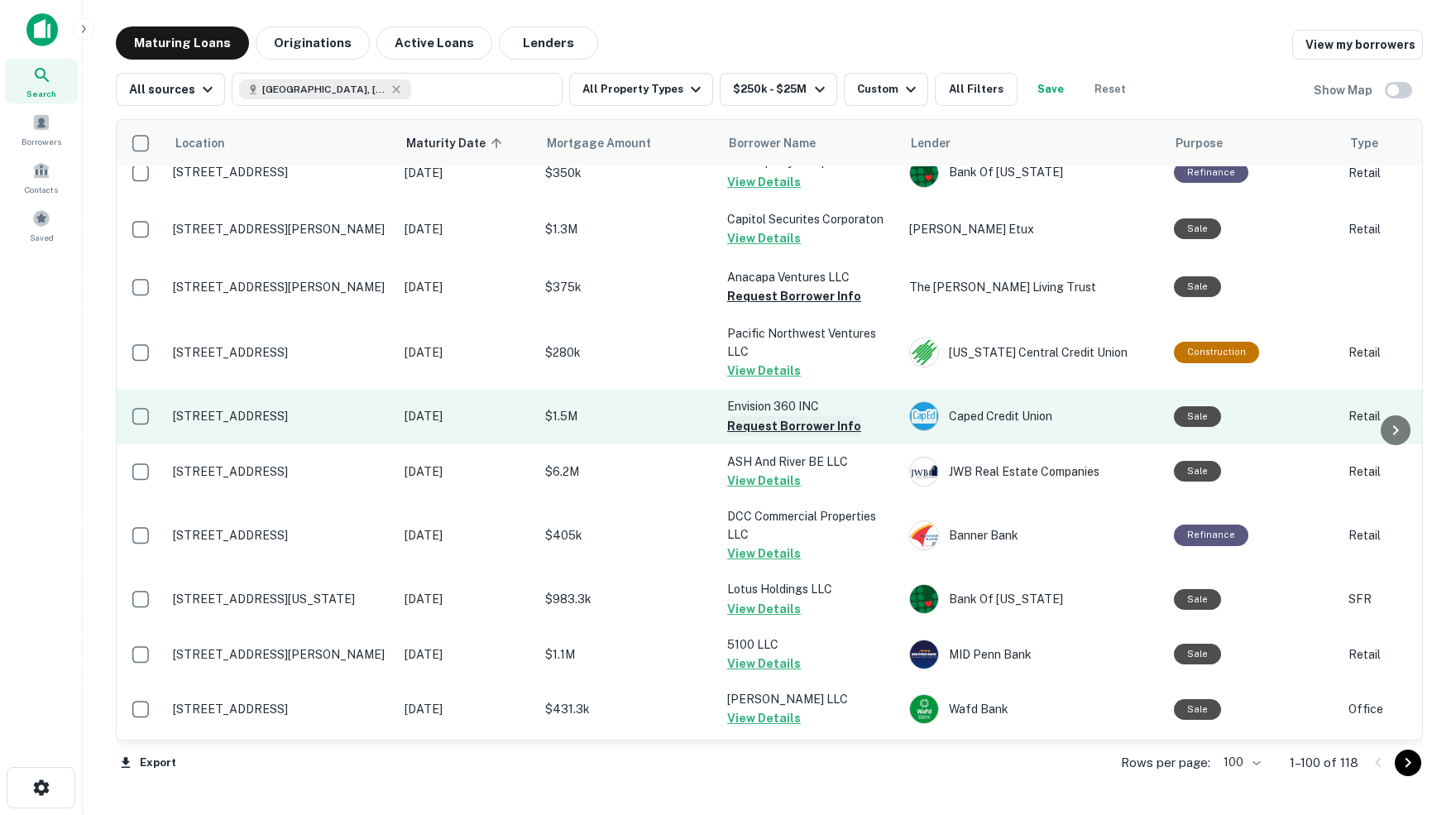
click at [742, 416] on button "Request Borrower Info" at bounding box center [794, 426] width 134 height 20
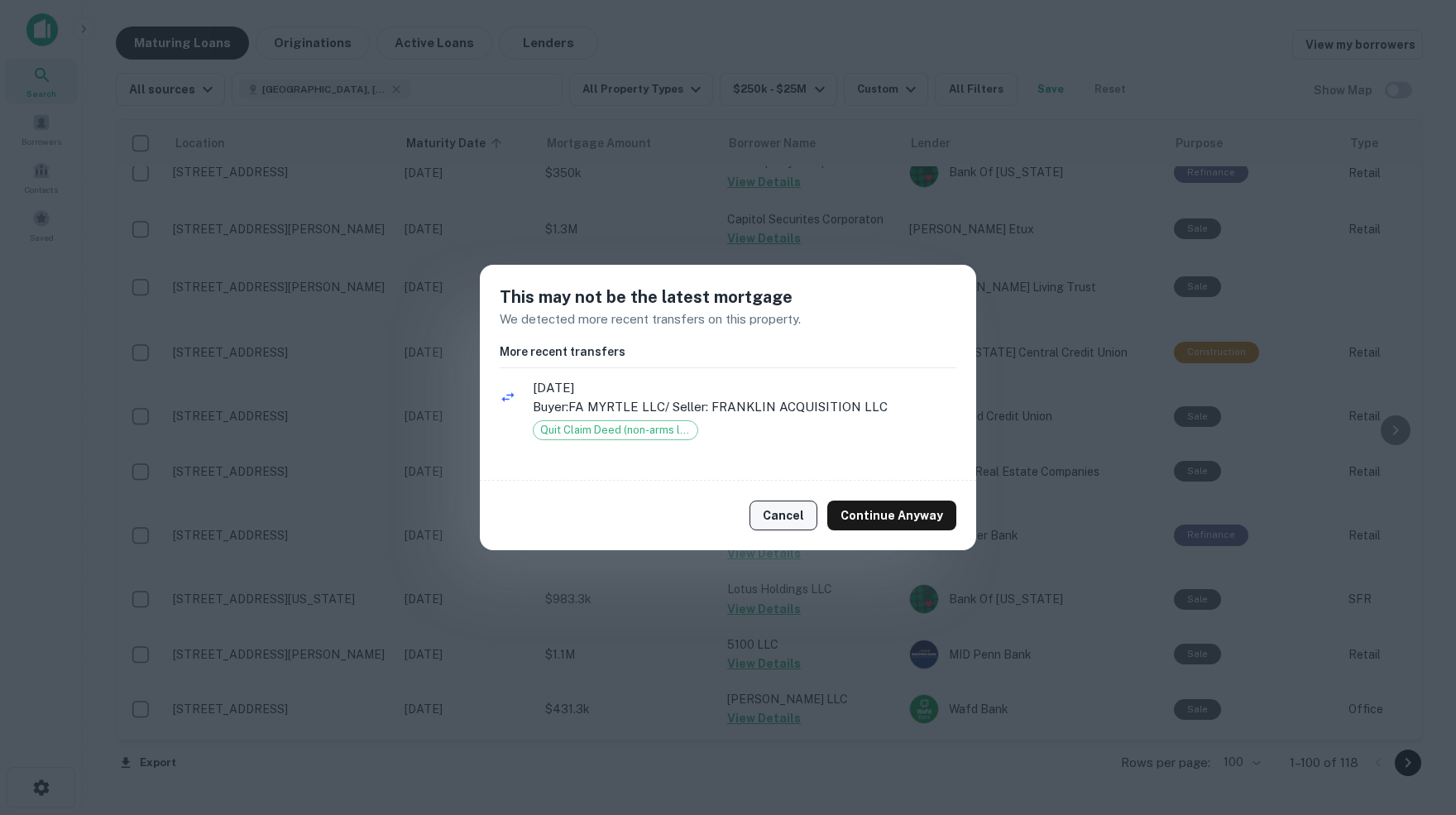
click at [806, 515] on button "Cancel" at bounding box center [783, 515] width 68 height 30
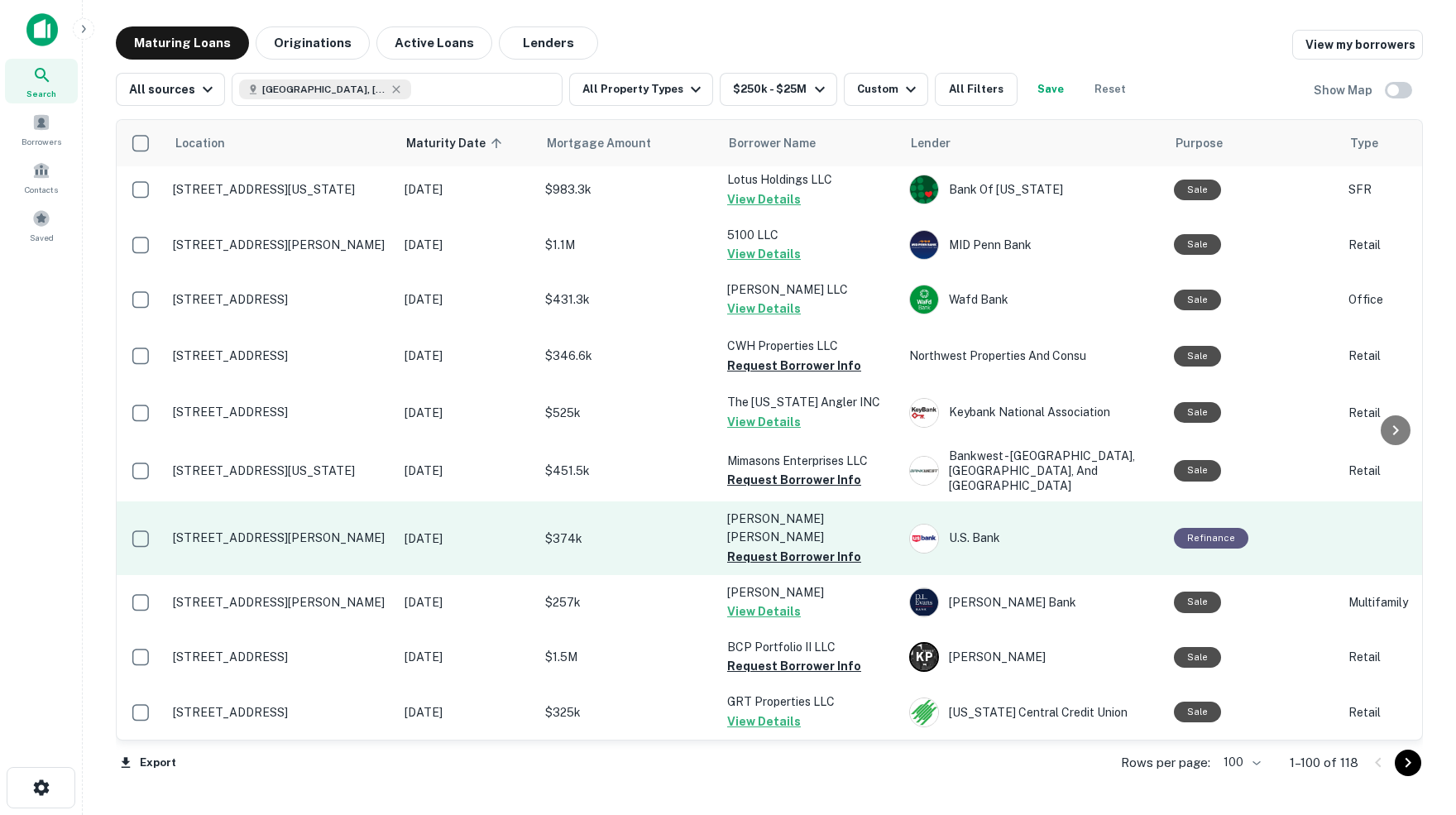
scroll to position [950, 0]
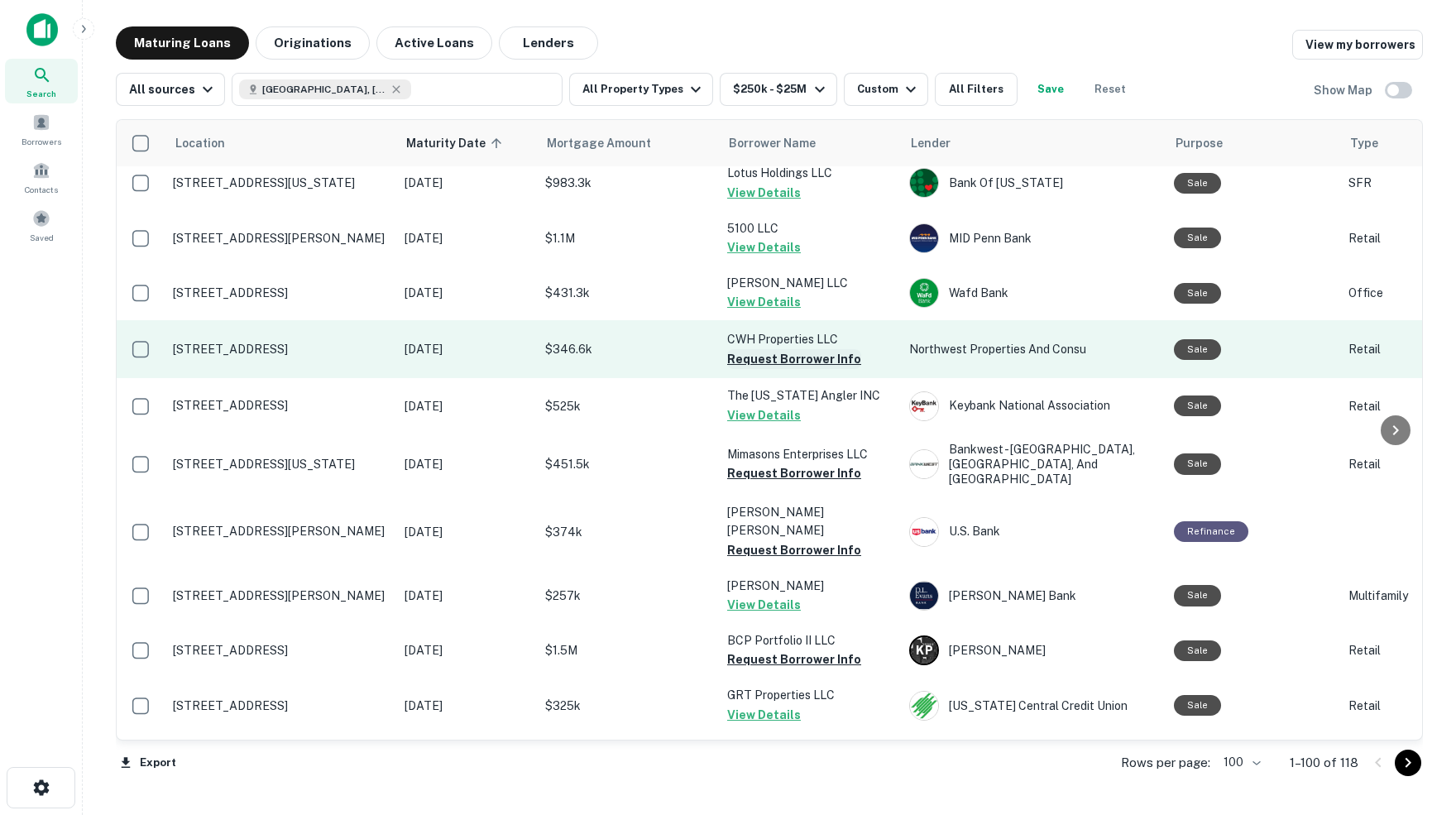
click at [784, 349] on button "Request Borrower Info" at bounding box center [794, 359] width 134 height 20
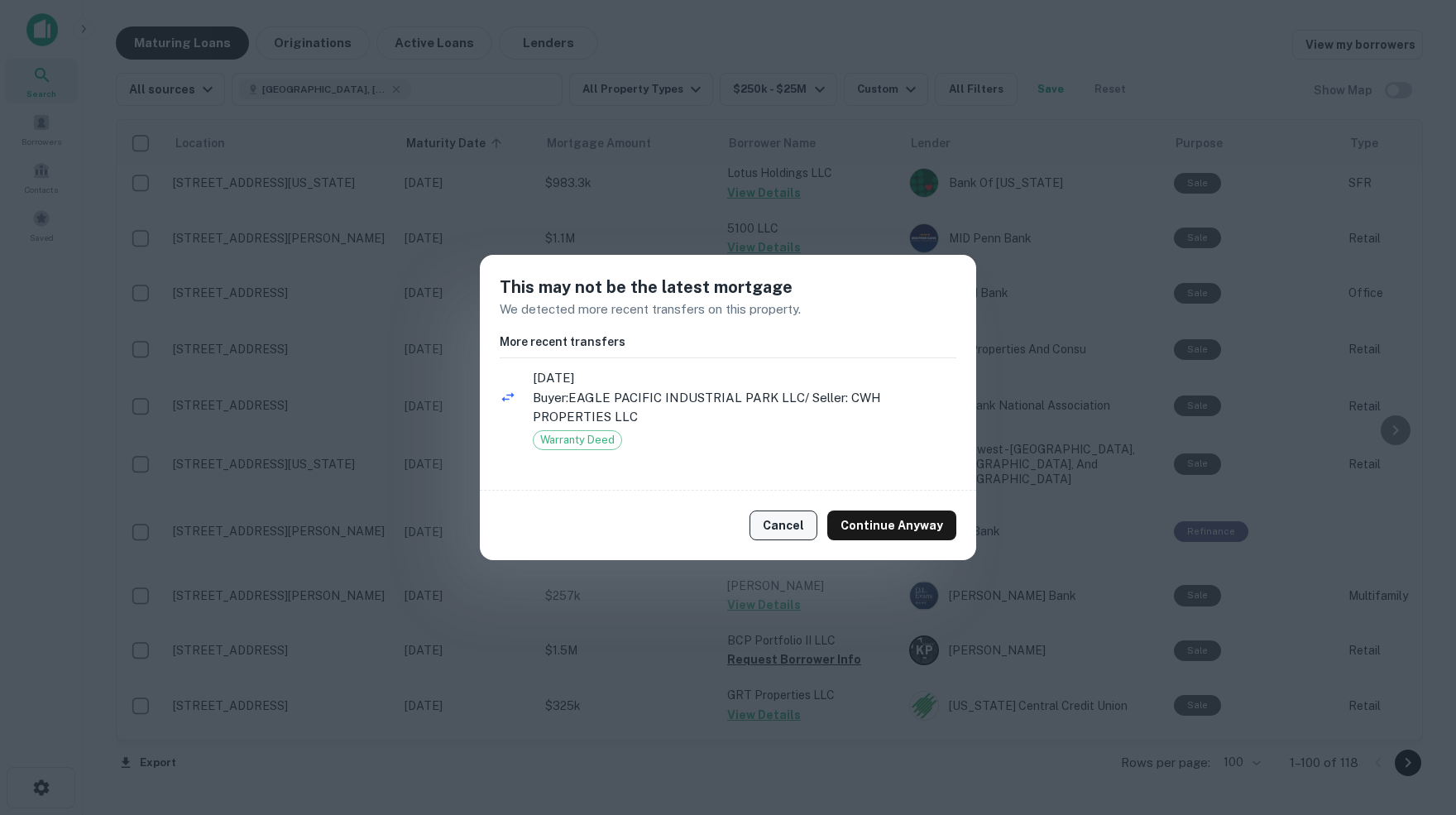
click at [795, 527] on button "Cancel" at bounding box center [783, 525] width 68 height 30
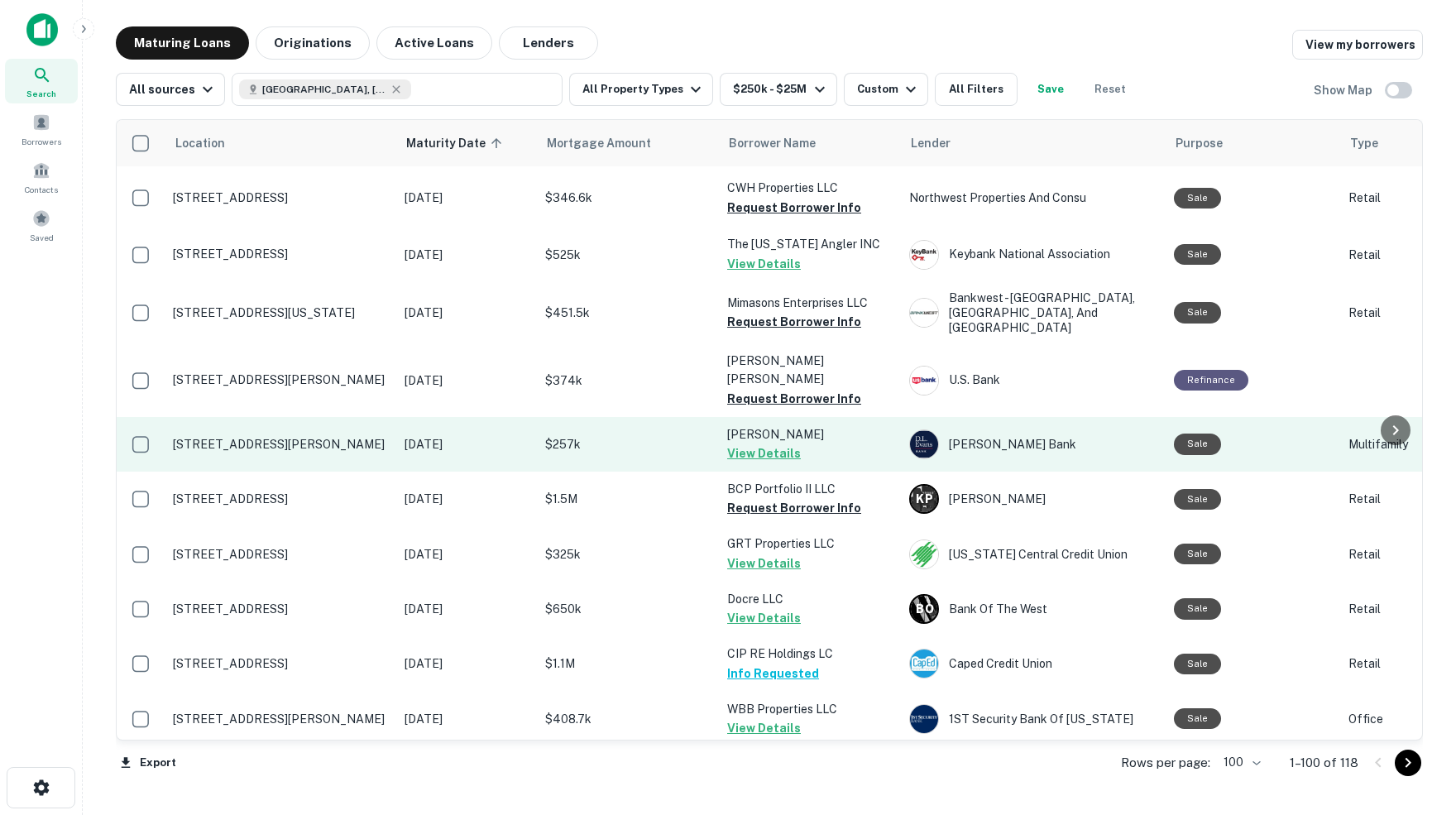
scroll to position [1104, 0]
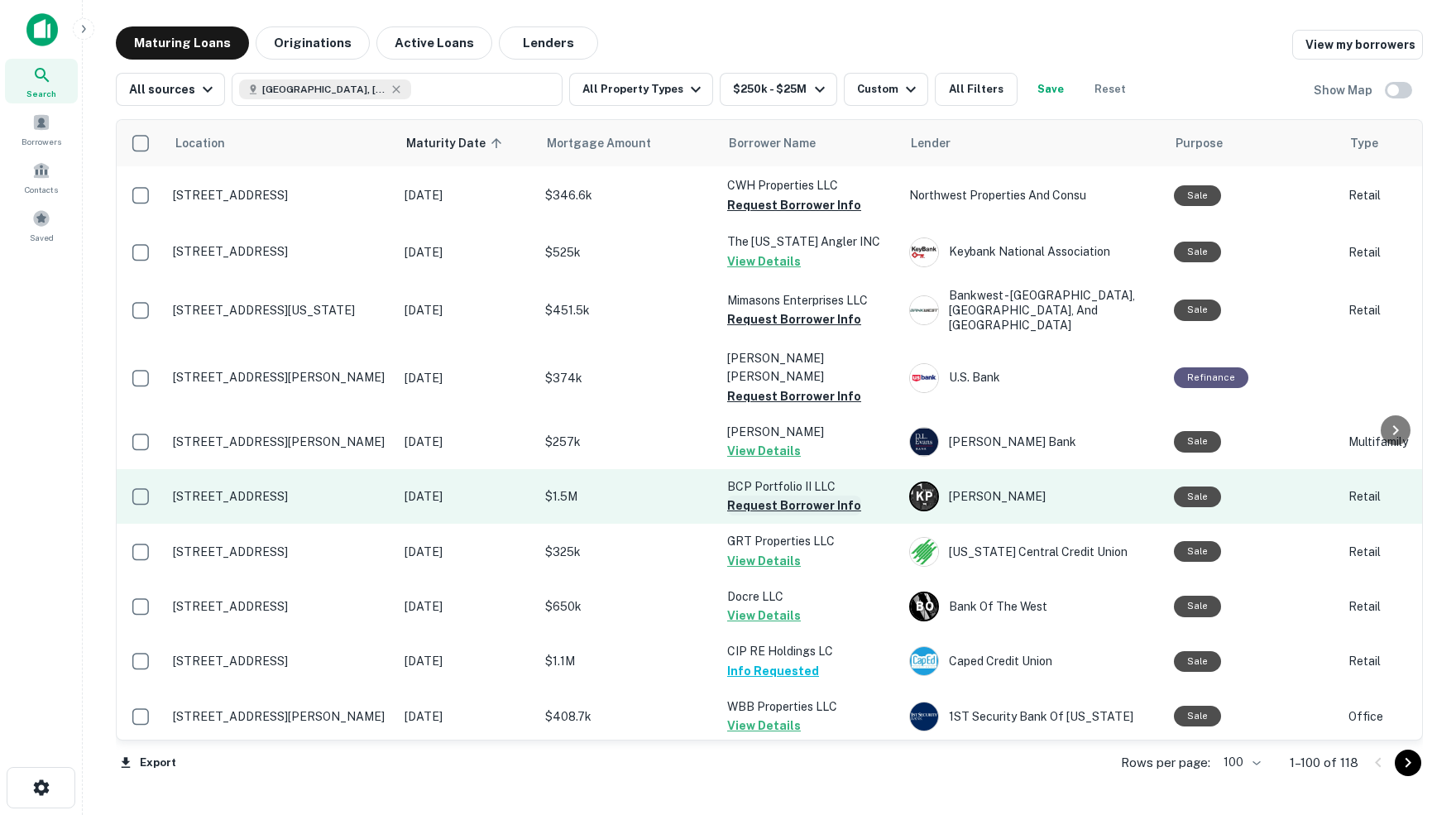
click at [759, 496] on button "Request Borrower Info" at bounding box center [794, 506] width 134 height 20
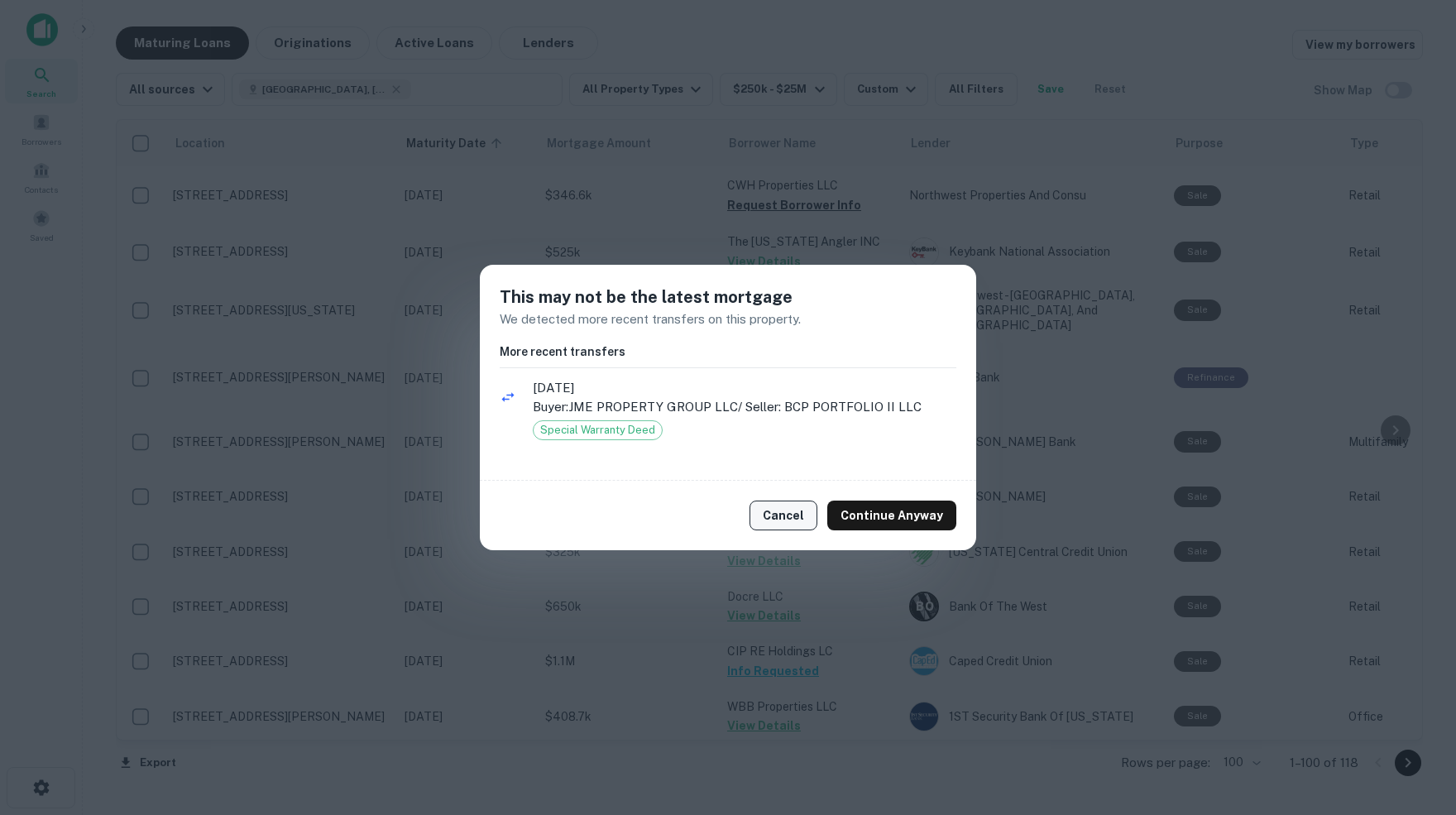
click at [782, 521] on button "Cancel" at bounding box center [783, 515] width 68 height 30
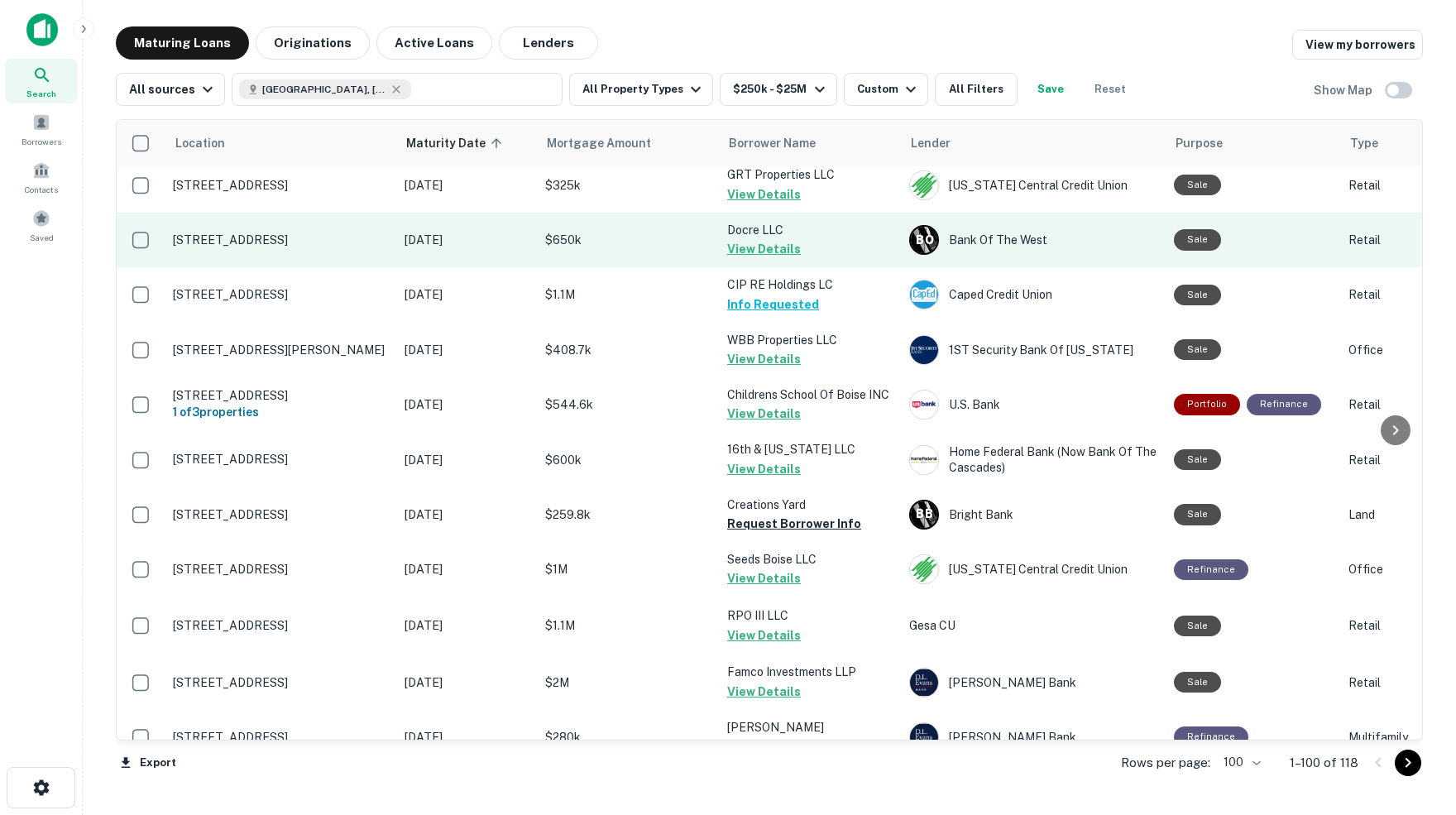
scroll to position [1478, 0]
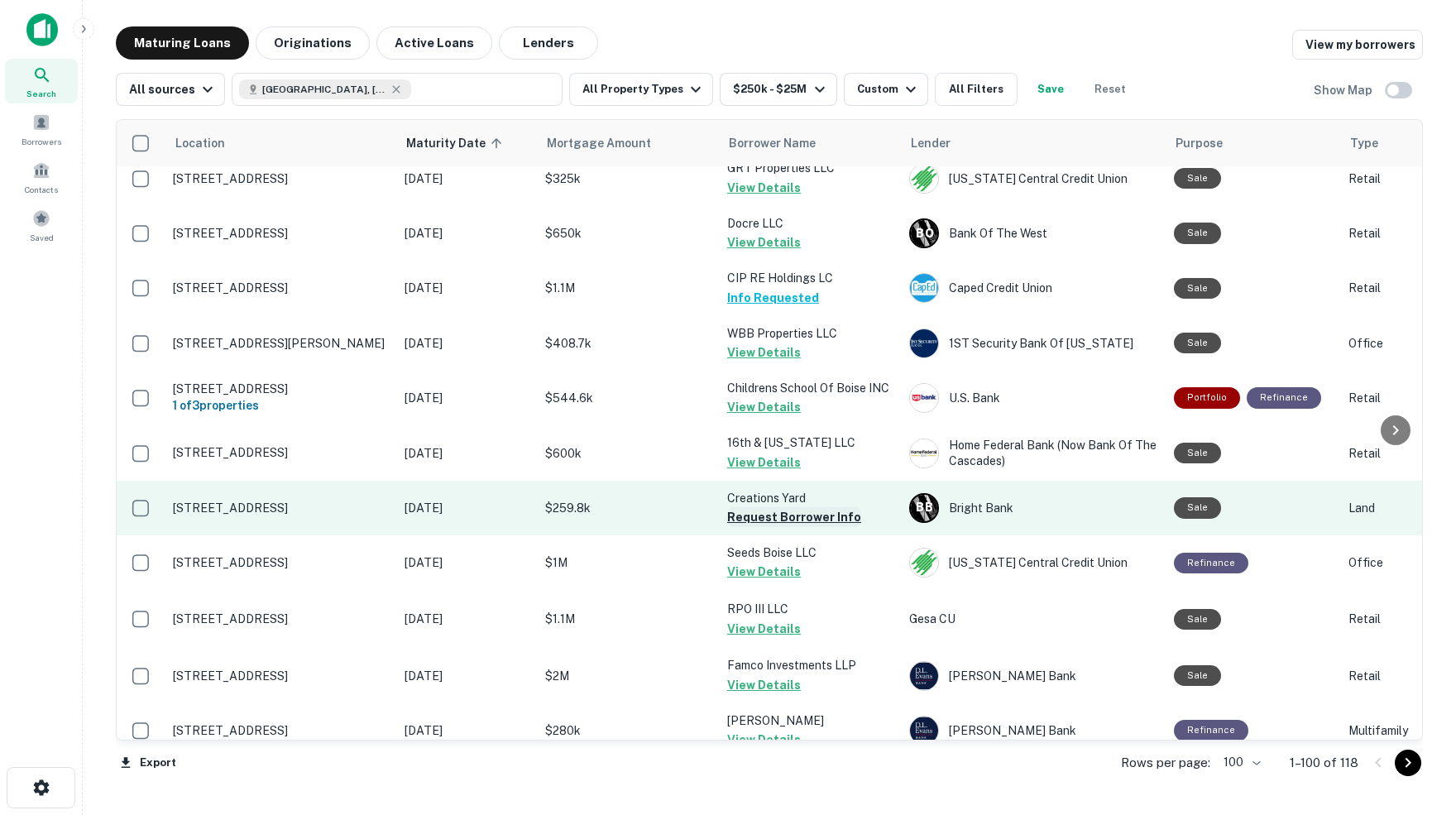
click at [754, 507] on button "Request Borrower Info" at bounding box center [794, 517] width 134 height 20
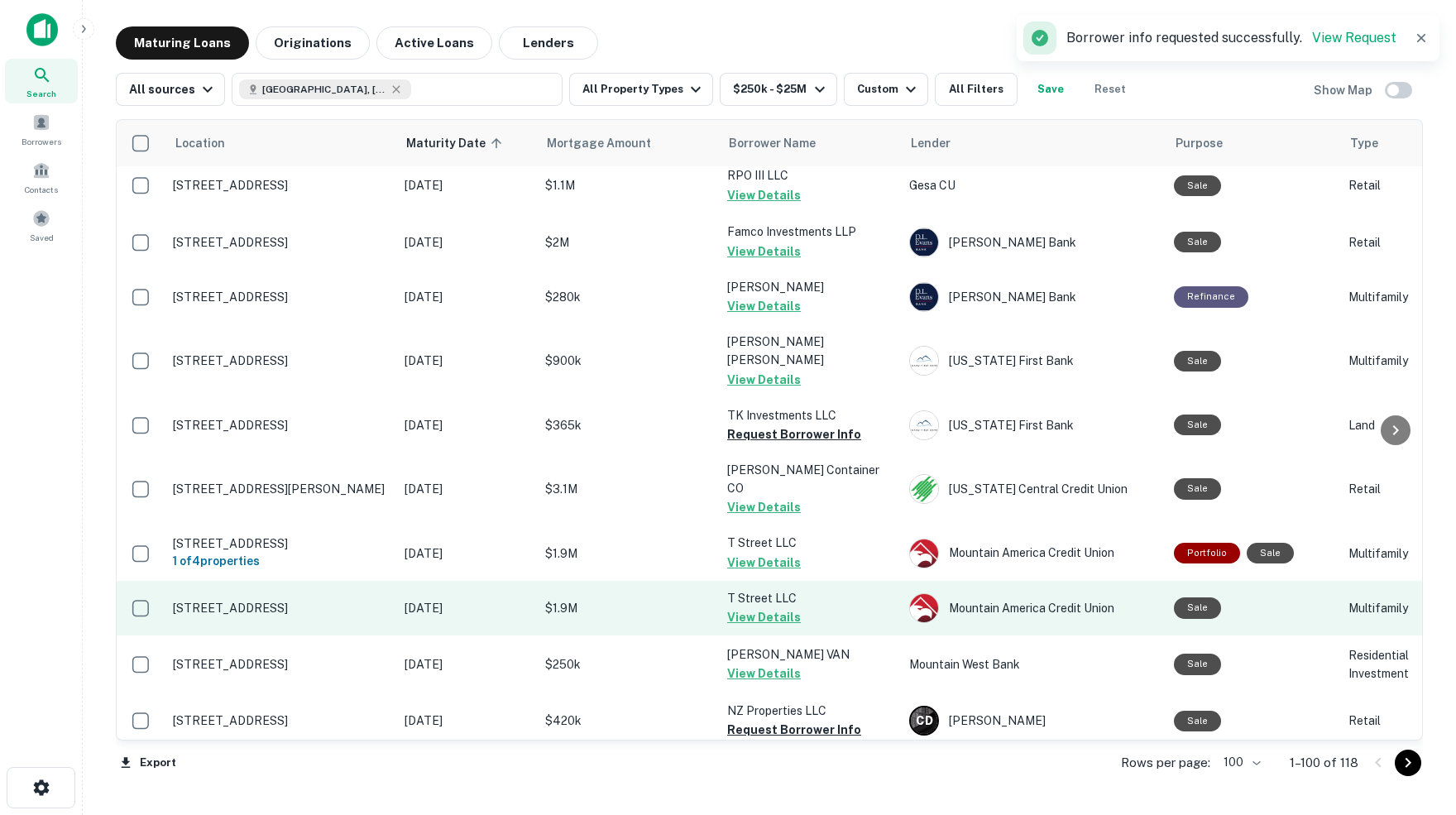
scroll to position [1923, 0]
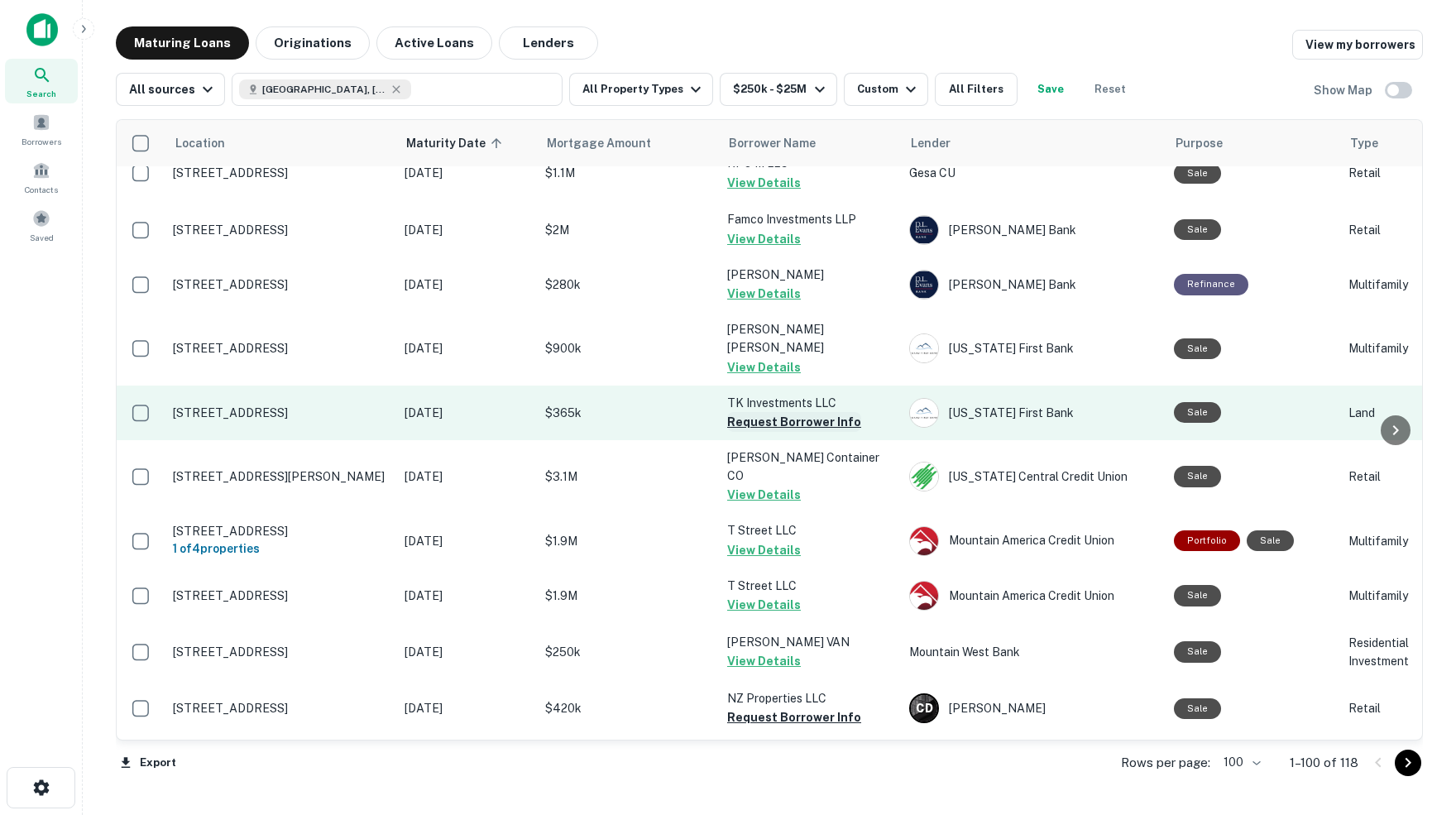
click at [759, 413] on button "Request Borrower Info" at bounding box center [794, 423] width 134 height 20
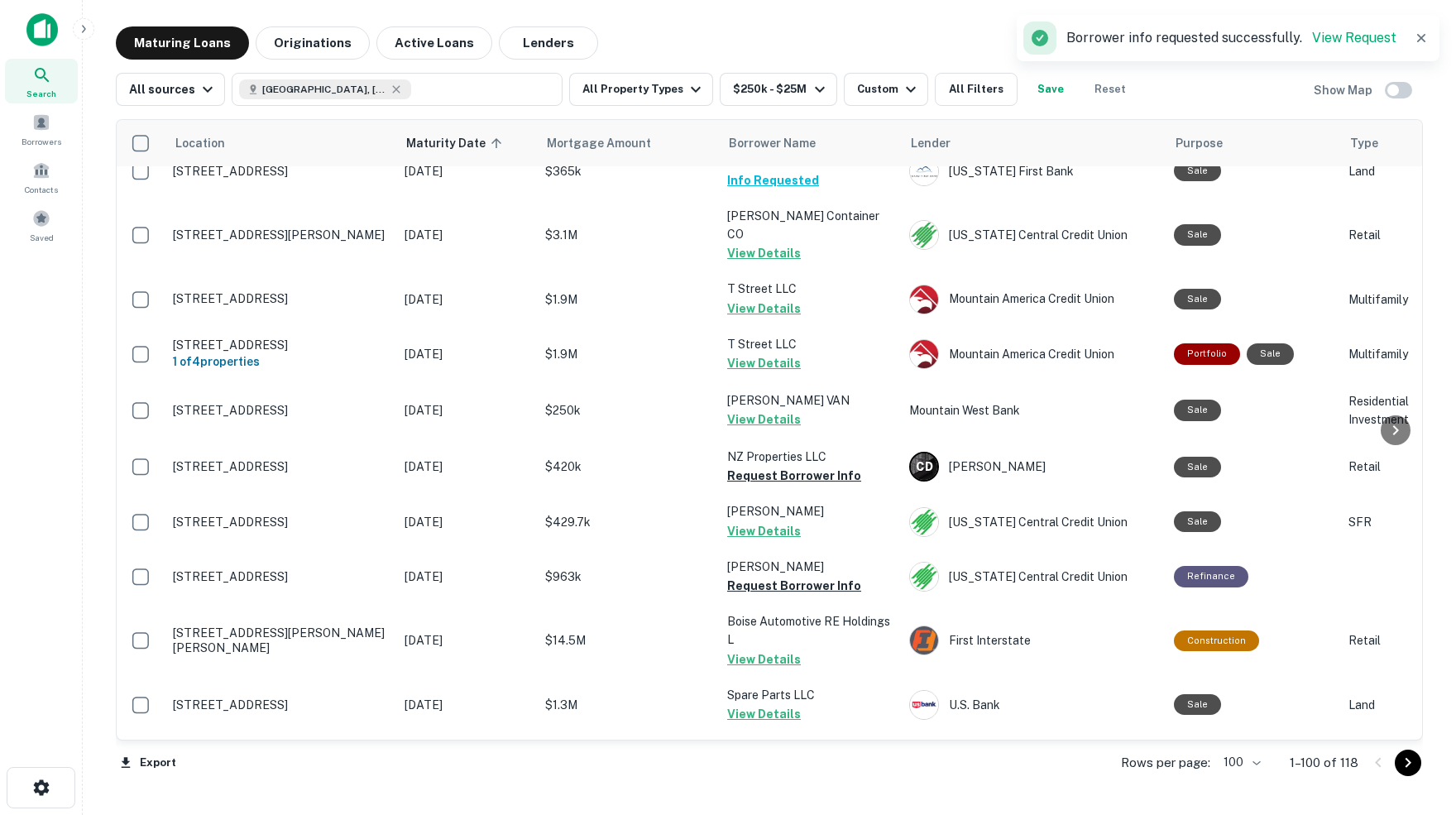
scroll to position [2176, 0]
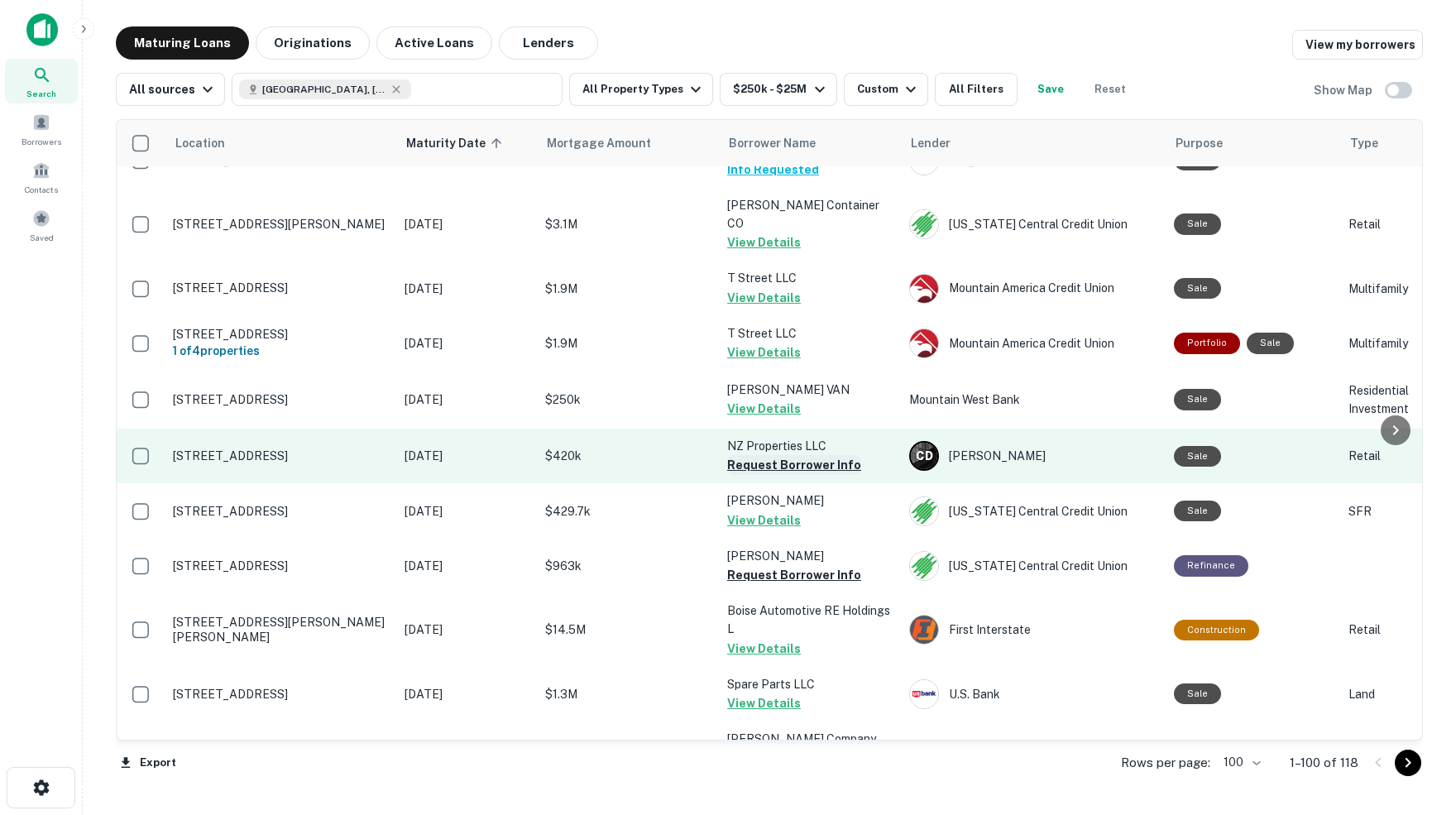
click at [765, 456] on button "Request Borrower Info" at bounding box center [794, 466] width 134 height 20
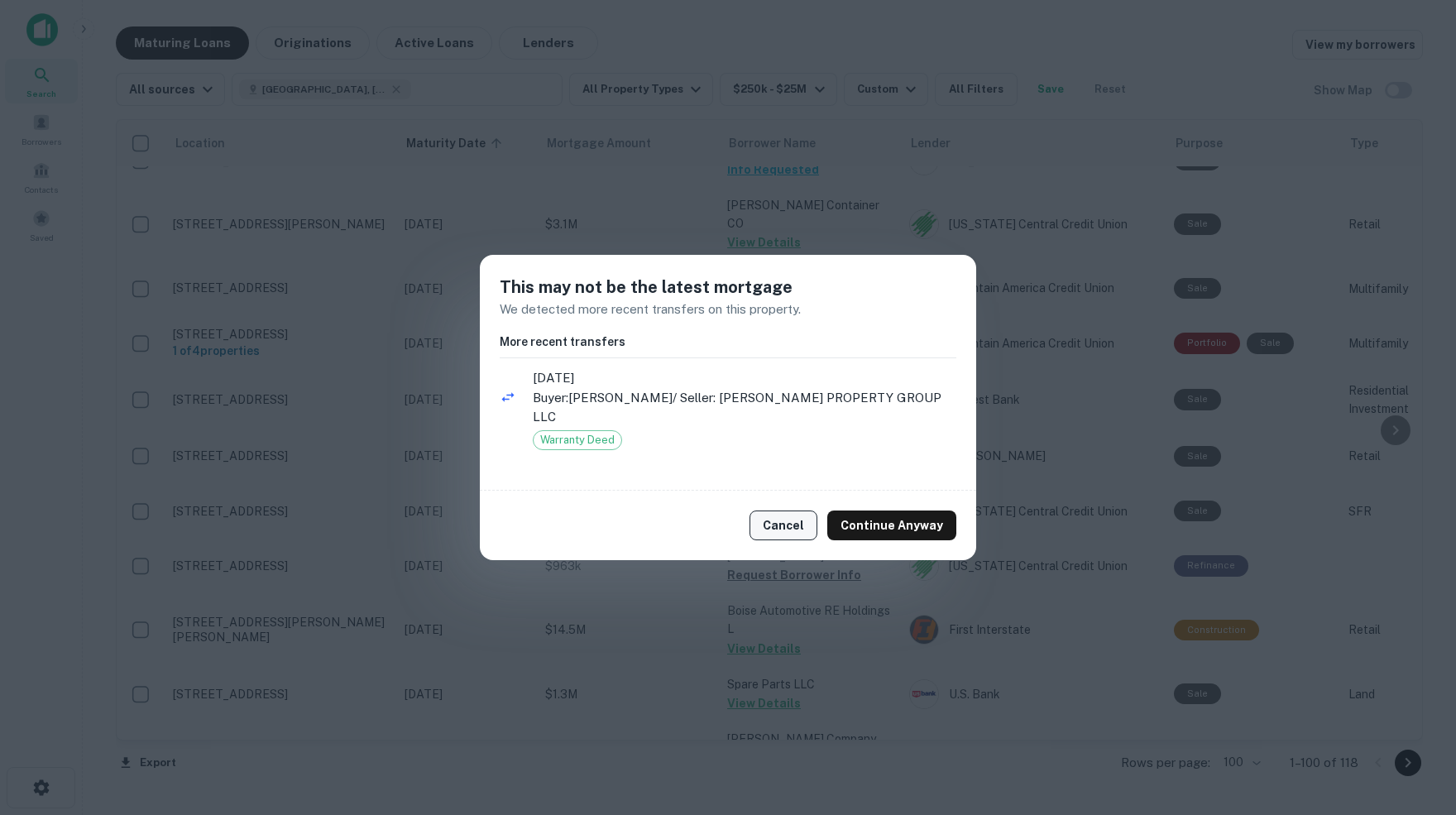
click at [793, 517] on button "Cancel" at bounding box center [783, 525] width 68 height 30
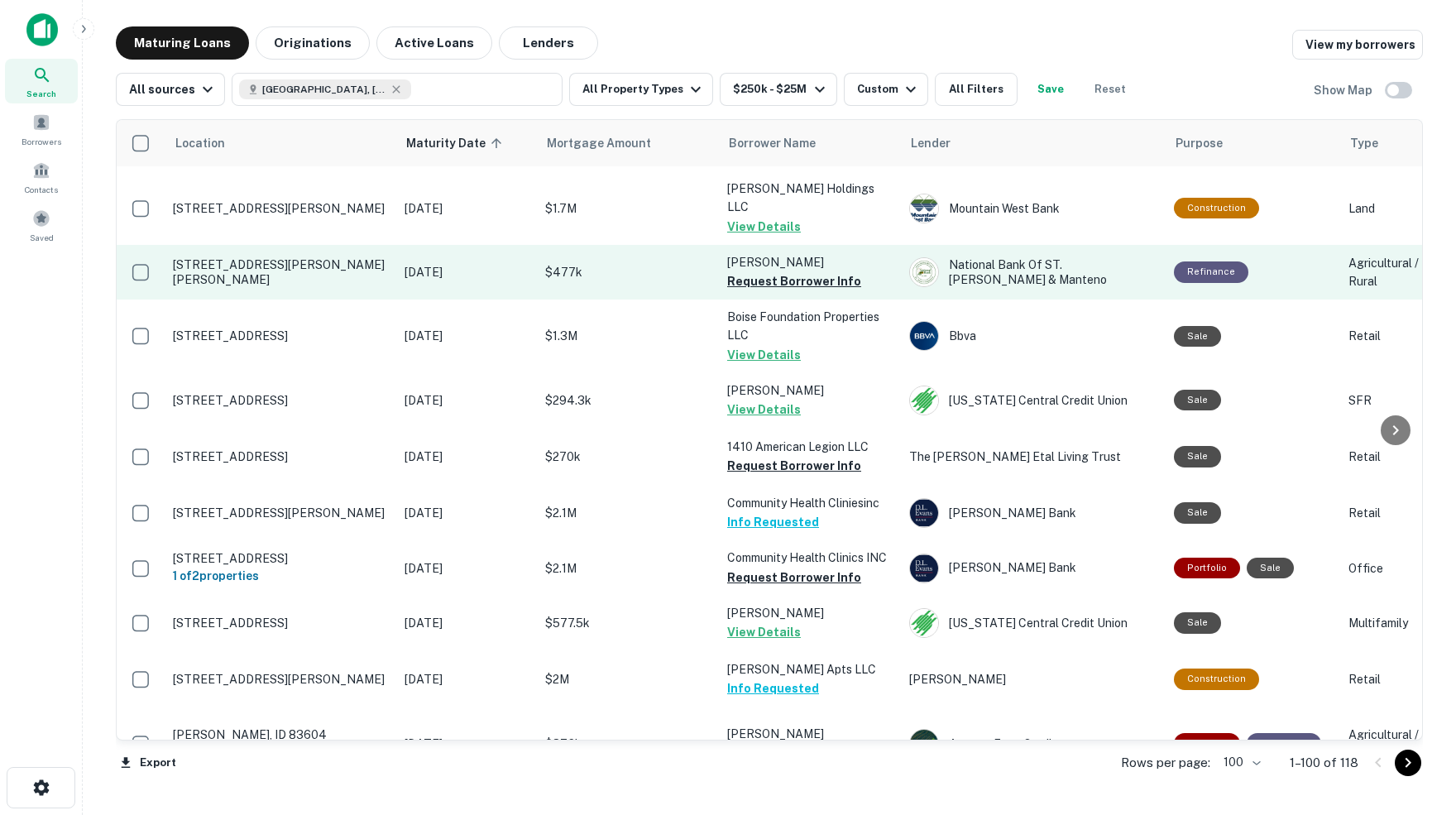
scroll to position [2966, 0]
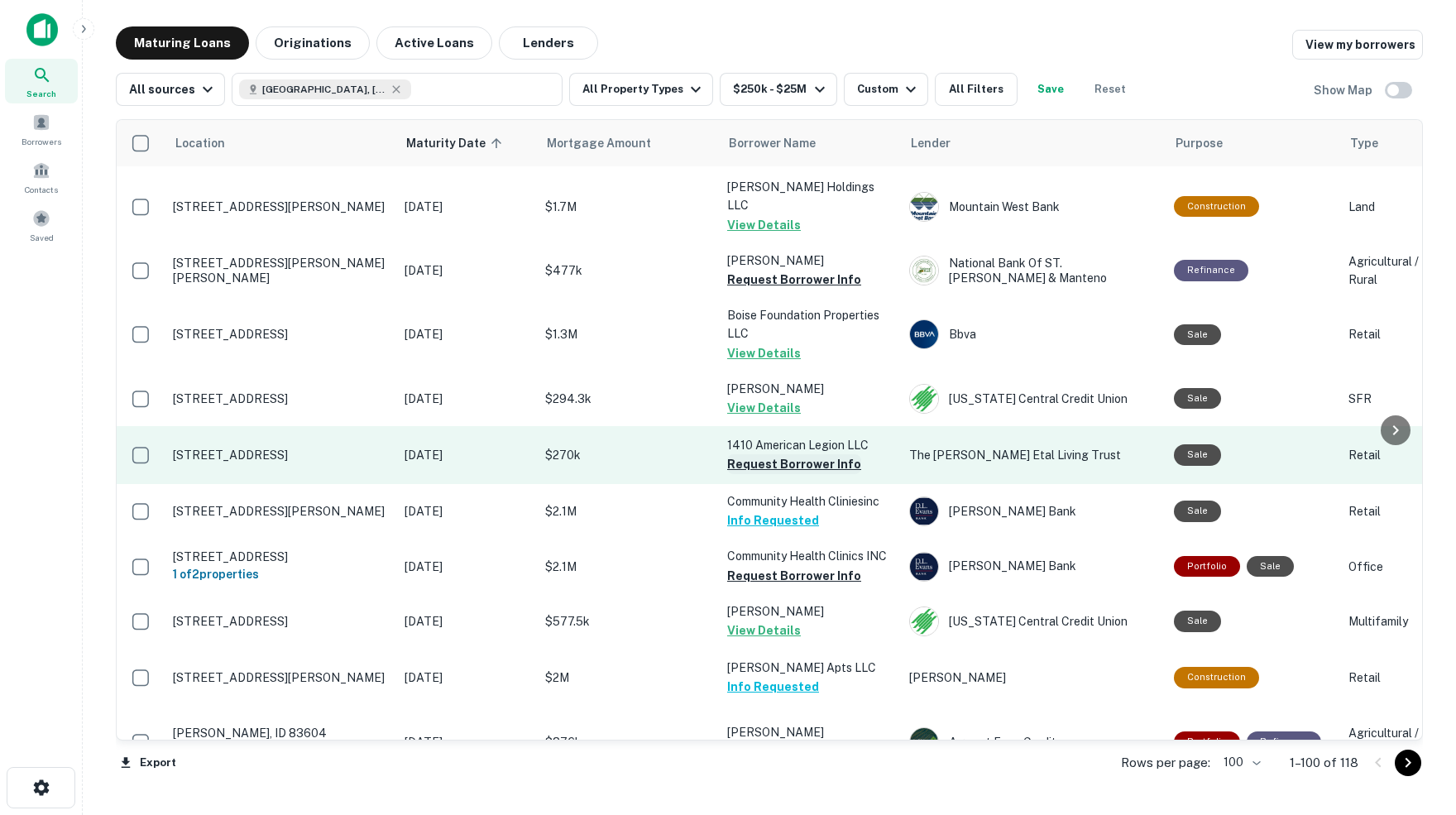
click at [780, 455] on button "Request Borrower Info" at bounding box center [794, 465] width 134 height 20
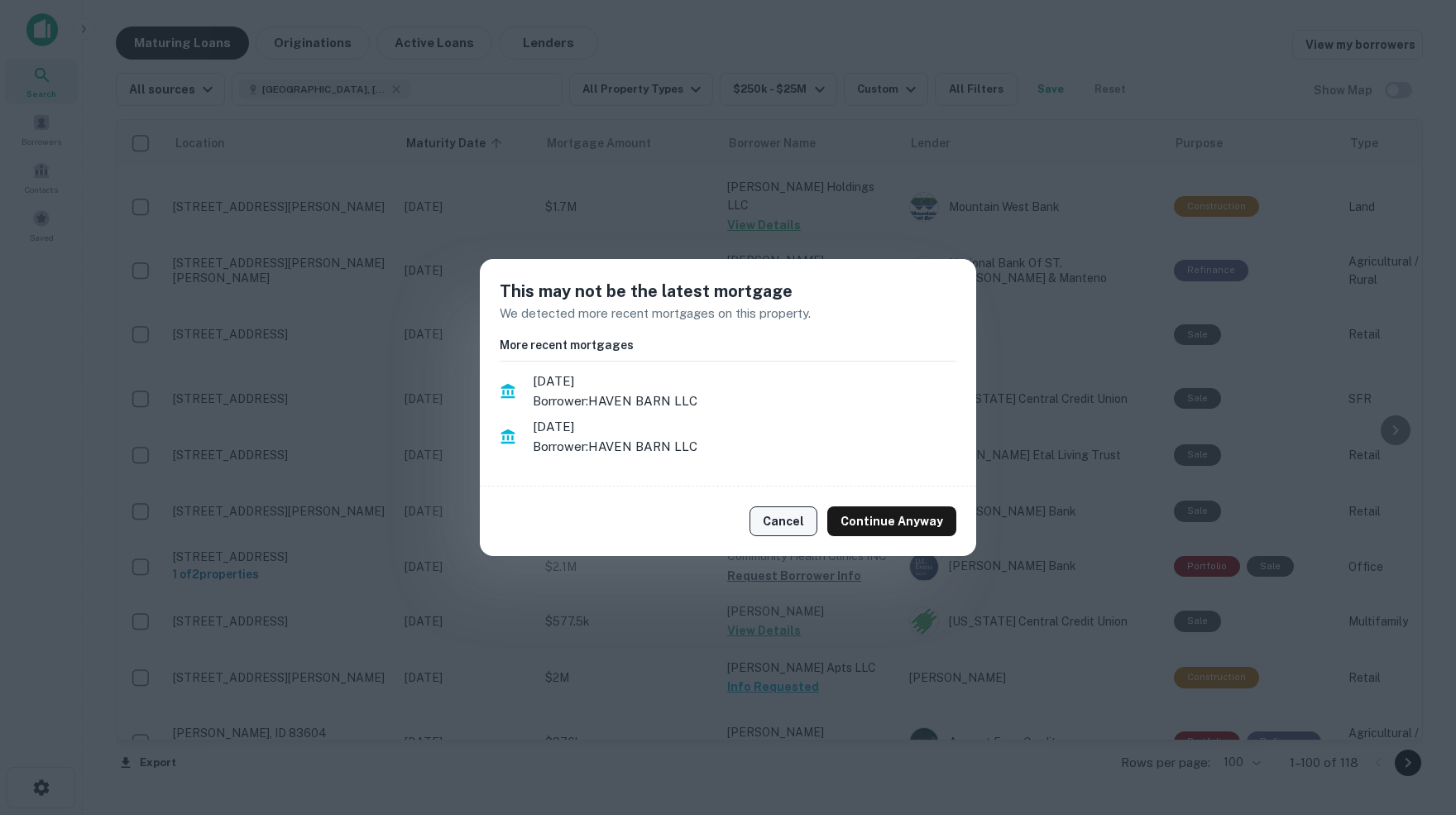
click at [797, 523] on button "Cancel" at bounding box center [783, 522] width 68 height 30
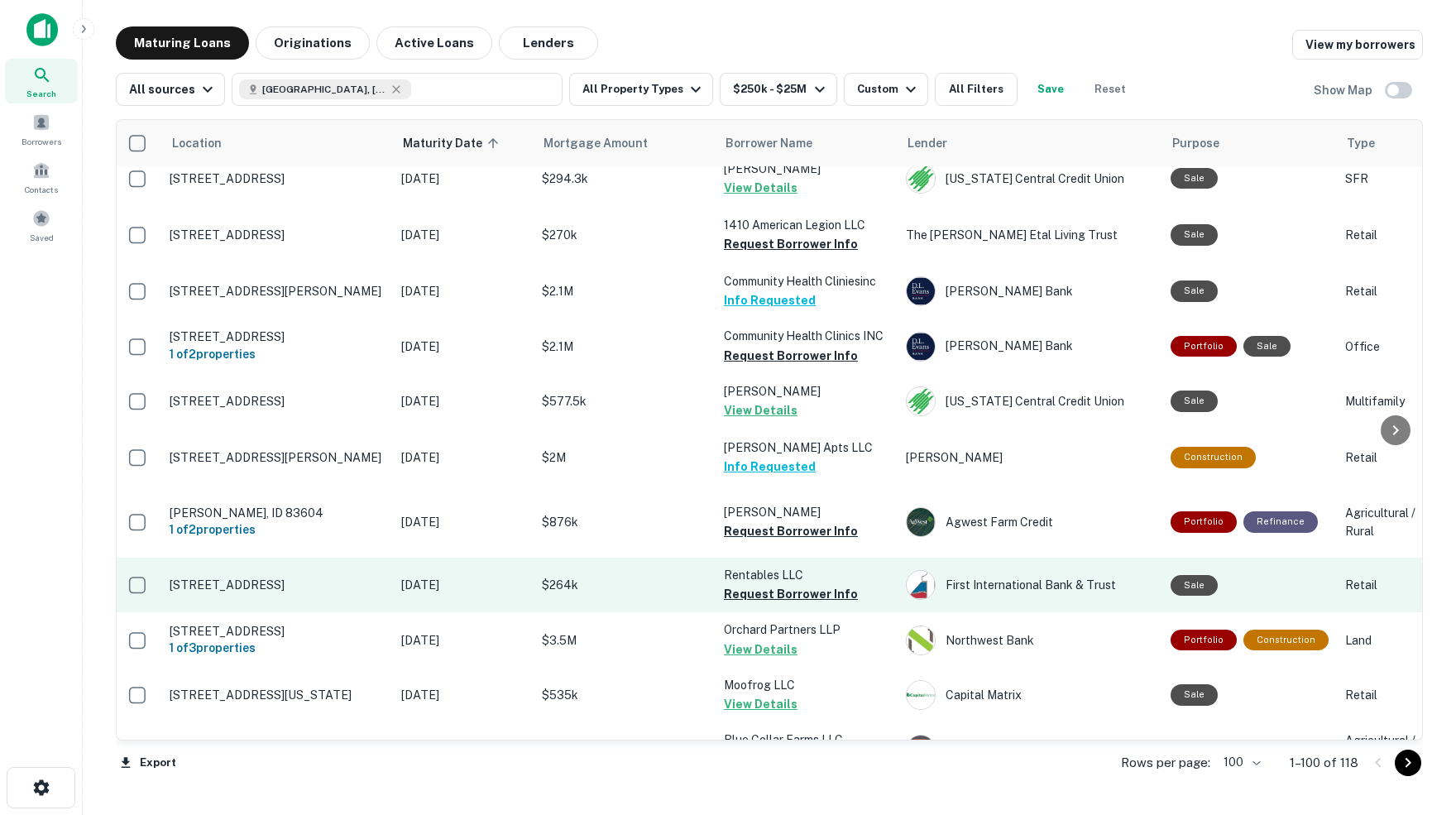
scroll to position [3191, 4]
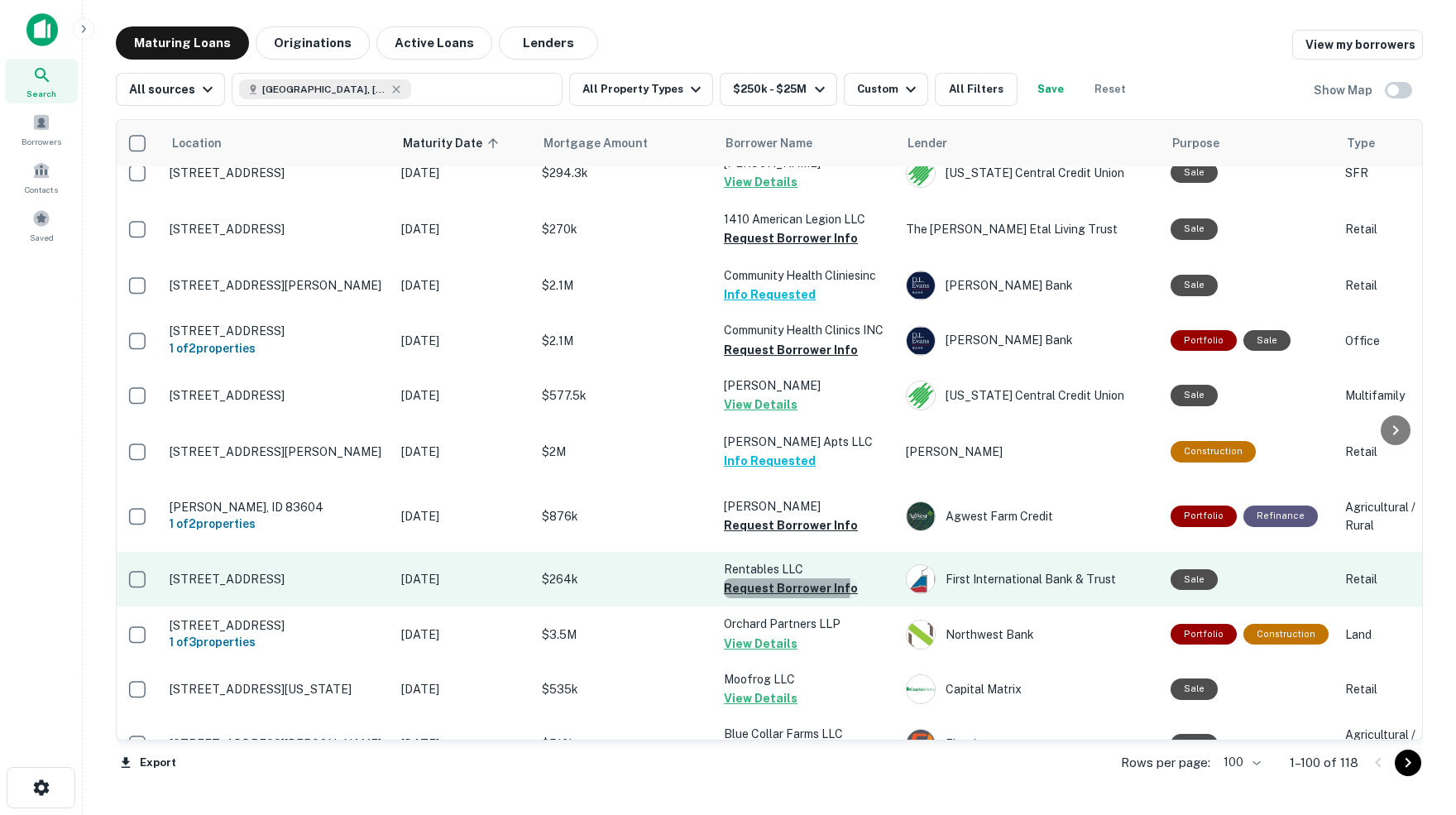
click at [761, 578] on button "Request Borrower Info" at bounding box center [791, 589] width 134 height 20
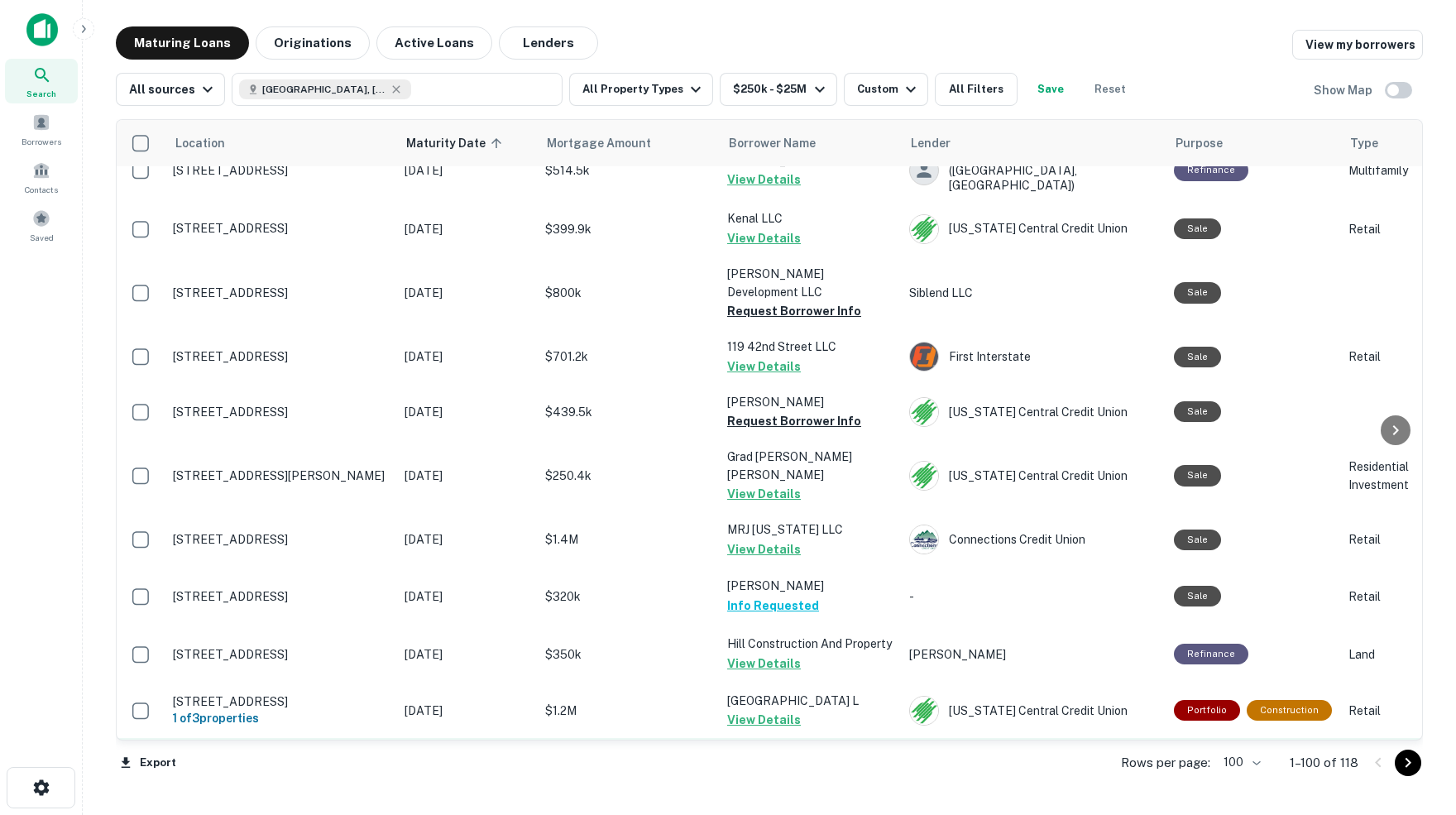
scroll to position [0, 0]
click at [1408, 765] on icon "Go to next page" at bounding box center [1408, 764] width 20 height 20
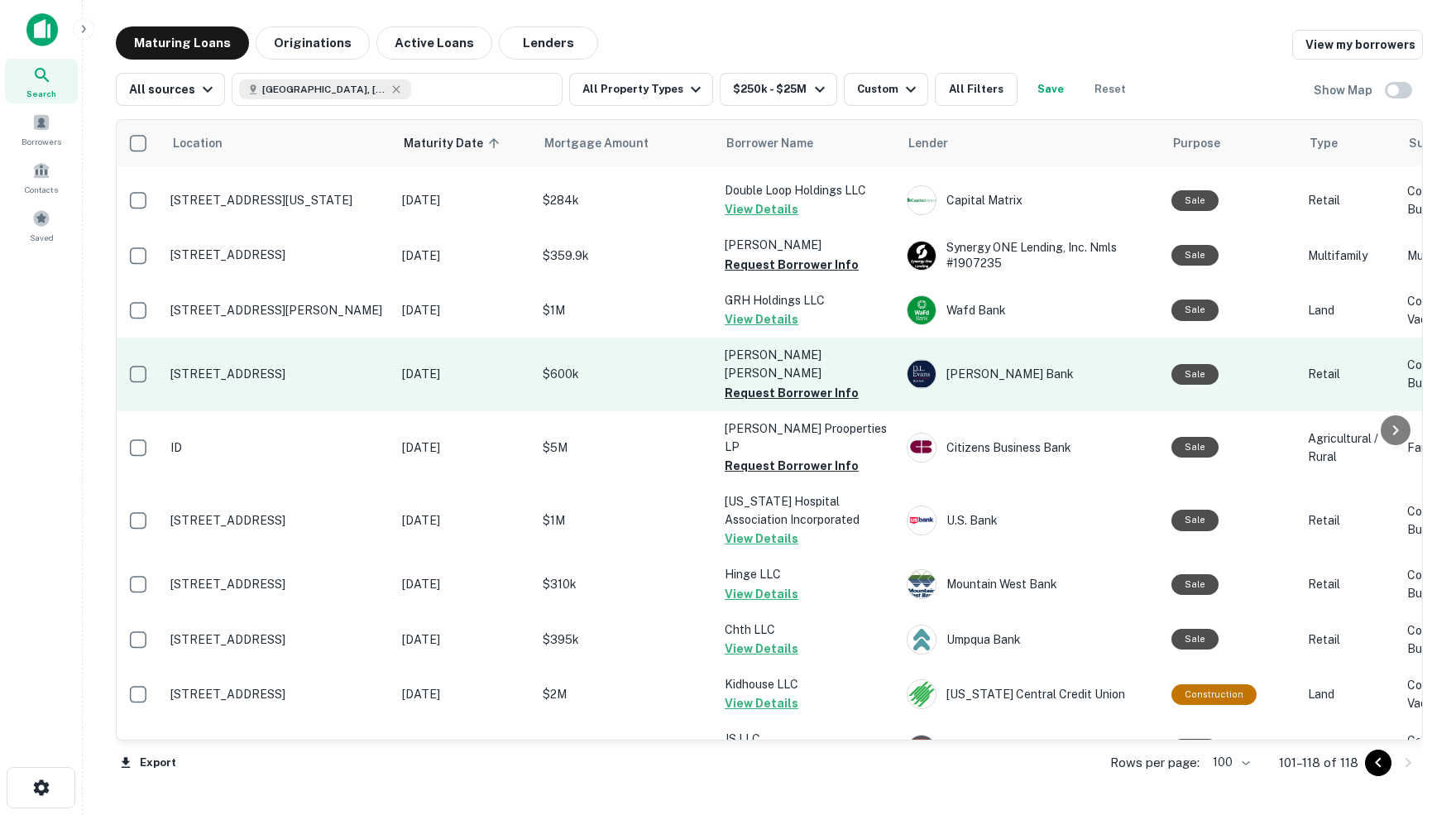
scroll to position [50, 3]
click at [748, 384] on button "Request Borrower Info" at bounding box center [792, 394] width 134 height 20
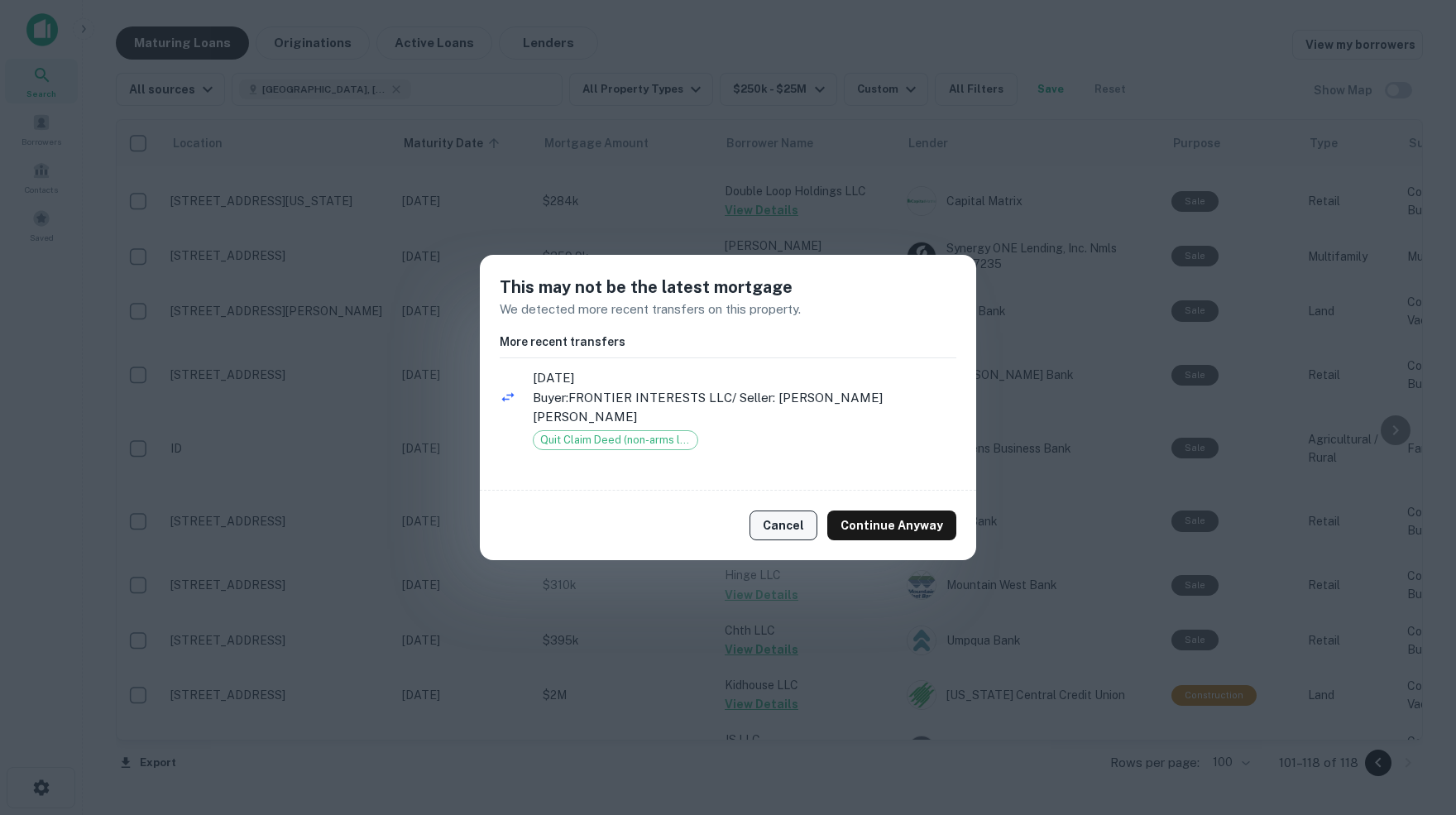
click at [787, 515] on button "Cancel" at bounding box center [783, 525] width 68 height 30
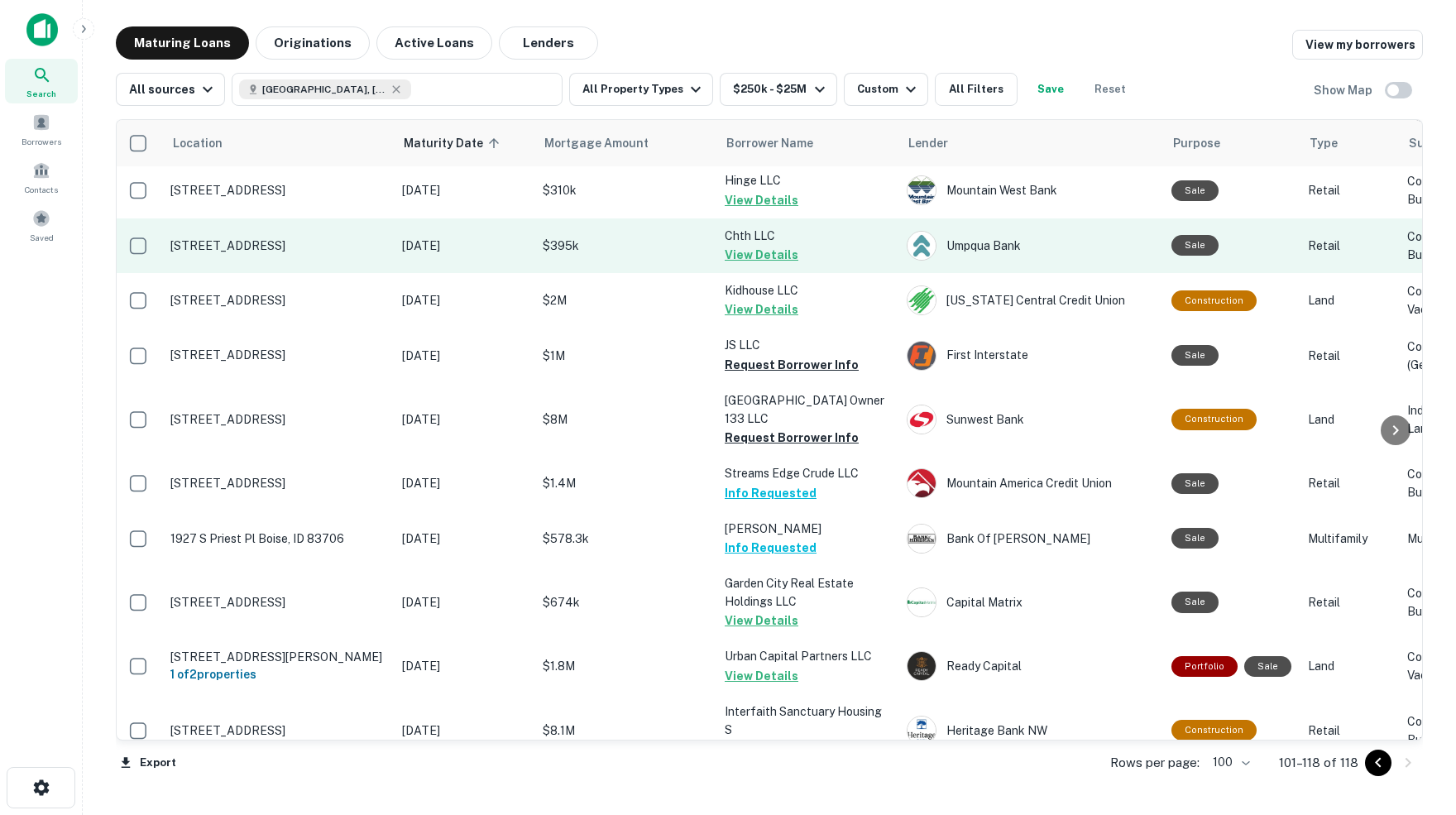
scroll to position [445, 3]
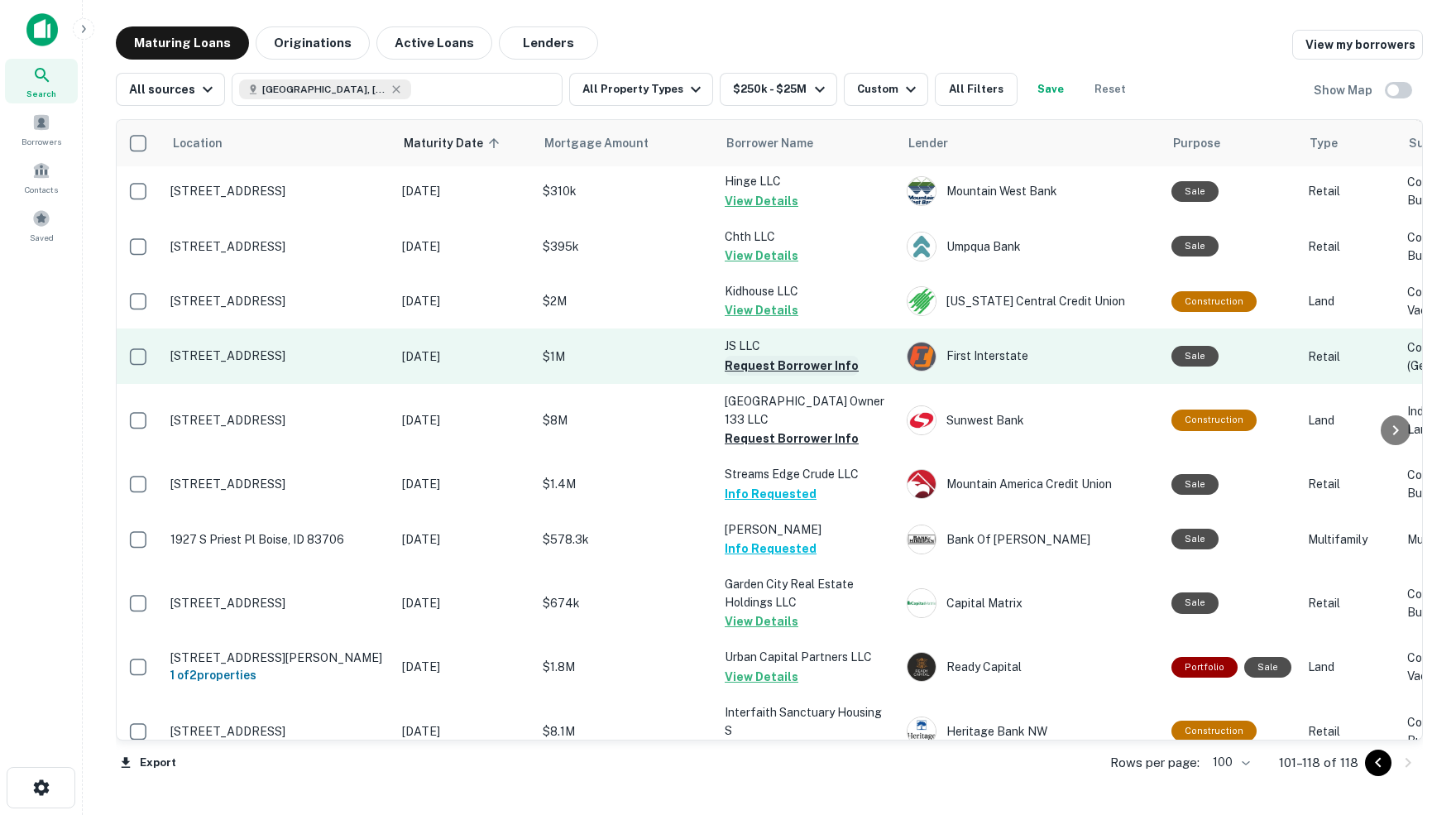
click at [748, 356] on button "Request Borrower Info" at bounding box center [792, 366] width 134 height 20
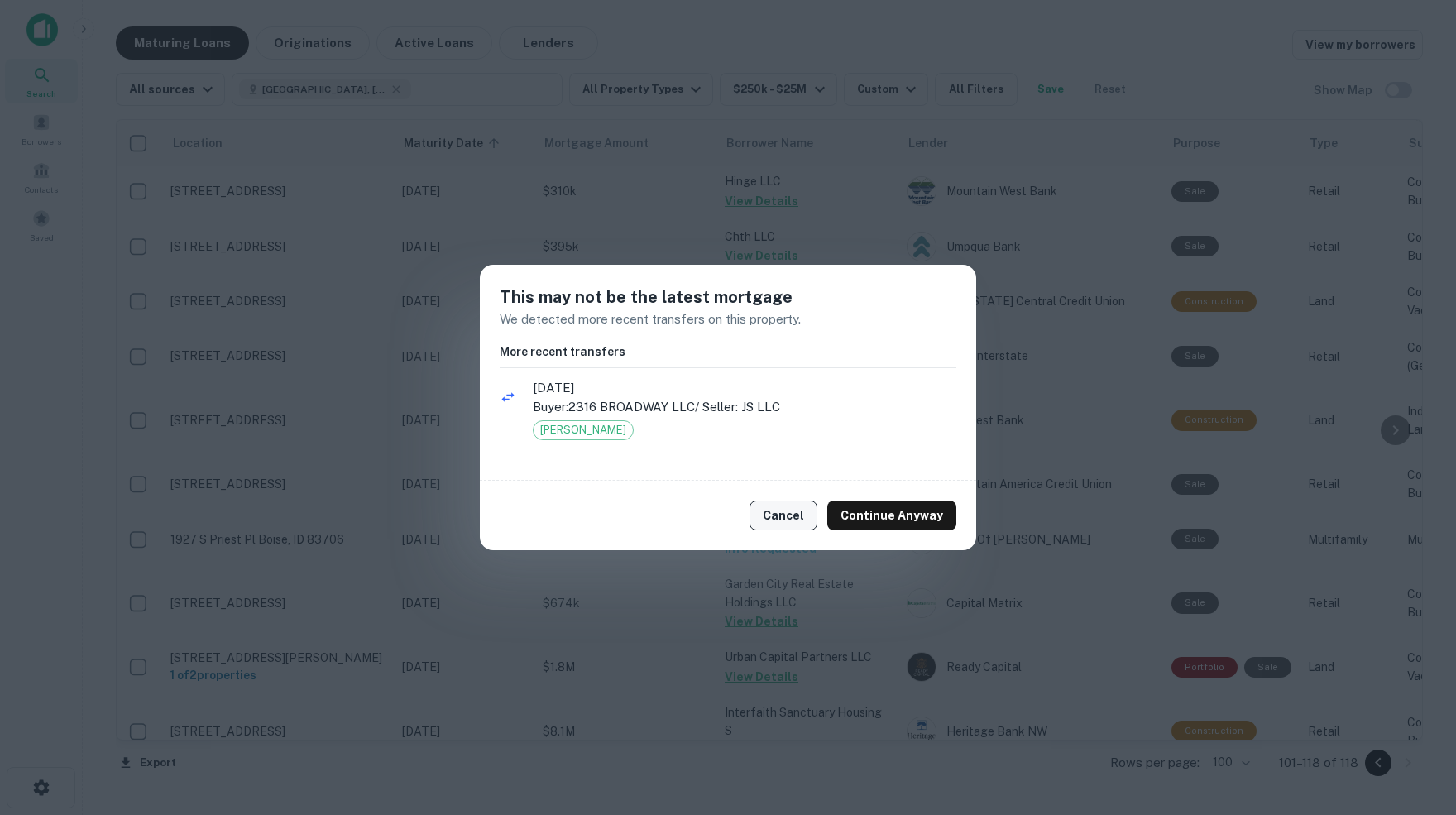
click at [784, 510] on button "Cancel" at bounding box center [783, 515] width 68 height 30
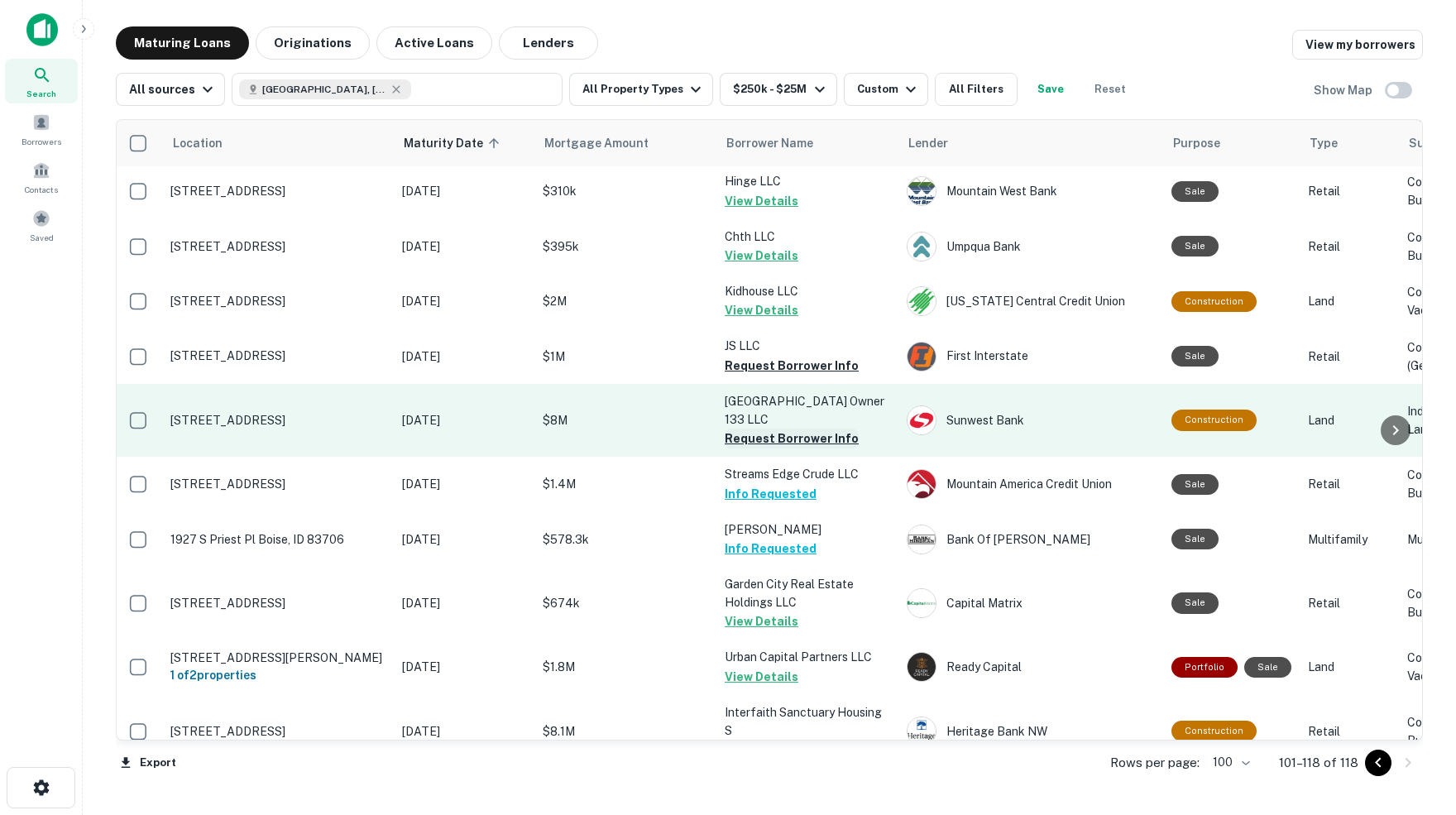
click at [734, 429] on button "Request Borrower Info" at bounding box center [792, 439] width 134 height 20
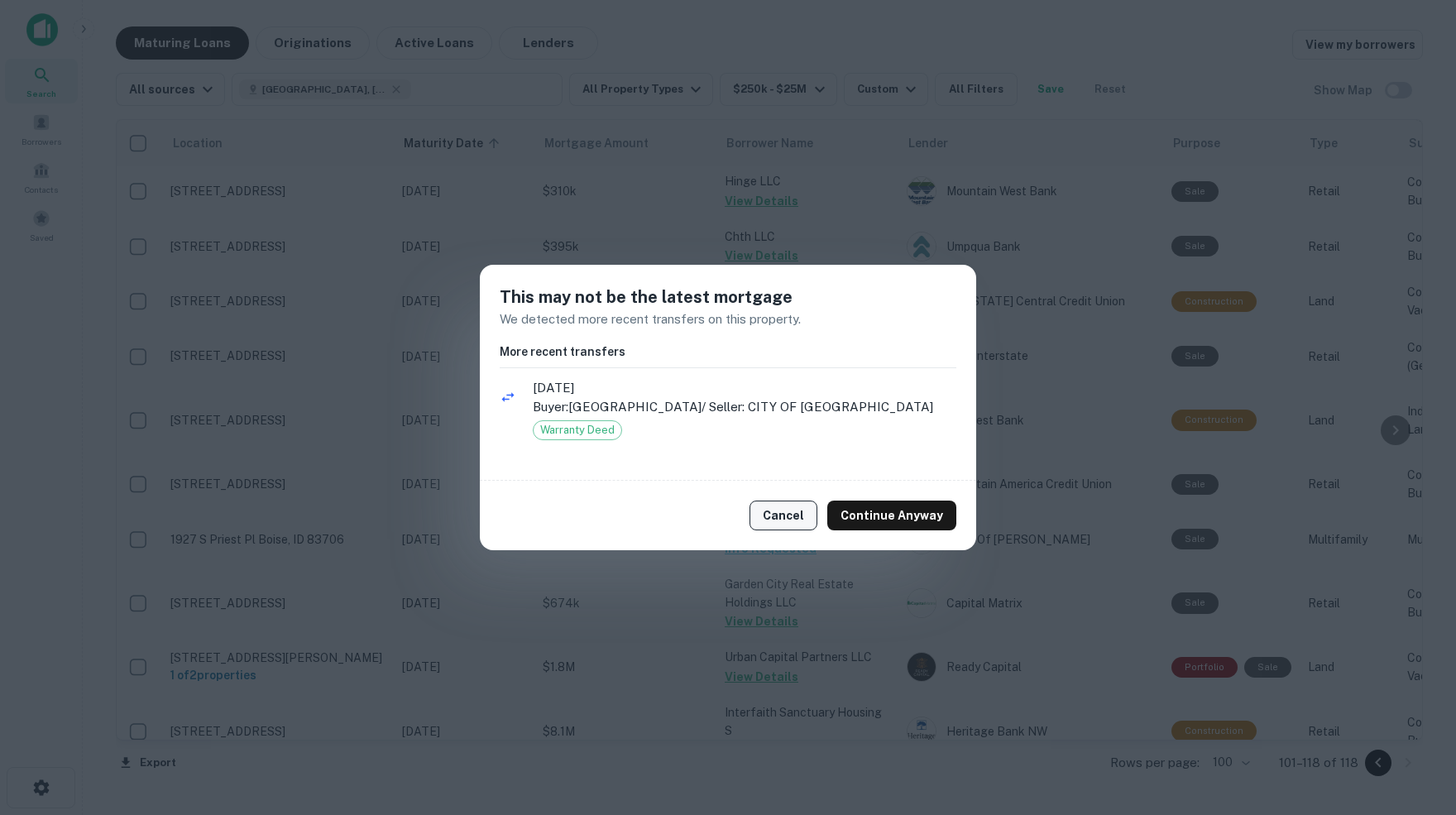
click at [791, 510] on button "Cancel" at bounding box center [783, 515] width 68 height 30
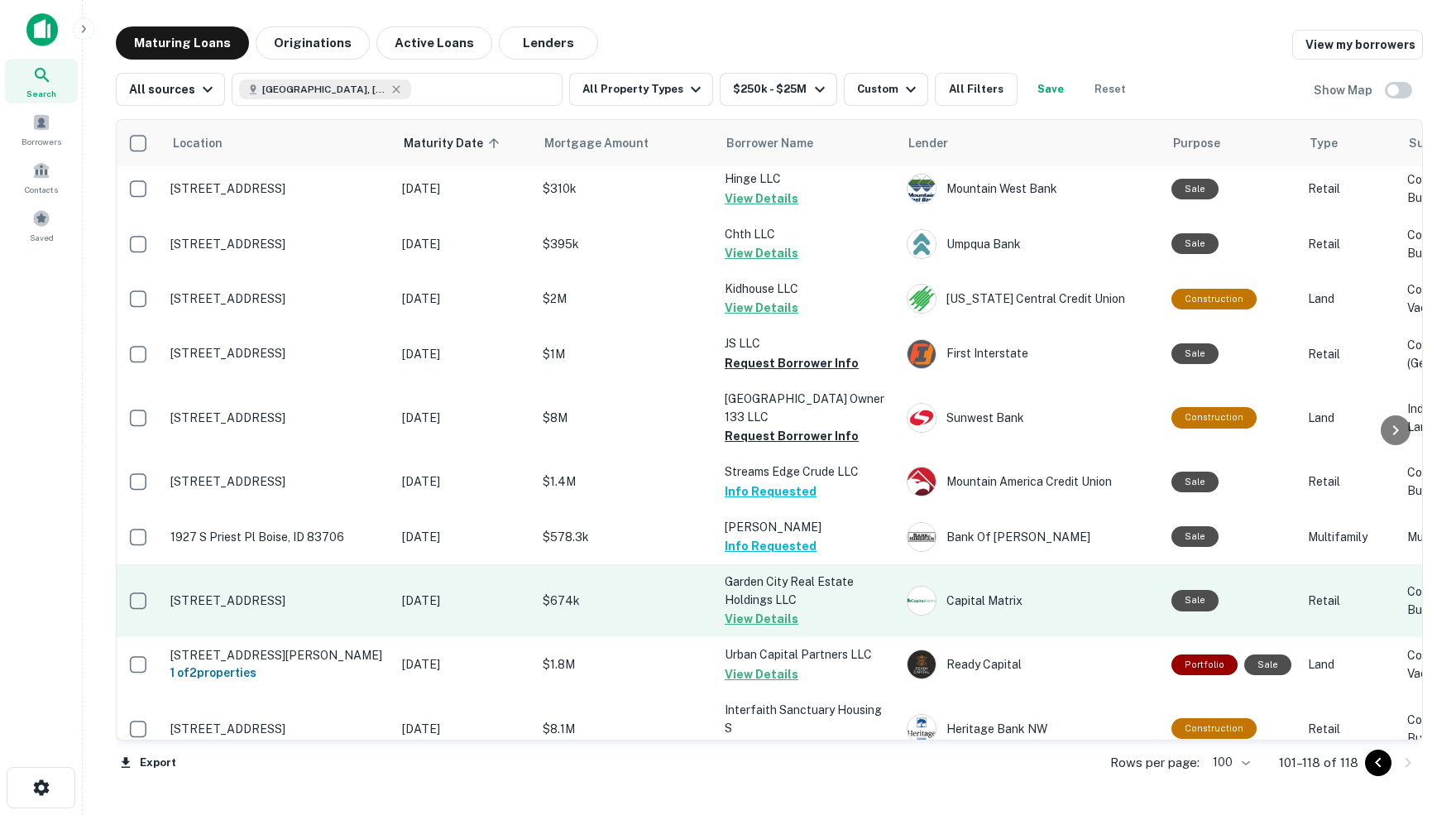
scroll to position [0, 0]
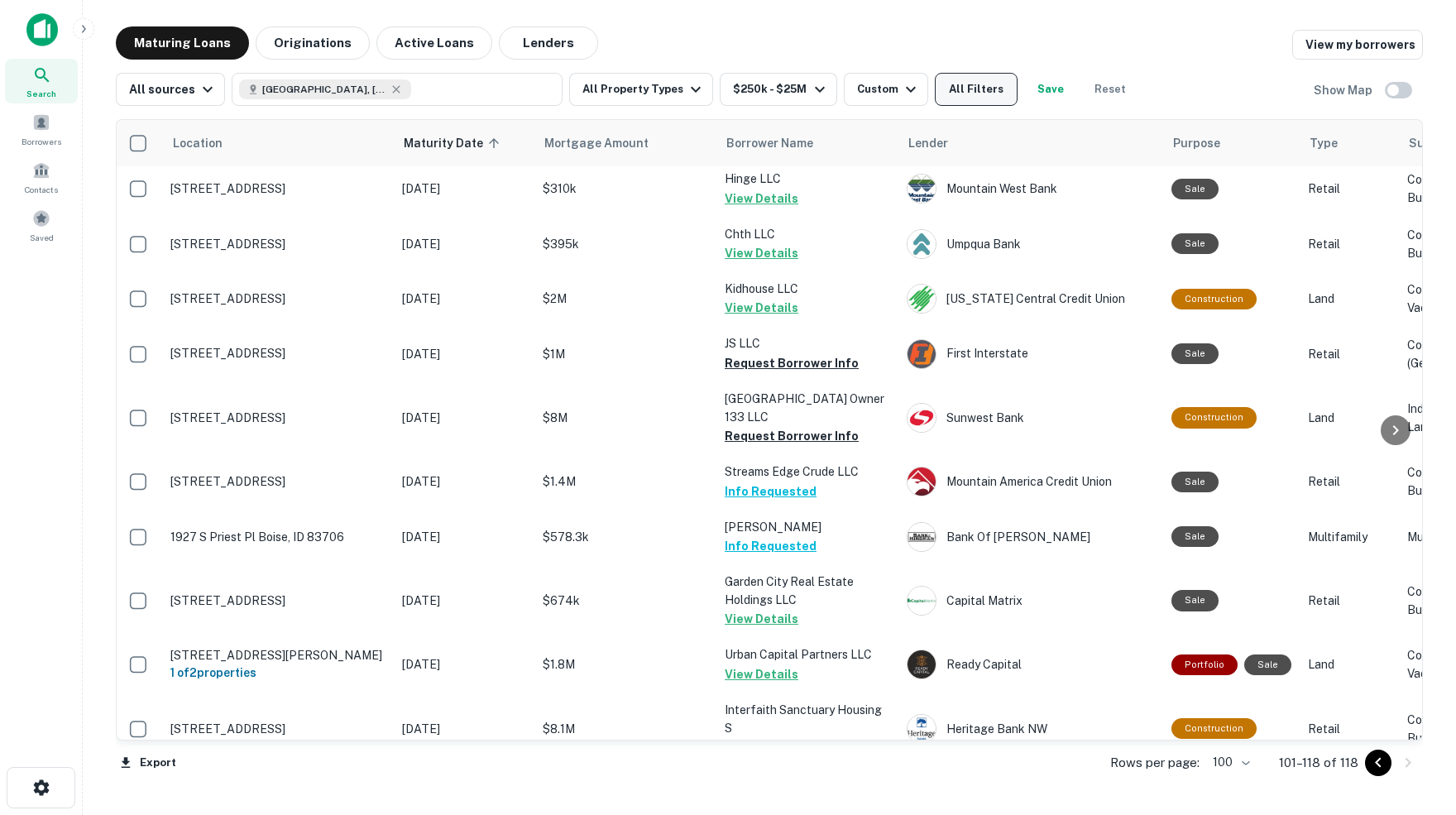
click at [988, 90] on button "All Filters" at bounding box center [976, 89] width 82 height 33
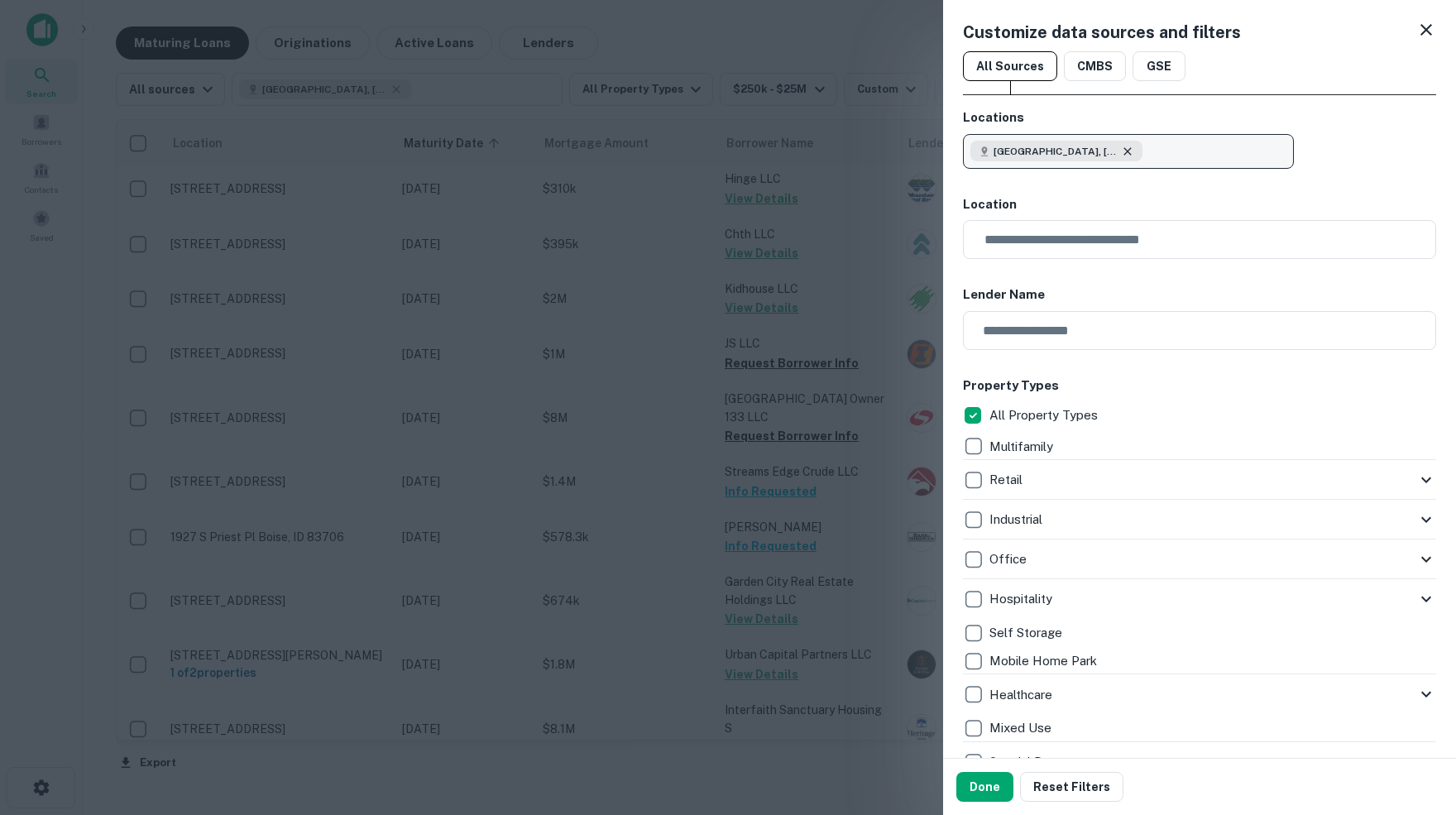
click at [1129, 149] on icon "button" at bounding box center [1127, 151] width 7 height 7
click at [1006, 201] on input "********" at bounding box center [1128, 198] width 329 height 47
type input "********"
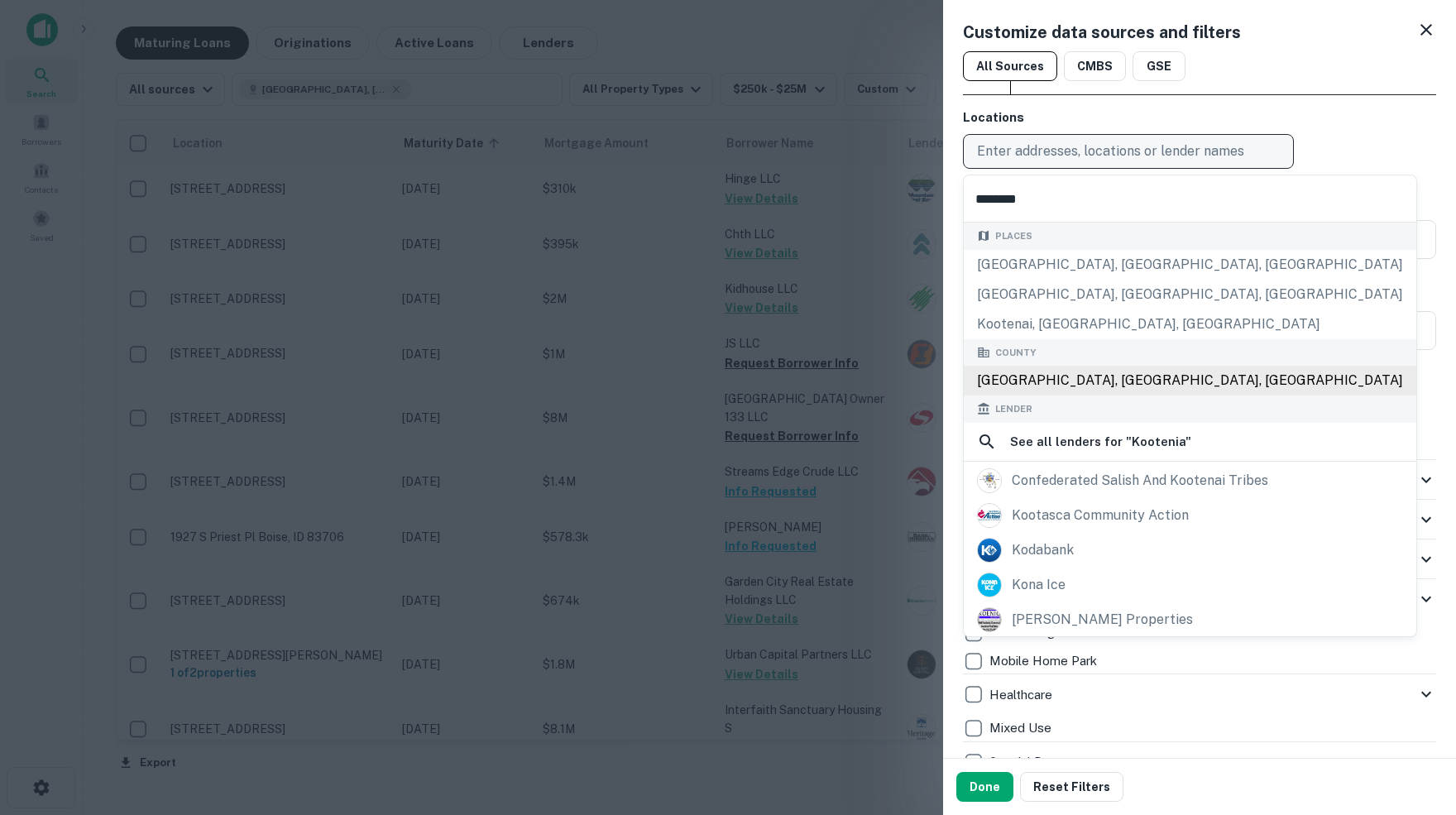
click at [1045, 389] on div "Kootenai County, ID, USA" at bounding box center [1190, 380] width 453 height 30
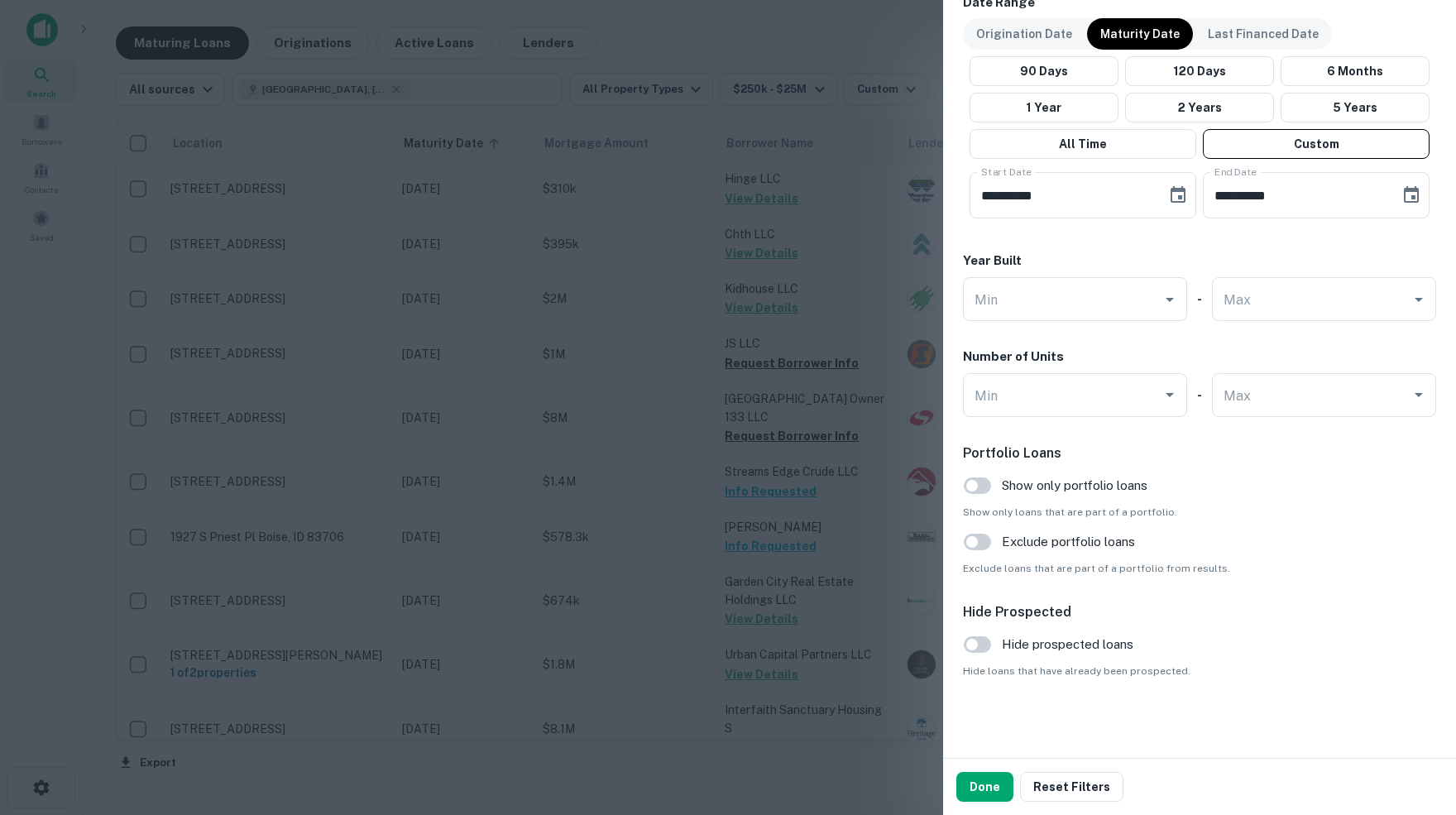
scroll to position [1414, 0]
click at [984, 791] on button "Done" at bounding box center [985, 787] width 57 height 30
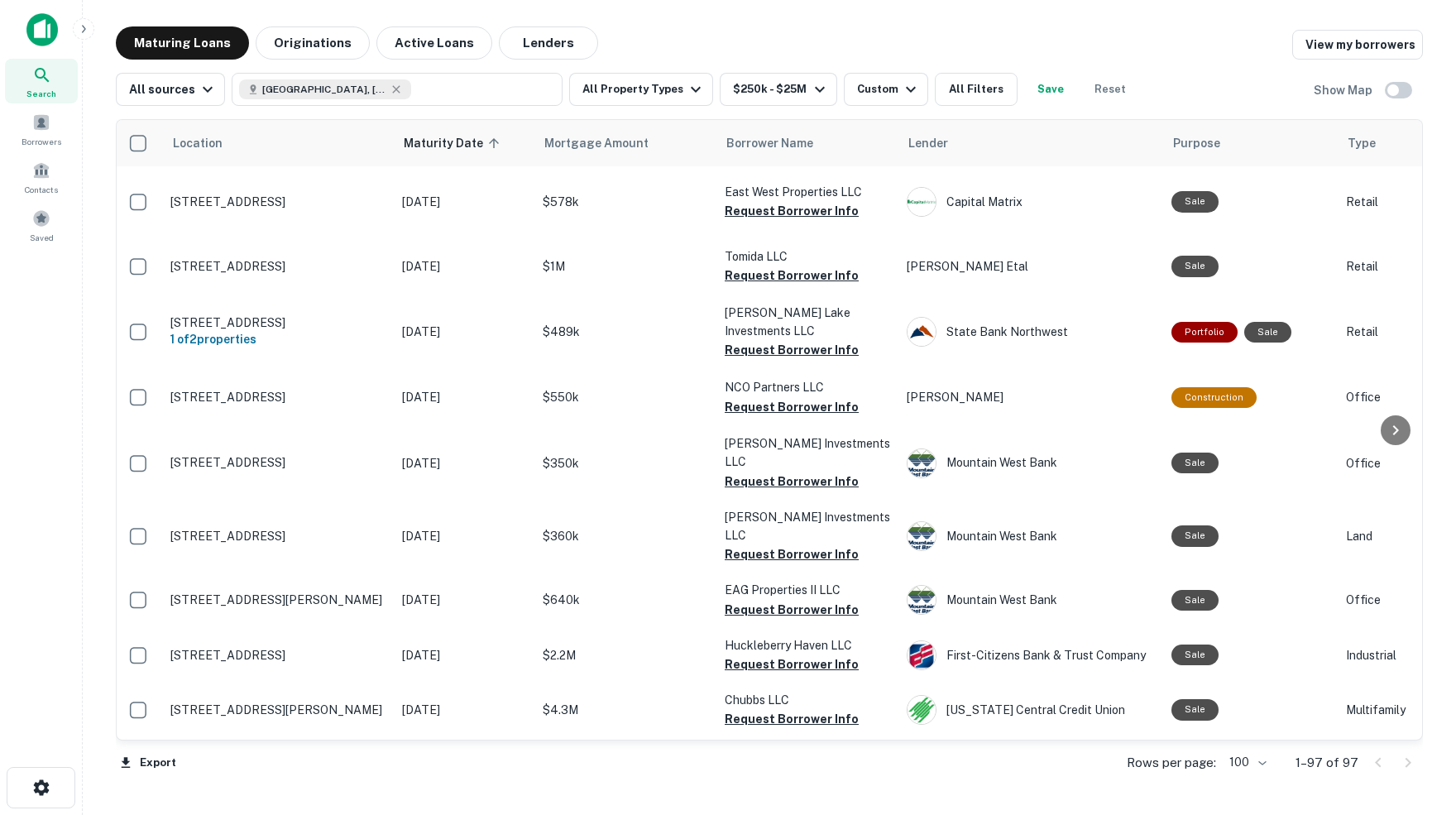
scroll to position [0, 3]
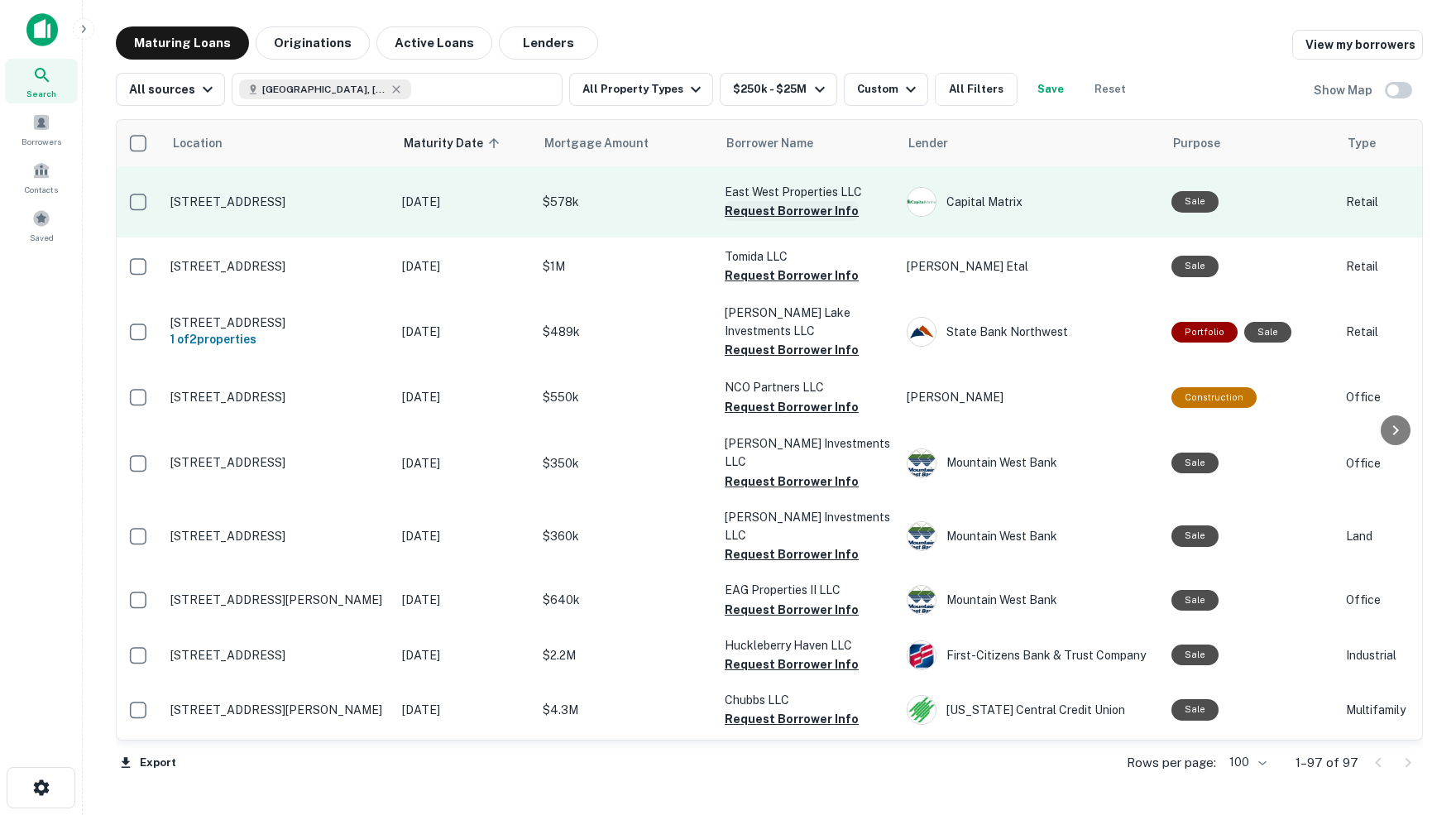
click at [746, 209] on button "Request Borrower Info" at bounding box center [792, 211] width 134 height 20
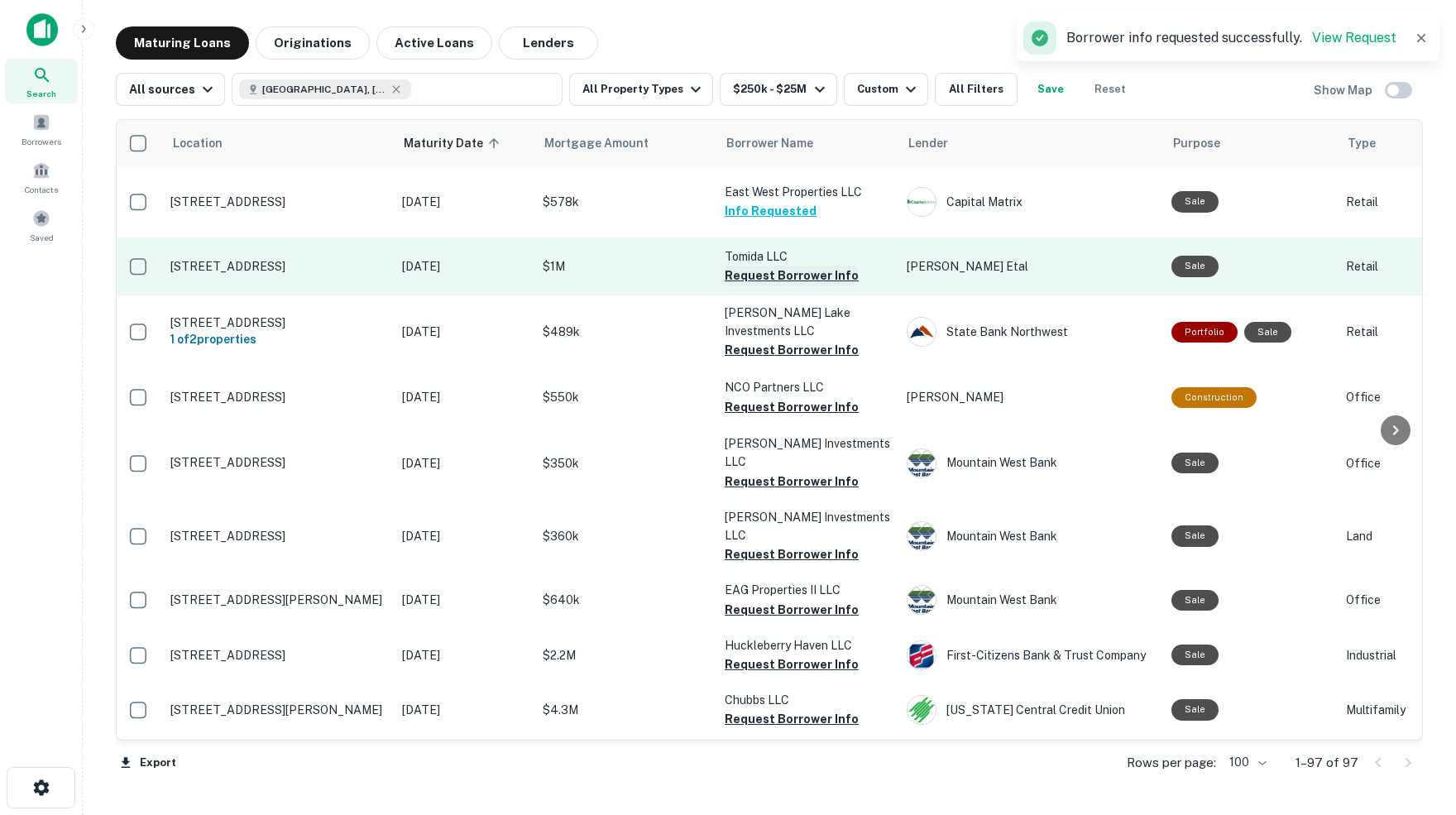
click at [759, 273] on button "Request Borrower Info" at bounding box center [792, 276] width 134 height 20
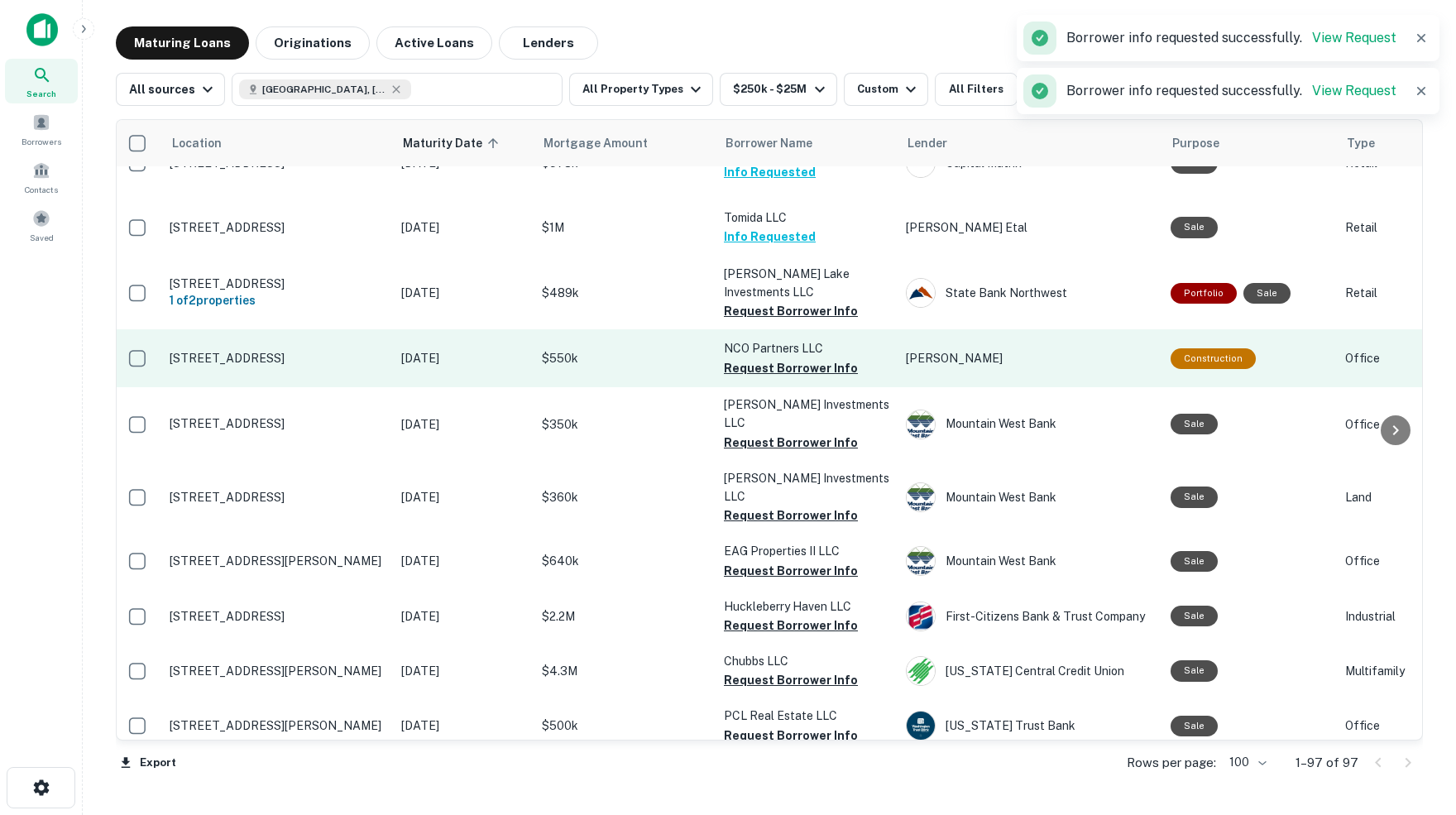
scroll to position [40, 4]
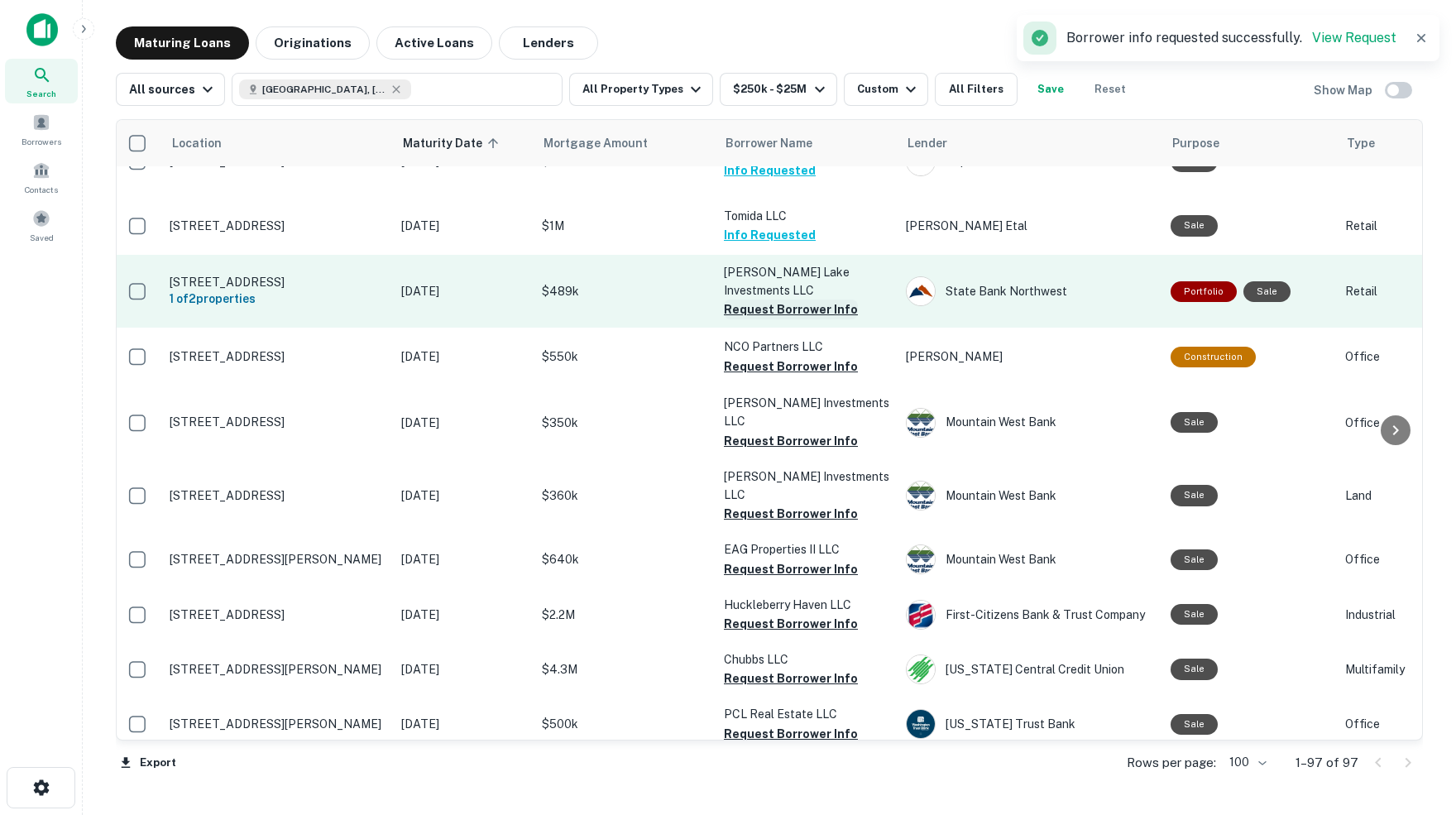
click at [758, 302] on button "Request Borrower Info" at bounding box center [791, 310] width 134 height 20
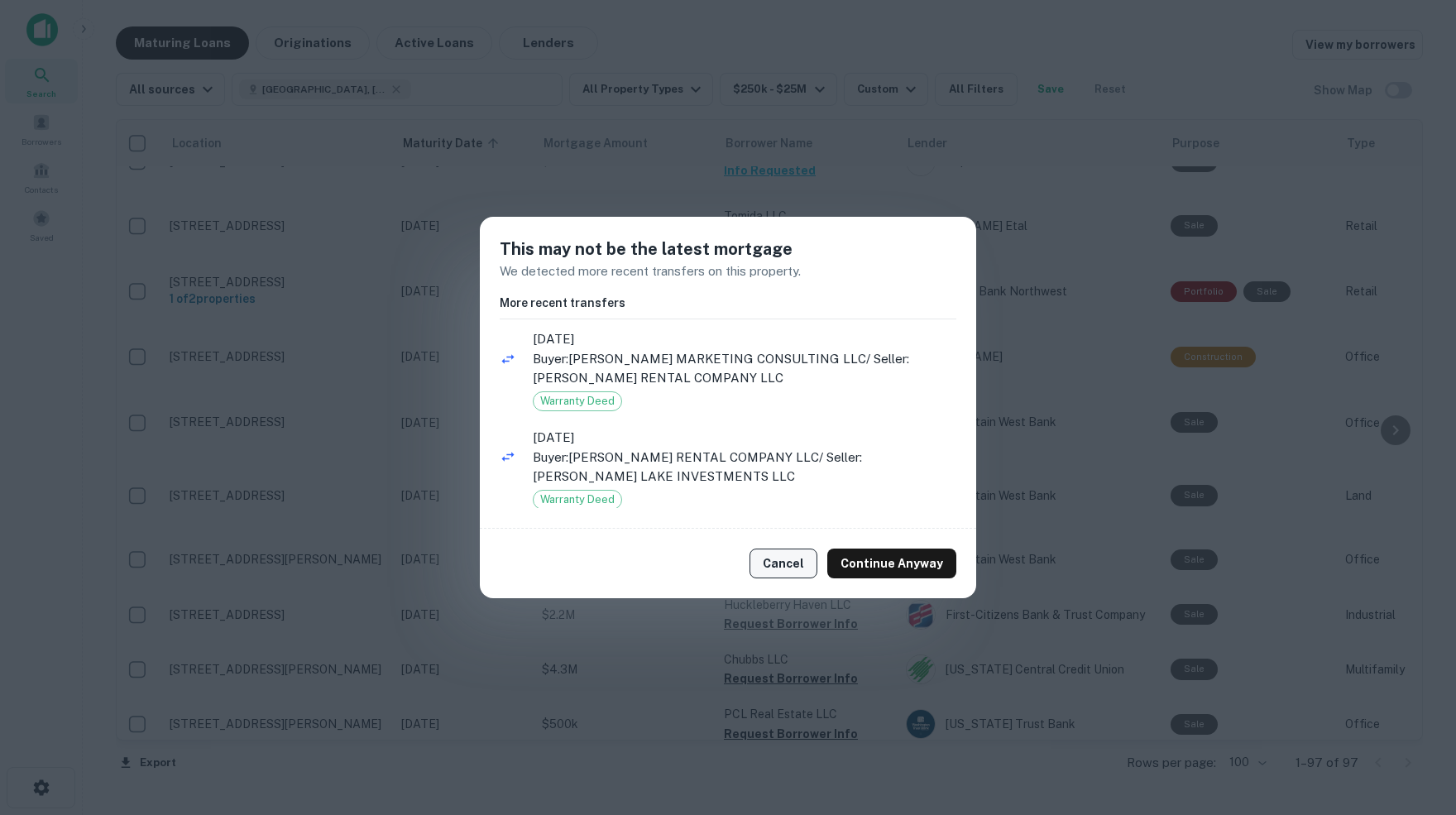
click at [798, 569] on button "Cancel" at bounding box center [783, 564] width 68 height 30
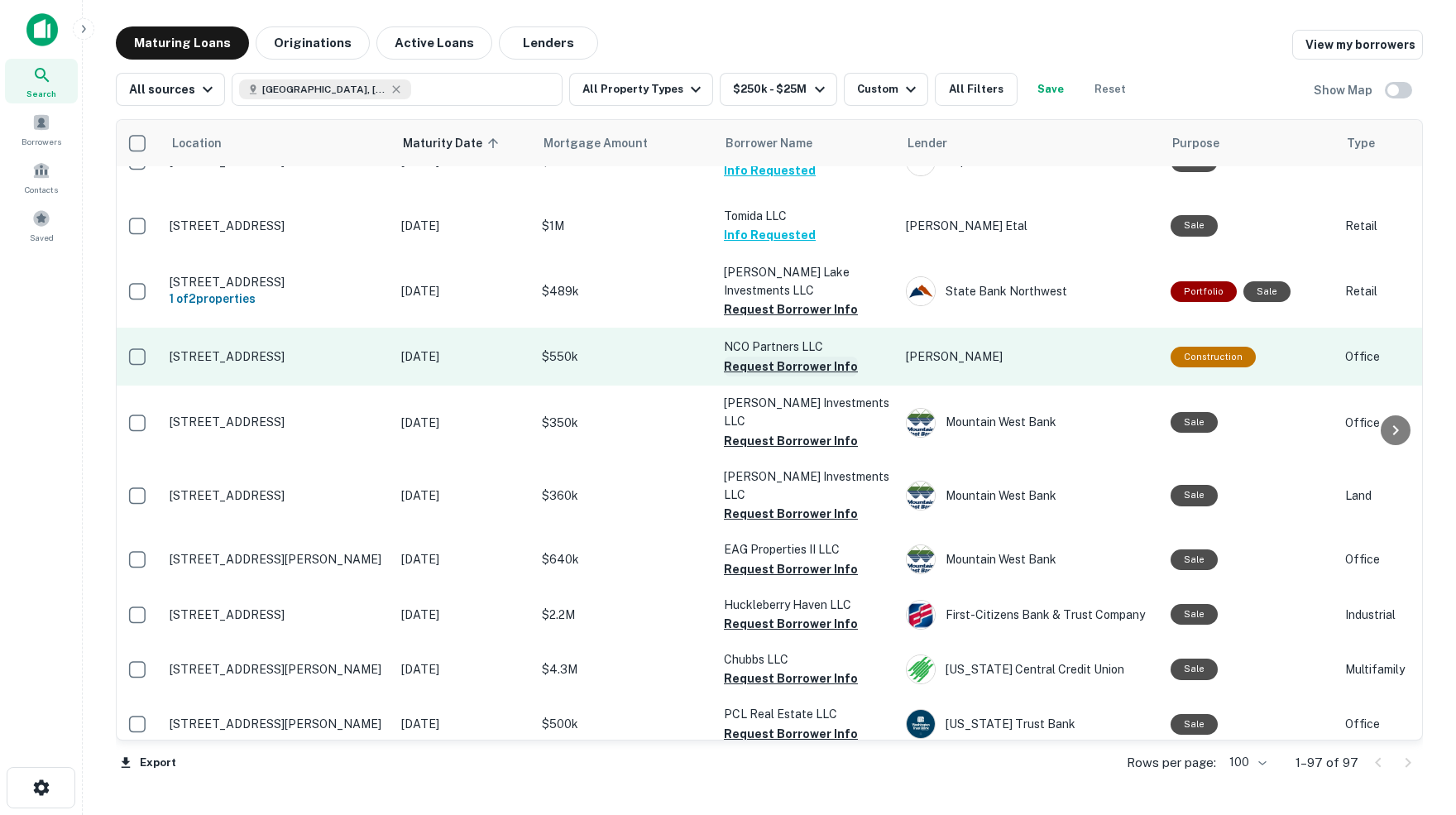
click at [745, 362] on button "Request Borrower Info" at bounding box center [791, 367] width 134 height 20
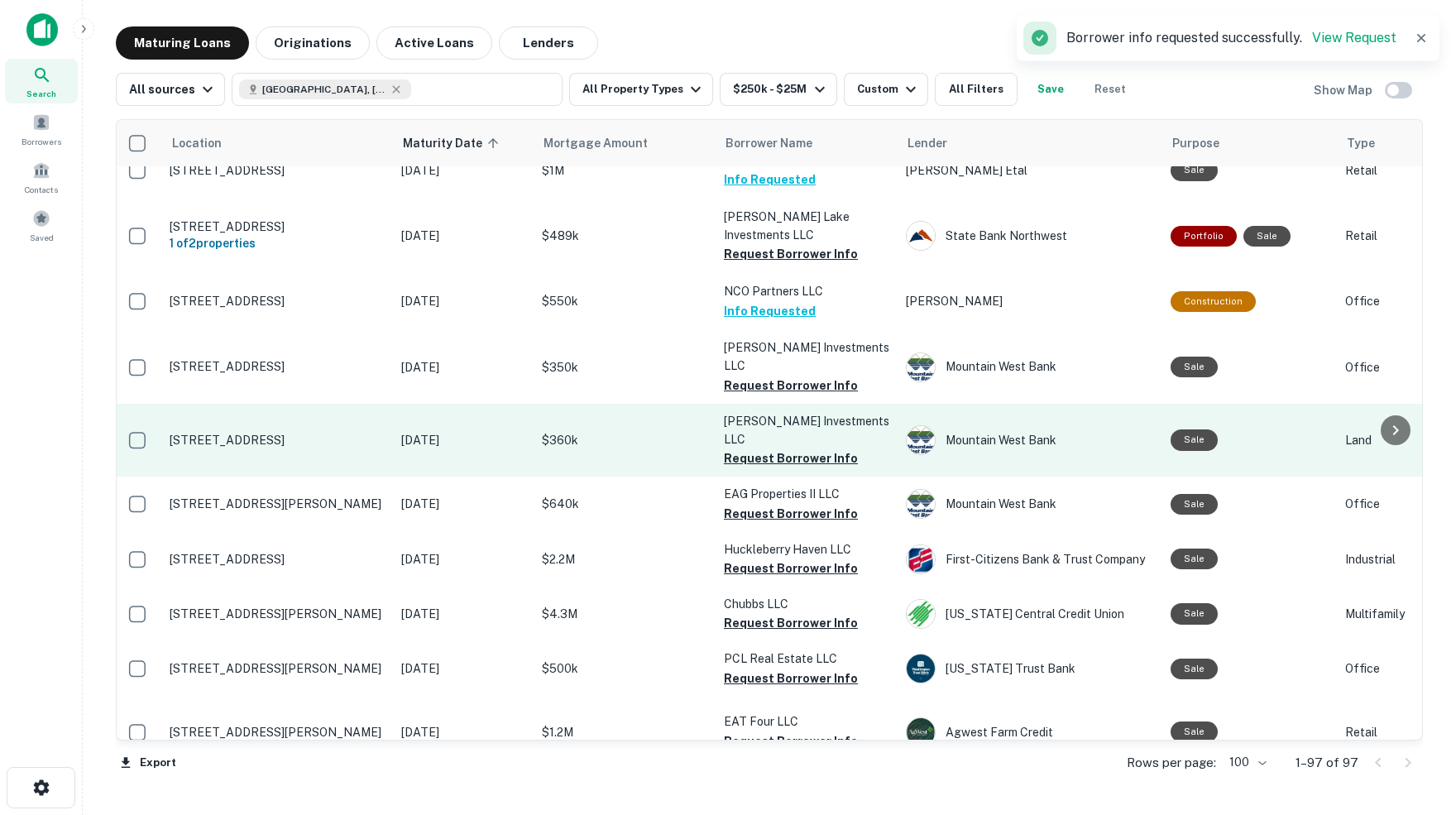
scroll to position [102, 4]
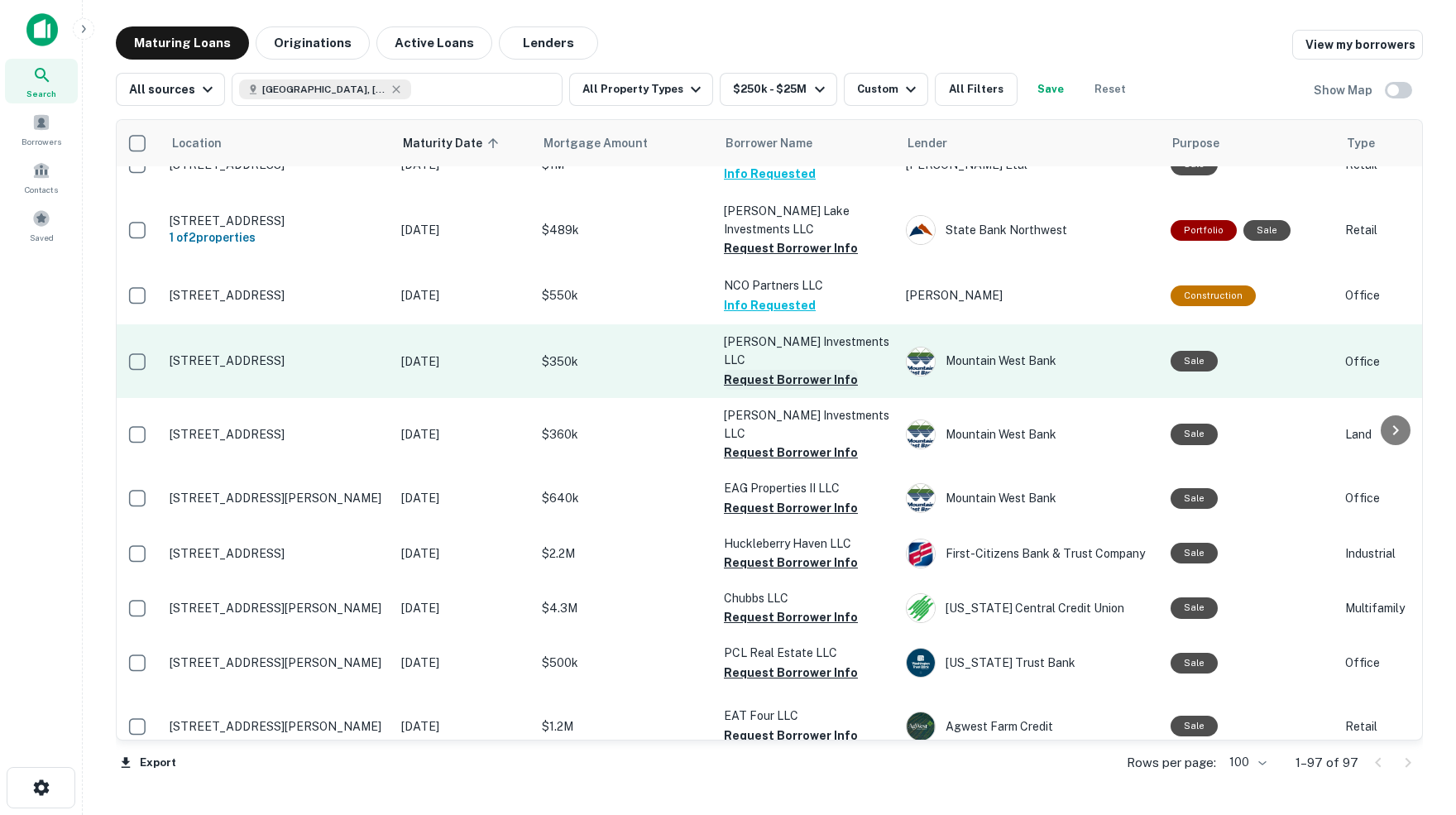
click at [753, 370] on button "Request Borrower Info" at bounding box center [791, 380] width 134 height 20
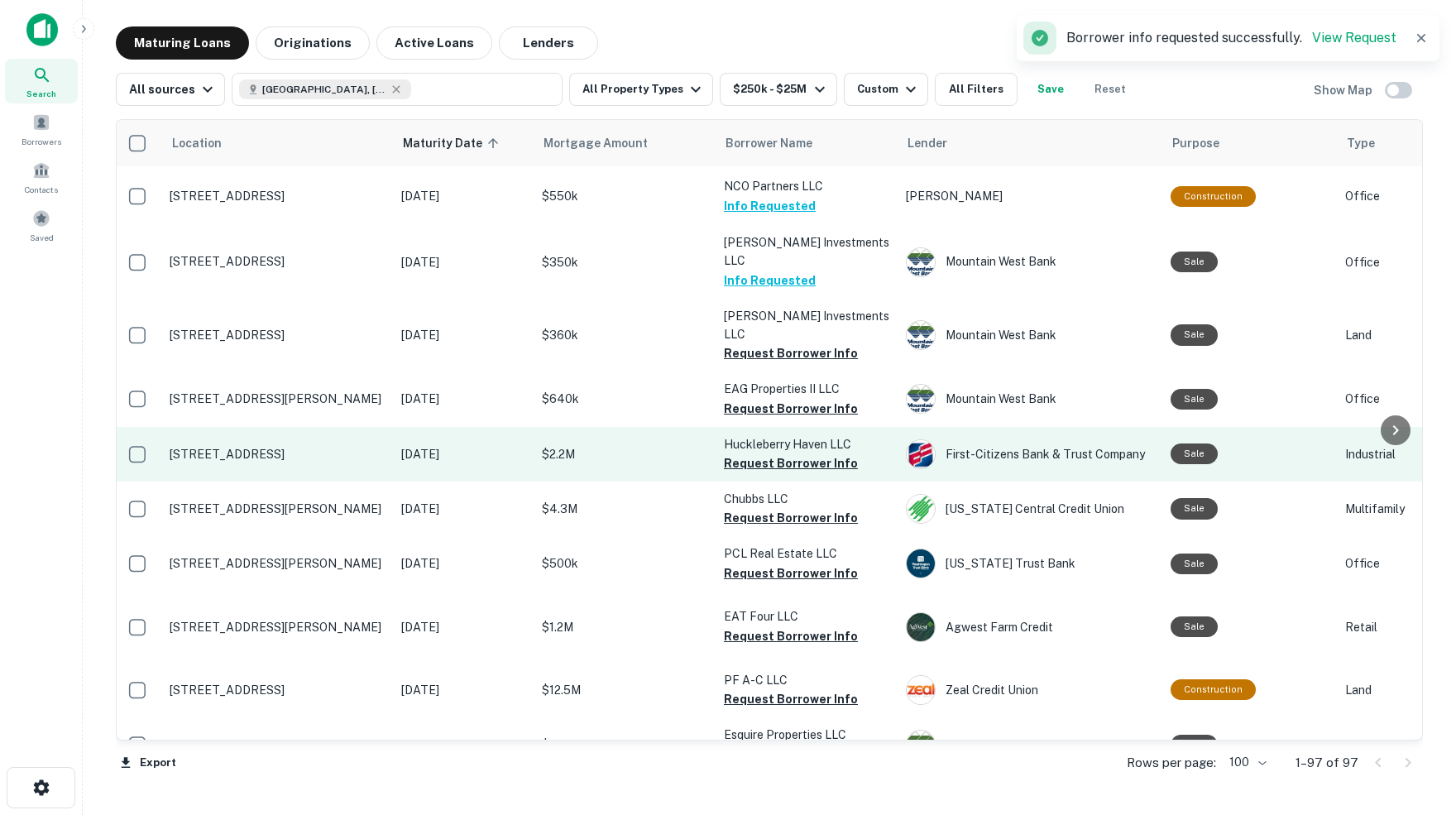
scroll to position [208, 4]
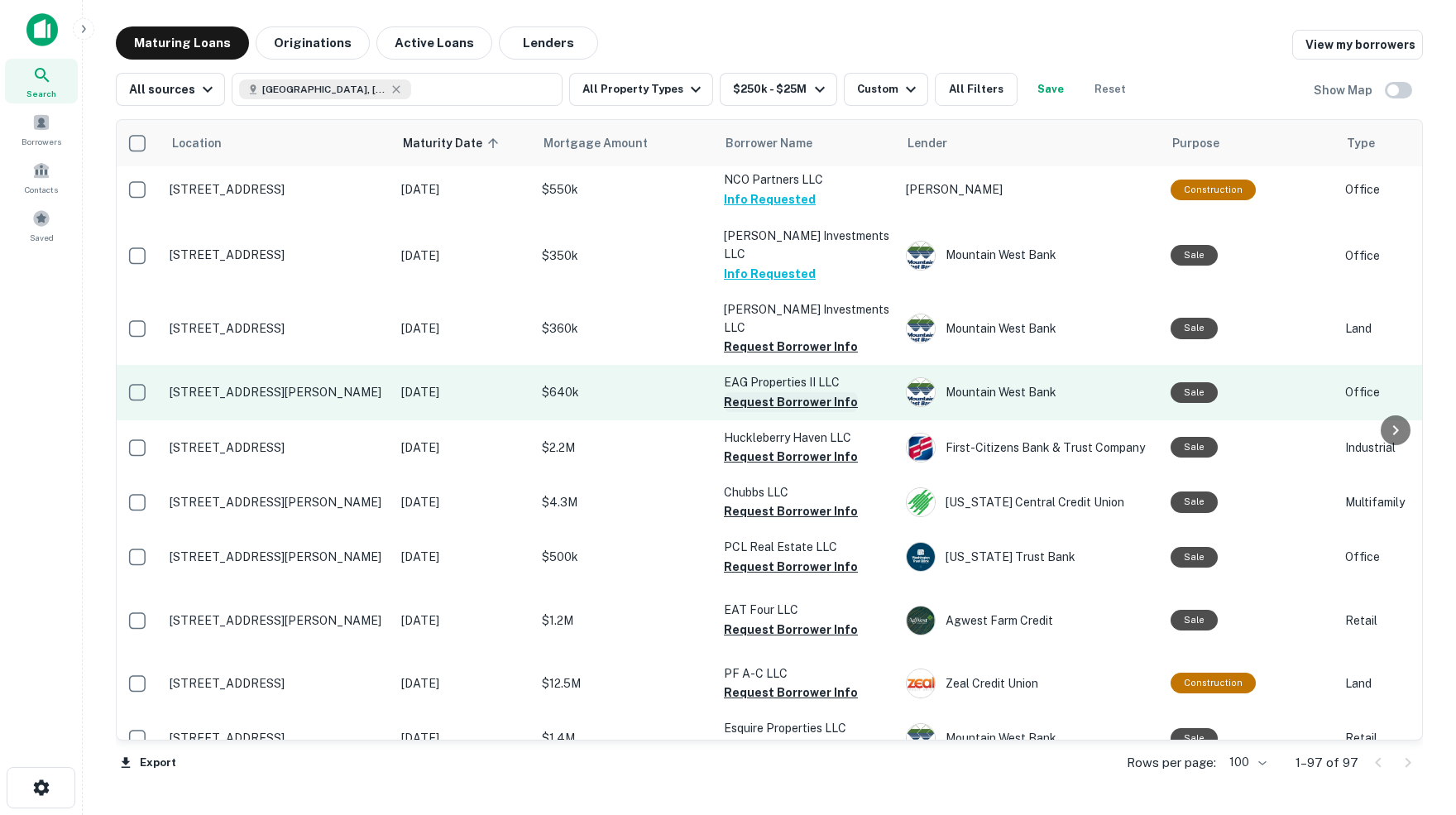
click at [774, 392] on button "Request Borrower Info" at bounding box center [791, 402] width 134 height 20
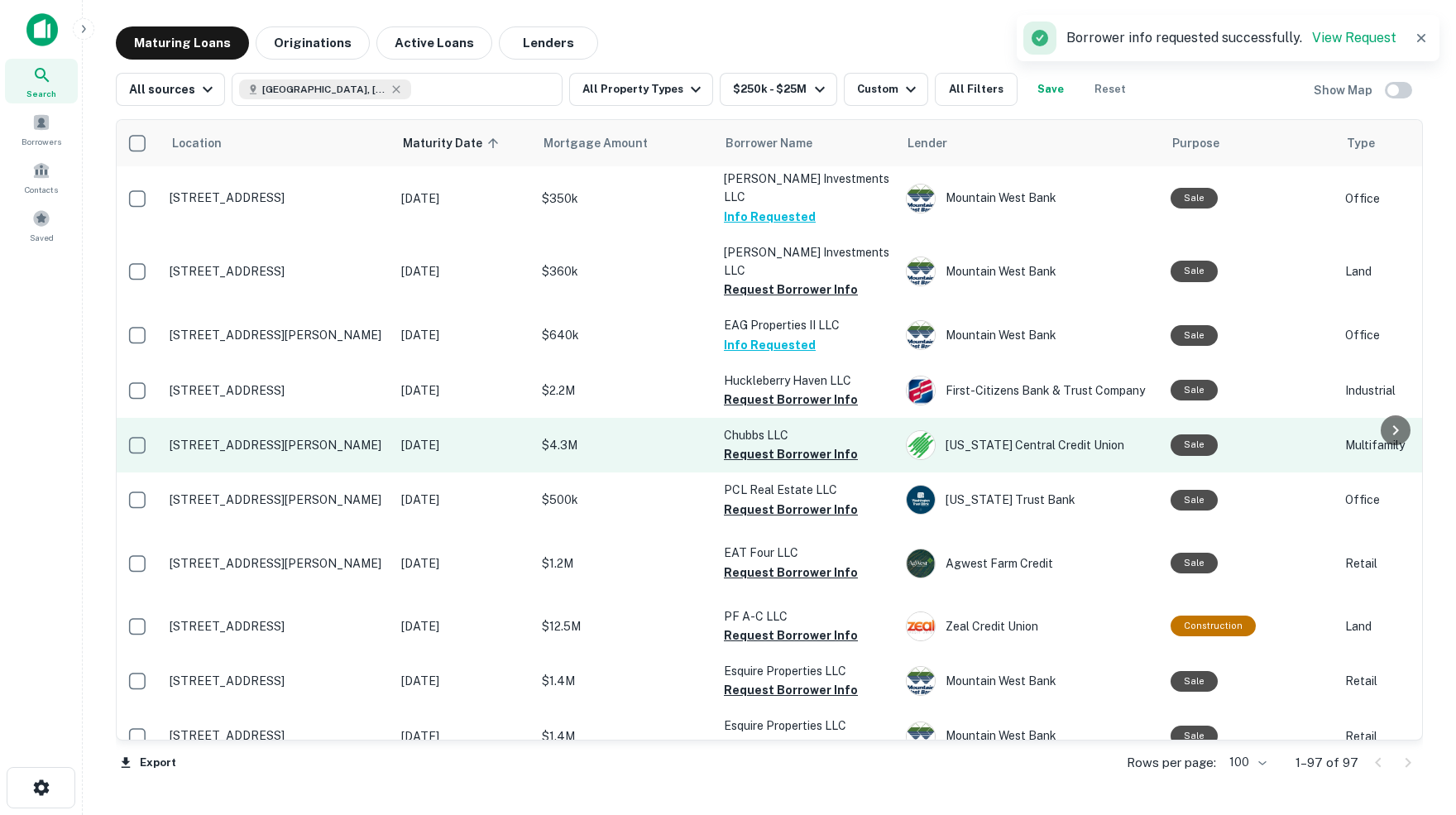
scroll to position [270, 4]
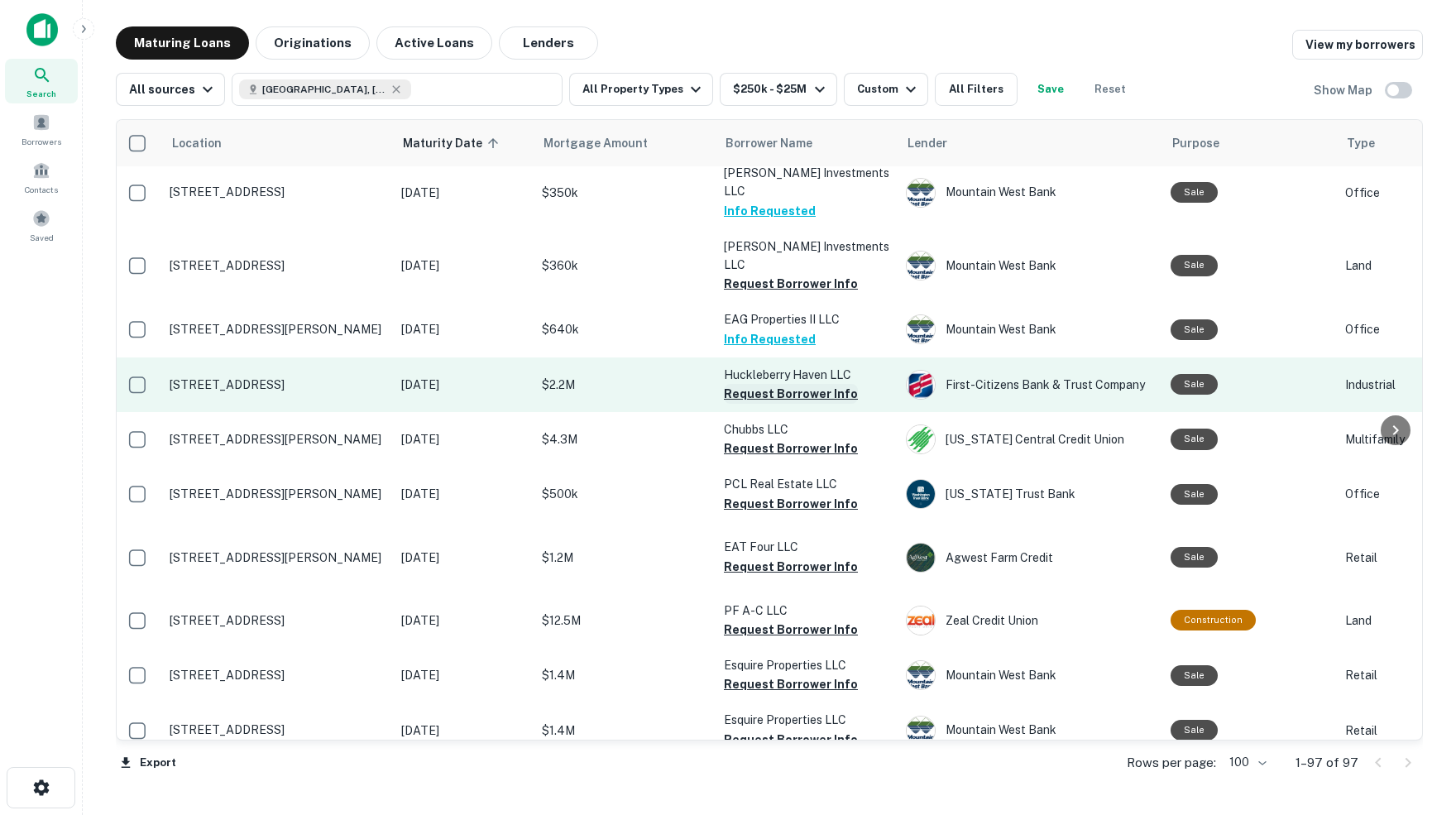
click at [737, 384] on button "Request Borrower Info" at bounding box center [791, 394] width 134 height 20
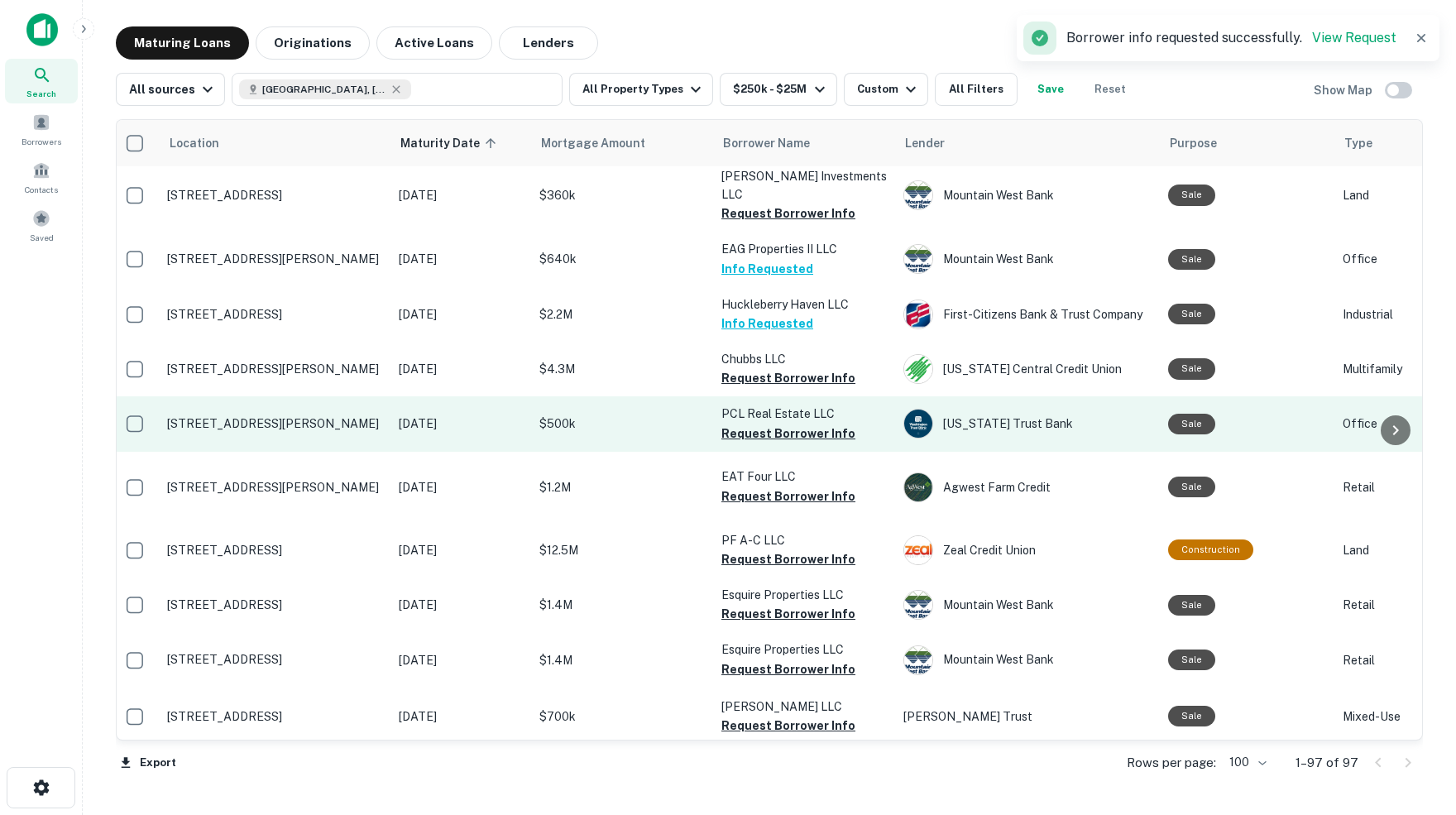
scroll to position [351, 5]
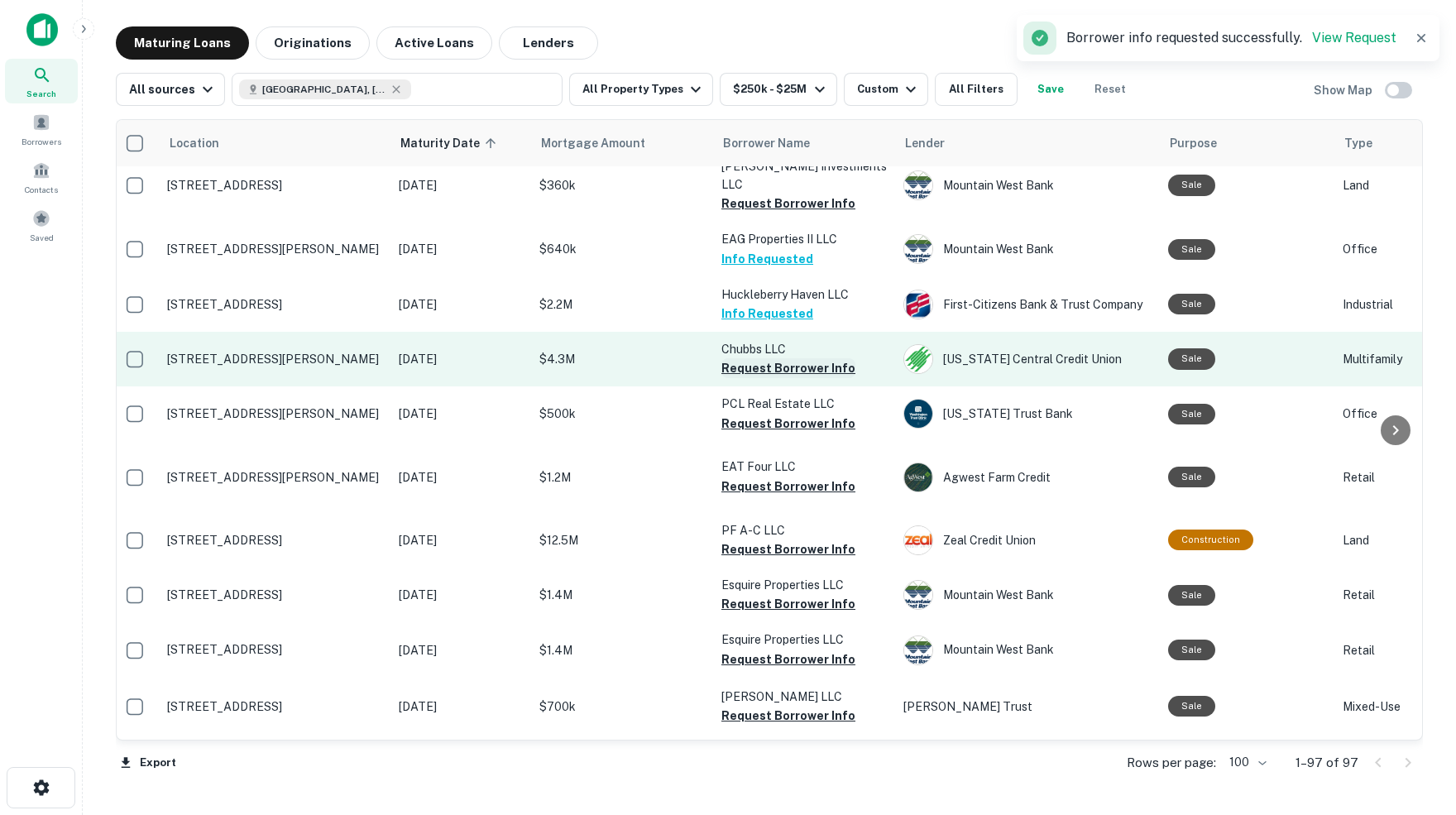
click at [758, 358] on button "Request Borrower Info" at bounding box center [788, 369] width 134 height 20
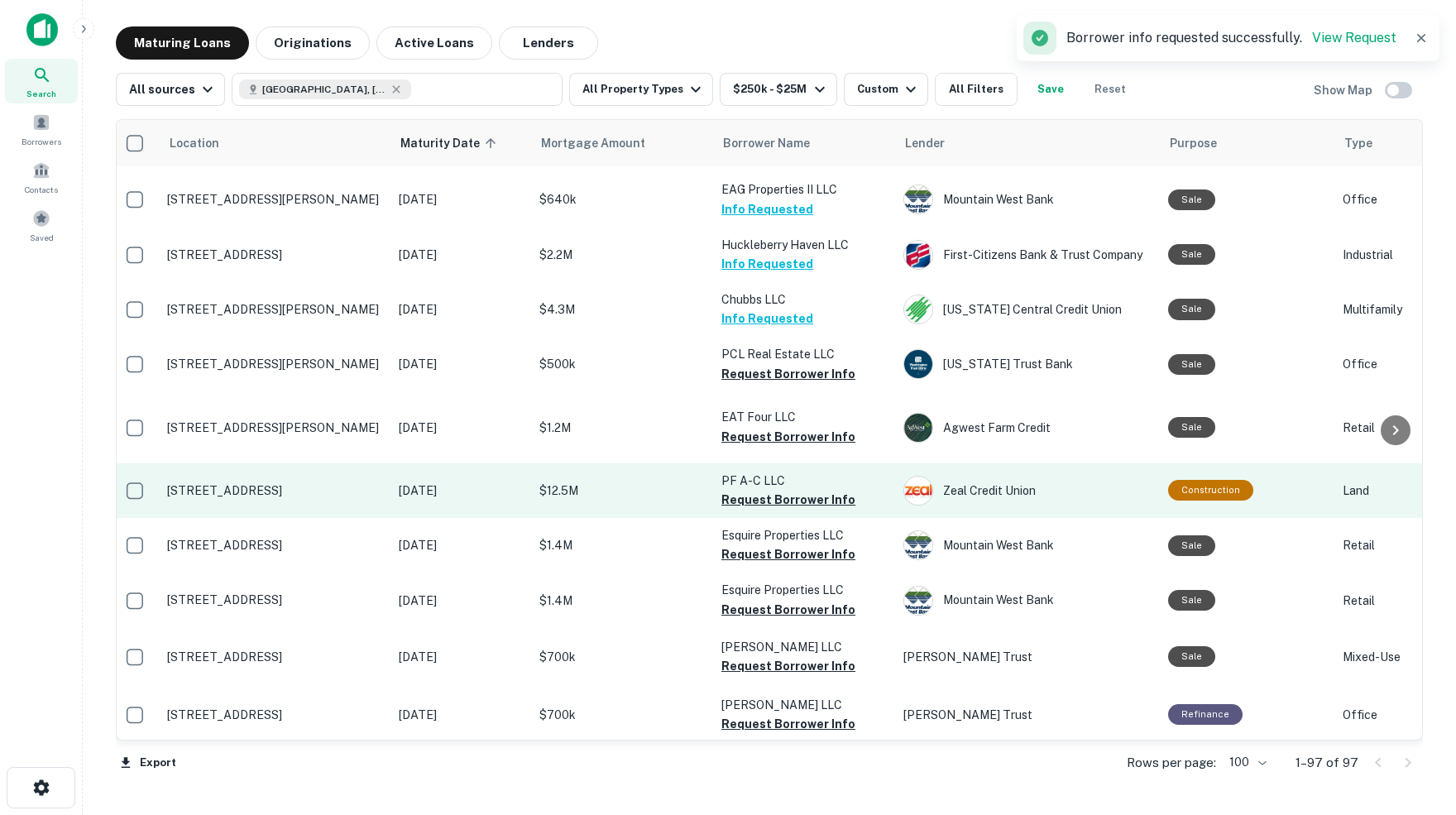
scroll to position [410, 4]
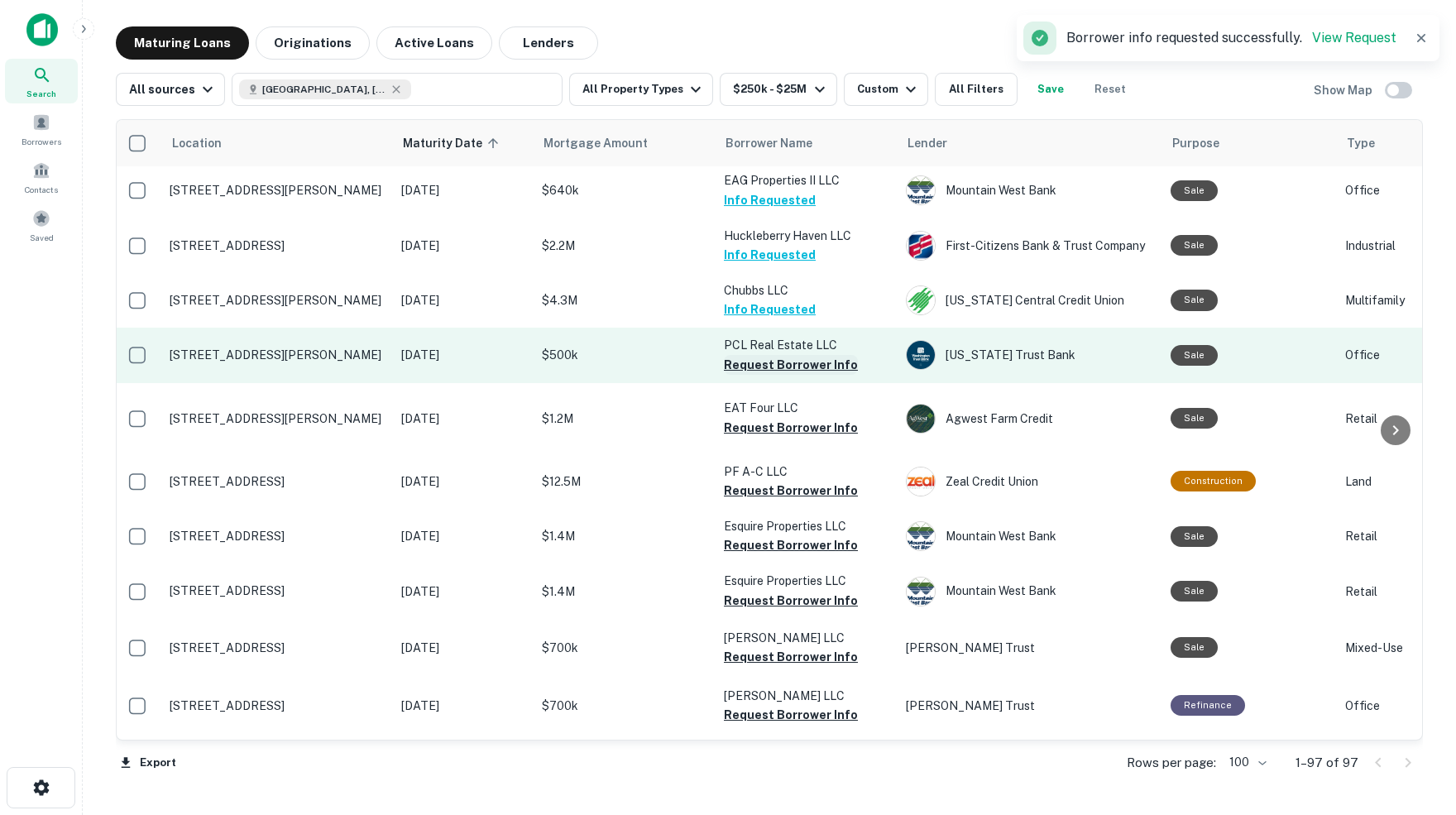
click at [768, 355] on button "Request Borrower Info" at bounding box center [791, 365] width 134 height 20
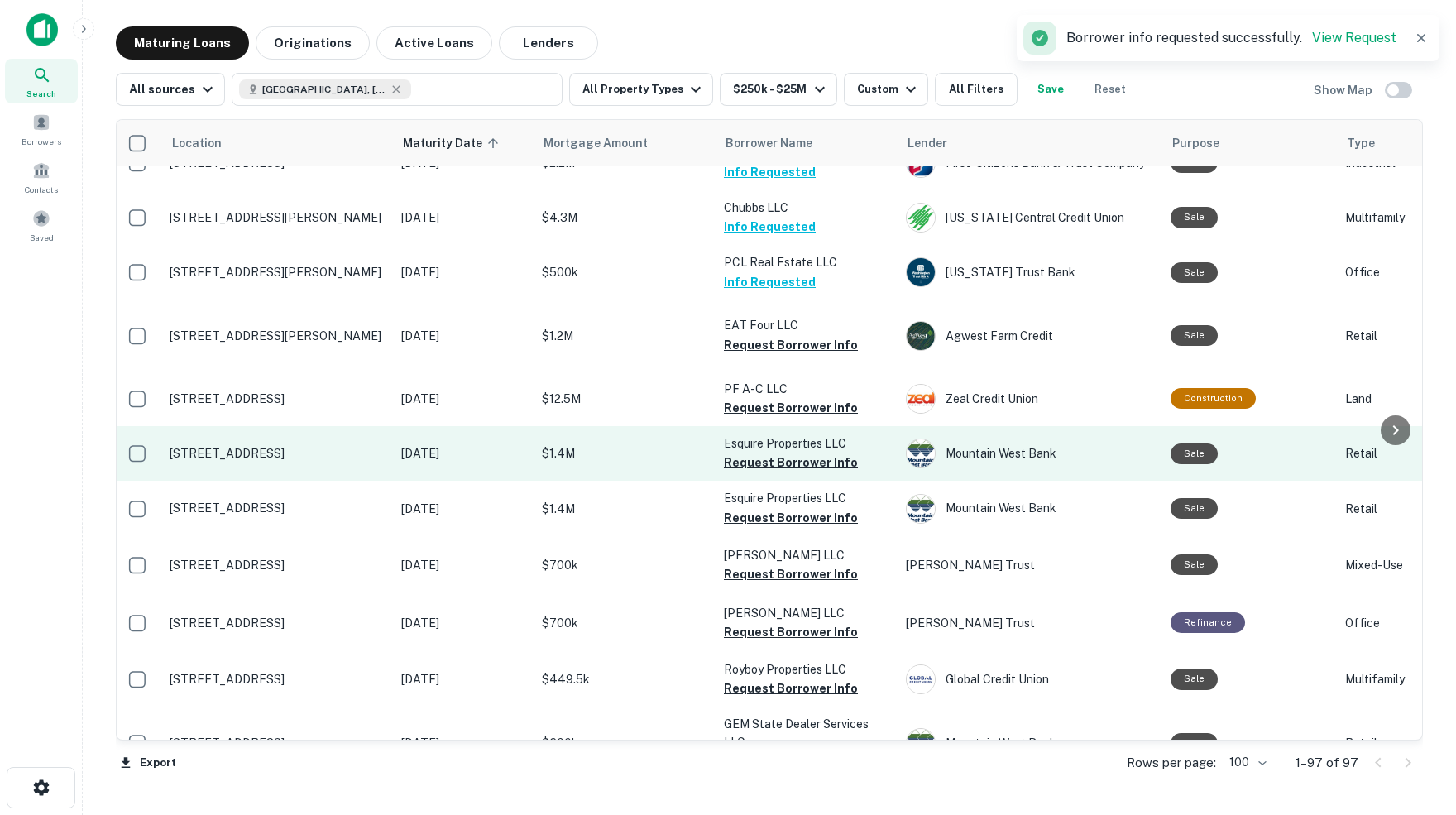
scroll to position [495, 4]
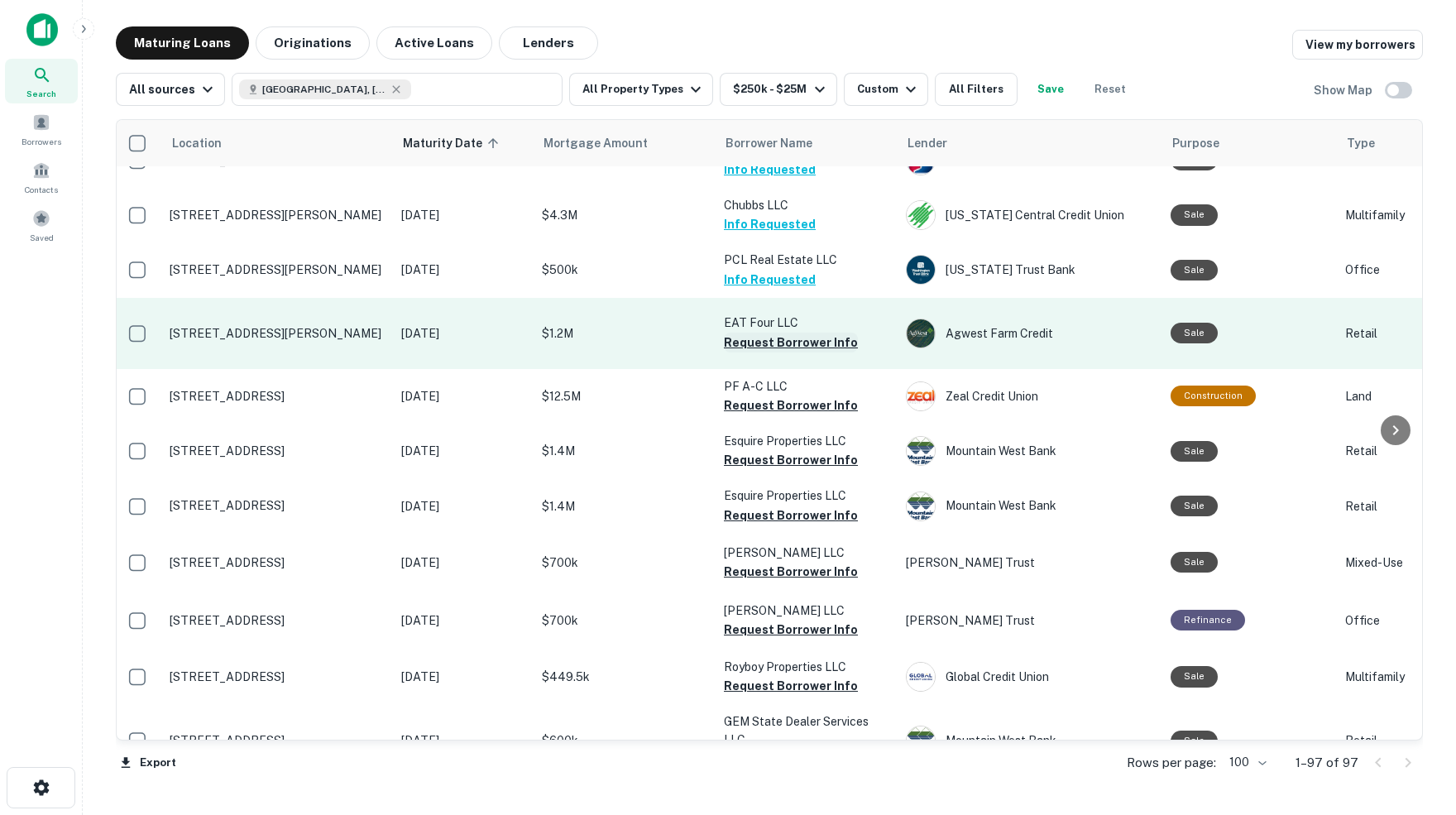
click at [758, 333] on button "Request Borrower Info" at bounding box center [791, 343] width 134 height 20
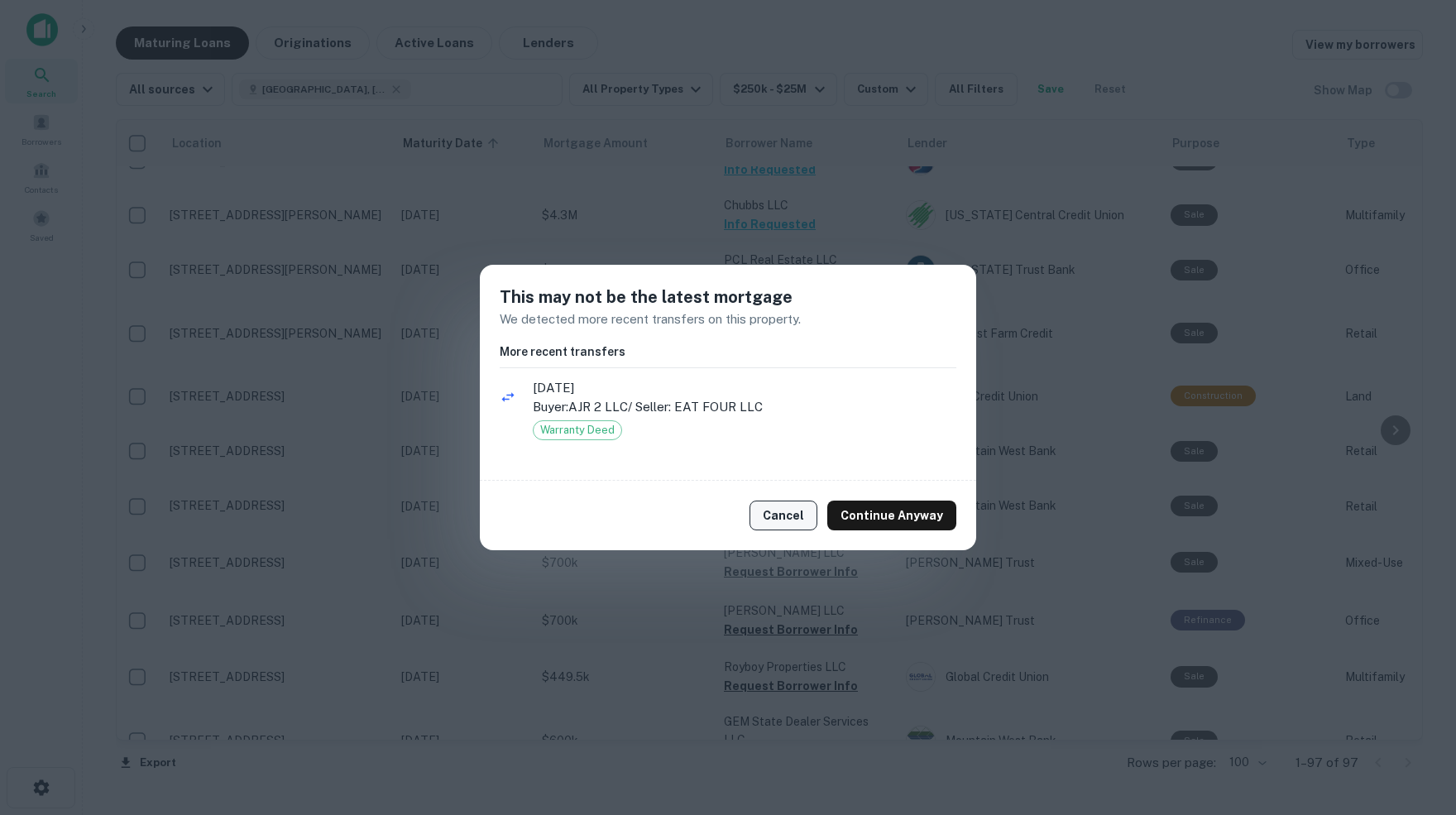
click at [792, 515] on button "Cancel" at bounding box center [783, 515] width 68 height 30
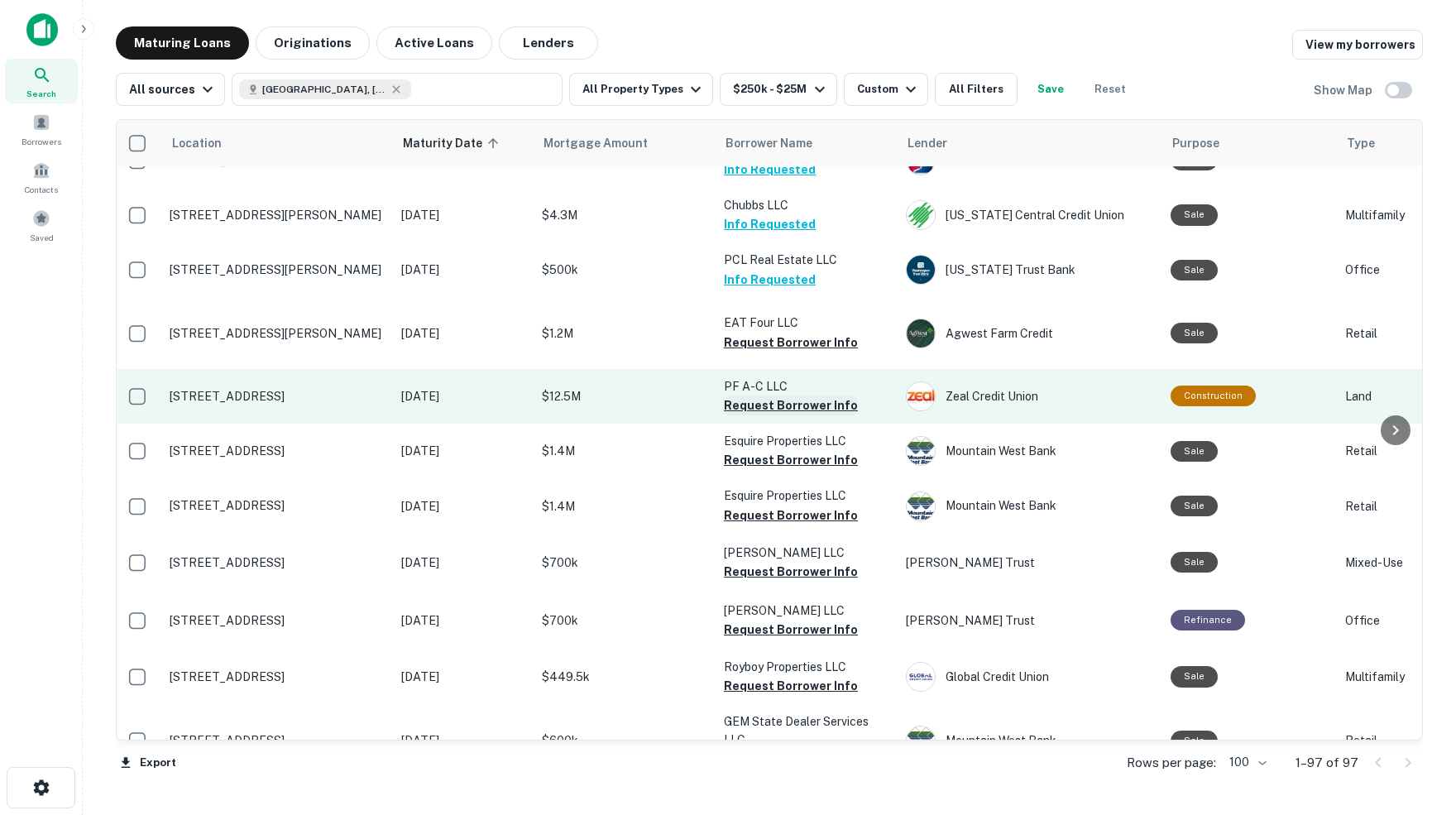
click at [752, 396] on button "Request Borrower Info" at bounding box center [791, 406] width 134 height 20
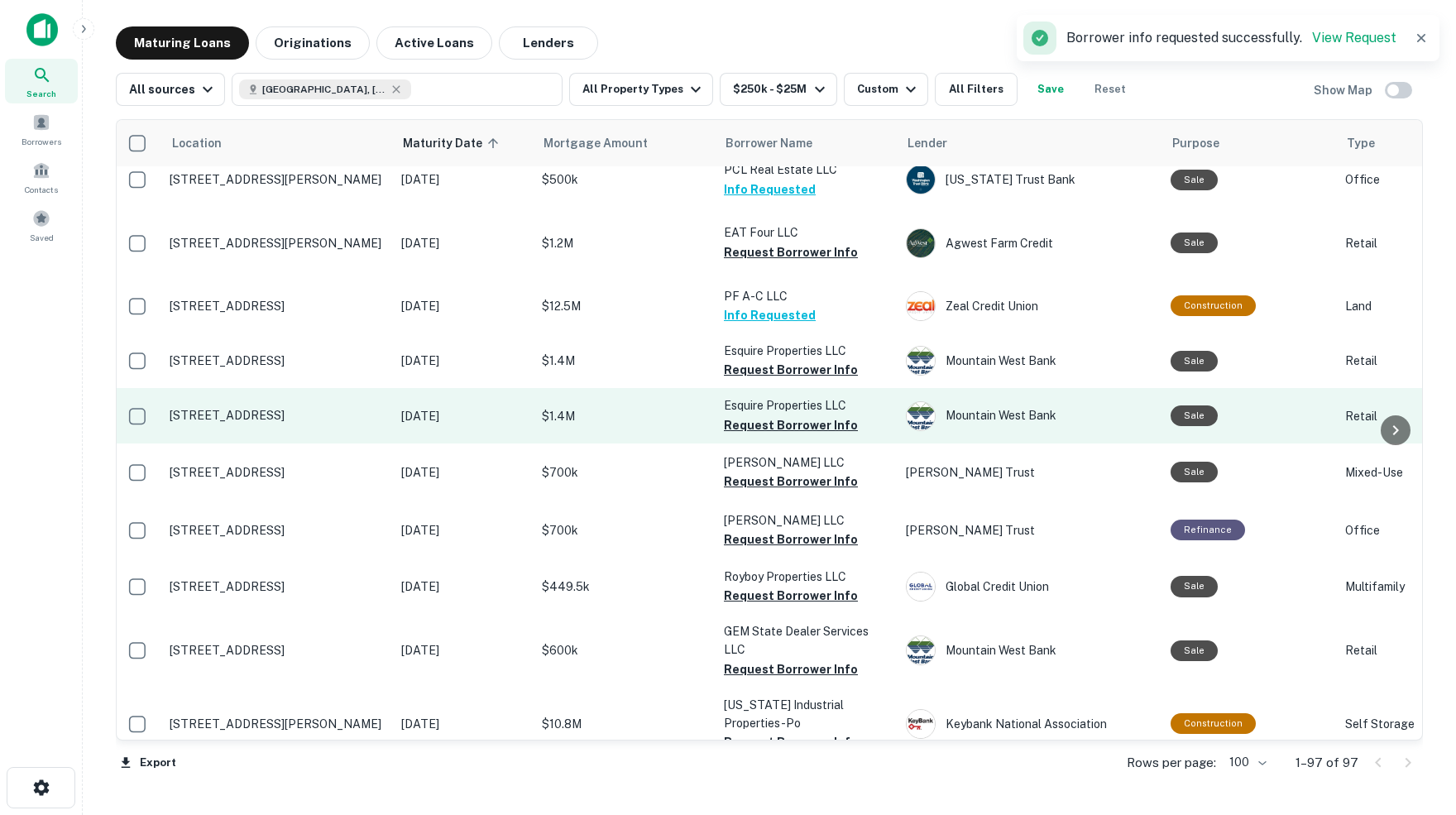
scroll to position [583, 5]
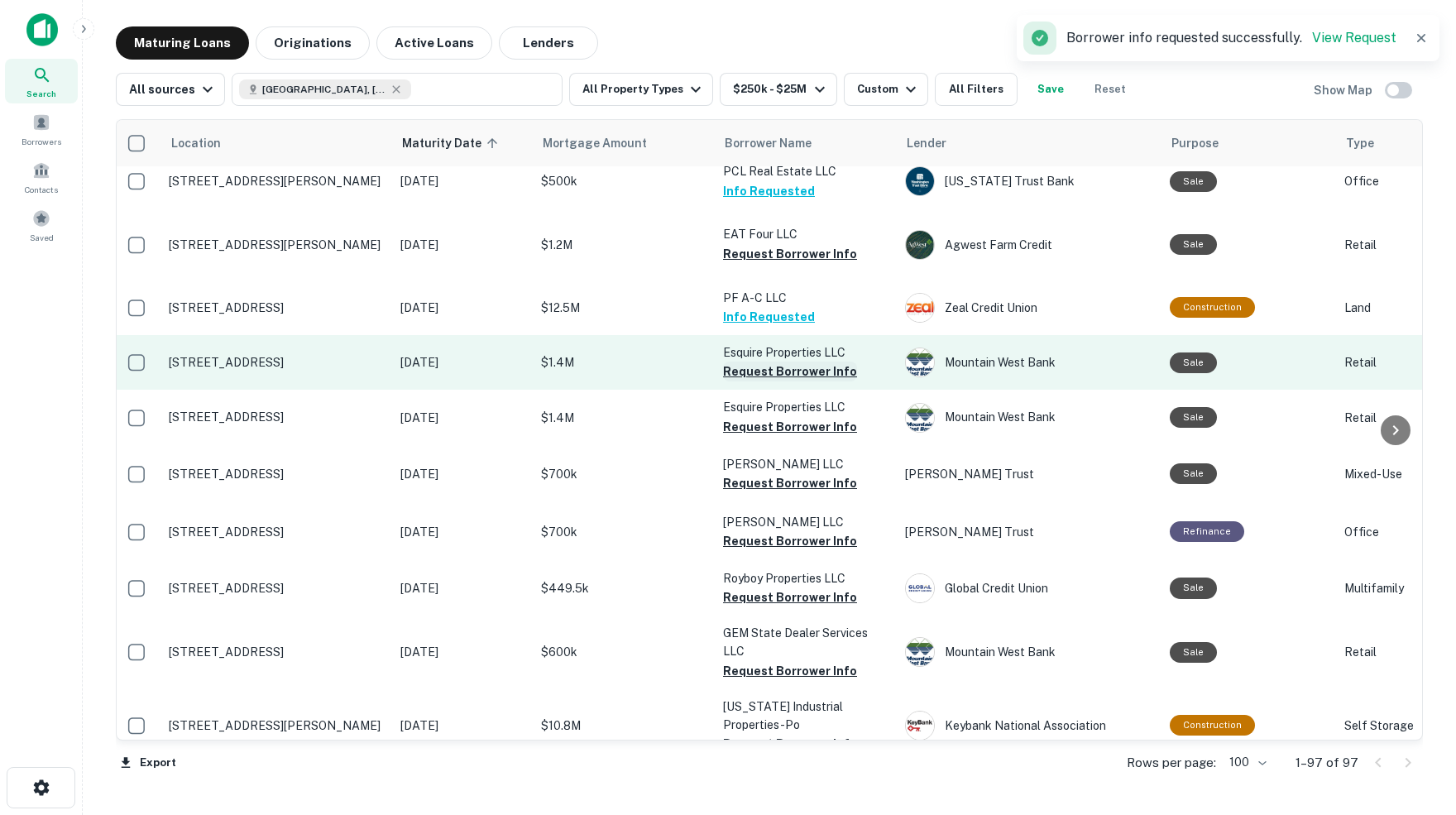
click at [770, 362] on button "Request Borrower Info" at bounding box center [790, 372] width 134 height 20
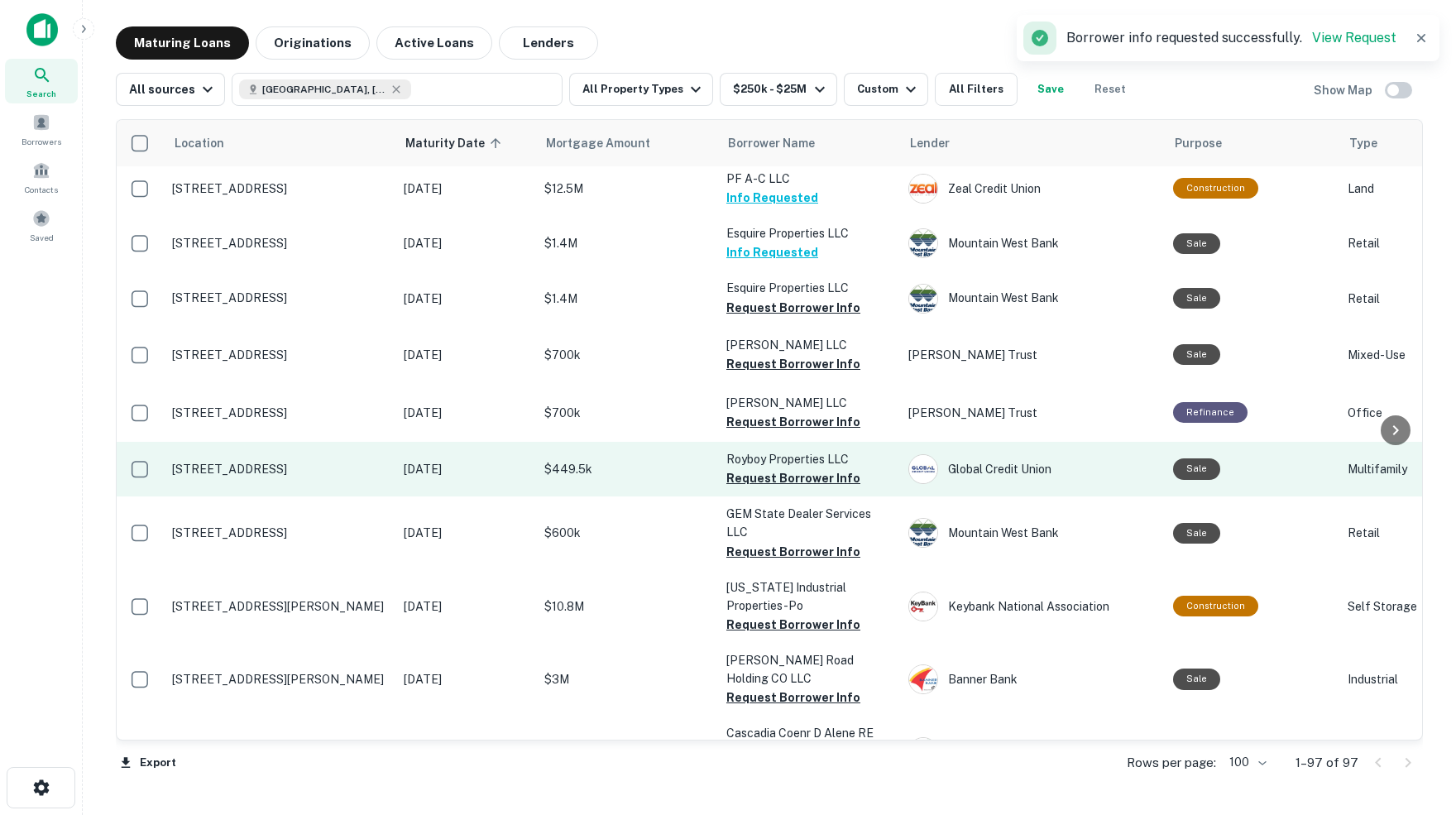
scroll to position [710, 1]
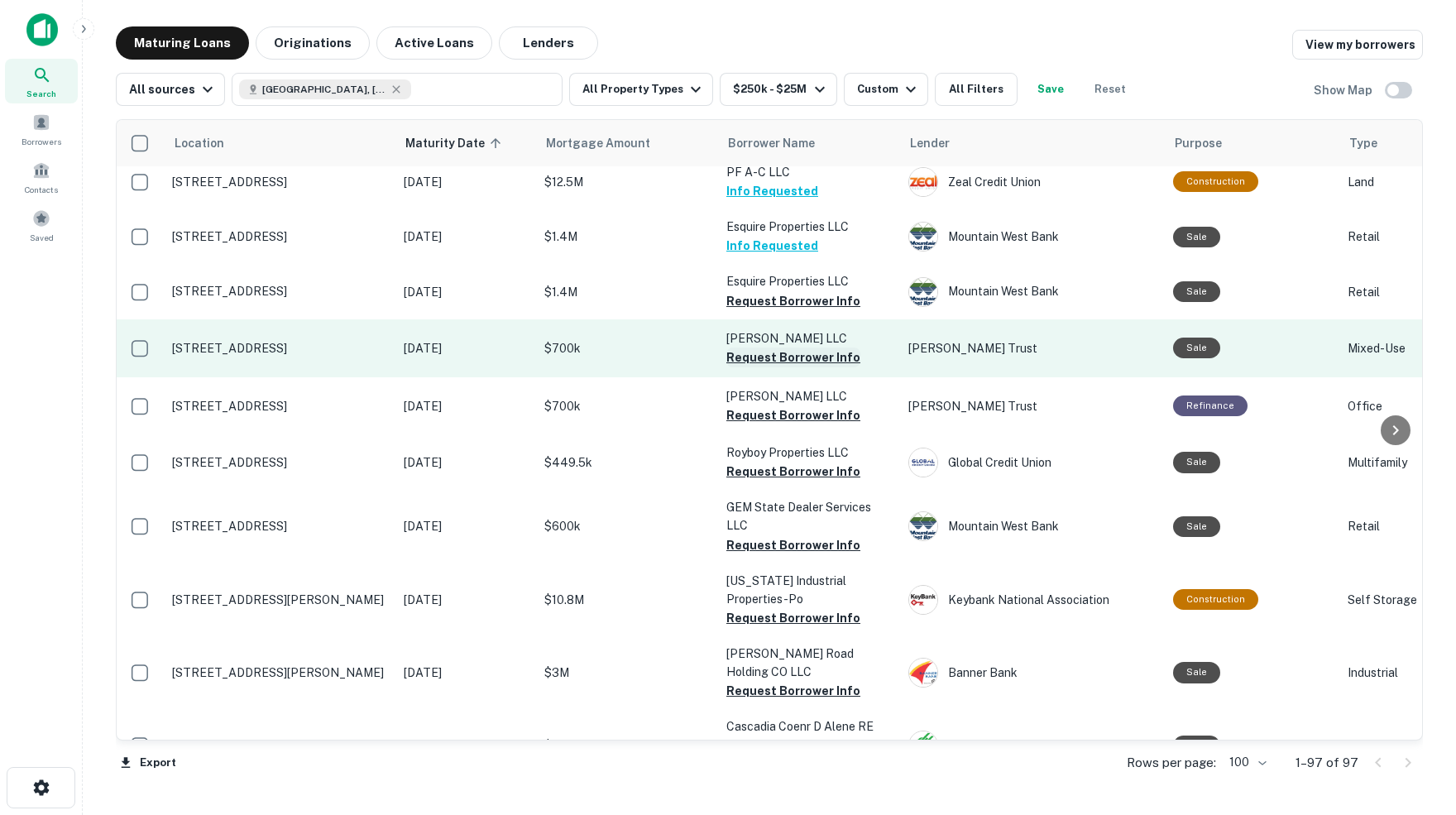
click at [759, 347] on button "Request Borrower Info" at bounding box center [794, 358] width 134 height 20
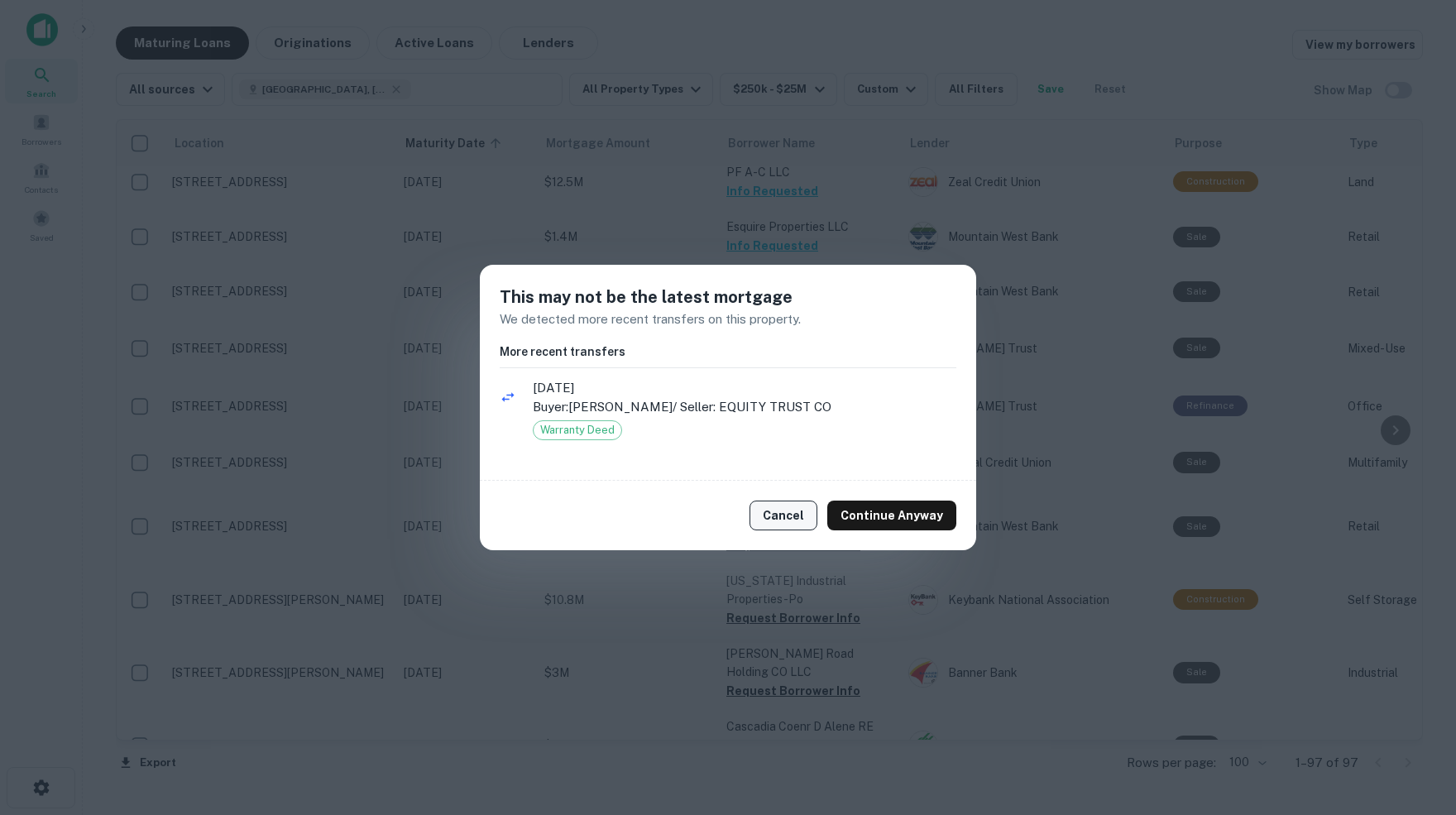
click at [796, 523] on button "Cancel" at bounding box center [783, 515] width 68 height 30
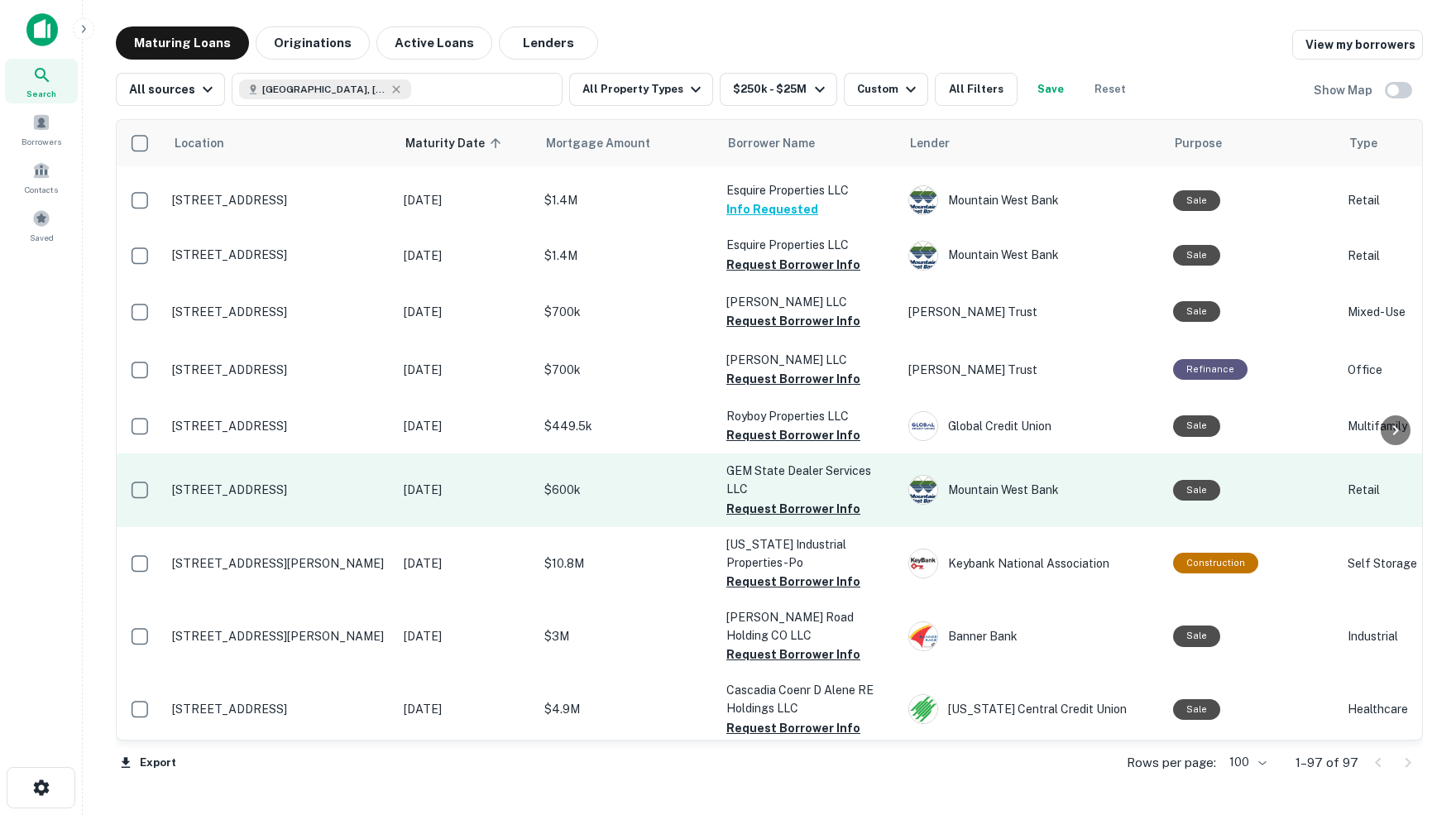
scroll to position [753, 1]
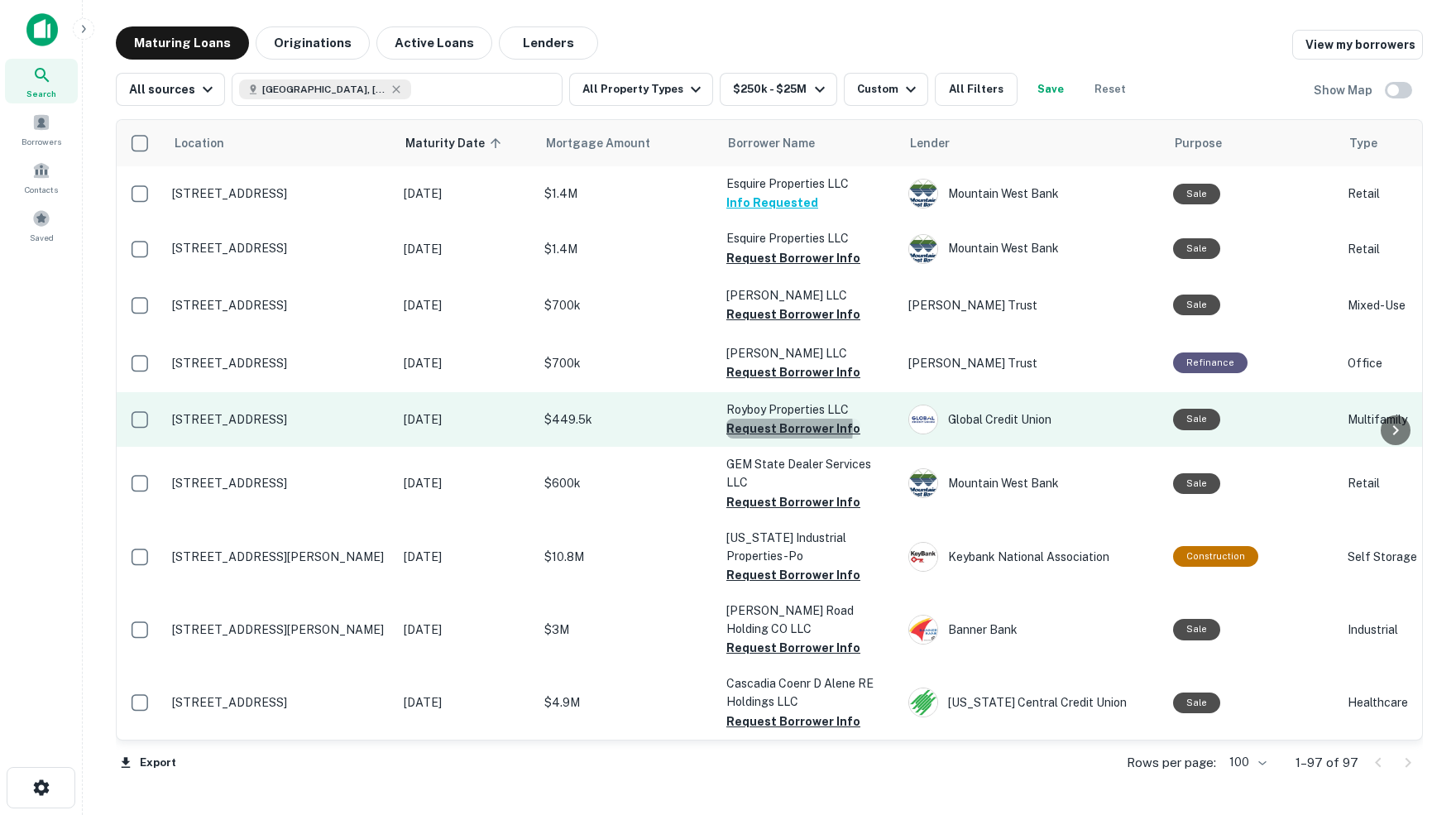
click at [773, 419] on button "Request Borrower Info" at bounding box center [794, 429] width 134 height 20
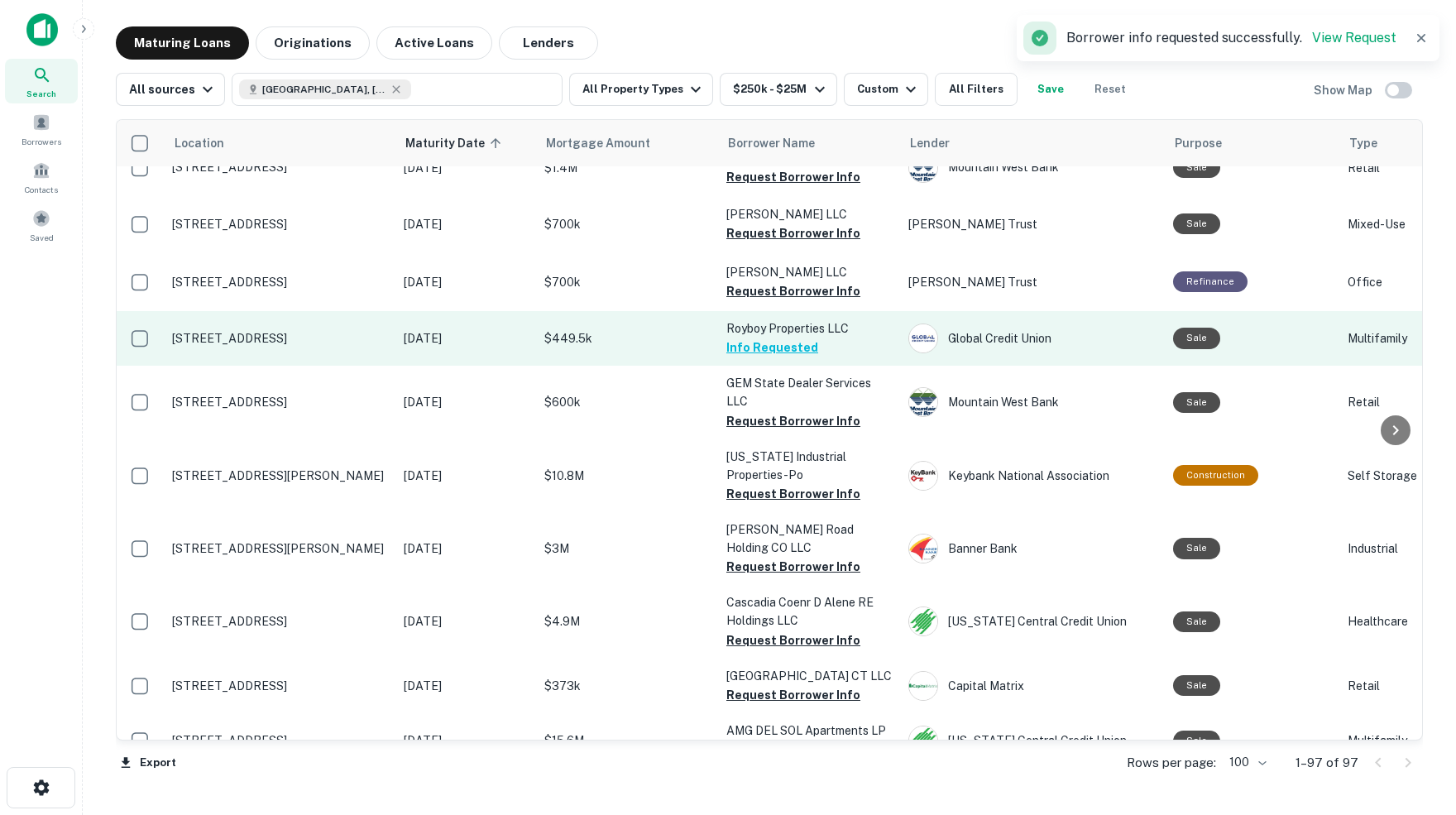
scroll to position [837, 1]
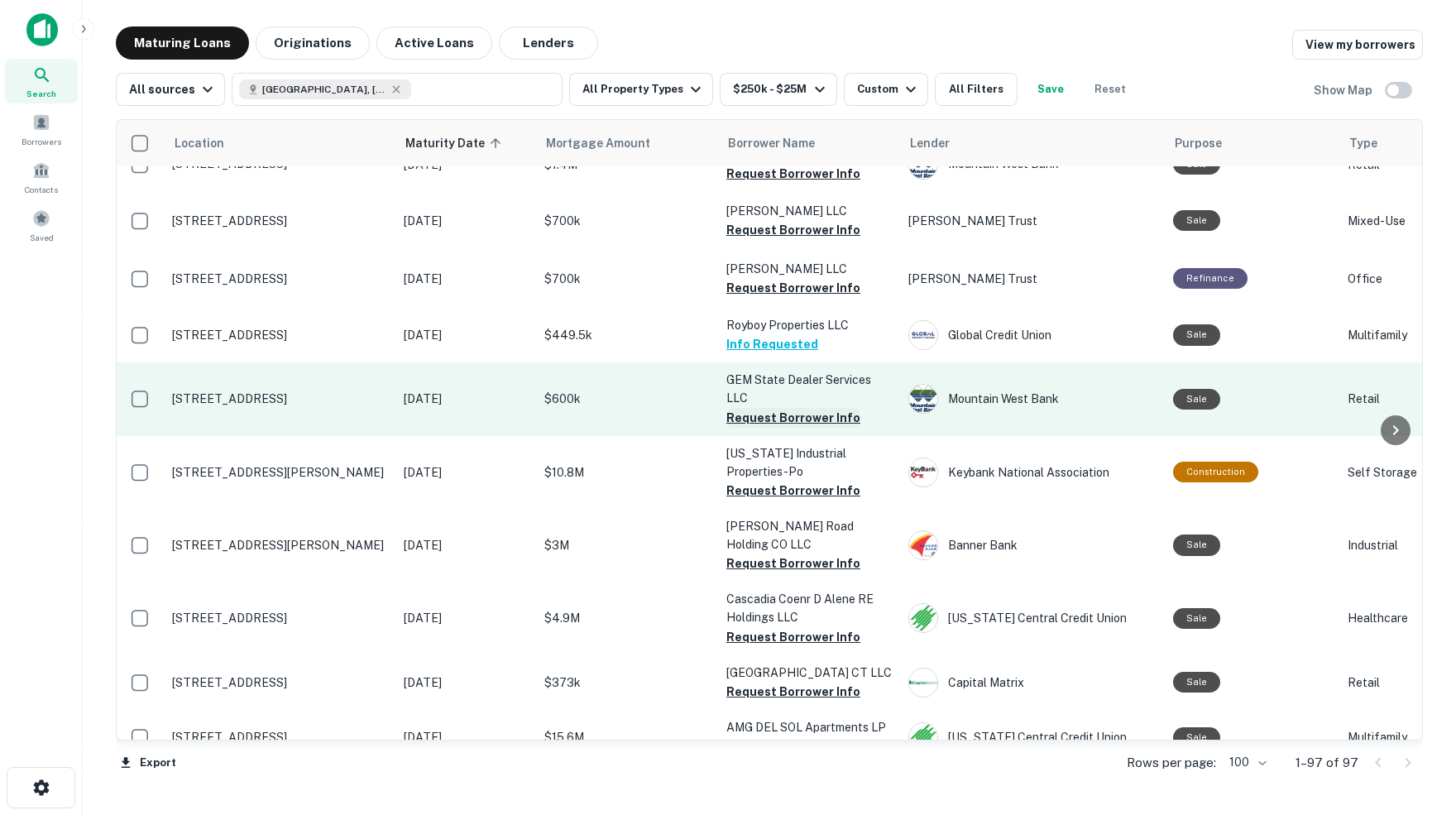
click at [775, 408] on button "Request Borrower Info" at bounding box center [794, 418] width 134 height 20
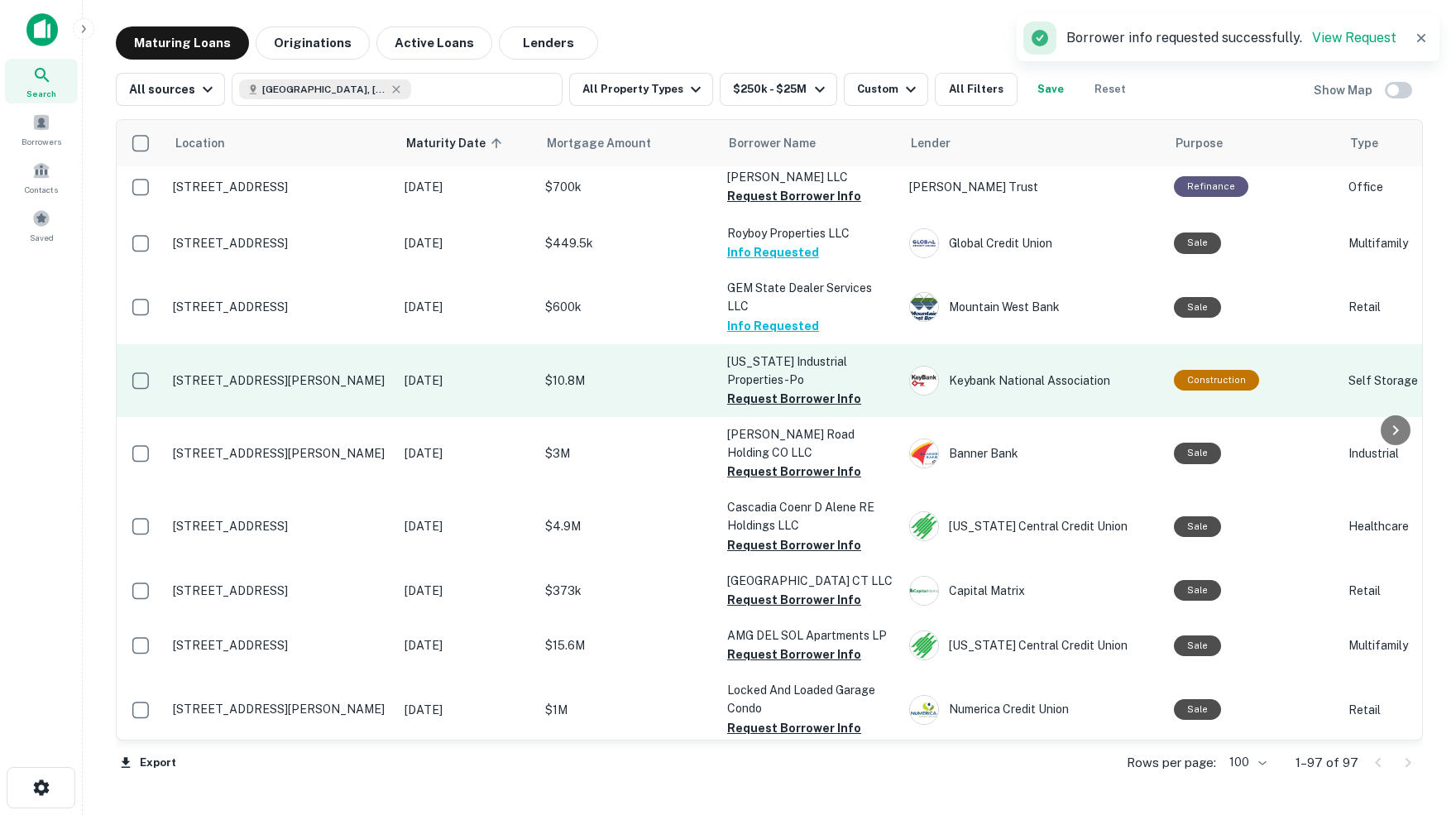
scroll to position [930, 0]
click at [783, 388] on button "Request Borrower Info" at bounding box center [794, 398] width 134 height 20
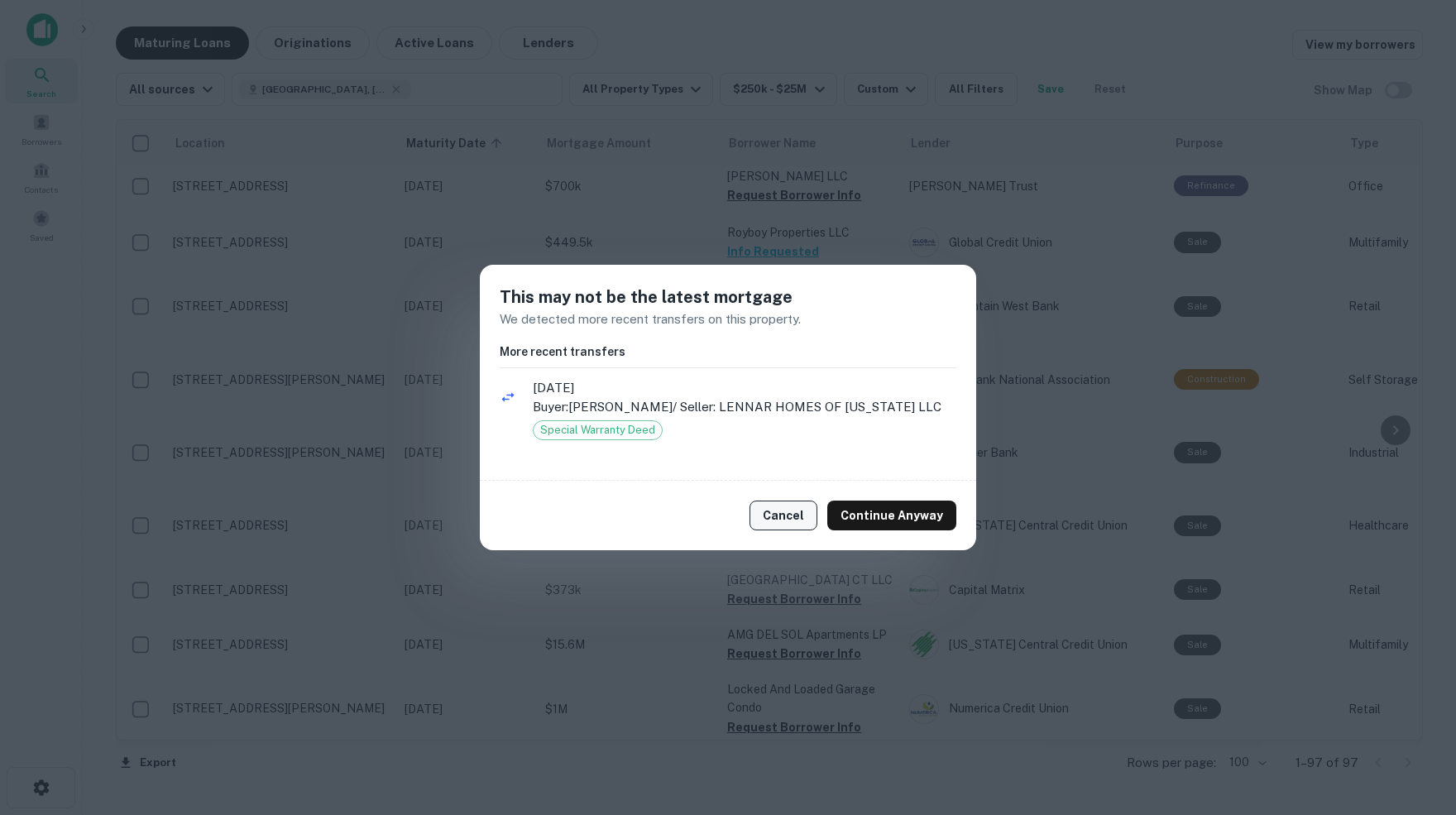
click at [787, 515] on button "Cancel" at bounding box center [783, 515] width 68 height 30
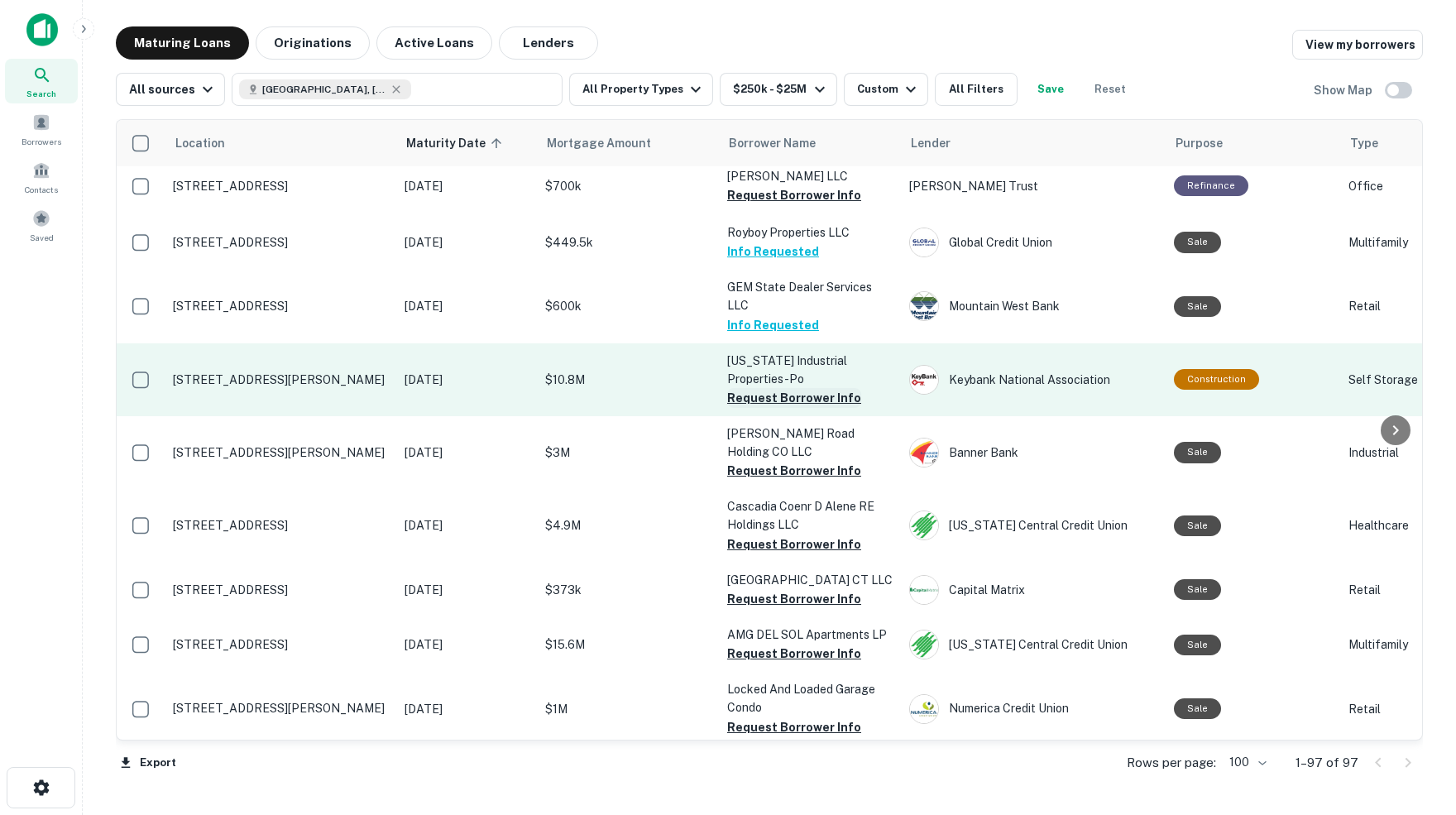
click at [817, 388] on button "Request Borrower Info" at bounding box center [794, 398] width 134 height 20
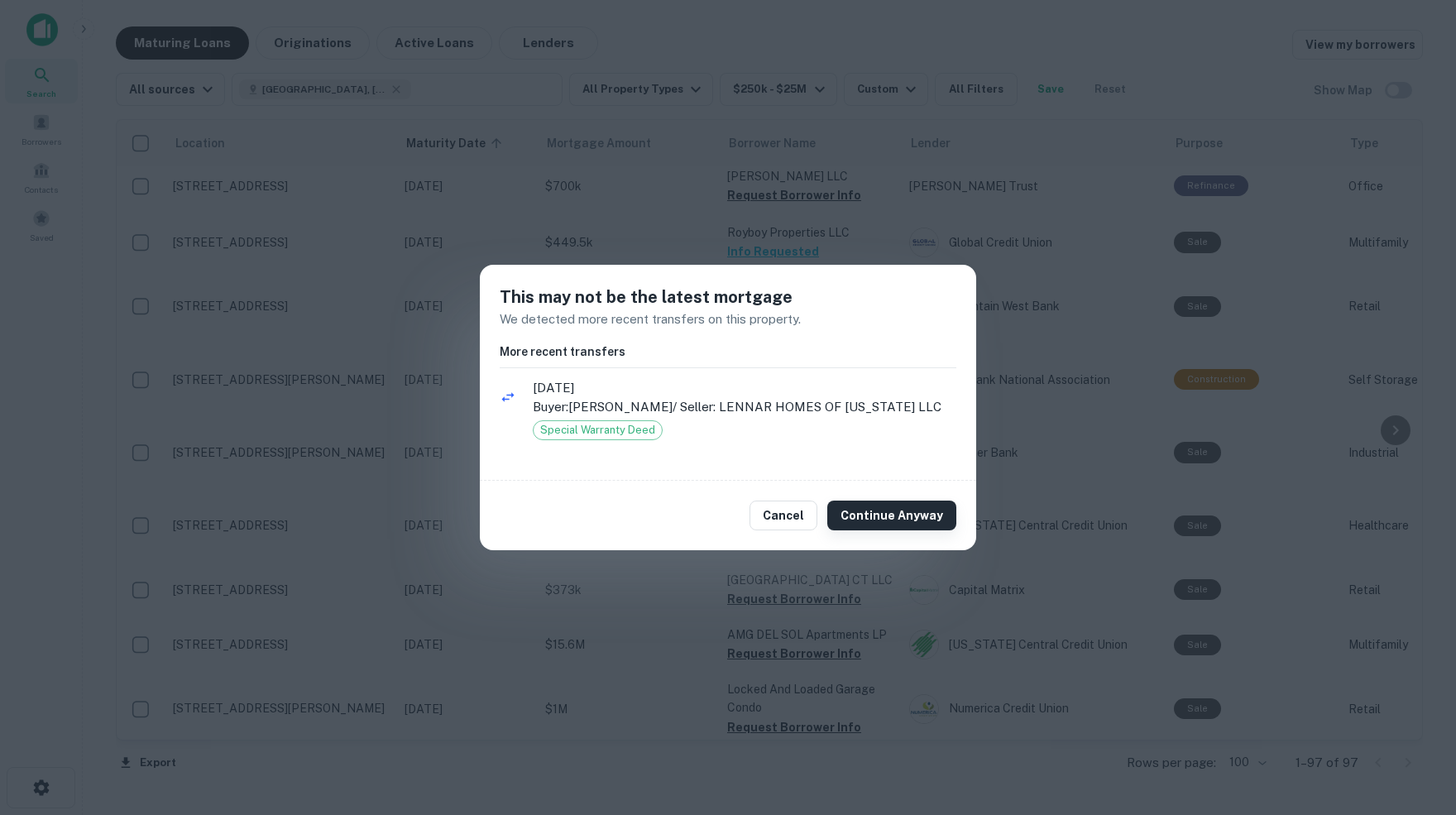
click at [891, 520] on button "Continue Anyway" at bounding box center [892, 515] width 129 height 30
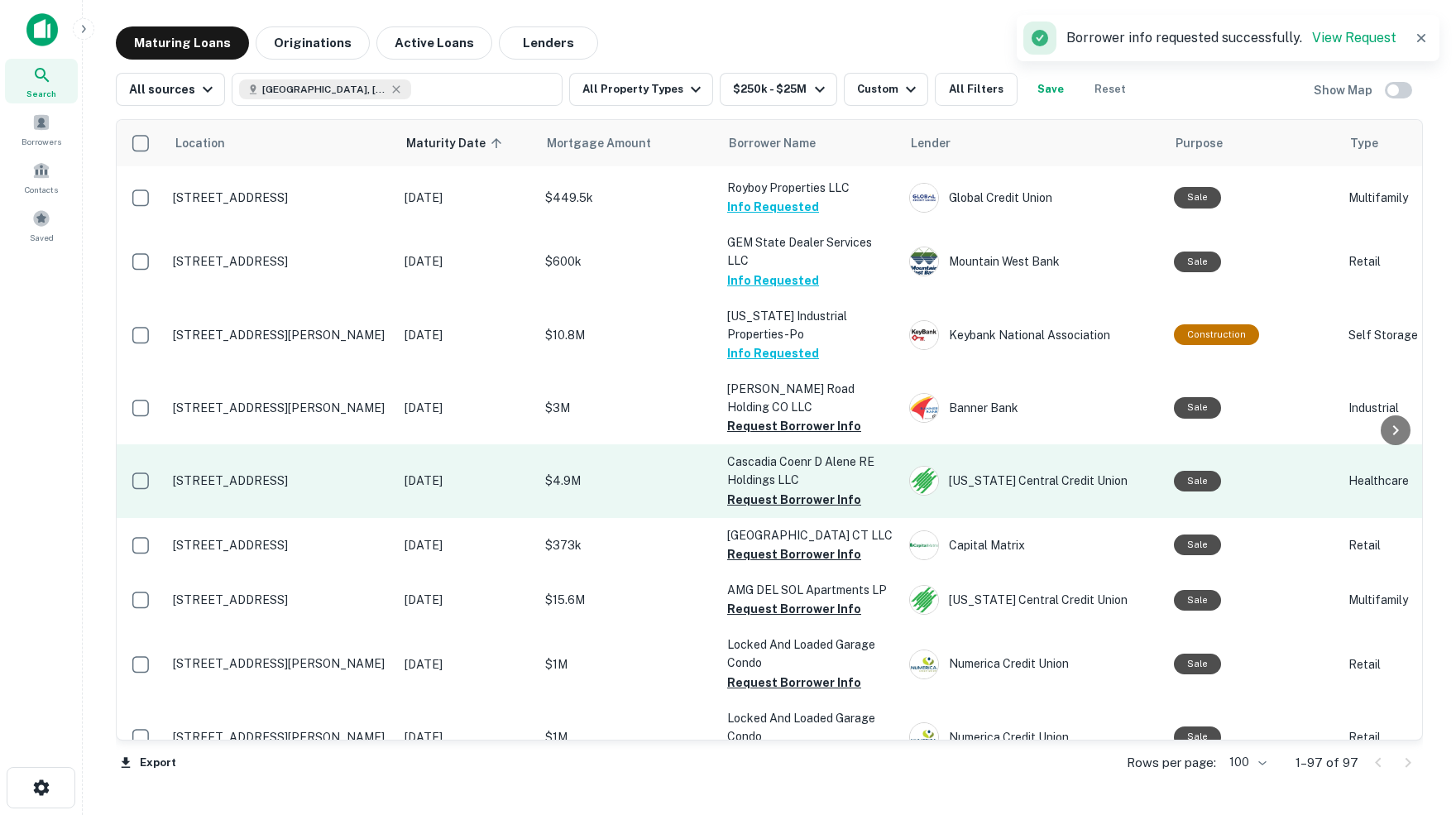
scroll to position [975, 0]
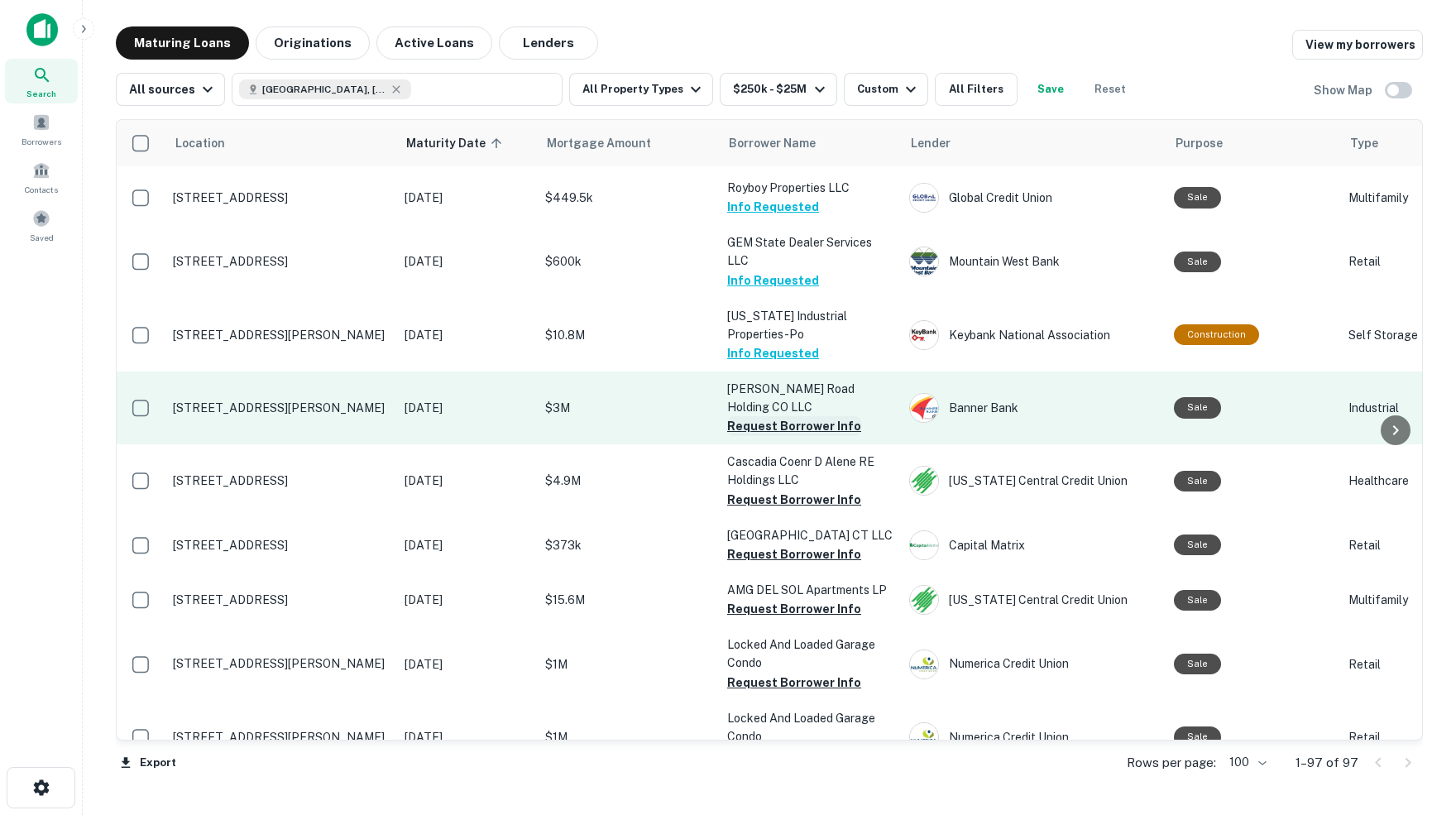
click at [786, 416] on button "Request Borrower Info" at bounding box center [794, 426] width 134 height 20
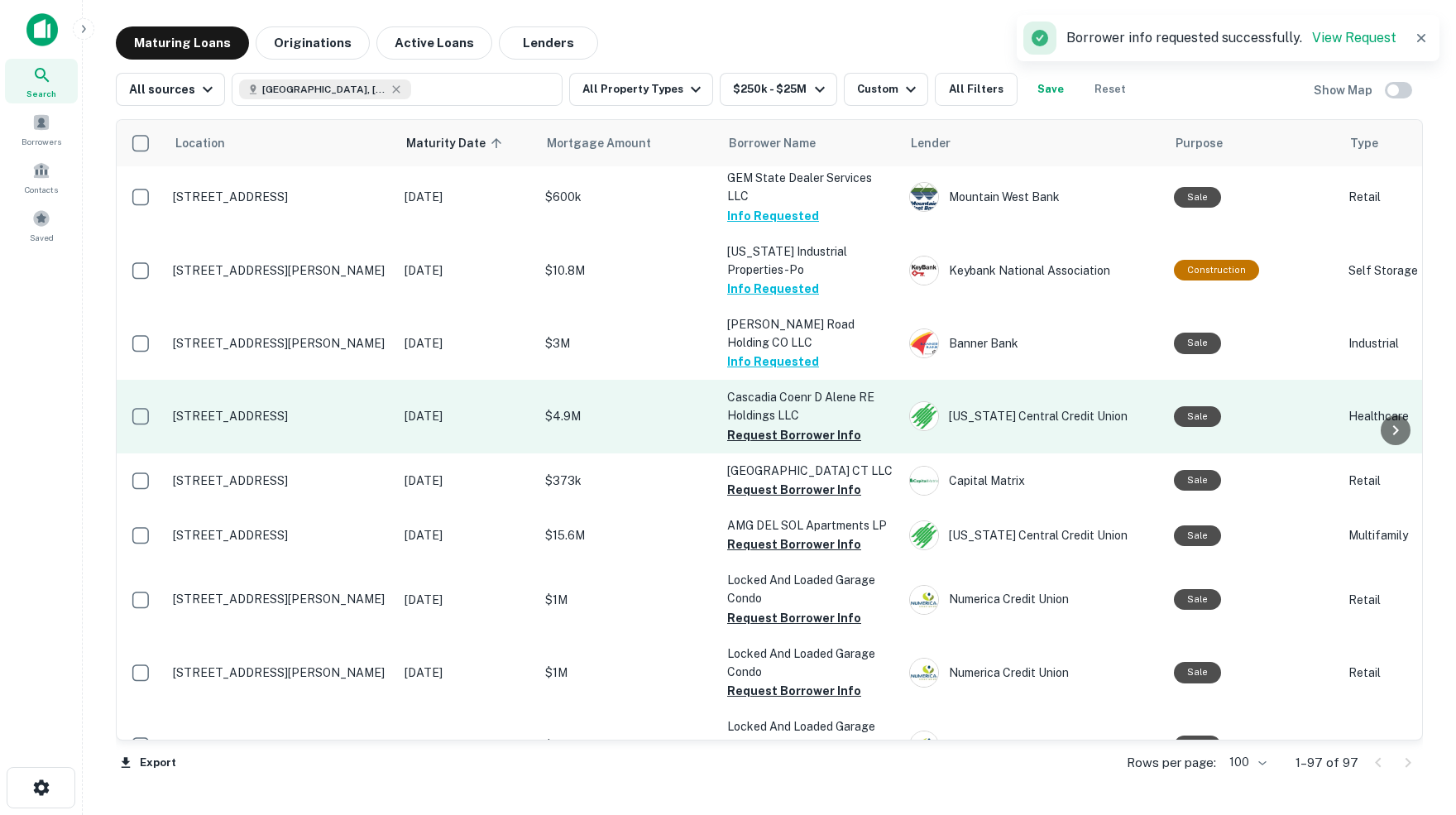
scroll to position [1050, 0]
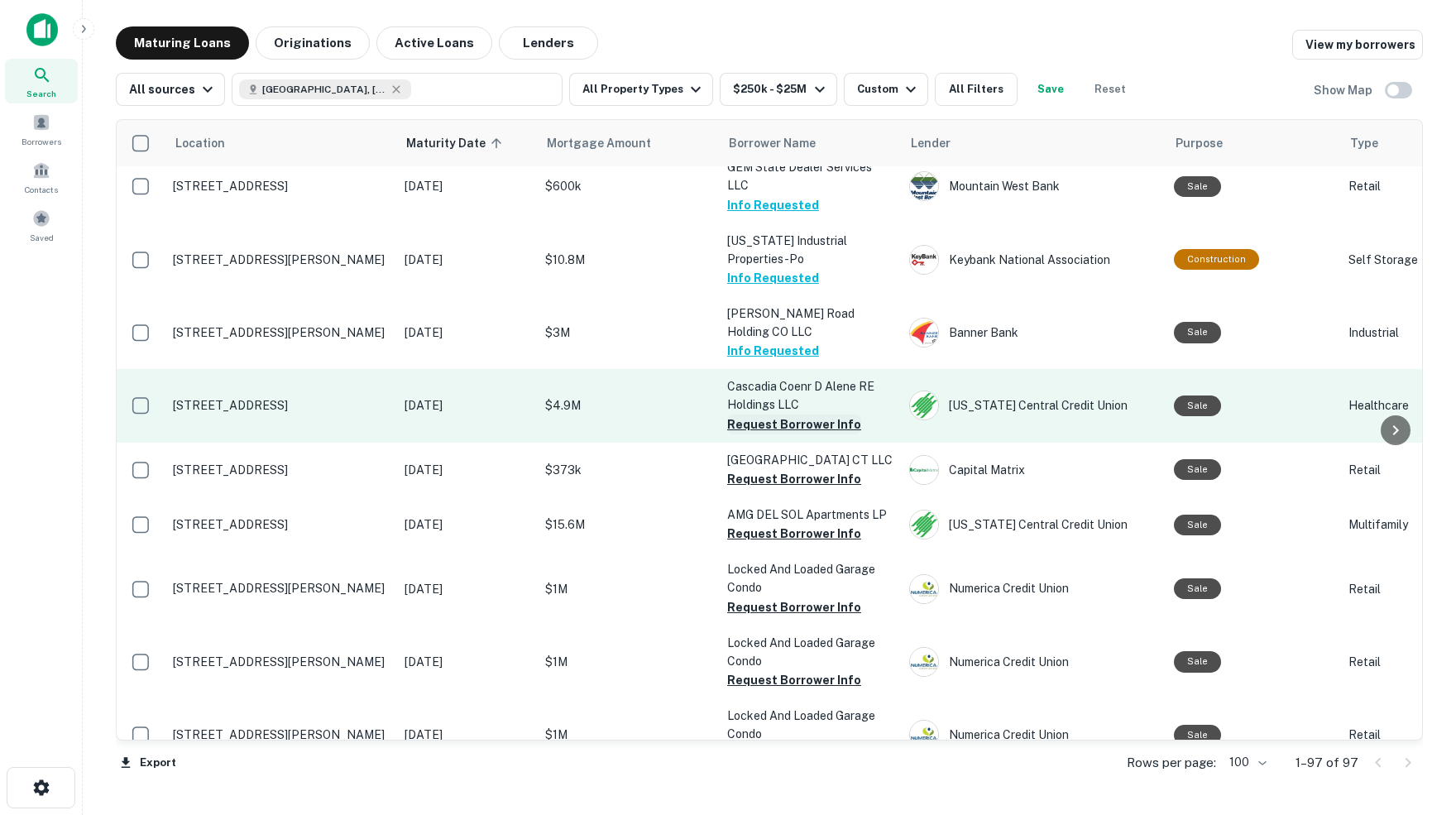
click at [802, 414] on button "Request Borrower Info" at bounding box center [794, 424] width 134 height 20
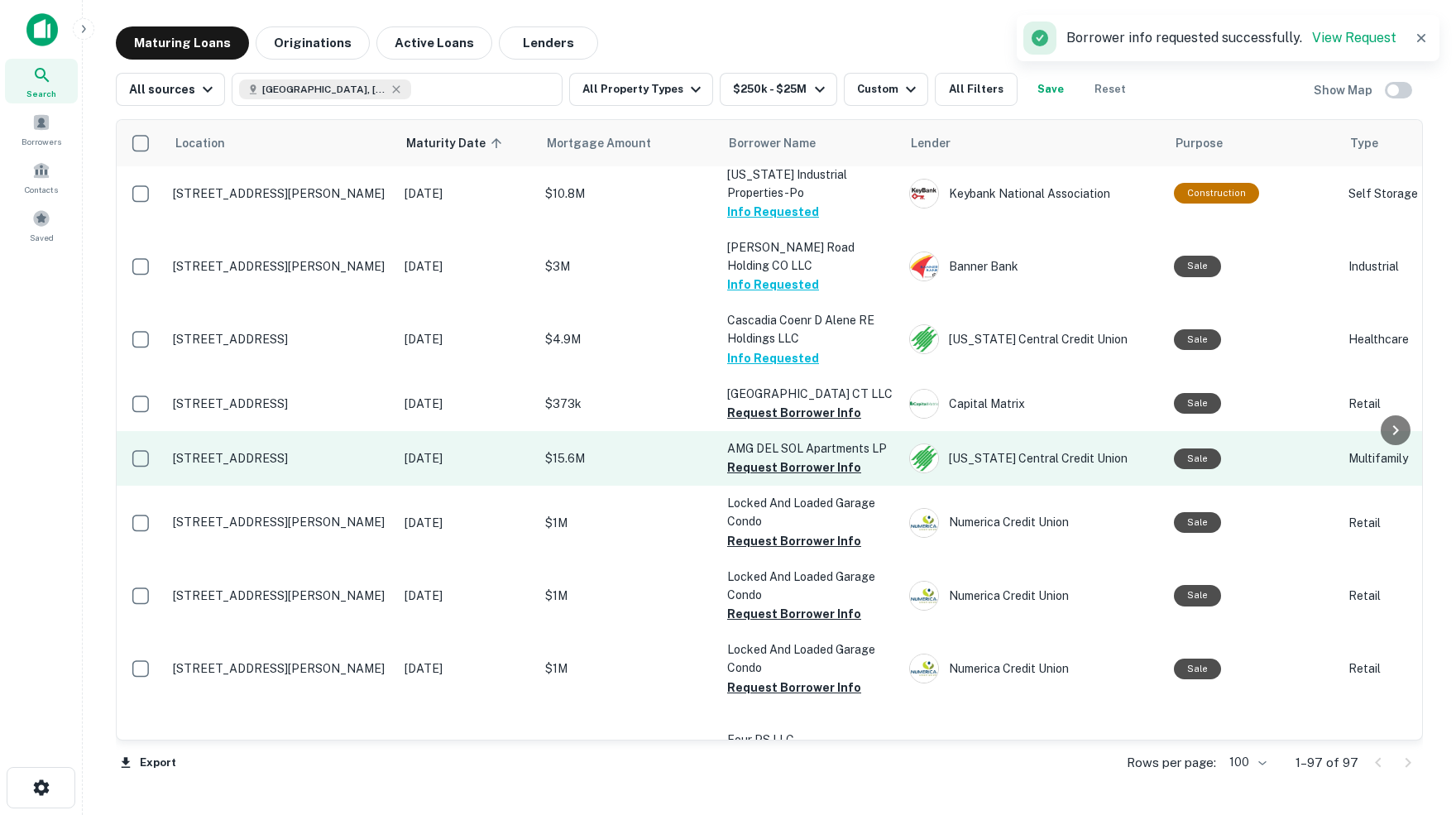
scroll to position [1120, 0]
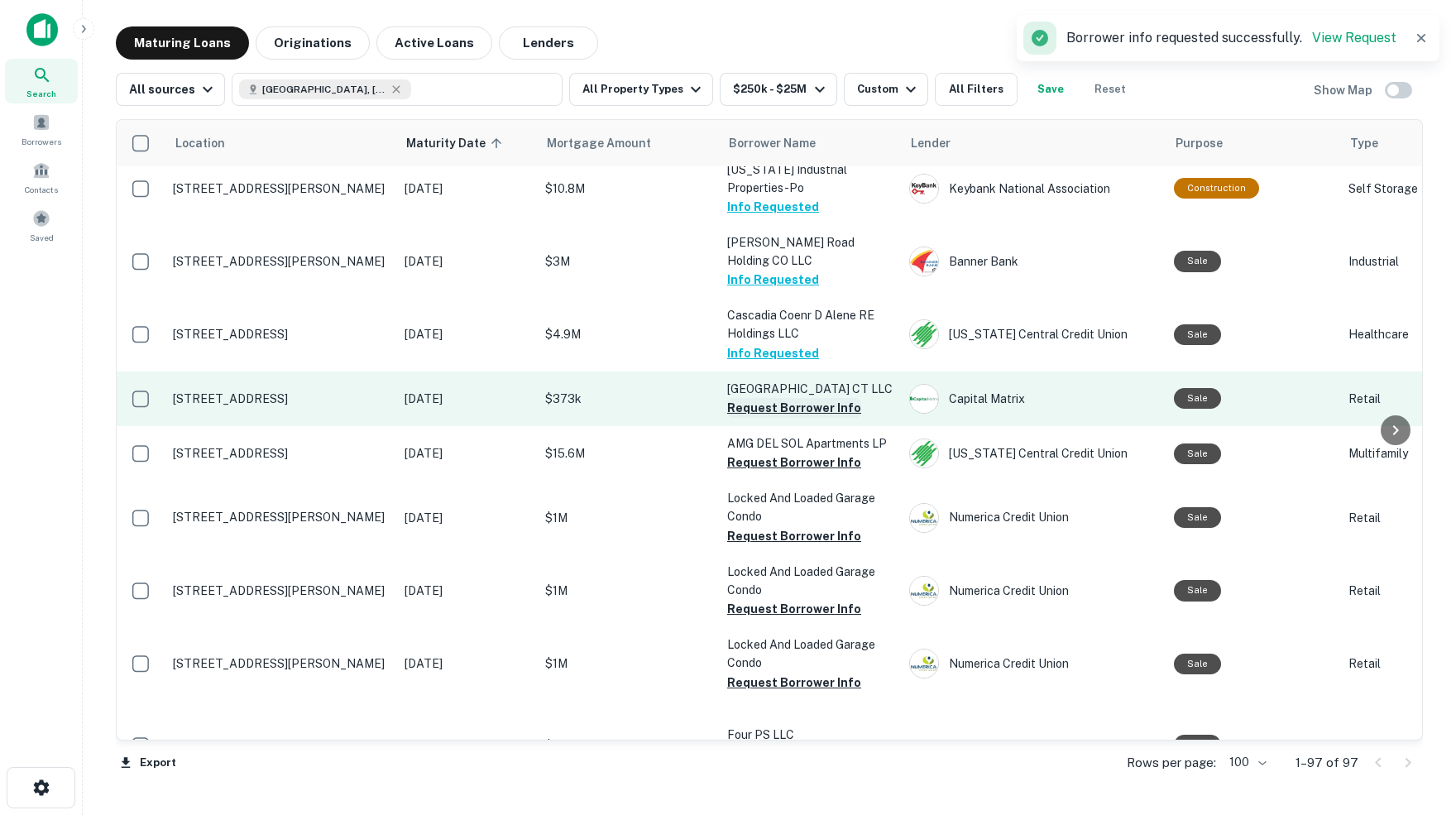
click at [808, 398] on button "Request Borrower Info" at bounding box center [794, 408] width 134 height 20
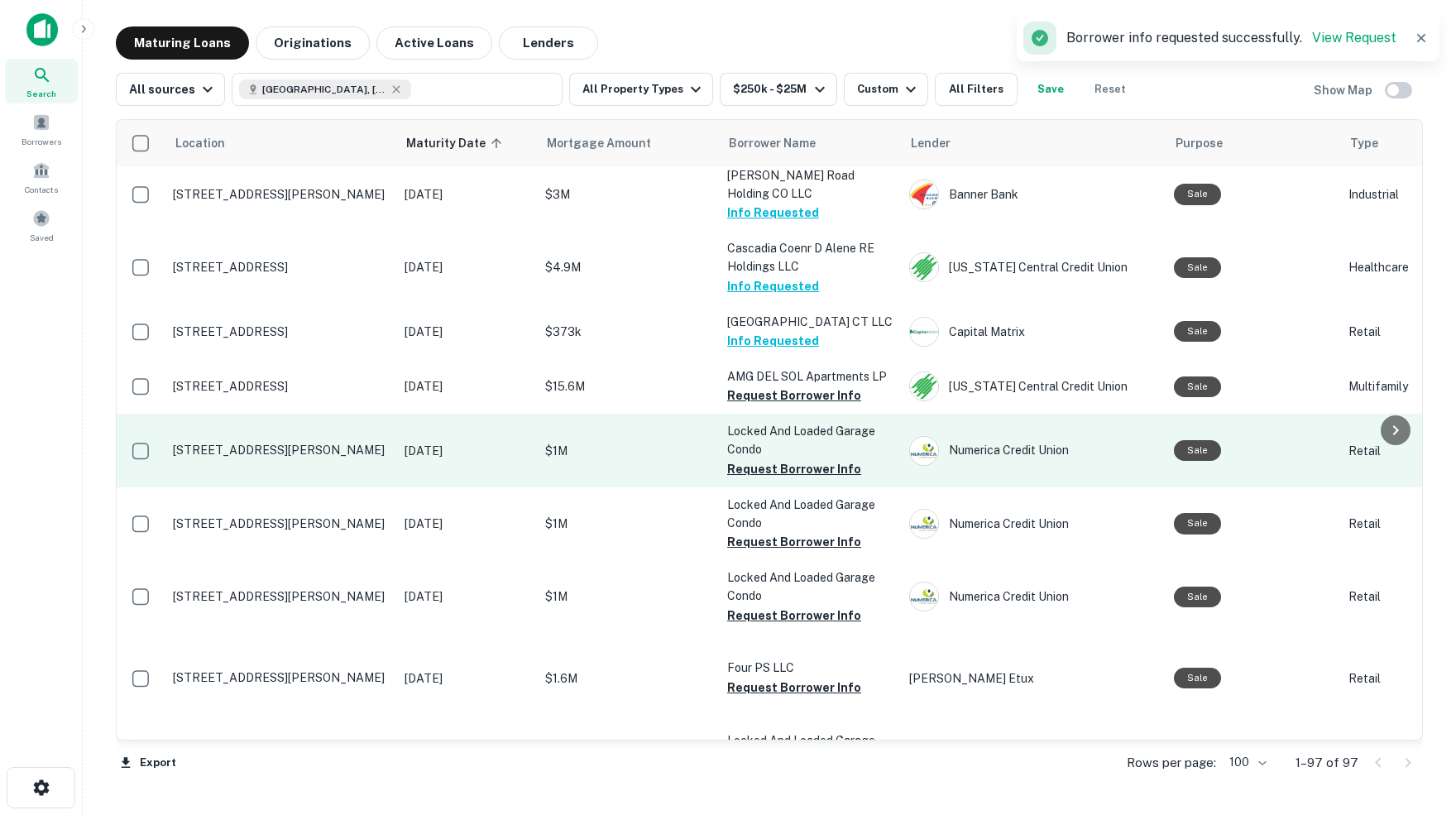
scroll to position [1199, 0]
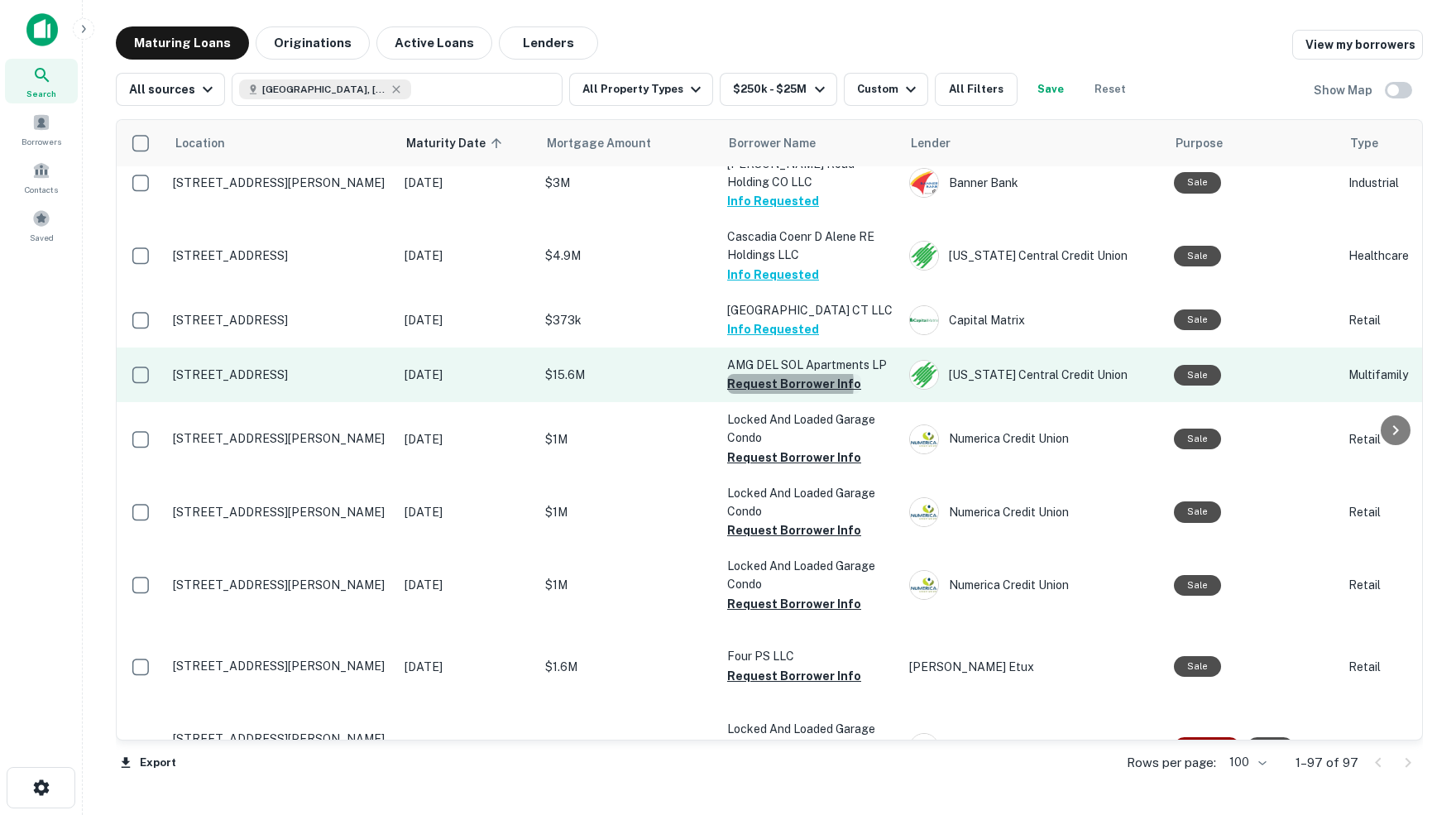
click at [779, 374] on button "Request Borrower Info" at bounding box center [794, 384] width 134 height 20
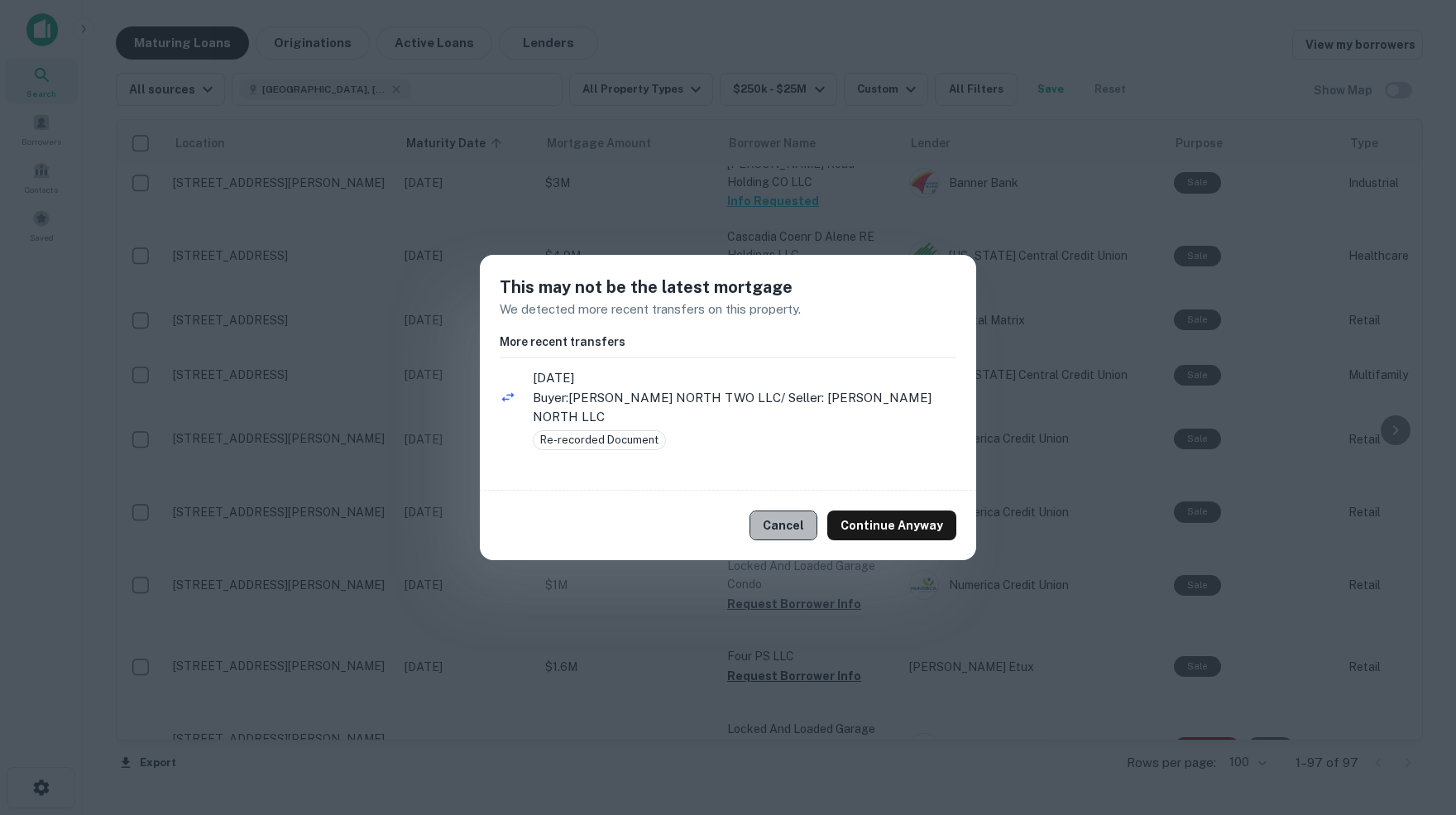
click at [803, 515] on button "Cancel" at bounding box center [783, 525] width 68 height 30
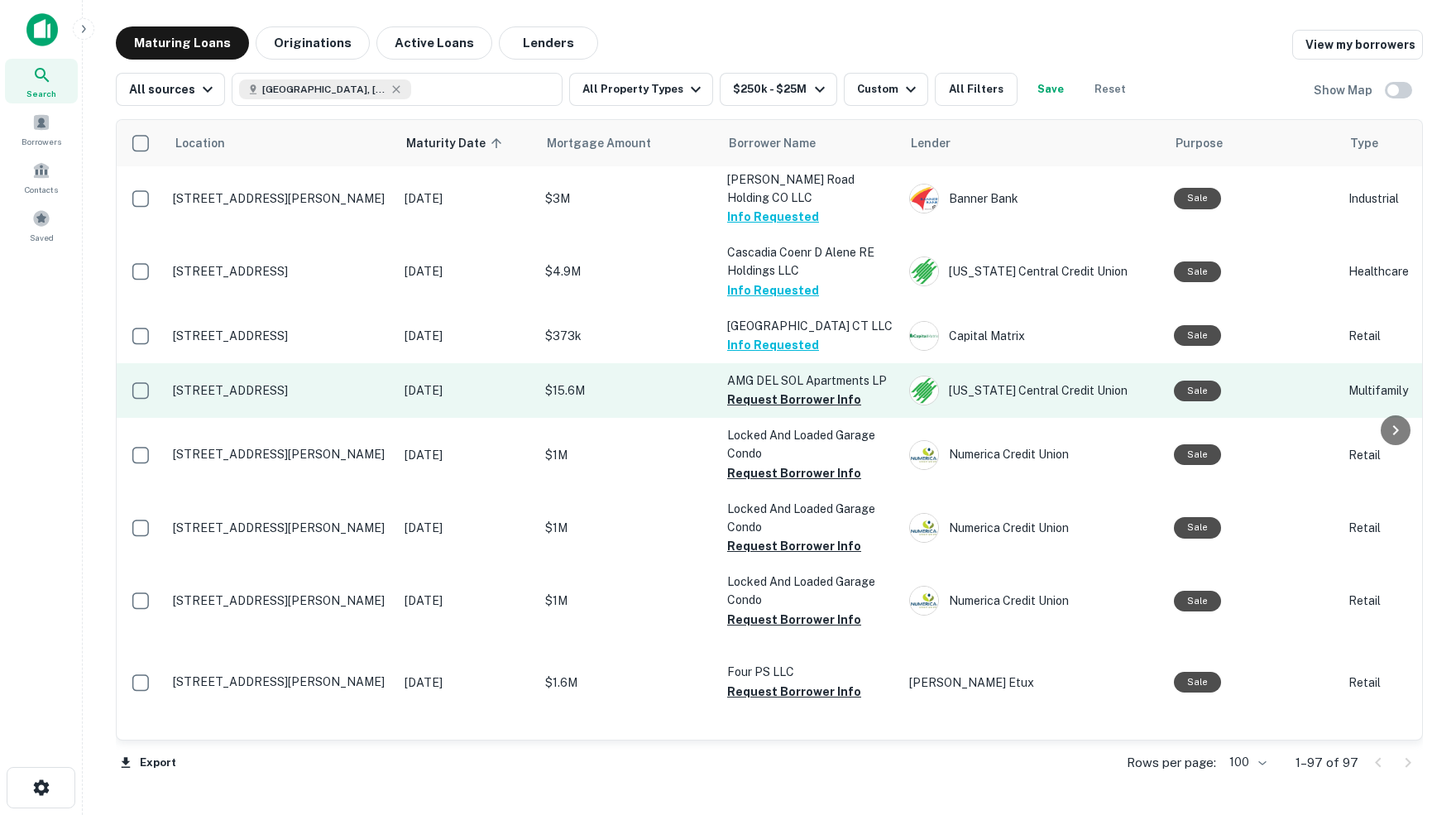
scroll to position [1188, 4]
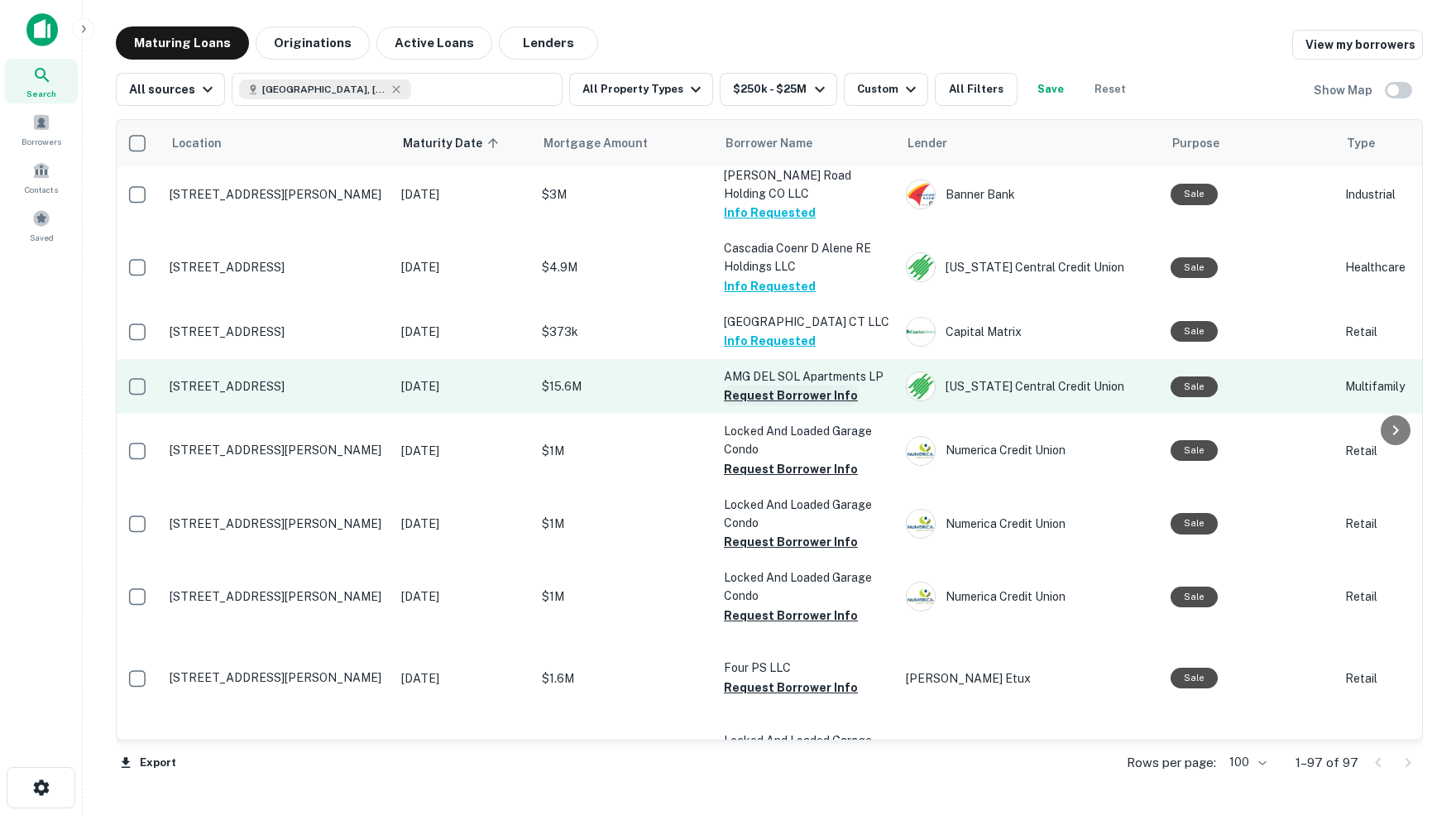
click at [791, 386] on button "Request Borrower Info" at bounding box center [791, 396] width 134 height 20
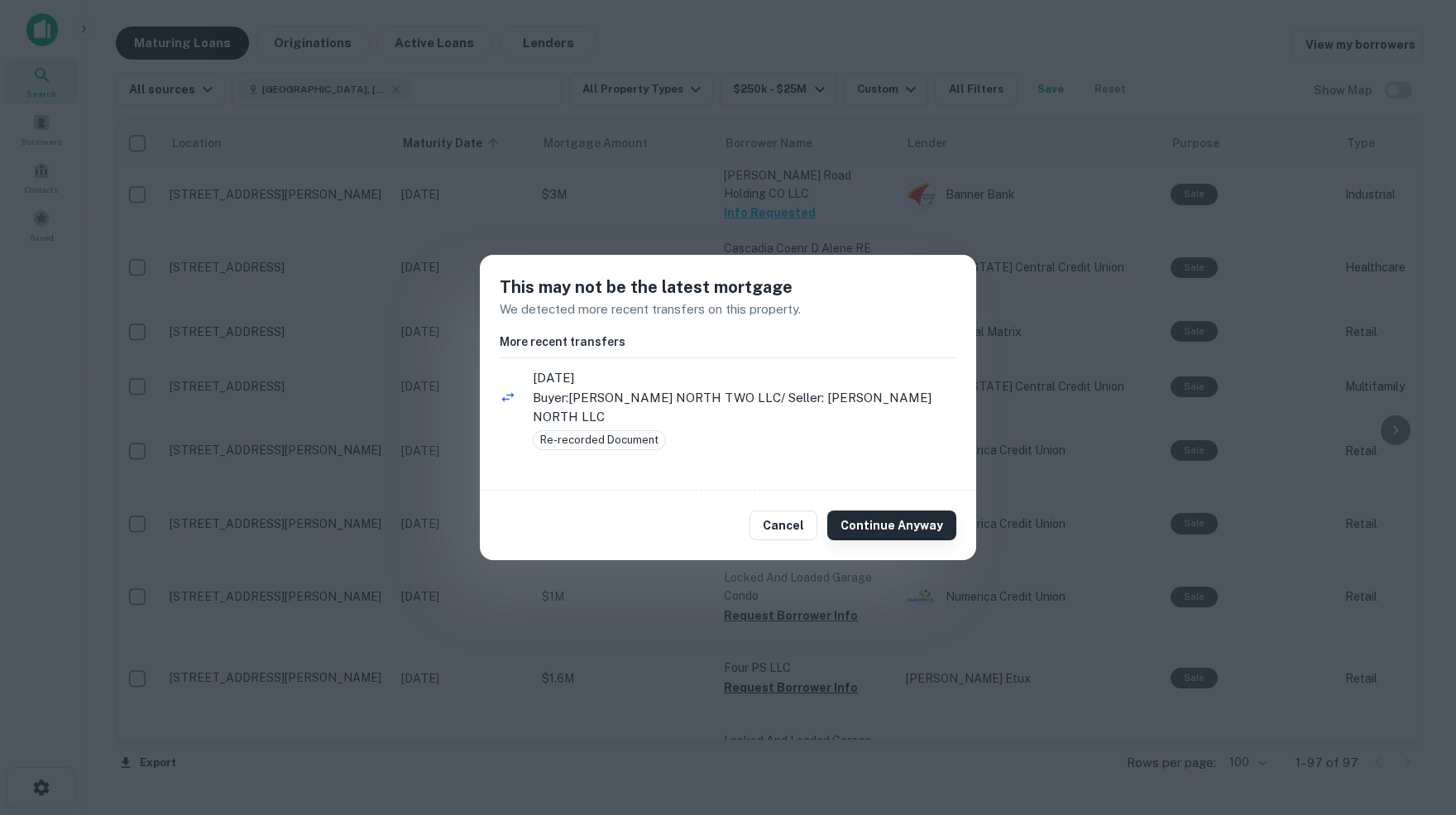
click at [898, 517] on button "Continue Anyway" at bounding box center [892, 525] width 129 height 30
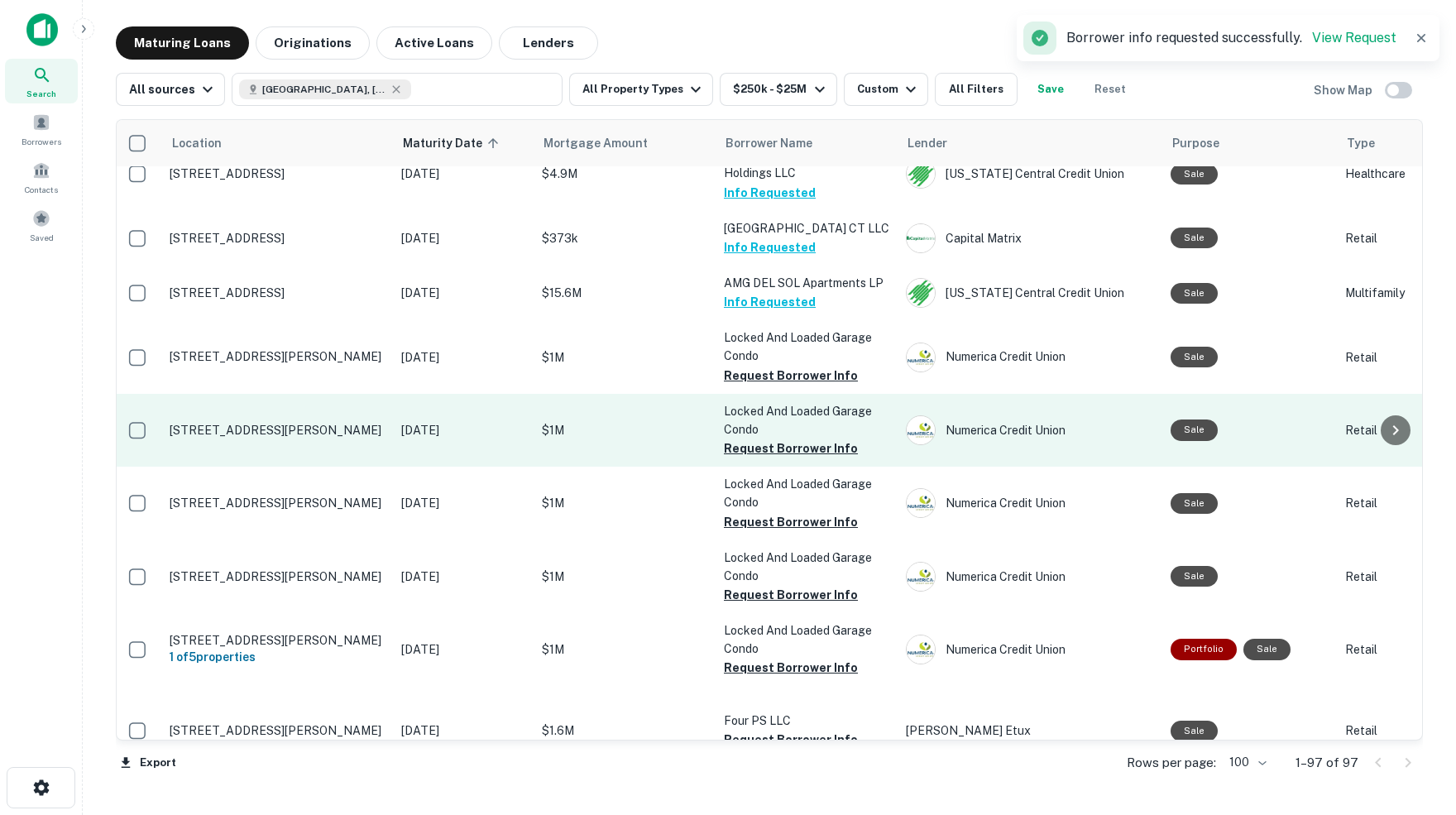
scroll to position [1283, 5]
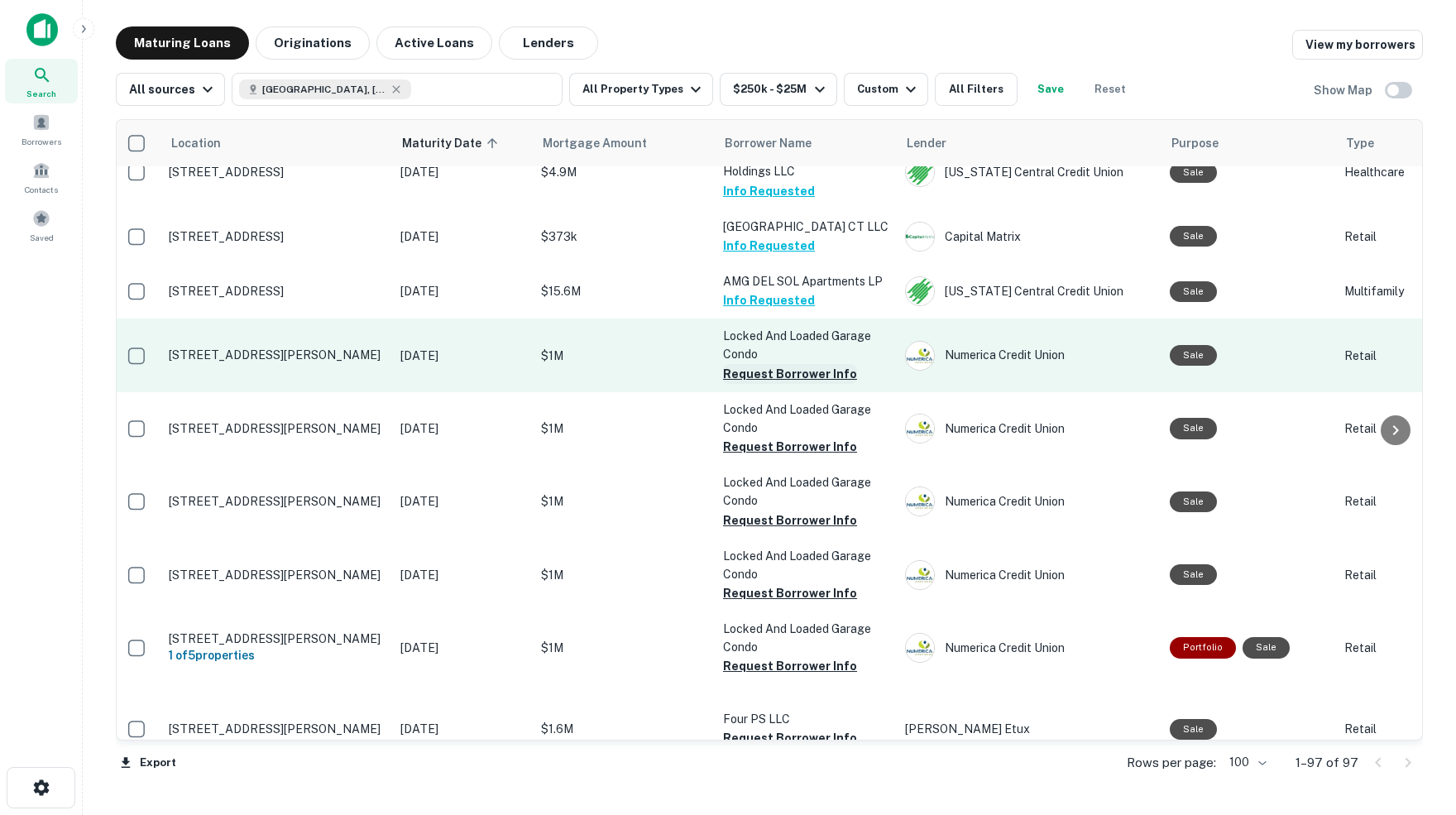
click at [793, 364] on button "Request Borrower Info" at bounding box center [790, 374] width 134 height 20
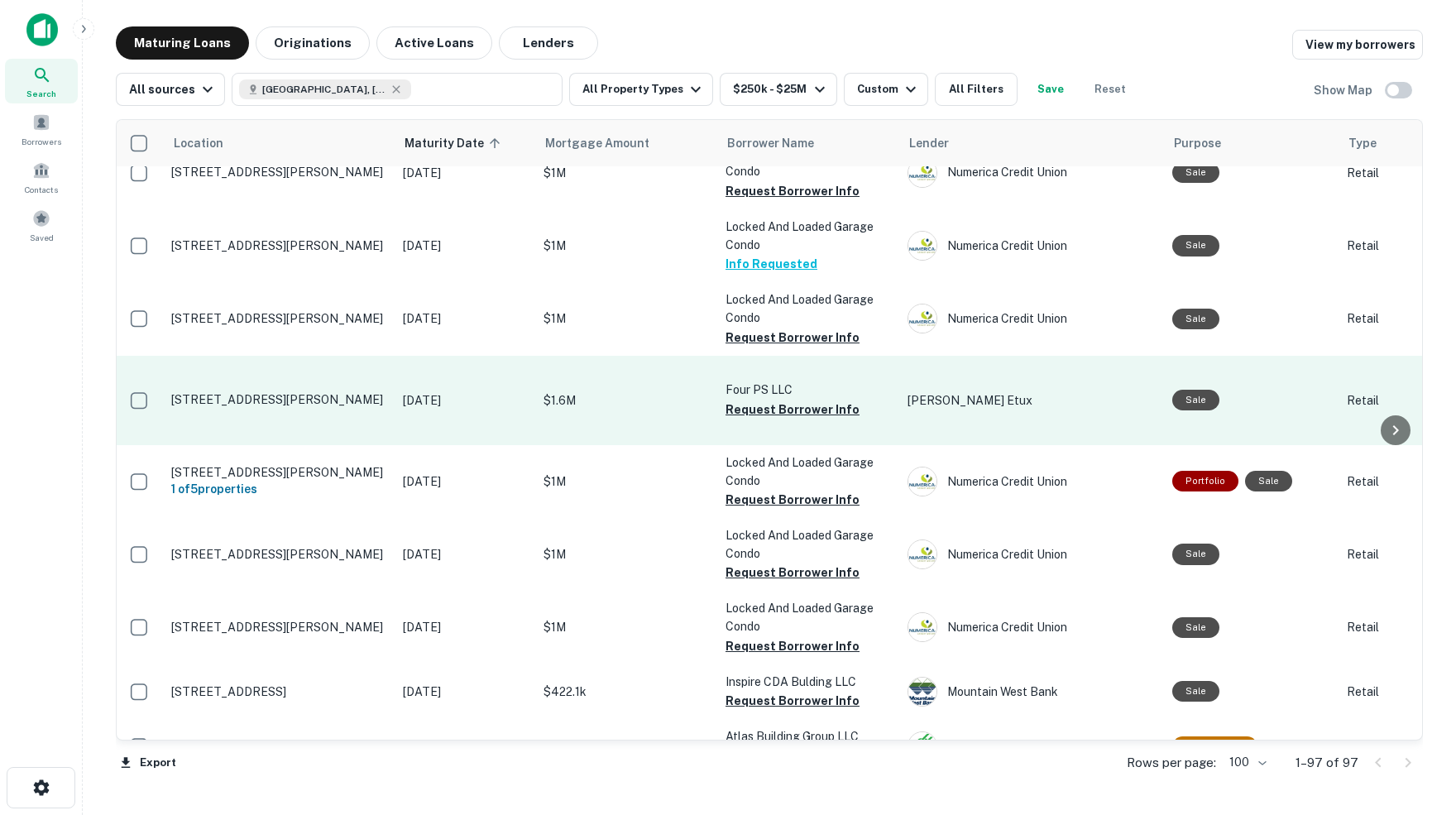
scroll to position [1464, 2]
click at [786, 402] on button "Request Borrower Info" at bounding box center [793, 412] width 134 height 20
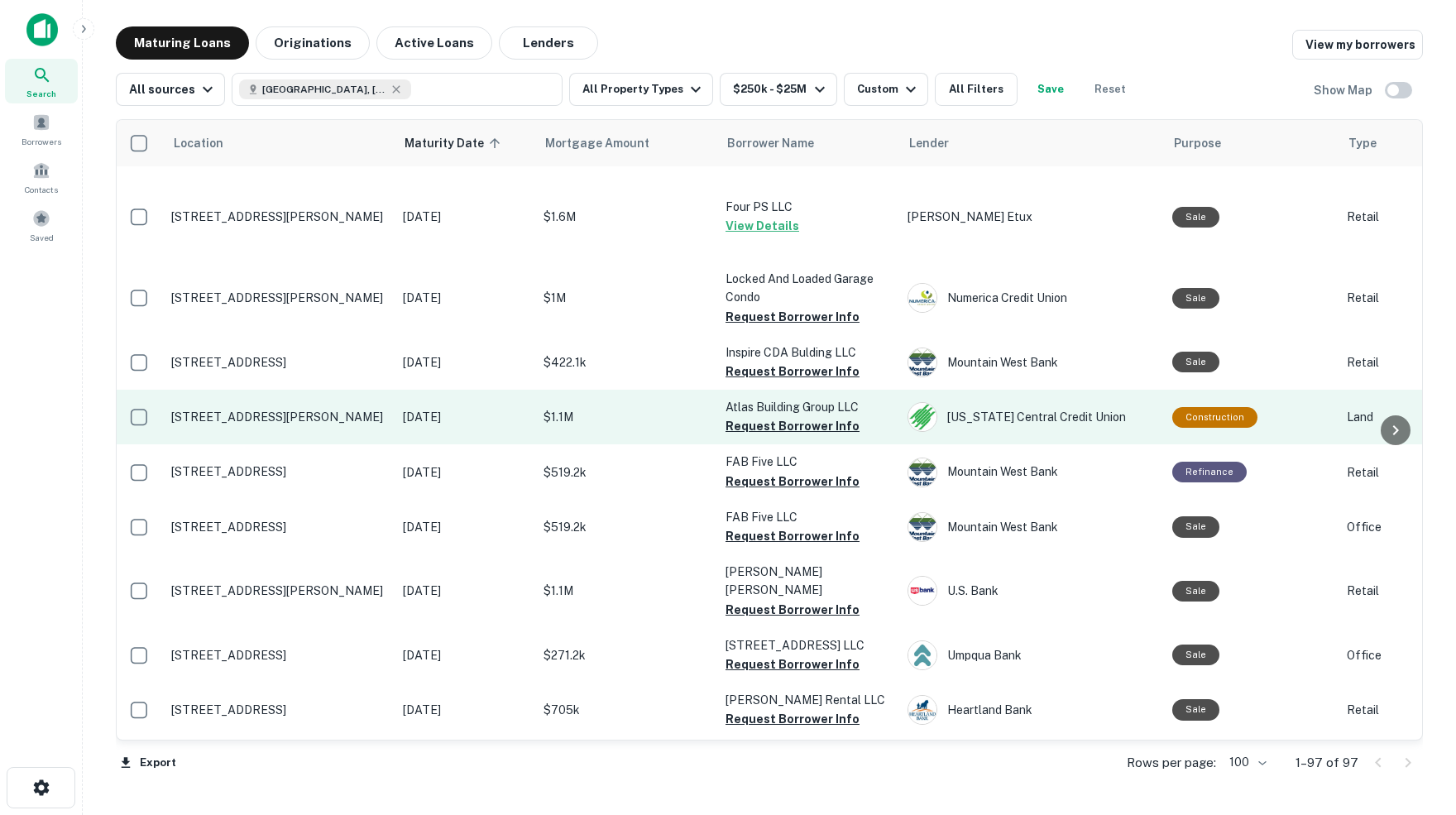
scroll to position [1795, 5]
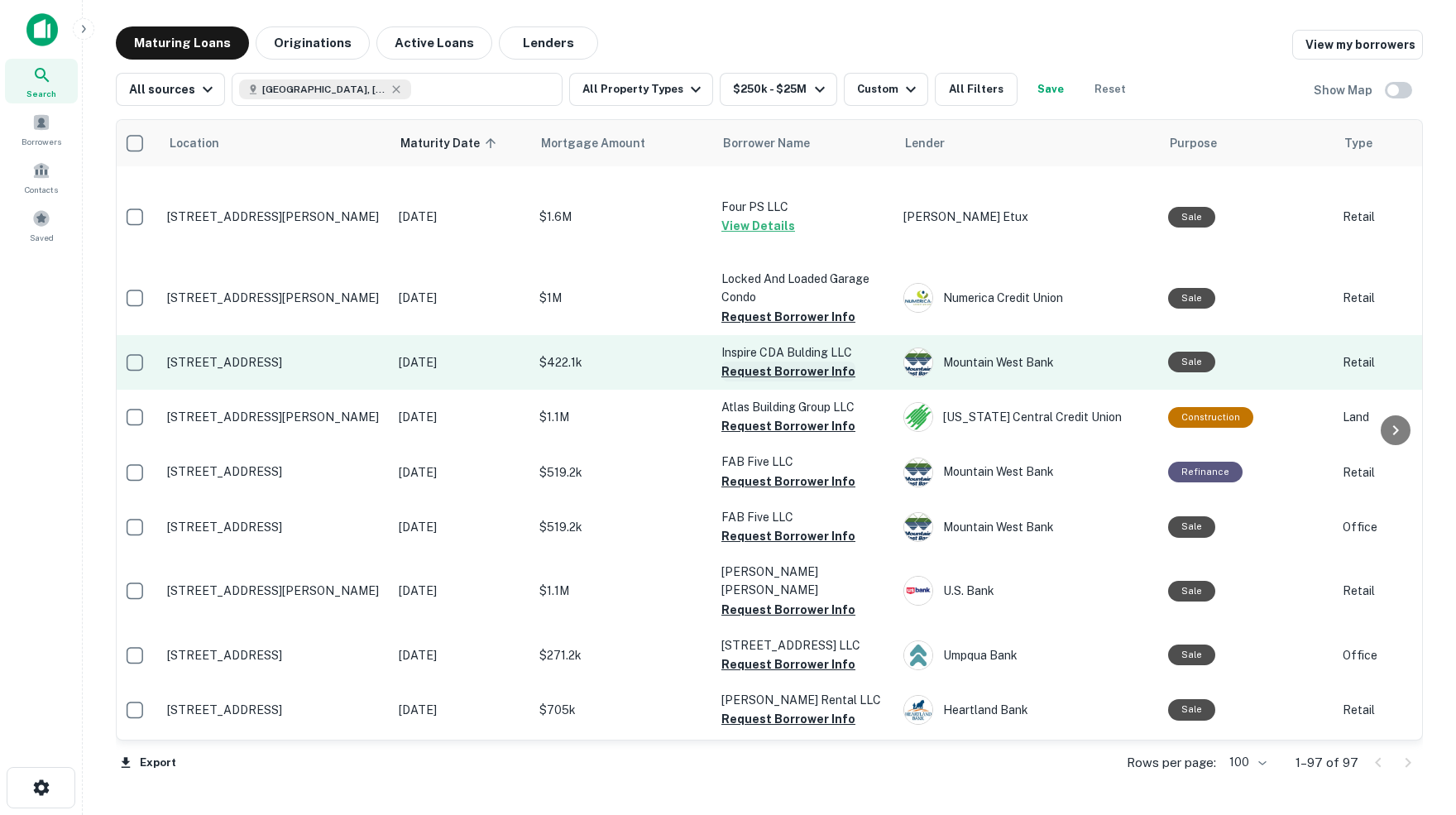
click at [797, 362] on button "Request Borrower Info" at bounding box center [788, 372] width 134 height 20
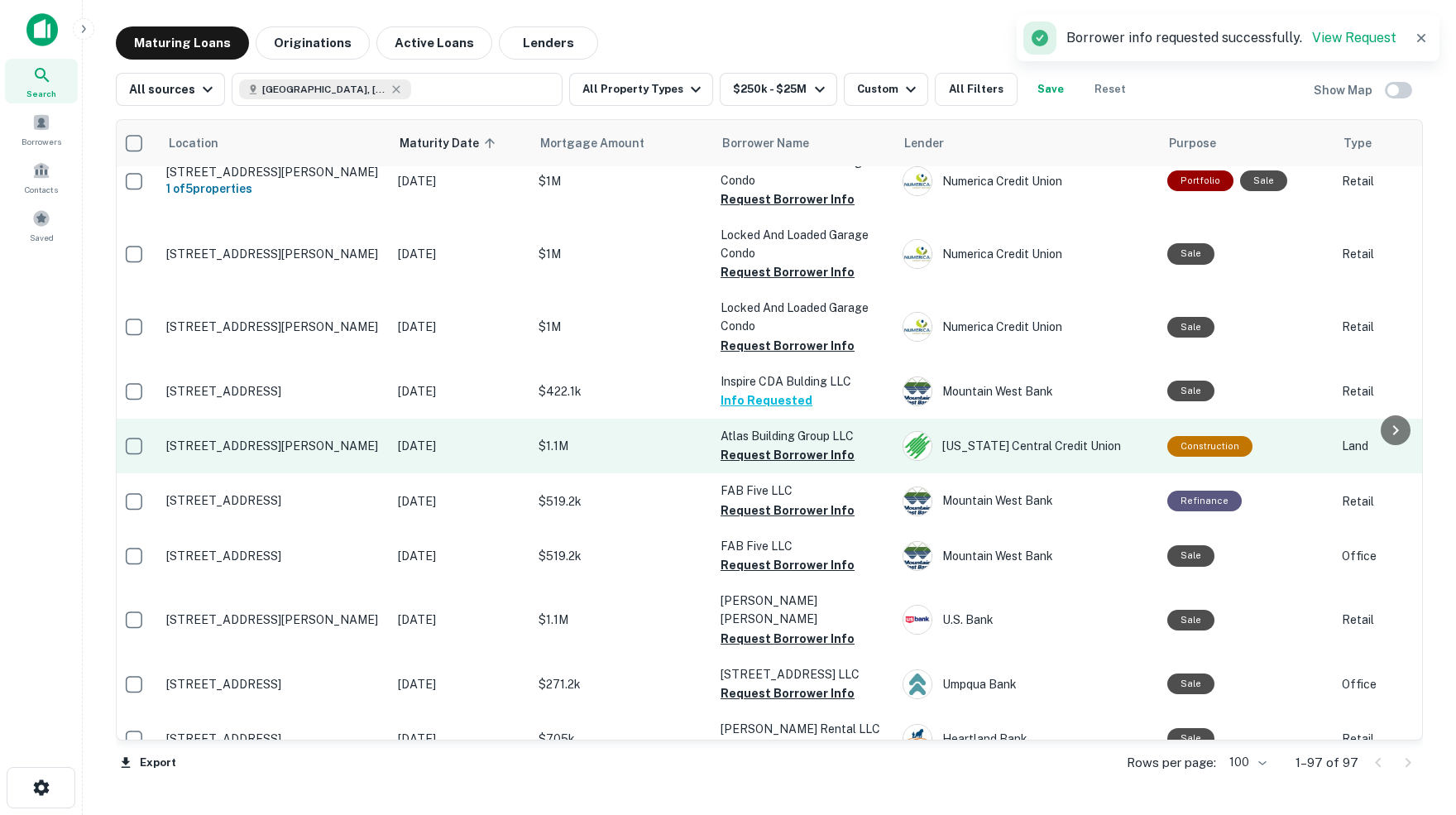
scroll to position [1762, 6]
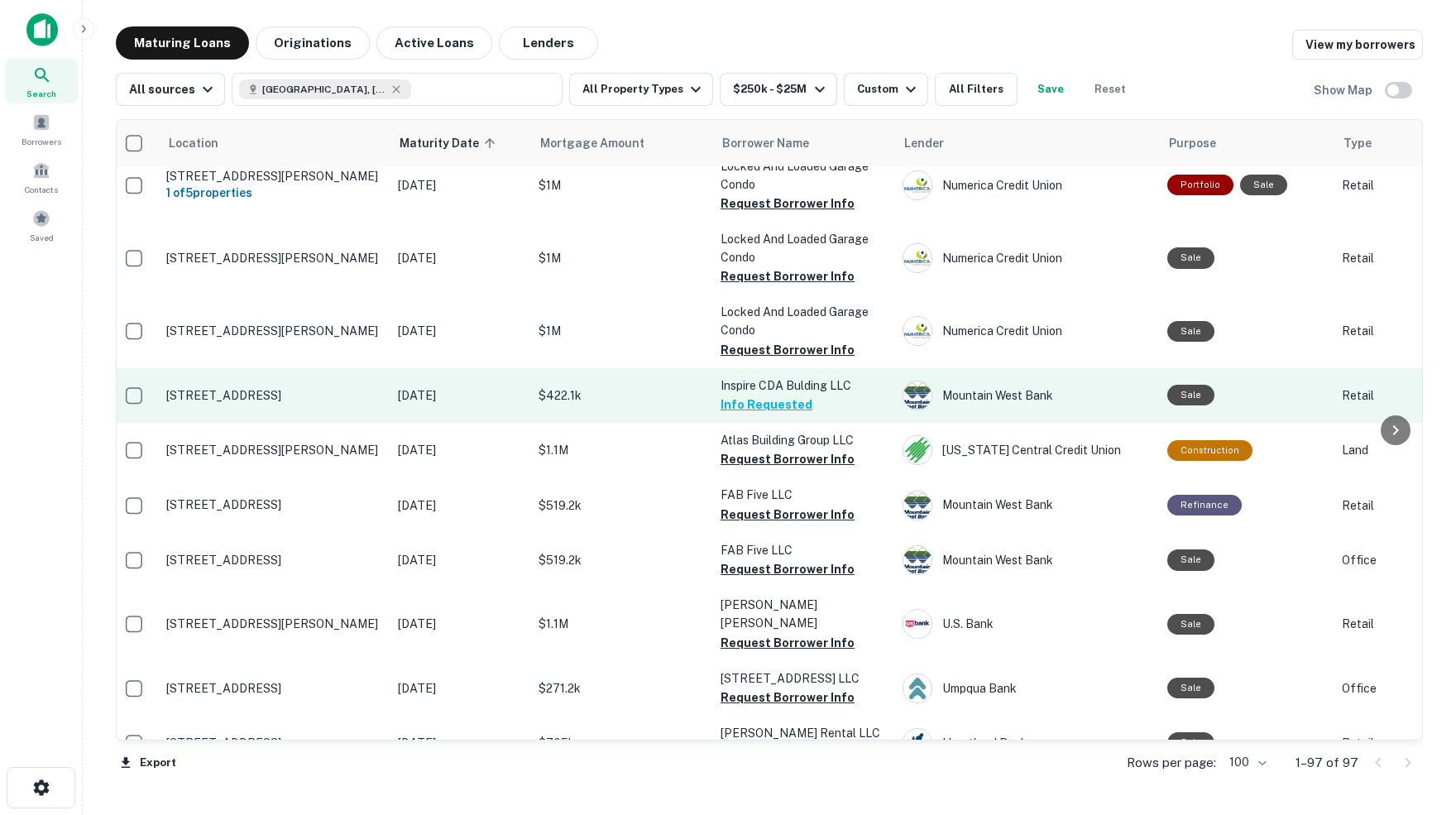
click at [791, 395] on button "Info Requested" at bounding box center [766, 405] width 92 height 20
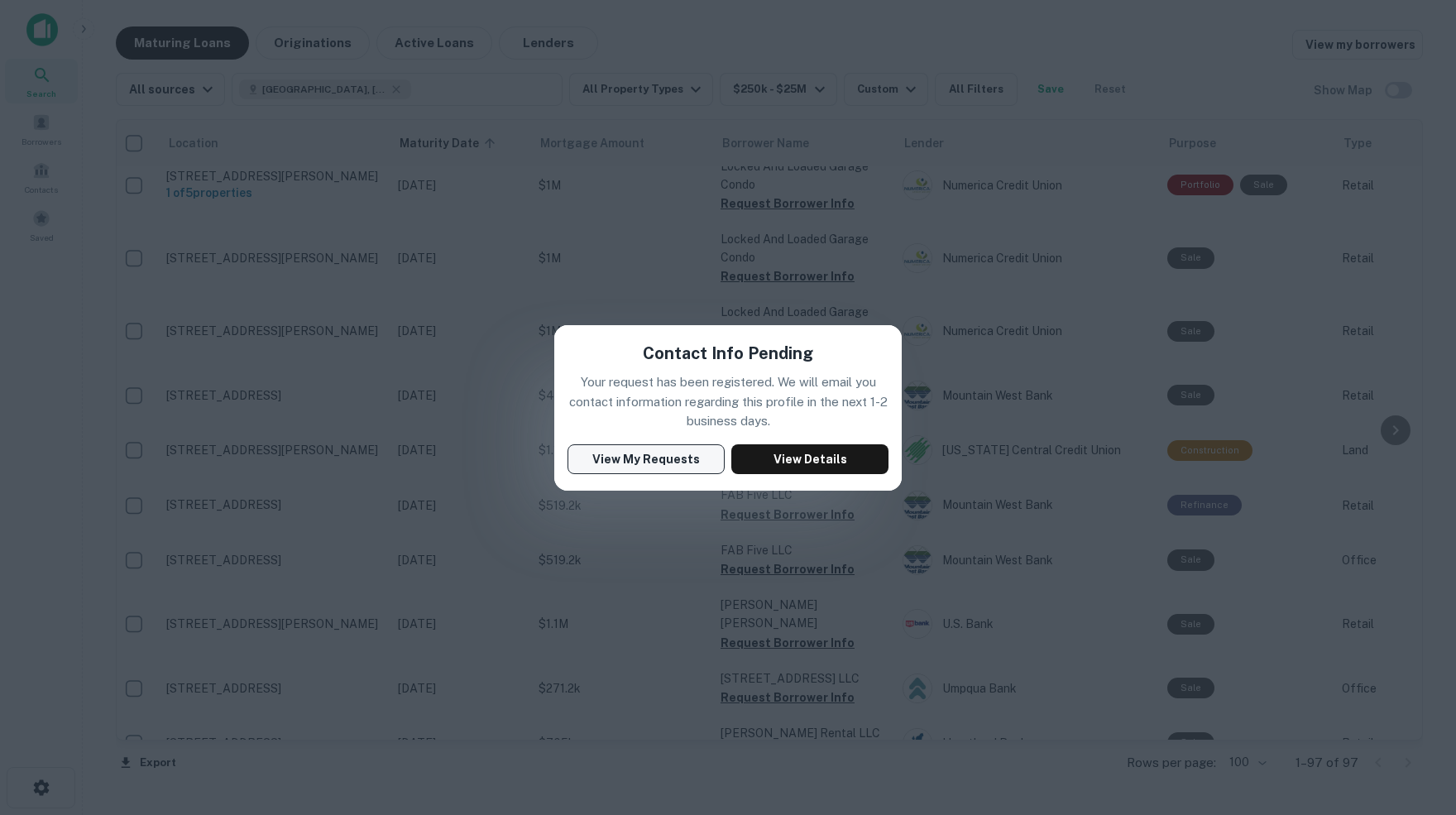
click at [677, 460] on button "View My Requests" at bounding box center [646, 459] width 158 height 30
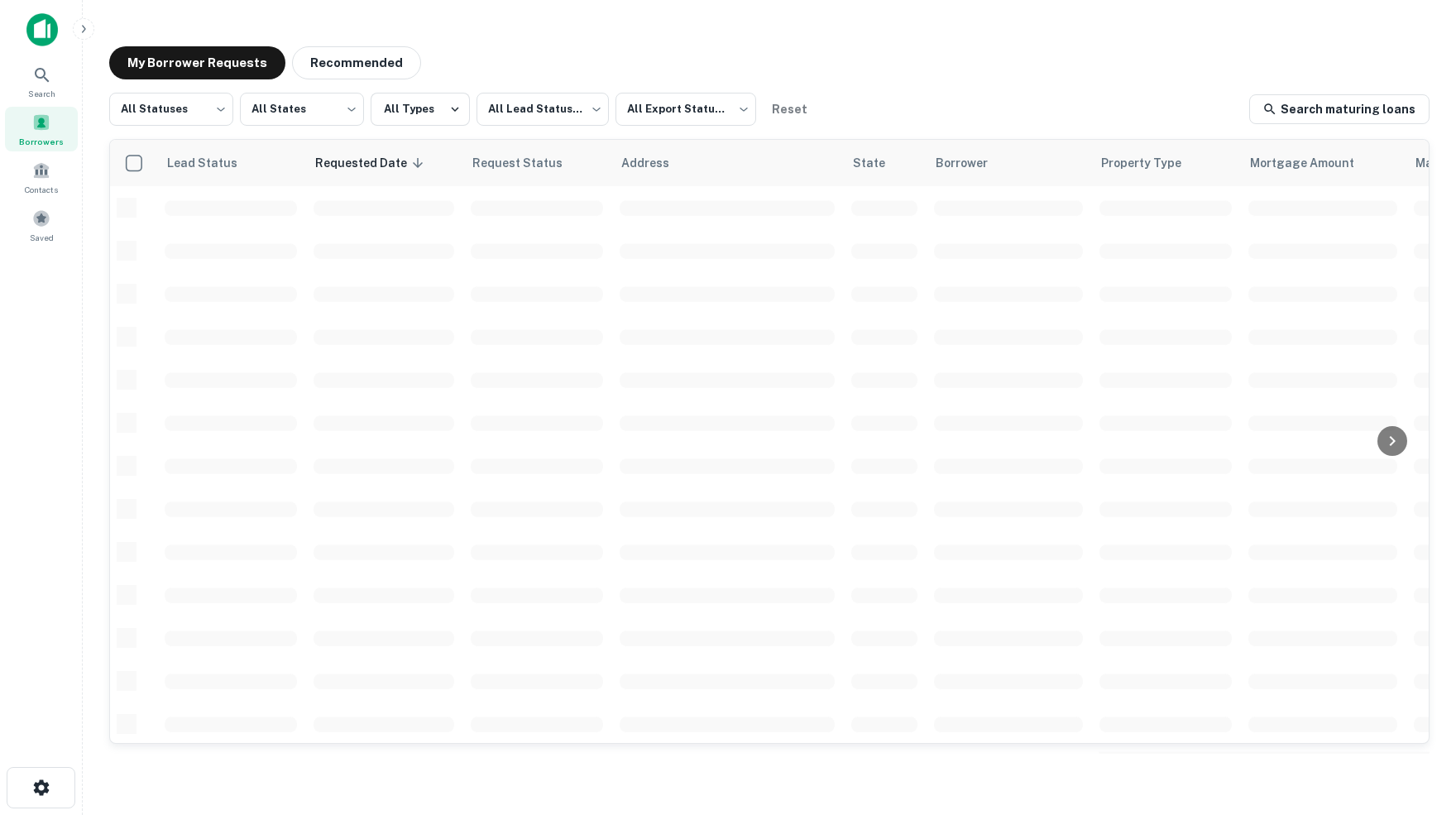
scroll to position [470, 0]
click at [47, 83] on icon at bounding box center [42, 75] width 20 height 20
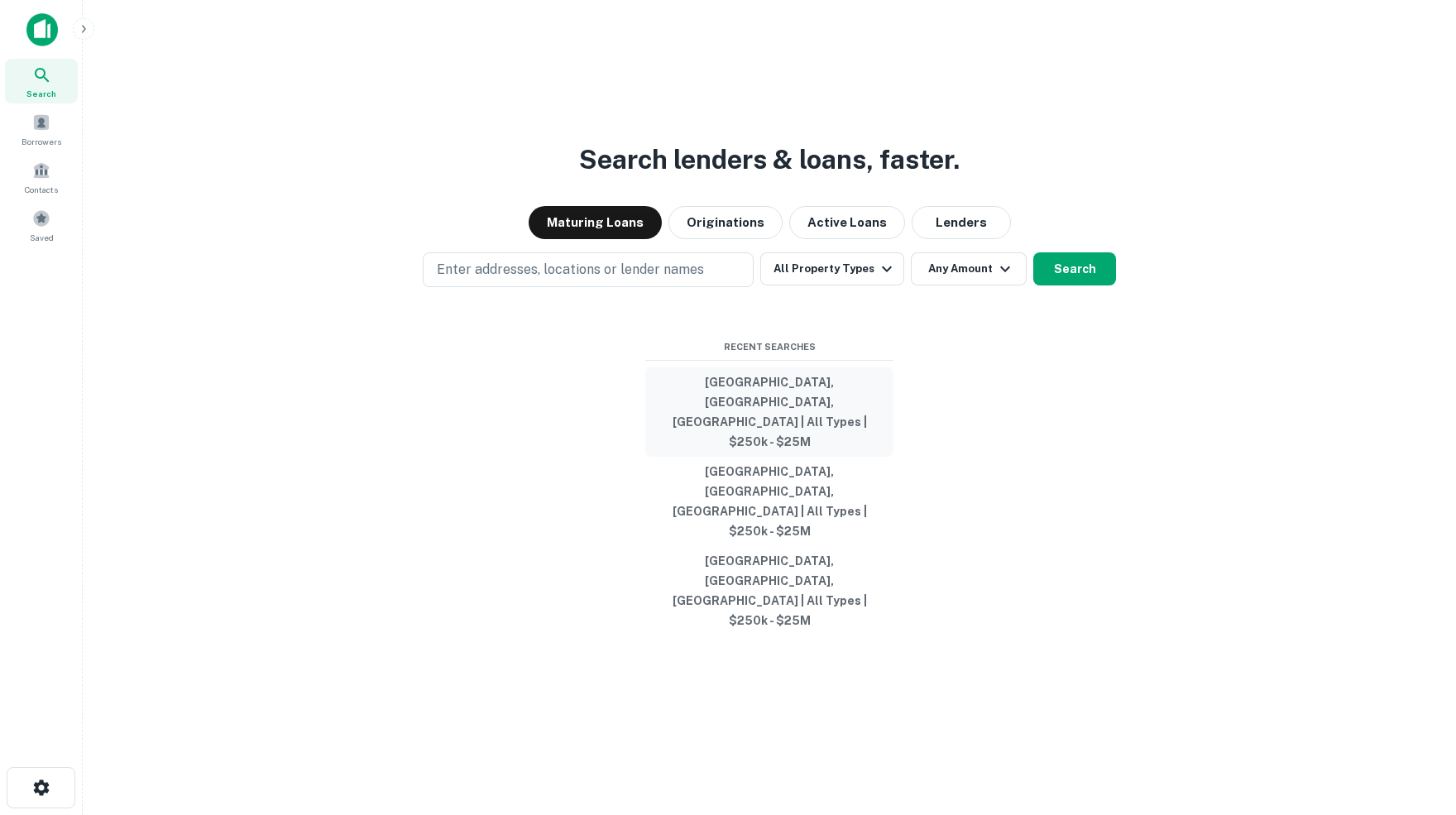
click at [762, 446] on button "[GEOGRAPHIC_DATA], [GEOGRAPHIC_DATA], [GEOGRAPHIC_DATA] | All Types | $250k - $…" at bounding box center [769, 413] width 248 height 90
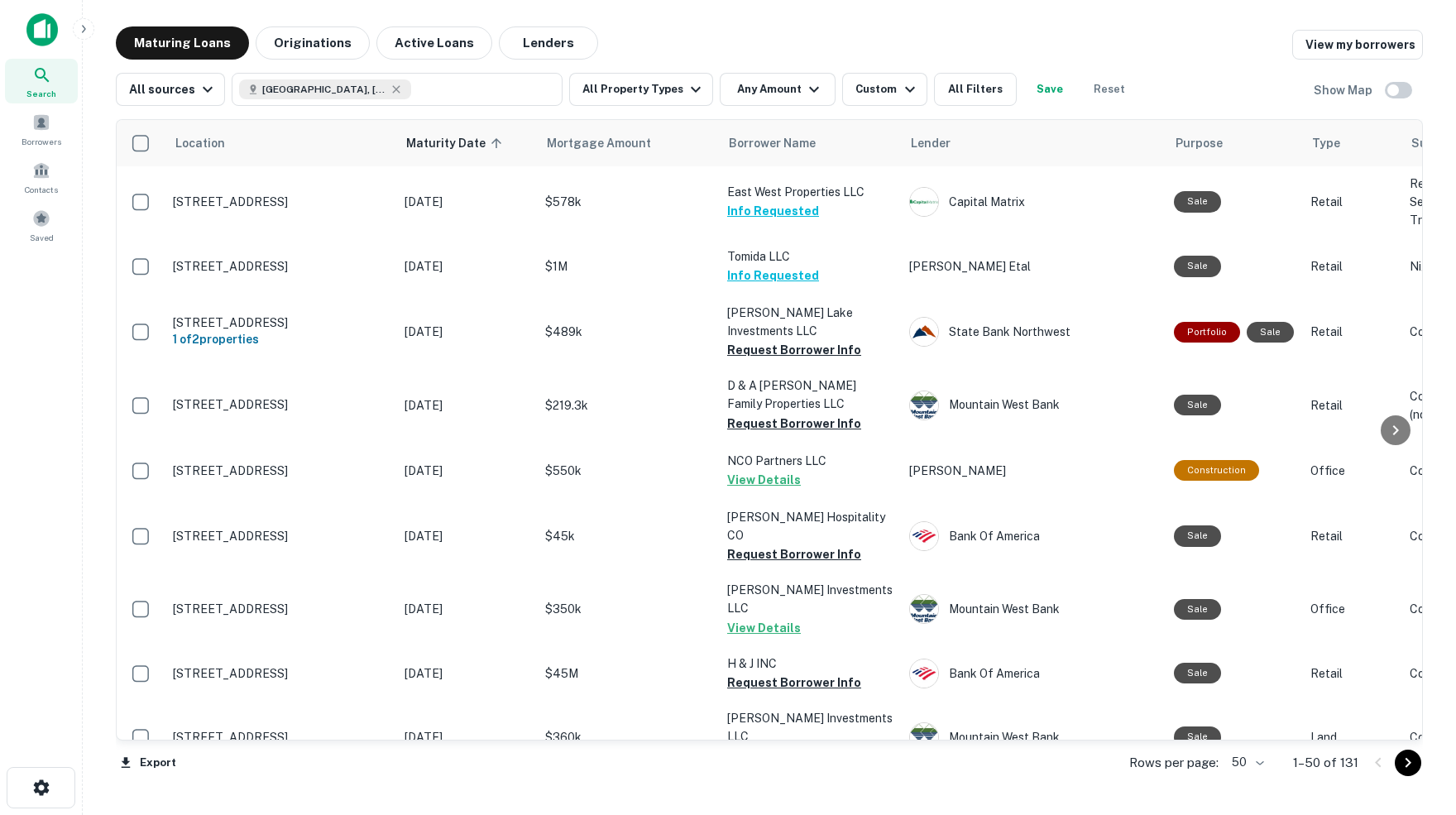
scroll to position [469, 0]
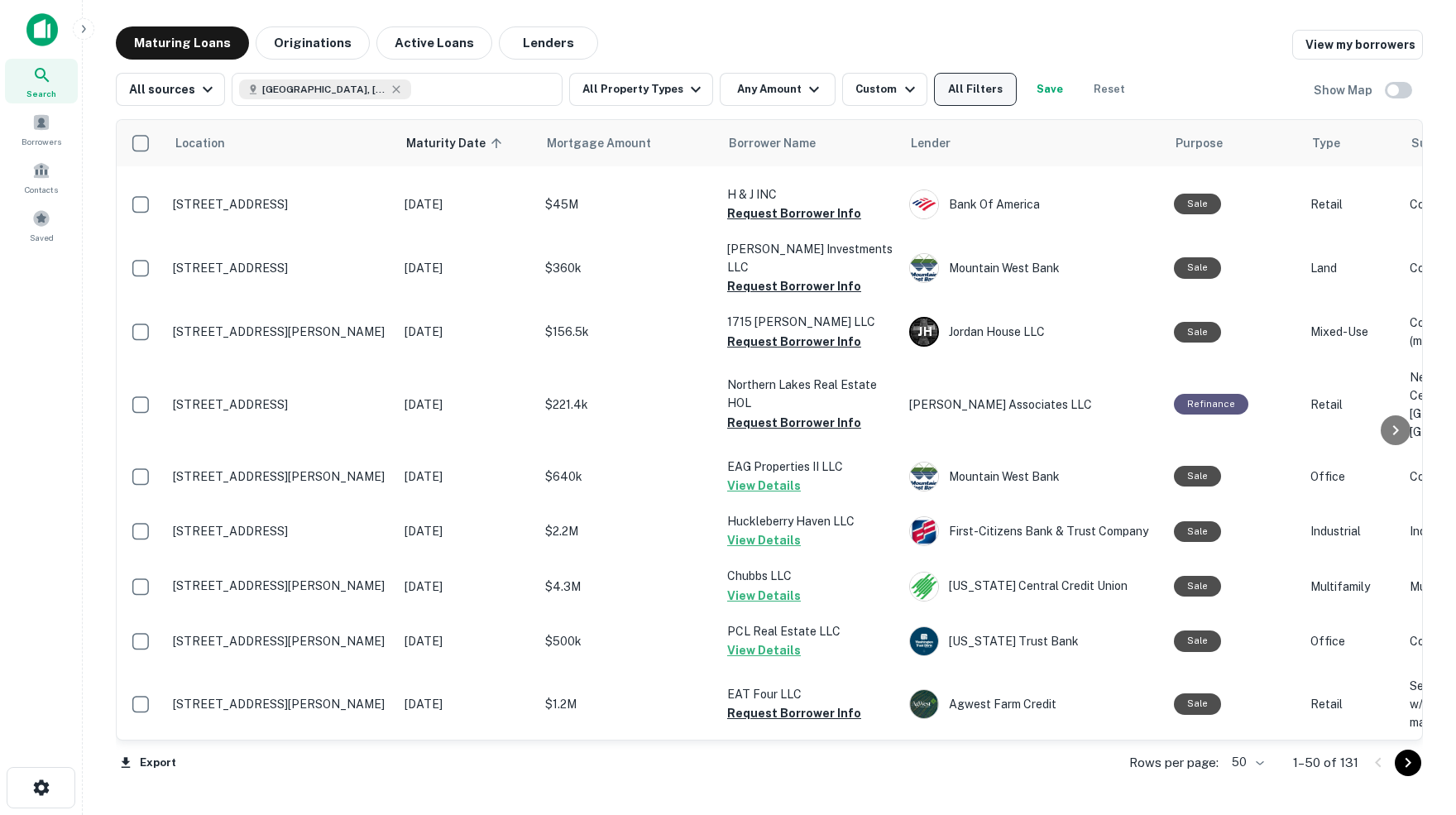
click at [995, 102] on button "All Filters" at bounding box center [975, 89] width 82 height 33
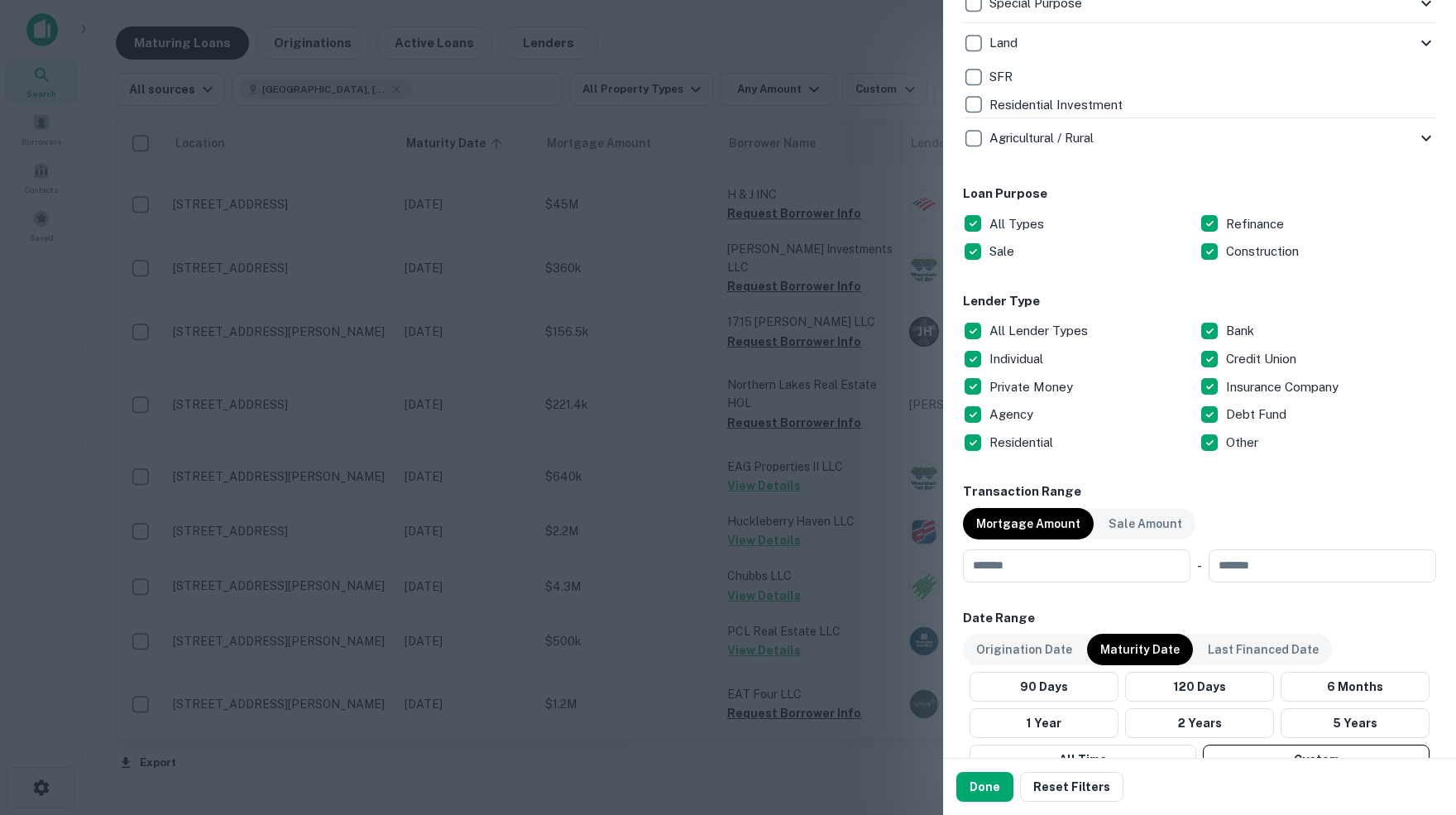
scroll to position [813, 0]
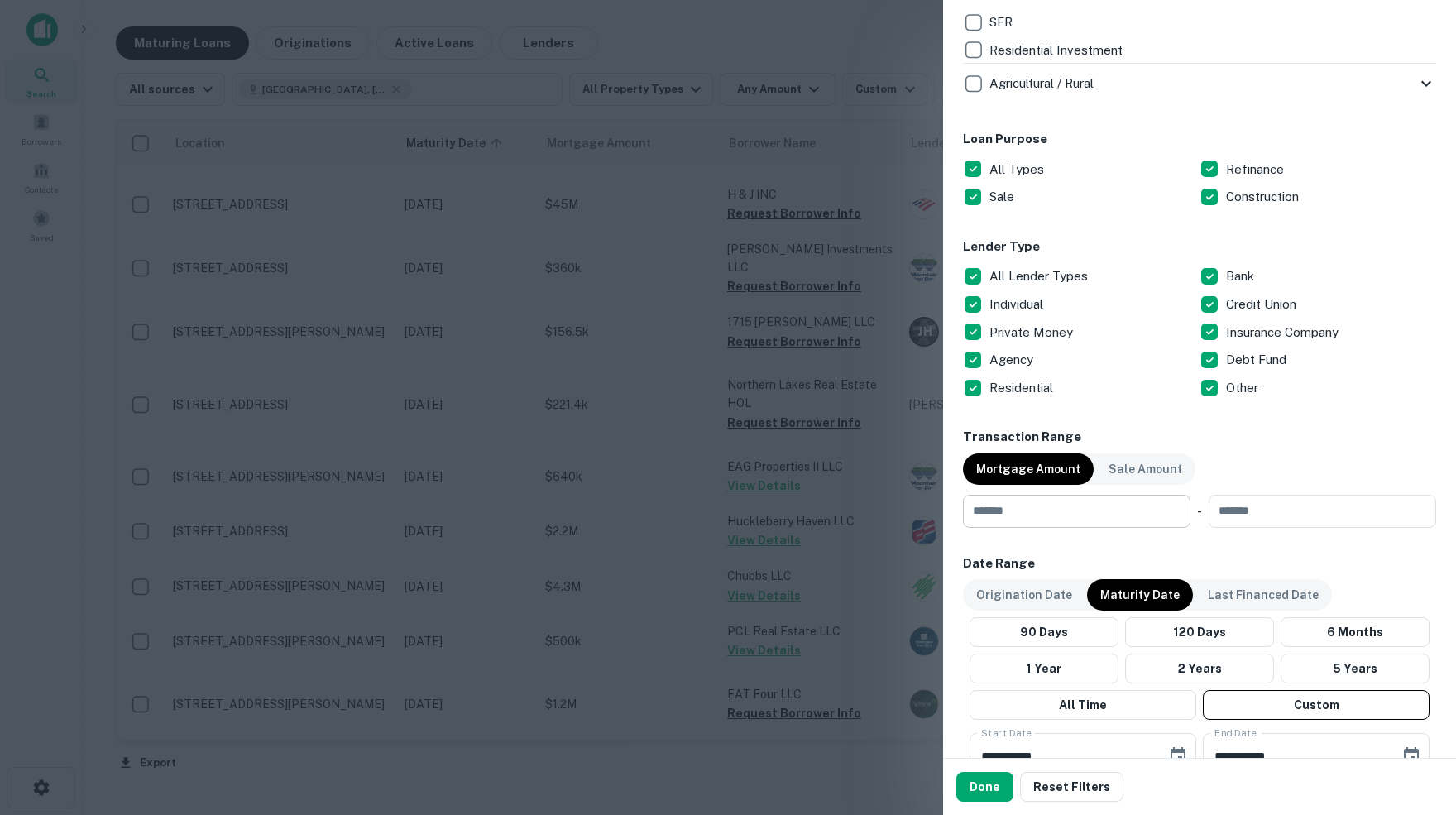
click at [1045, 507] on input "number" at bounding box center [1071, 512] width 216 height 33
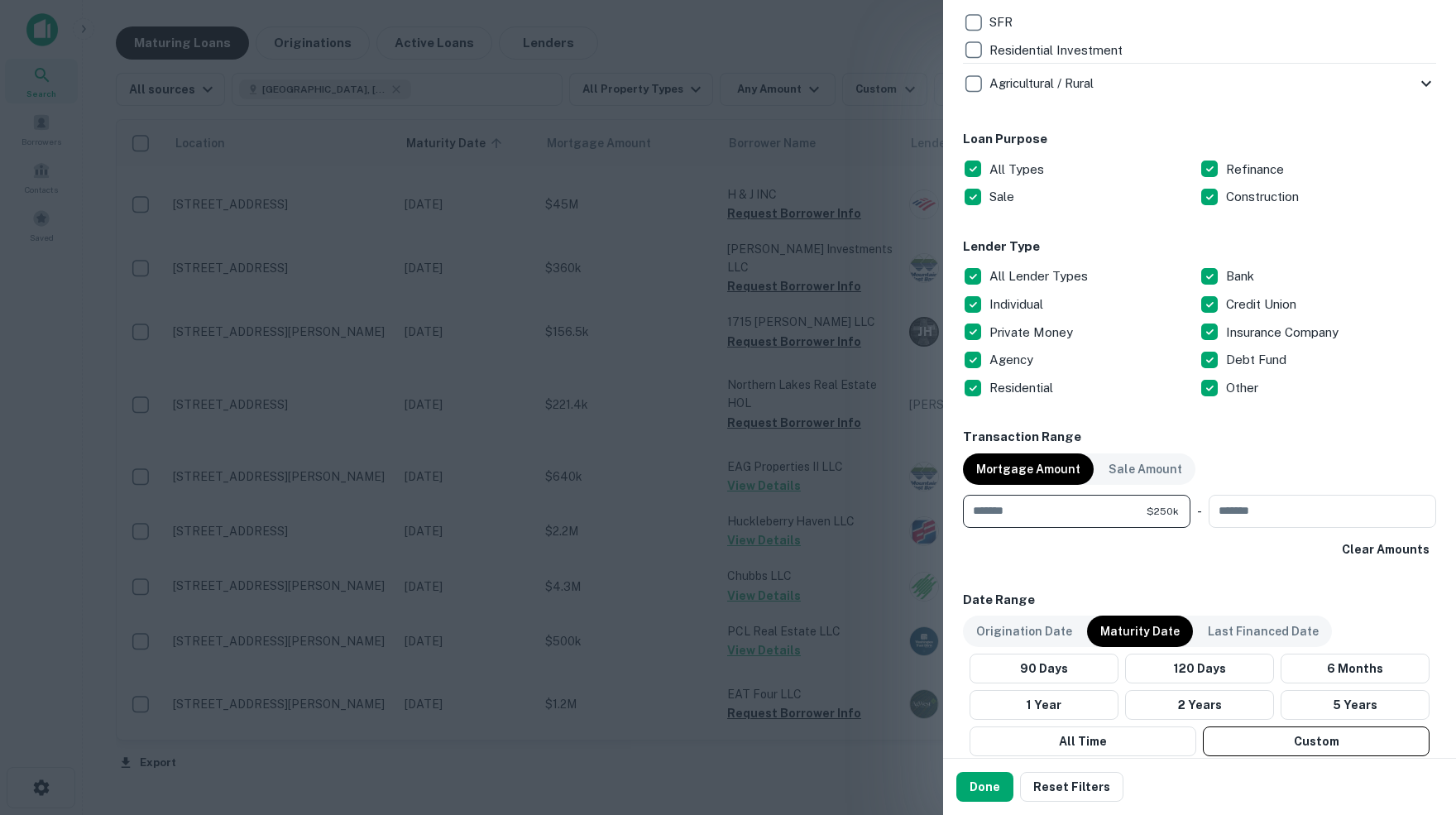
type input "******"
type input "********"
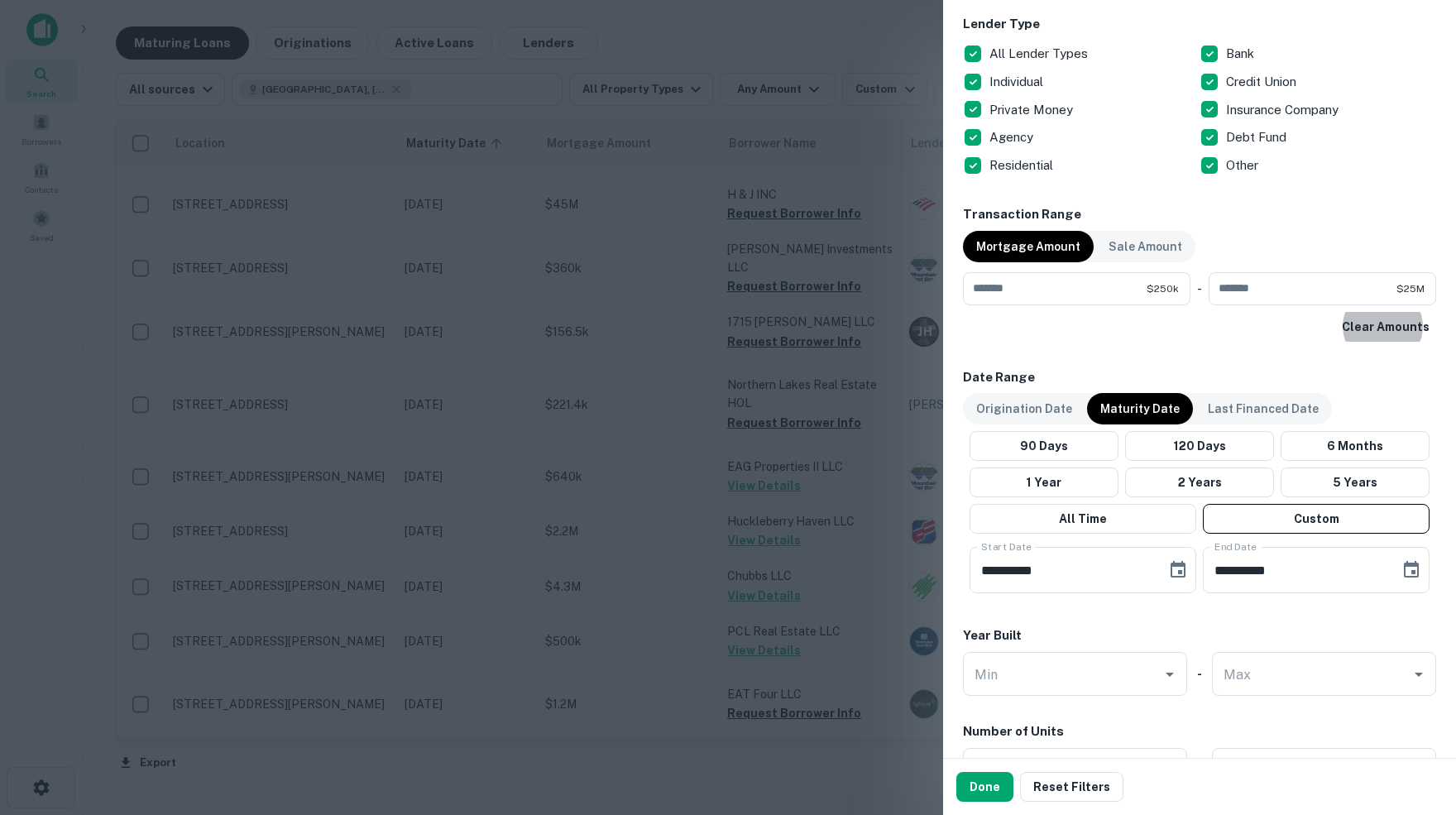
scroll to position [1038, 0]
click at [985, 797] on button "Done" at bounding box center [985, 787] width 57 height 30
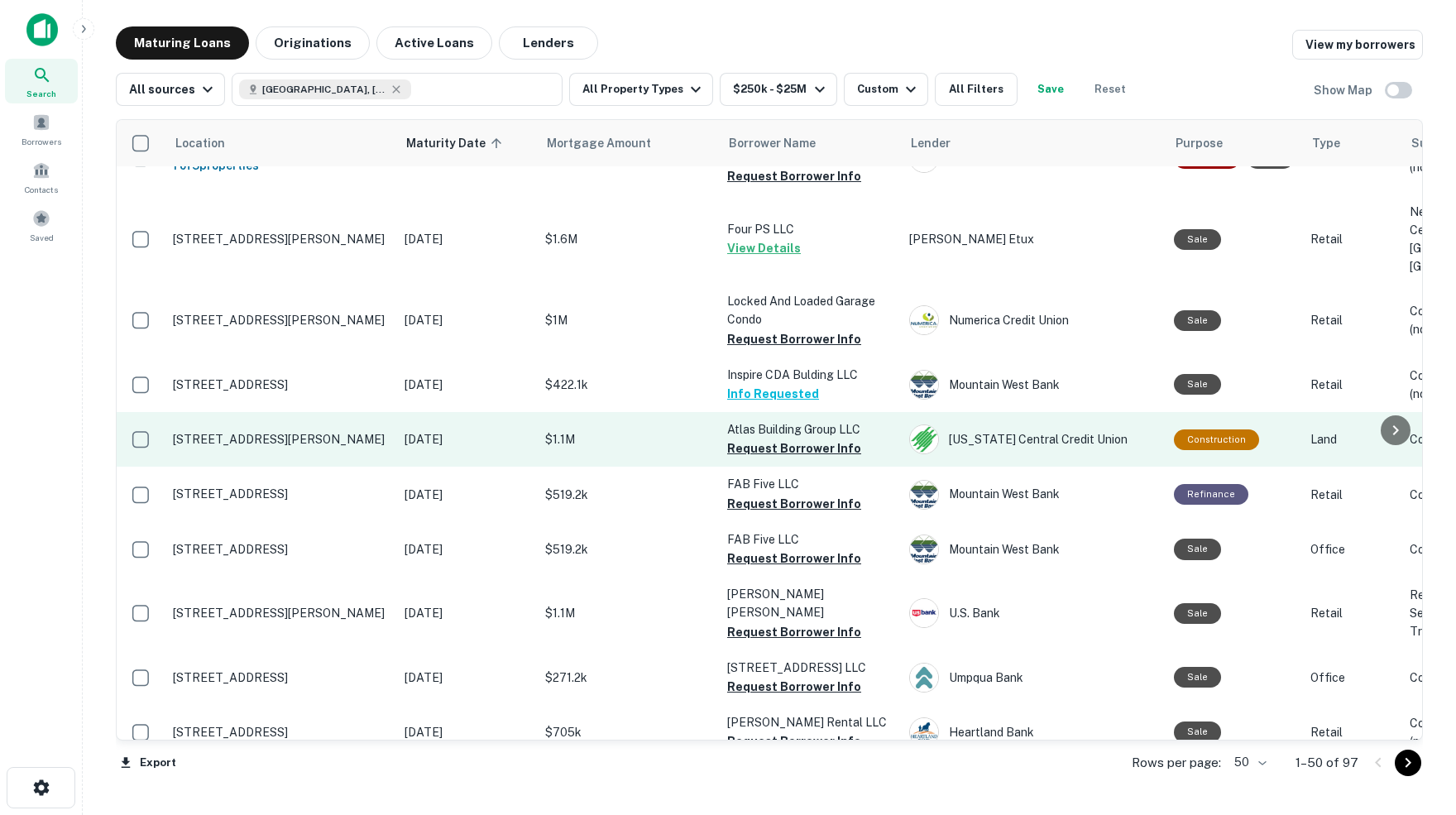
scroll to position [1777, 0]
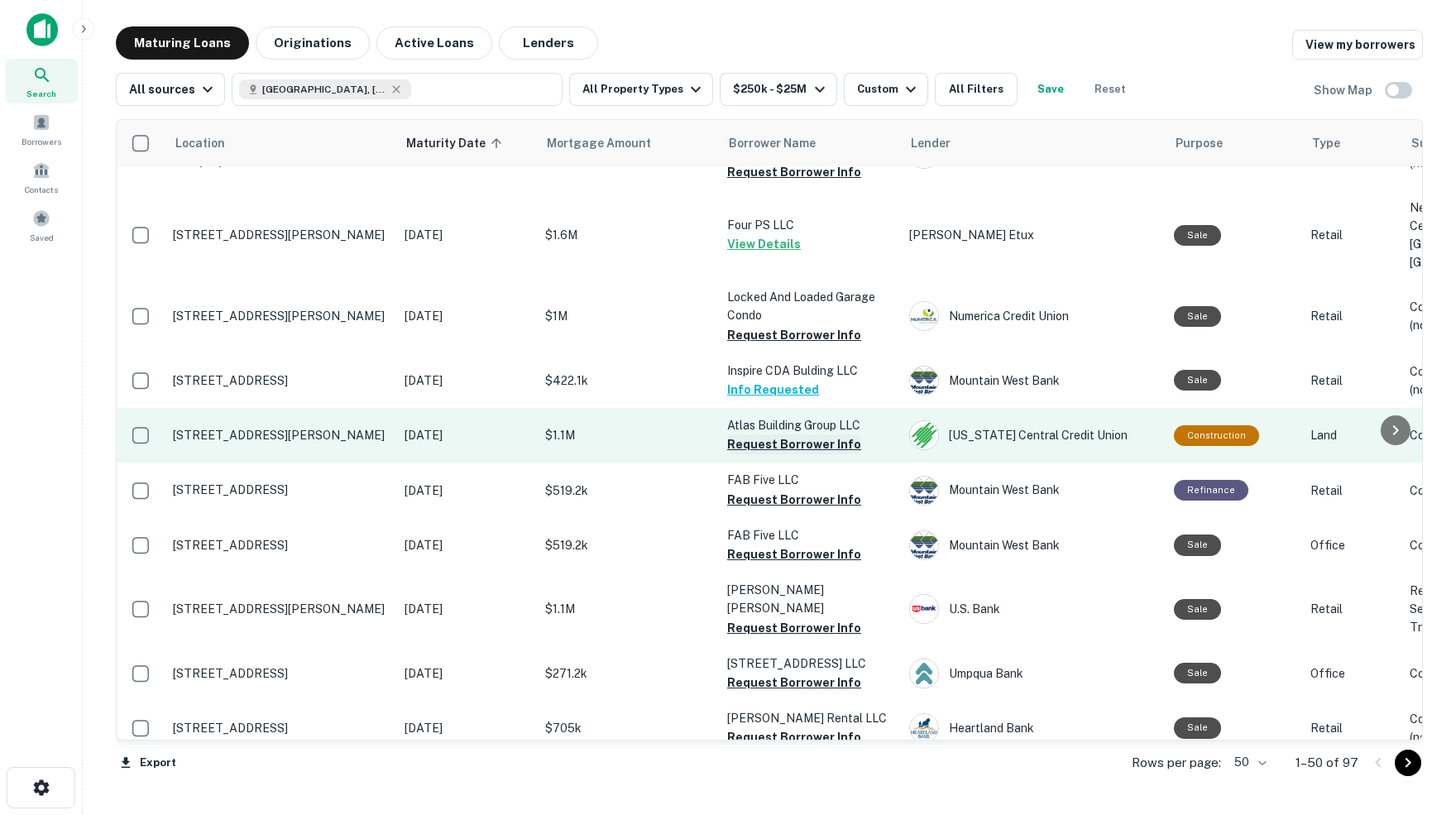
click at [779, 435] on button "Request Borrower Info" at bounding box center [794, 445] width 134 height 20
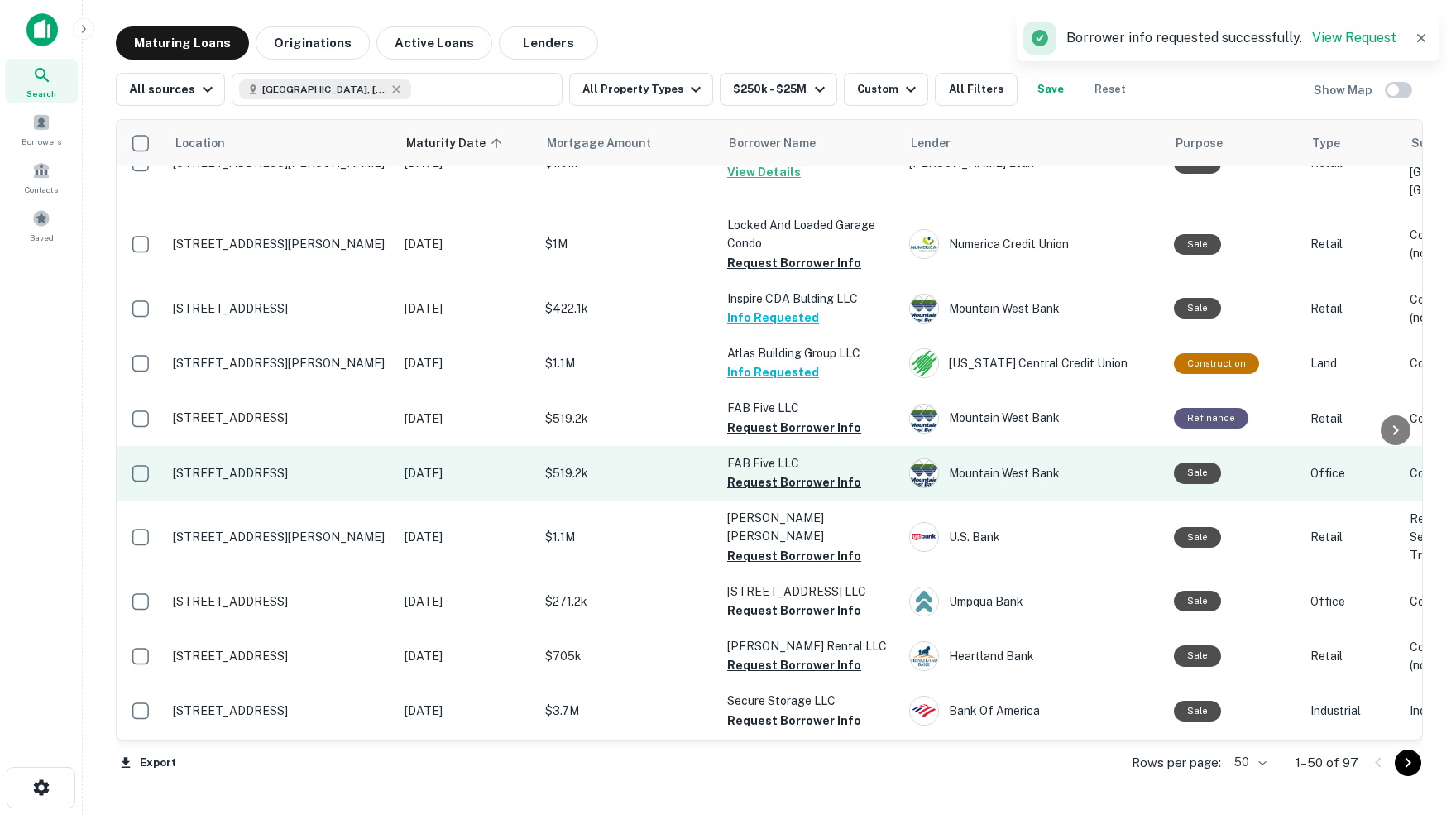
scroll to position [1861, 0]
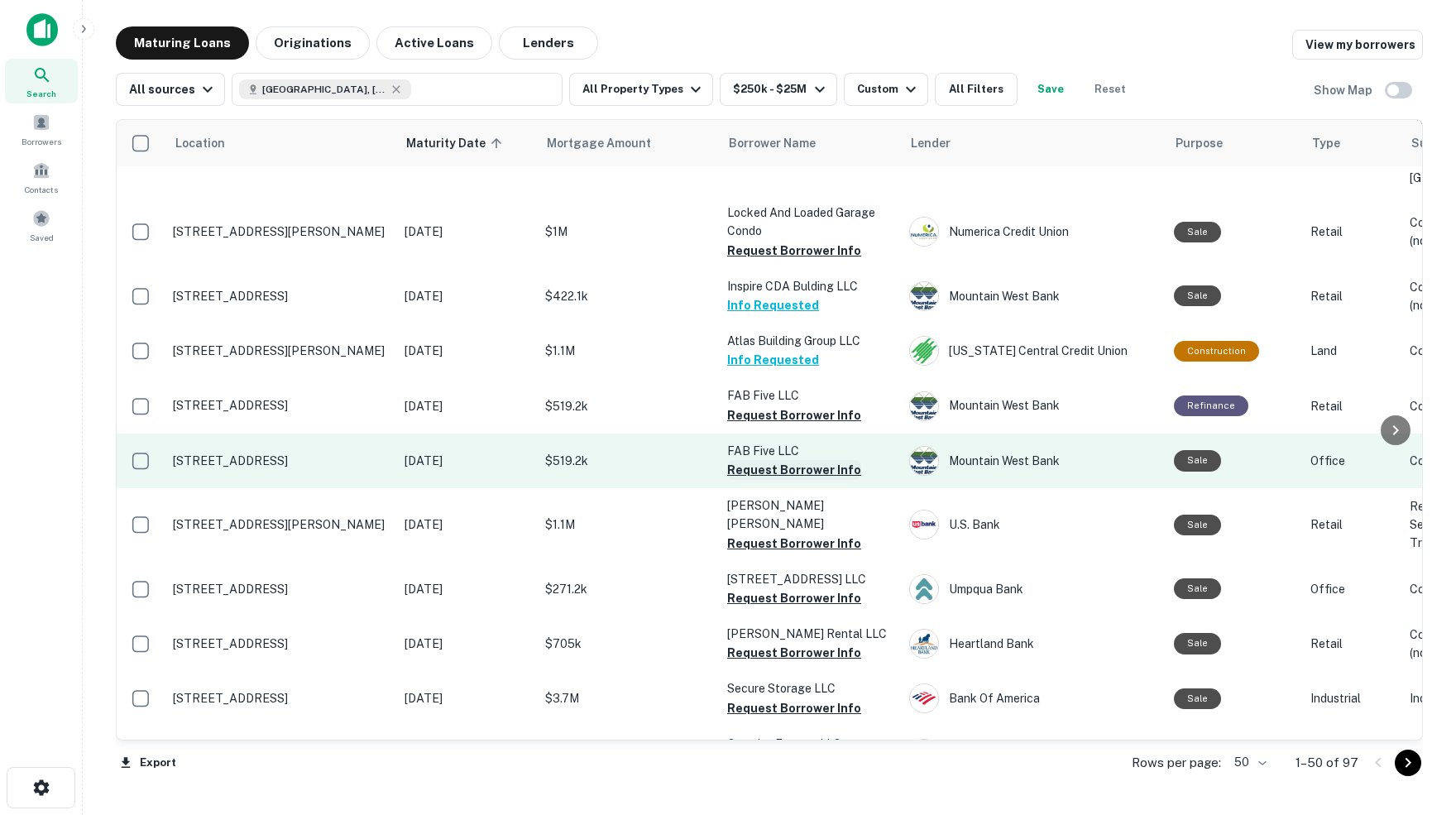
click at [756, 460] on button "Request Borrower Info" at bounding box center [794, 470] width 134 height 20
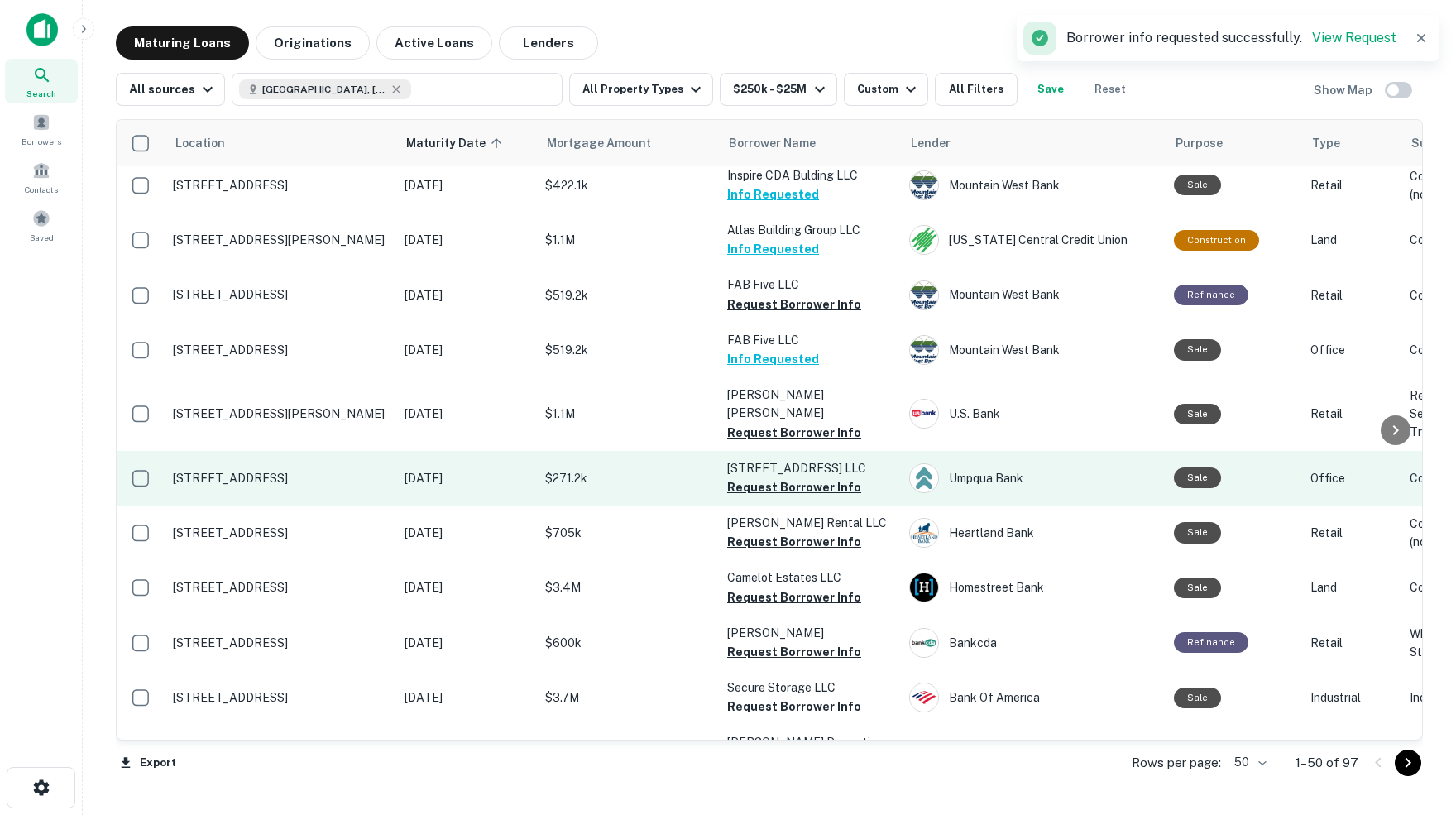
scroll to position [1977, 0]
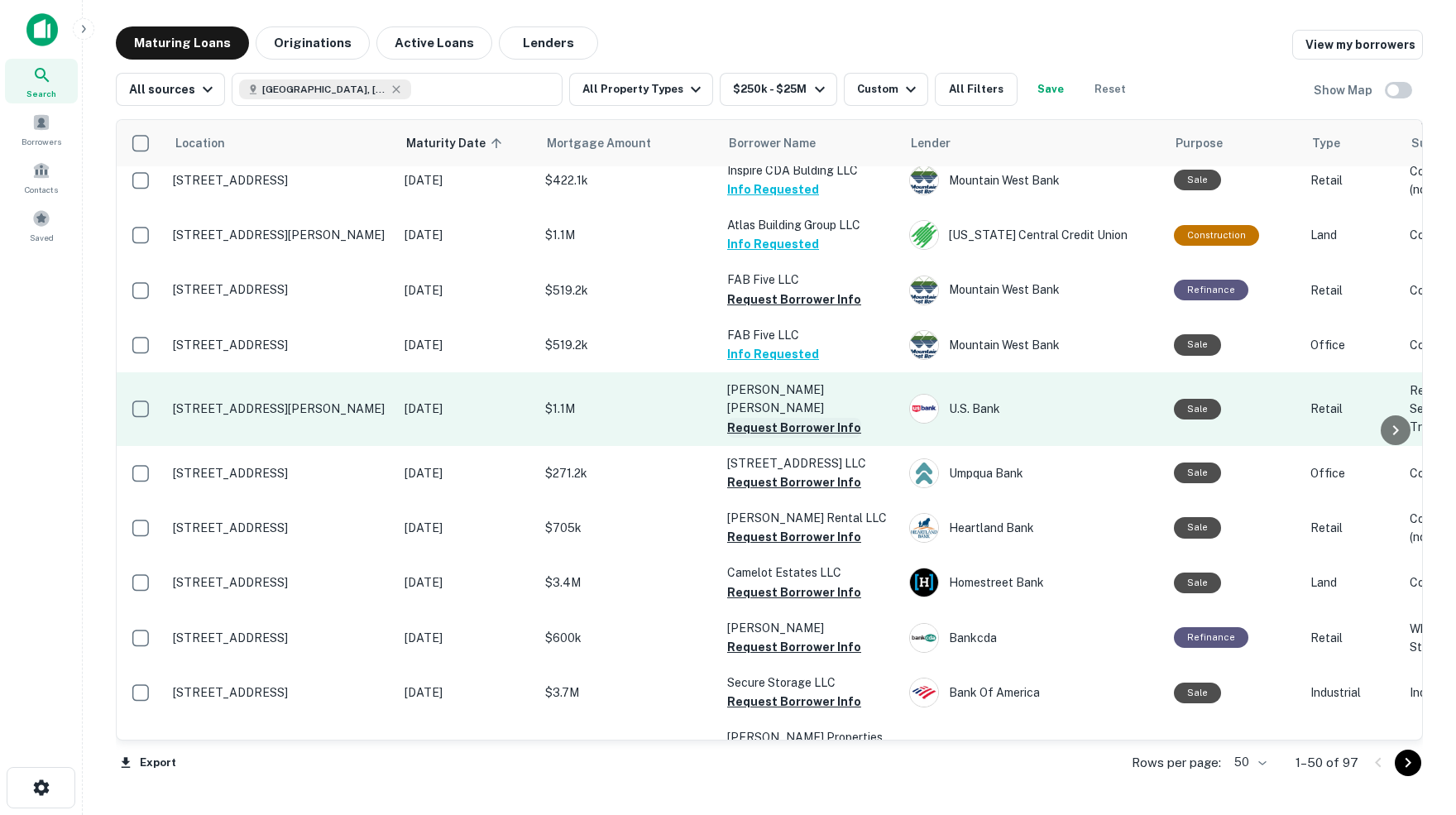
click at [769, 418] on button "Request Borrower Info" at bounding box center [794, 428] width 134 height 20
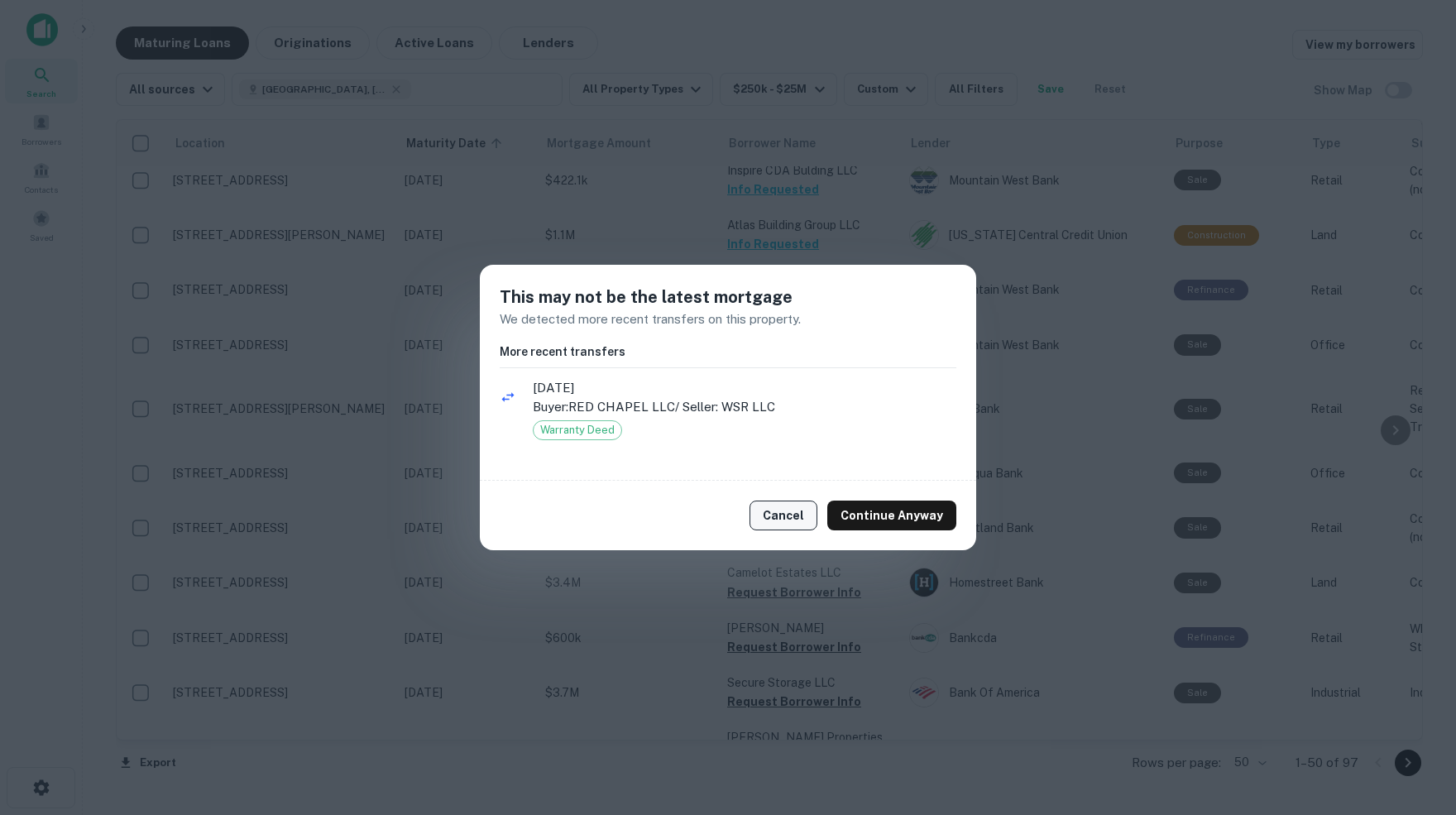
click at [787, 512] on button "Cancel" at bounding box center [783, 515] width 68 height 30
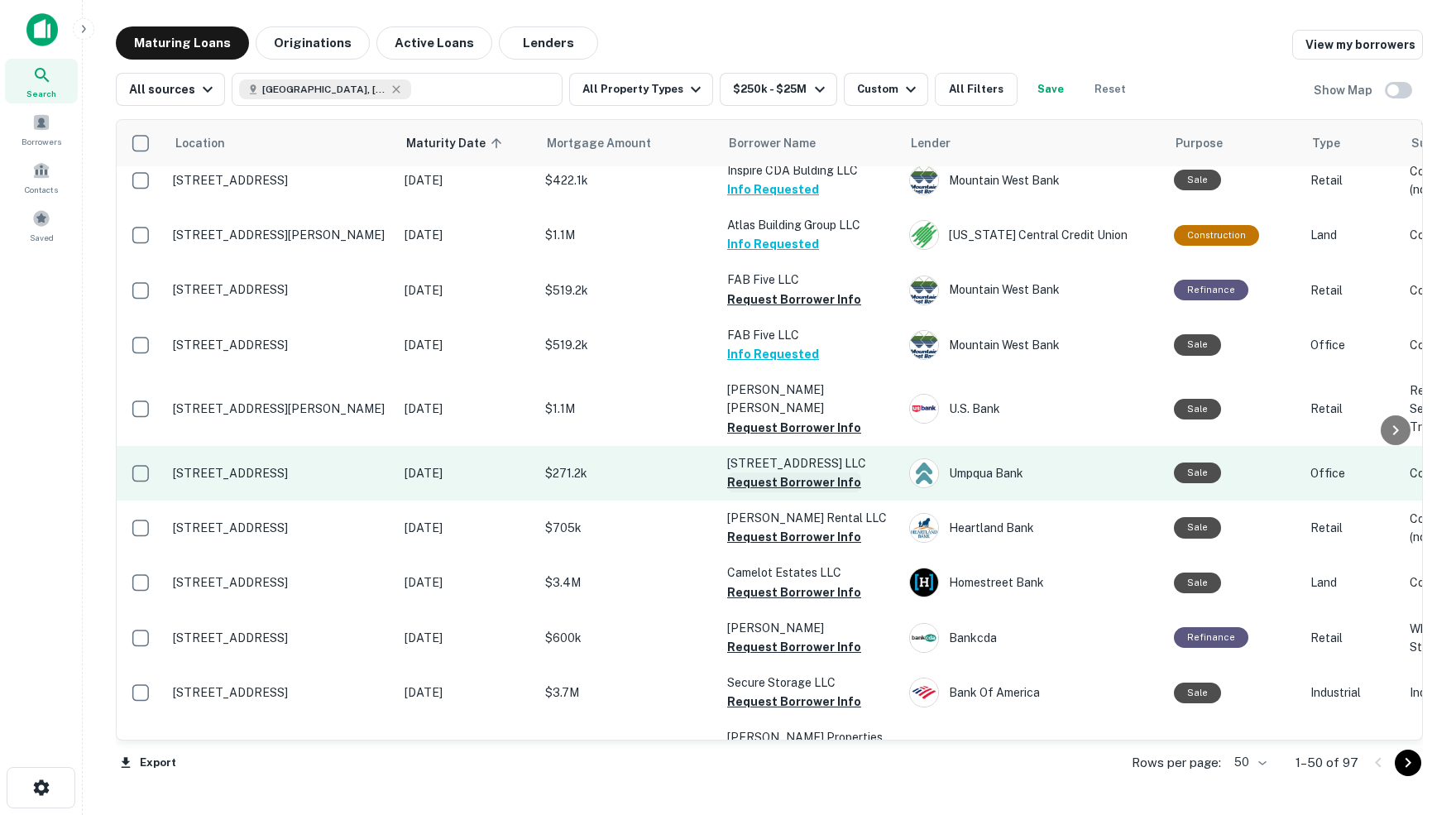
click at [771, 473] on button "Request Borrower Info" at bounding box center [794, 483] width 134 height 20
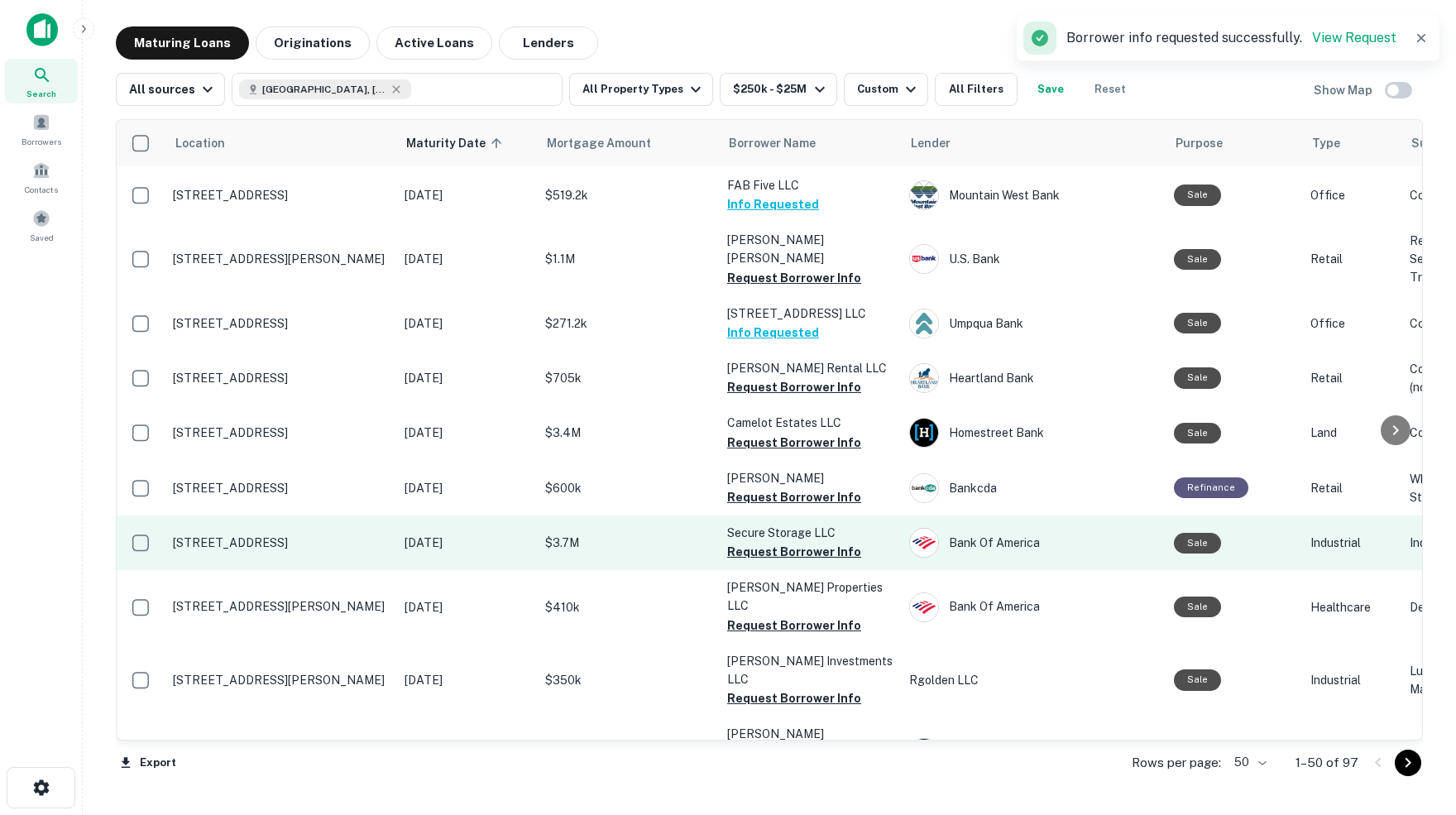
scroll to position [2133, 0]
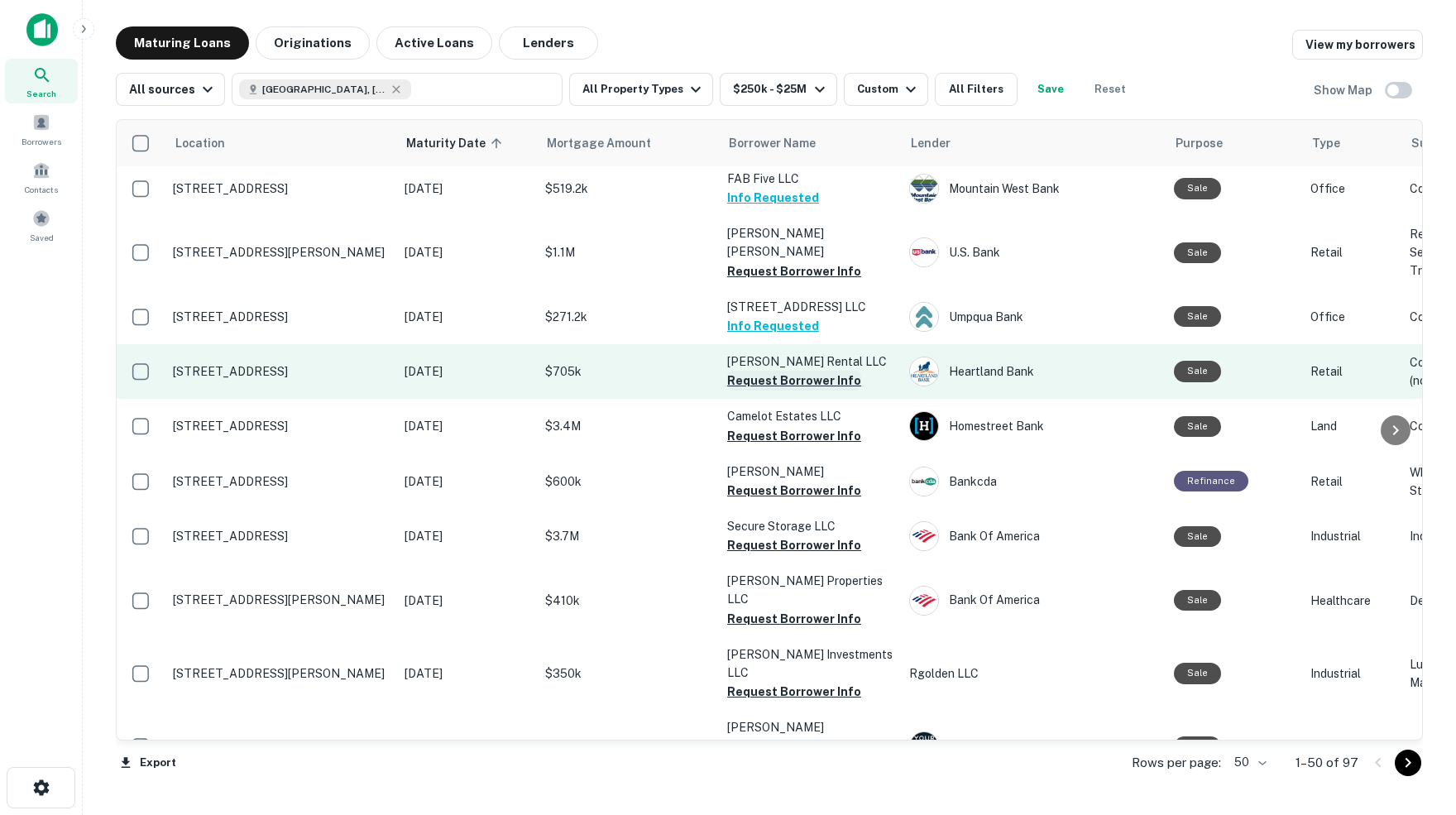
click at [781, 370] on button "Request Borrower Info" at bounding box center [794, 380] width 134 height 20
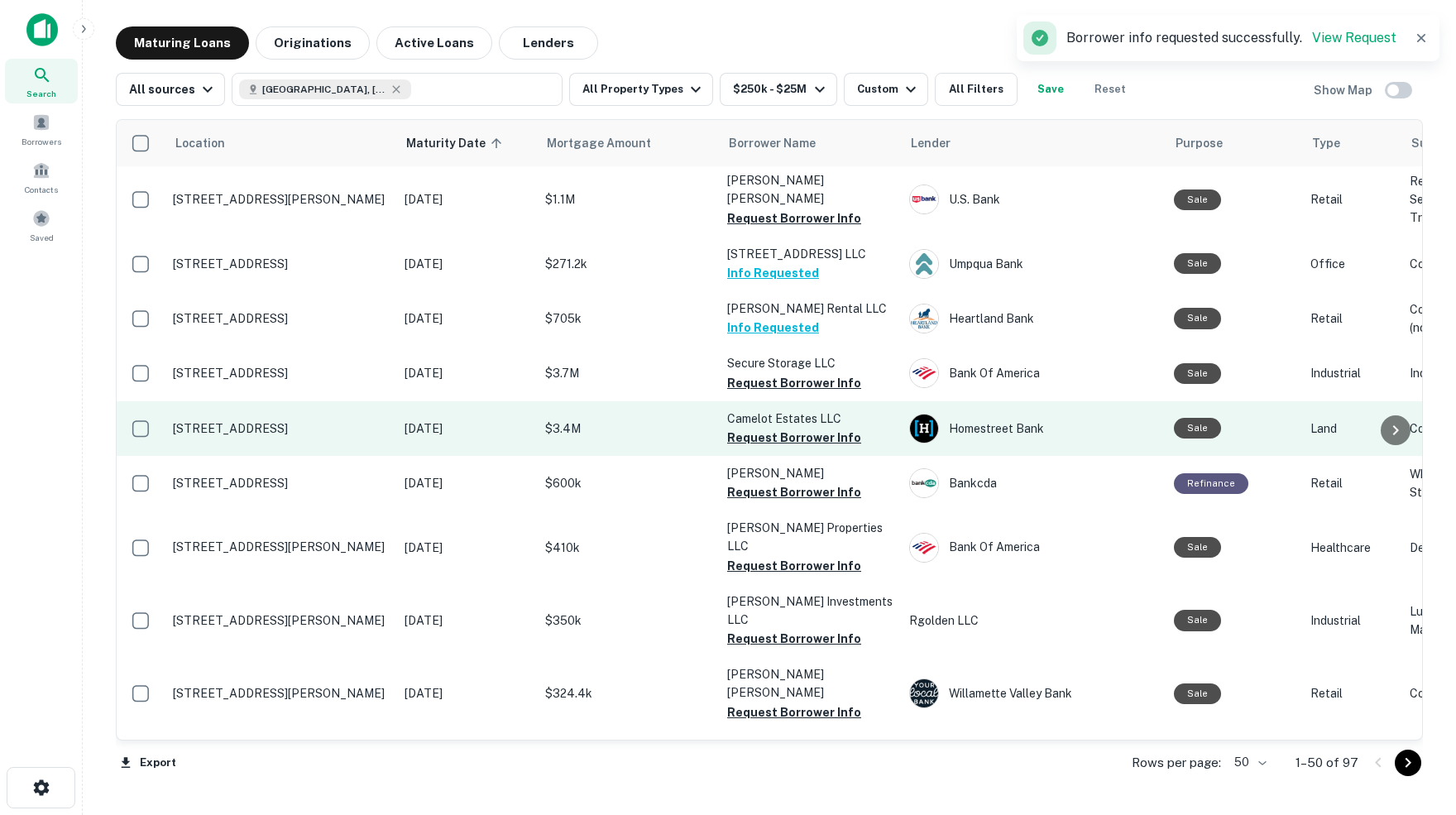
scroll to position [2188, 0]
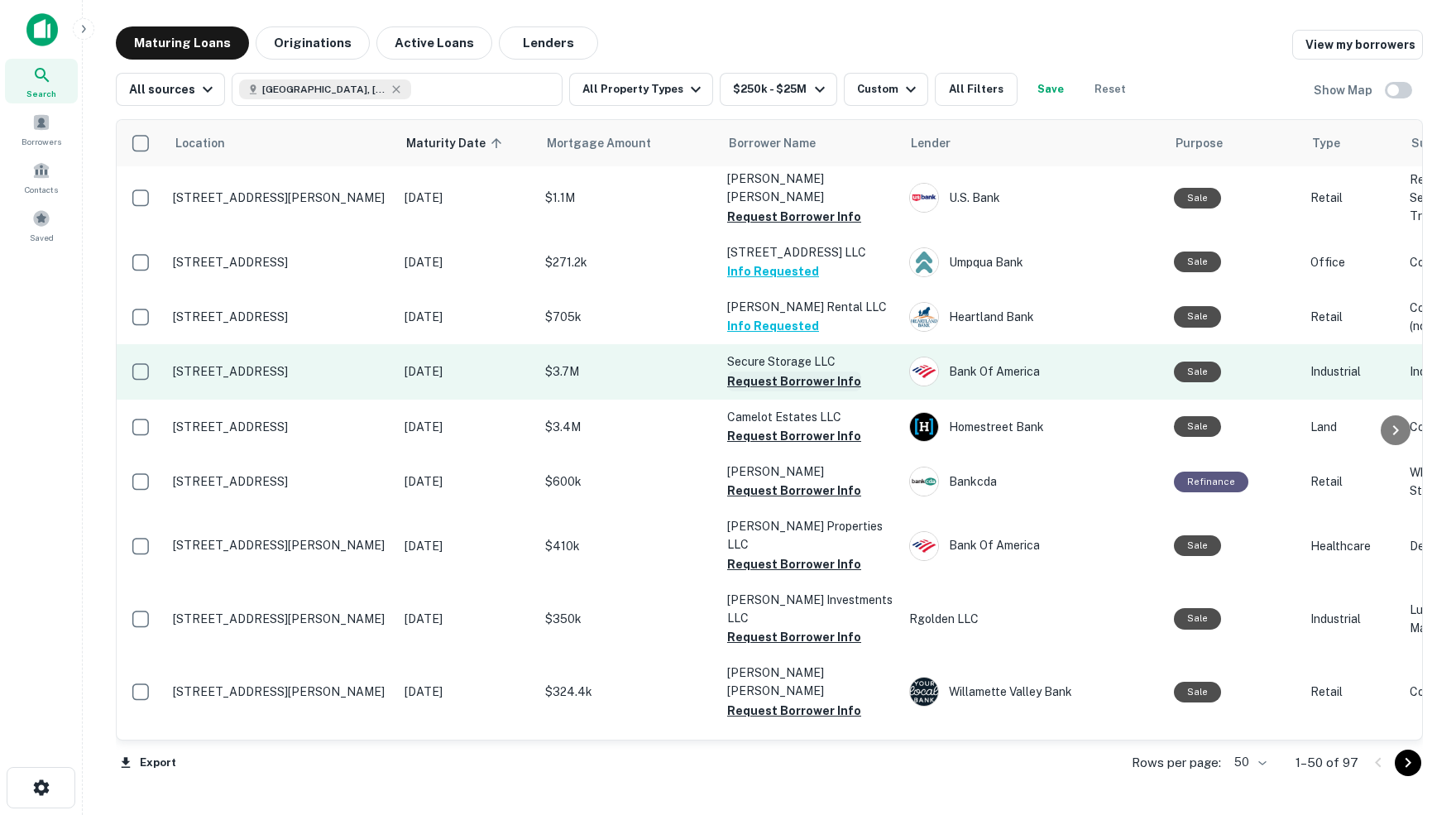
click at [808, 371] on button "Request Borrower Info" at bounding box center [794, 381] width 134 height 20
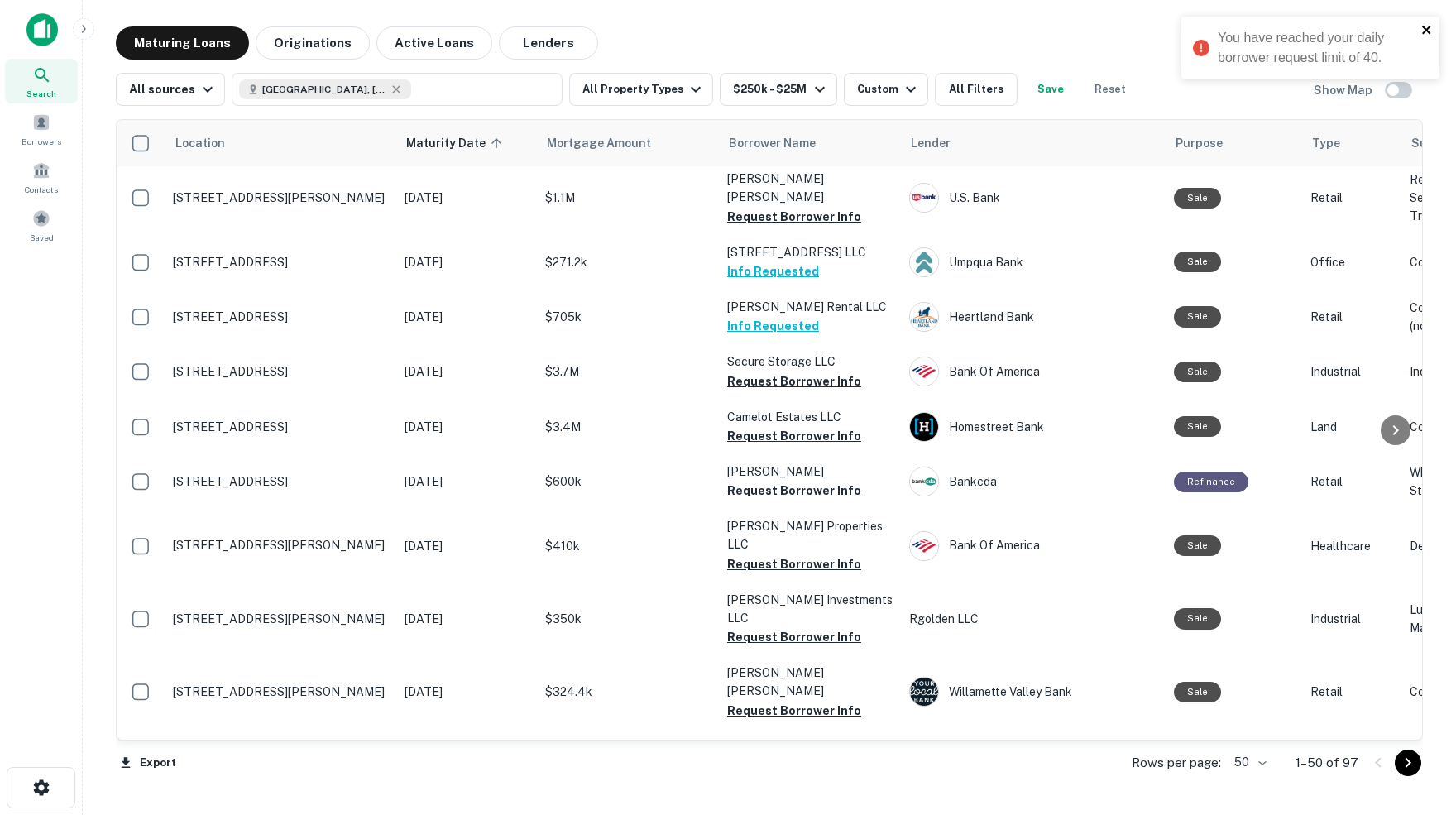
click at [1425, 28] on icon "close" at bounding box center [1426, 29] width 8 height 8
click at [46, 132] on span at bounding box center [41, 123] width 18 height 18
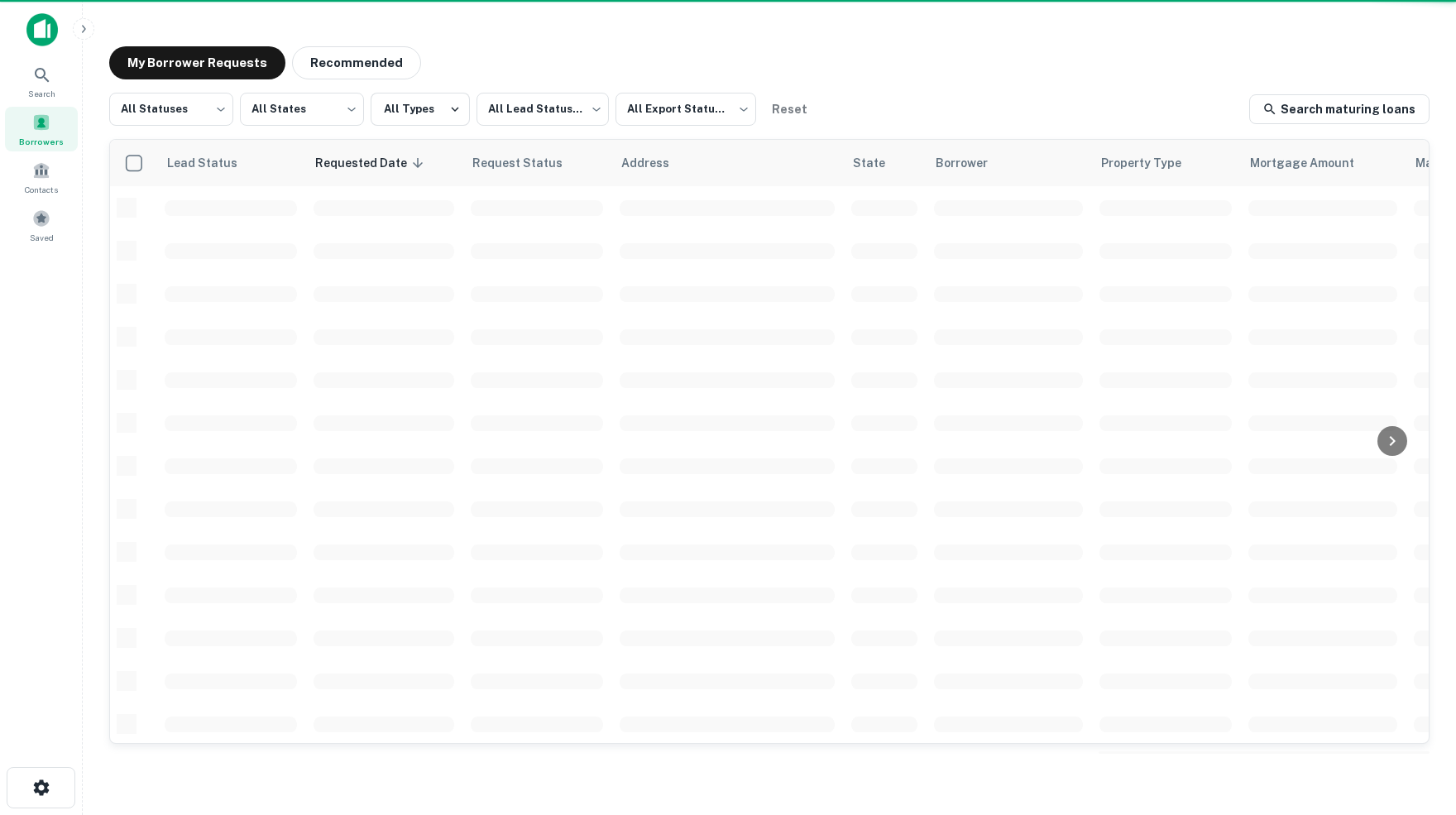
scroll to position [517, 0]
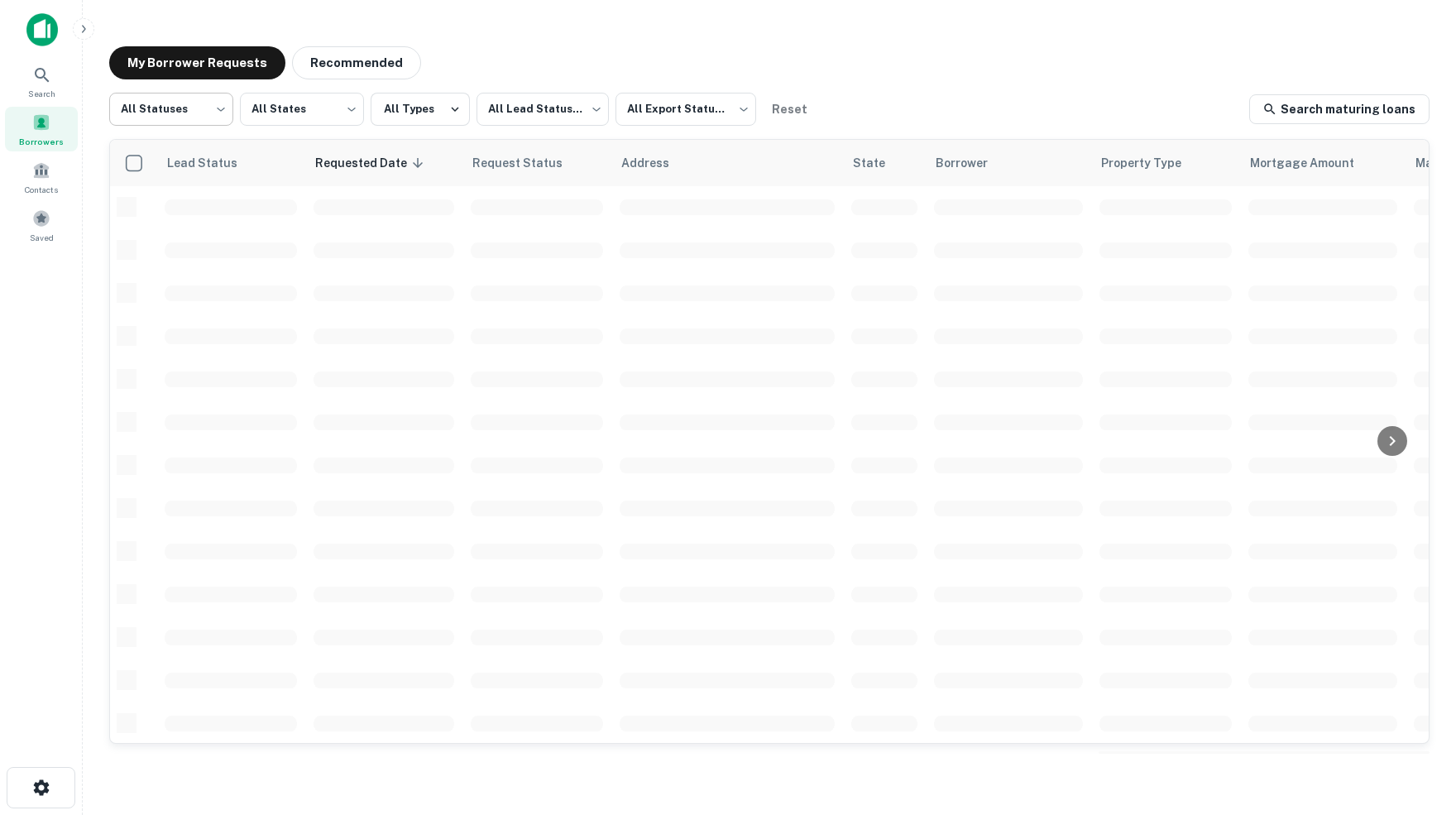
click at [217, 106] on body "Search Borrowers Contacts Saved My Borrower Requests Recommended All Statuses *…" at bounding box center [728, 407] width 1456 height 815
click at [151, 211] on li "Fulfilled" at bounding box center [170, 213] width 125 height 30
type input "*********"
click at [749, 107] on body "Search Borrowers Contacts Saved My Borrower Requests Recommended Fulfilled ****…" at bounding box center [728, 407] width 1456 height 815
click at [676, 210] on li "Not Exported" at bounding box center [692, 213] width 149 height 30
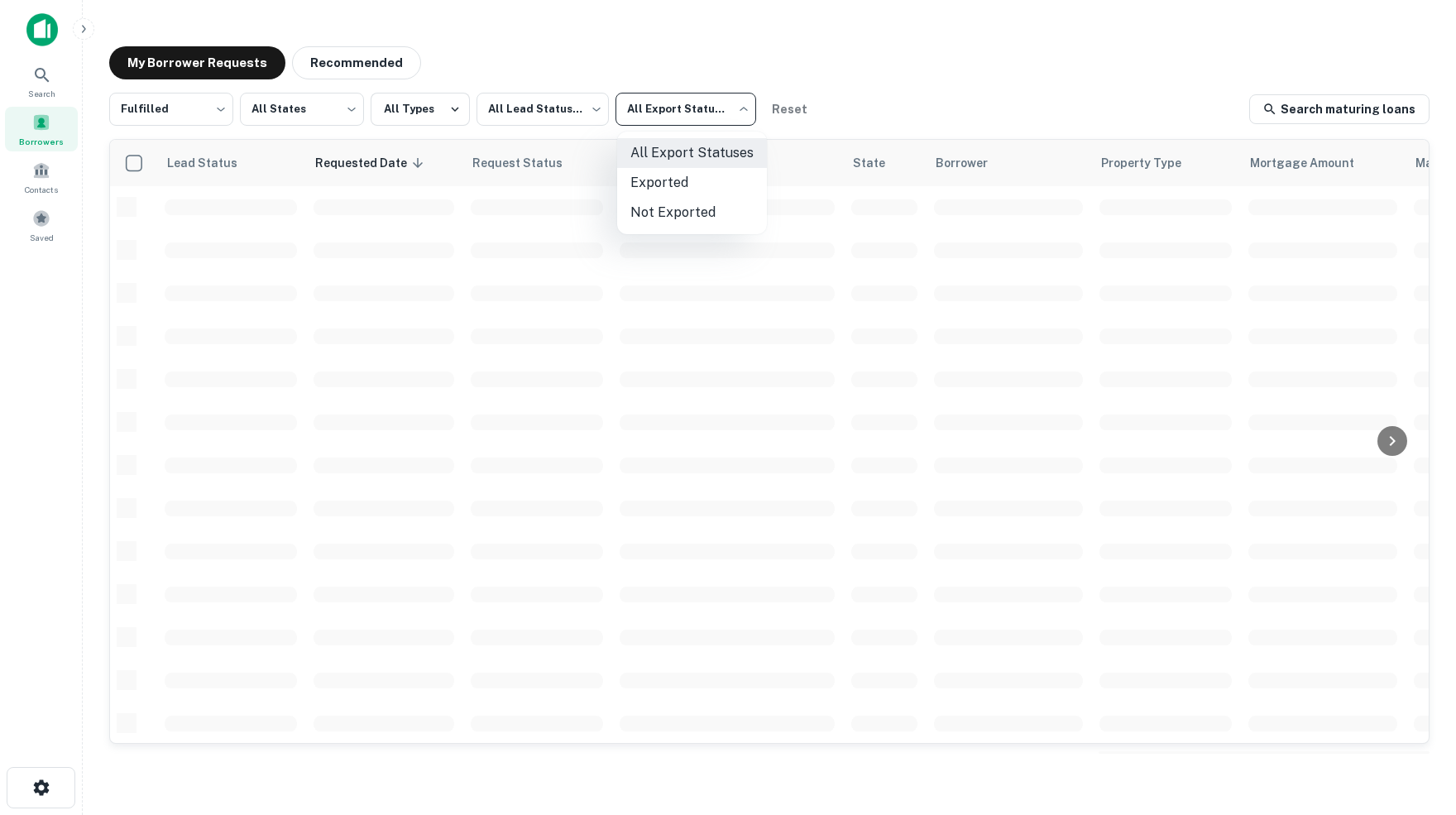
type input "*****"
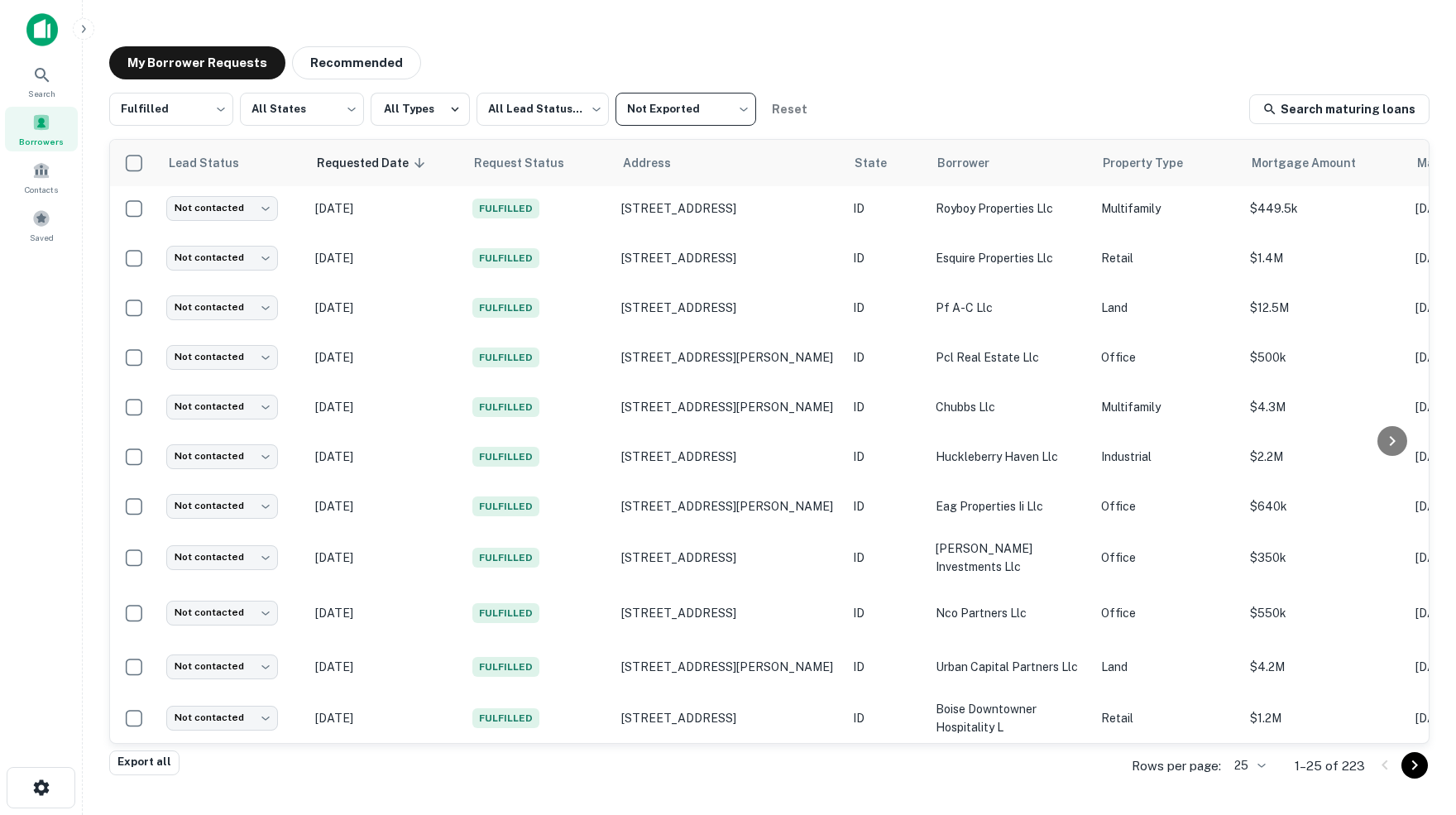
click at [43, 25] on img at bounding box center [42, 29] width 31 height 33
